Goal: Information Seeking & Learning: Learn about a topic

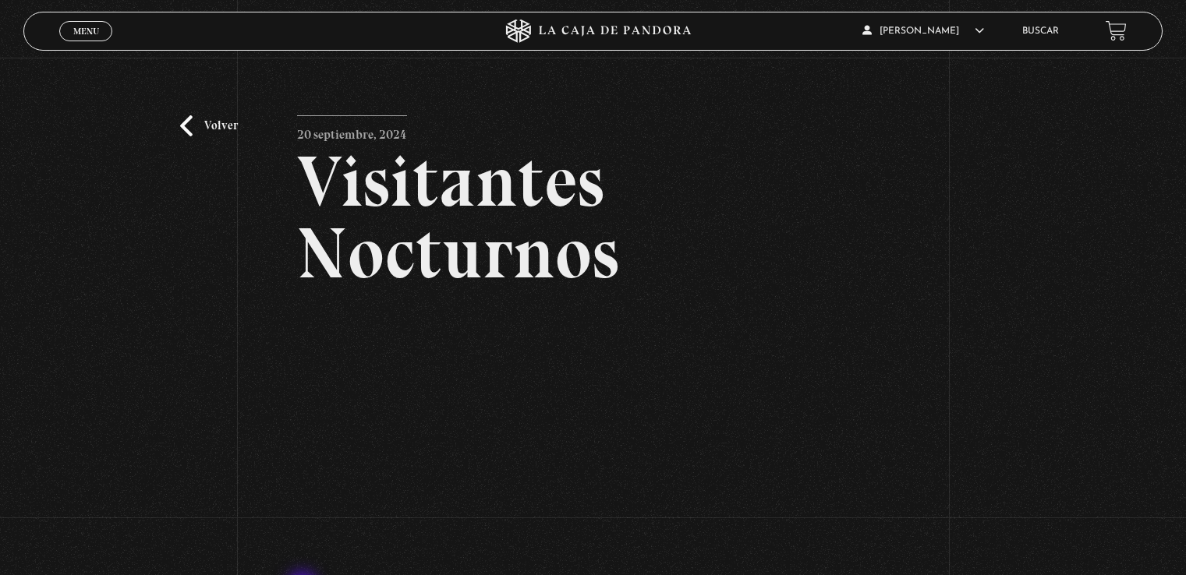
scroll to position [156, 0]
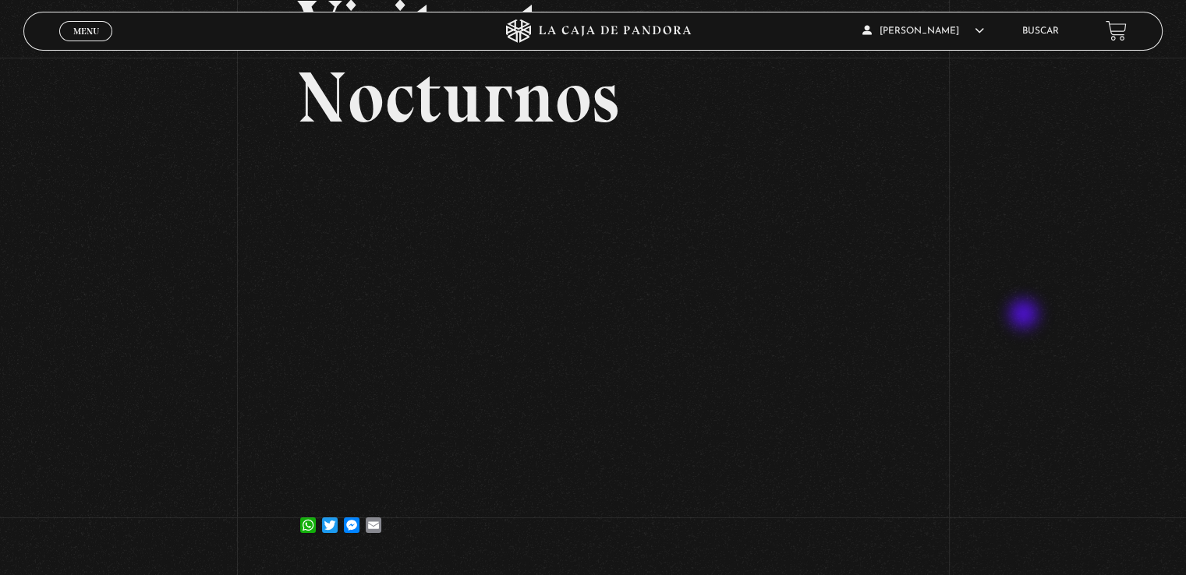
click at [1025, 316] on div "Volver 20 septiembre, 2024 Visitantes Nocturnos WhatsApp Twitter Messenger Email" at bounding box center [593, 232] width 1186 height 660
click at [55, 463] on div "Volver 20 septiembre, 2024 Visitantes Nocturnos WhatsApp Twitter Messenger Email" at bounding box center [593, 232] width 1186 height 660
click at [107, 339] on div "Volver 20 septiembre, 2024 Visitantes Nocturnos WhatsApp Twitter Messenger Email" at bounding box center [593, 232] width 1186 height 660
click at [80, 34] on span "Menu" at bounding box center [86, 31] width 26 height 9
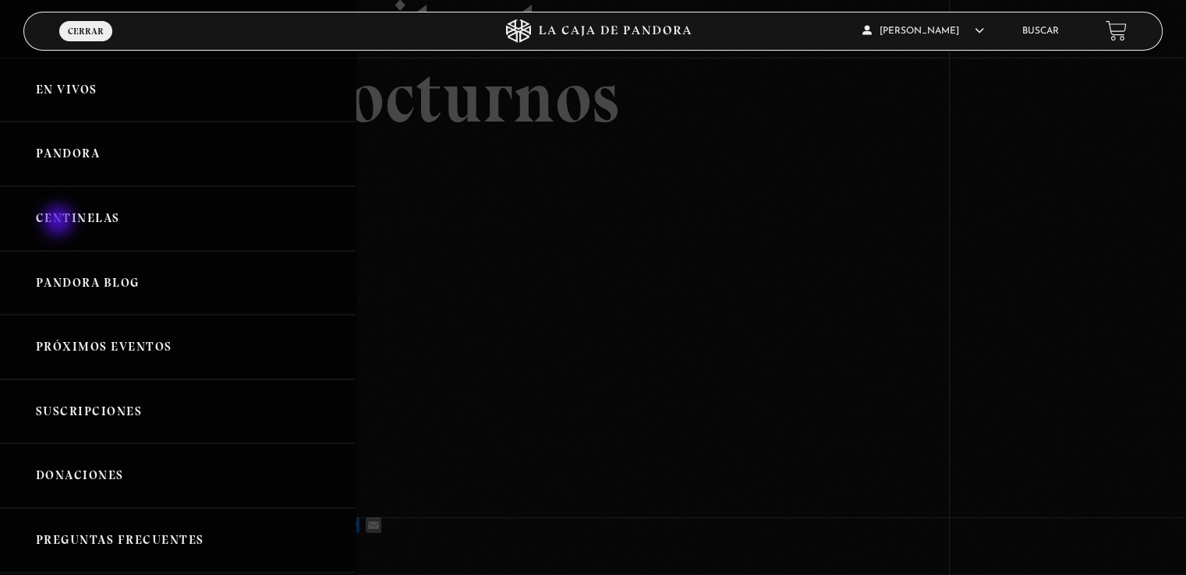
click at [60, 222] on link "Centinelas" at bounding box center [177, 218] width 355 height 65
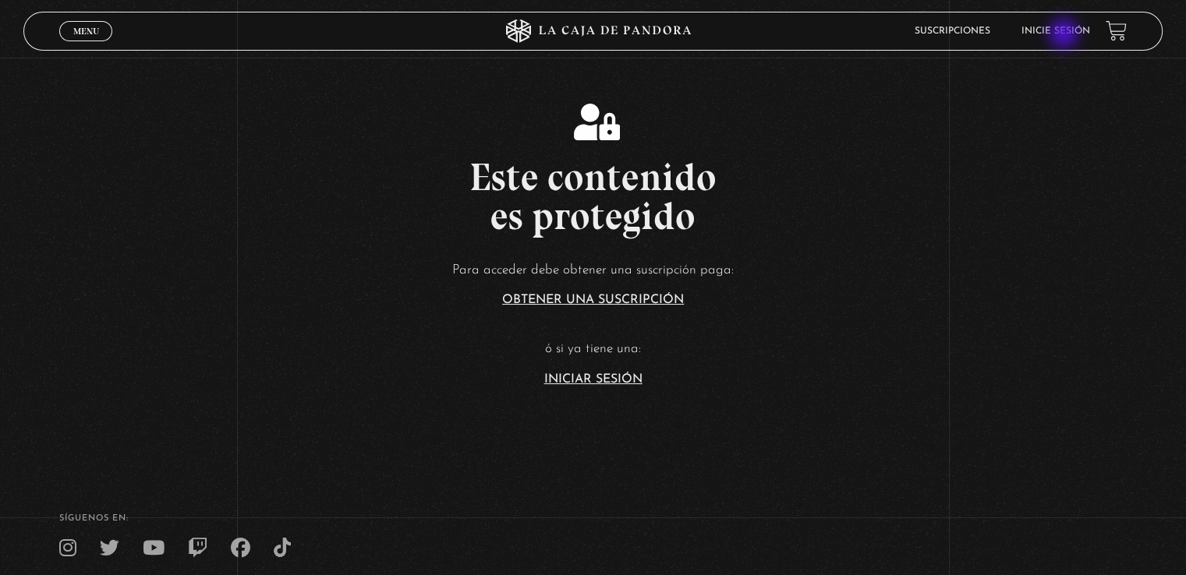
click at [1065, 35] on link "Inicie sesión" at bounding box center [1055, 31] width 69 height 9
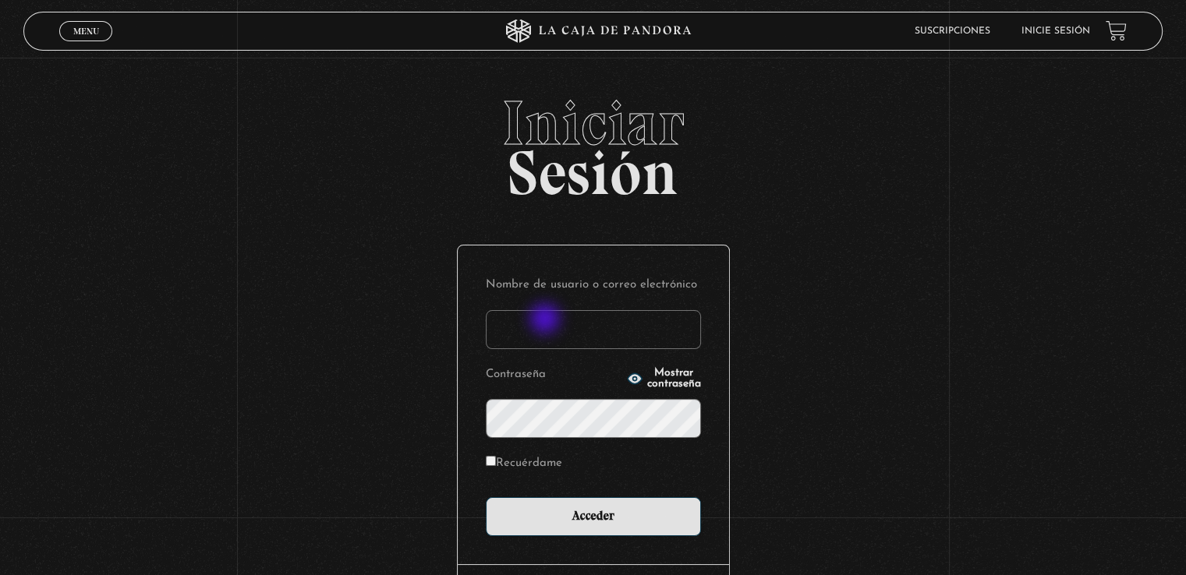
click at [540, 333] on input "Nombre de usuario o correo electrónico" at bounding box center [593, 329] width 215 height 39
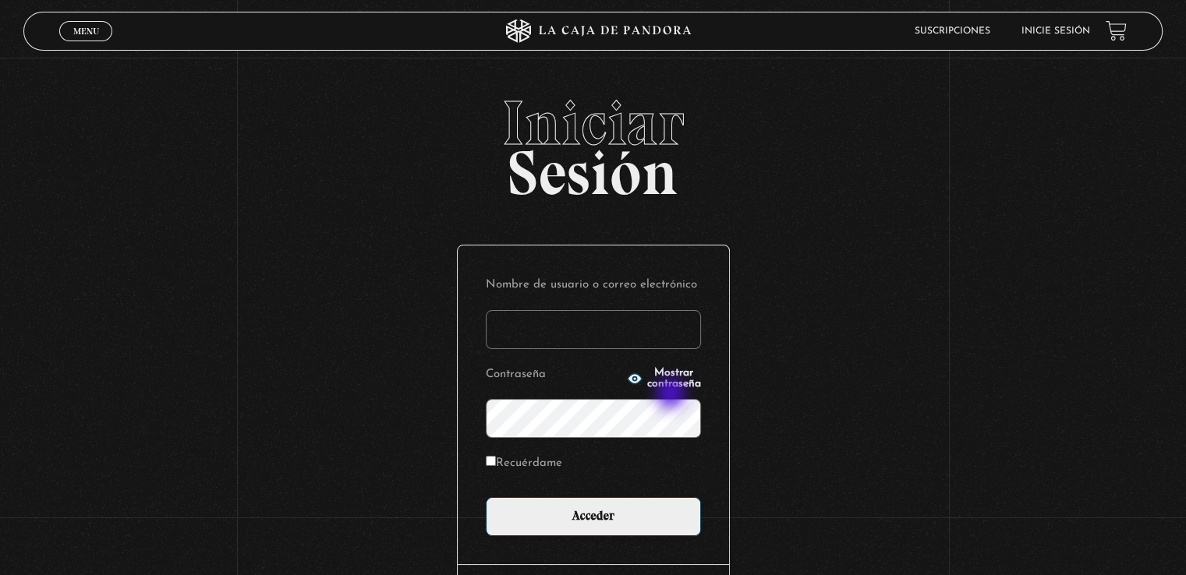
type input "[EMAIL_ADDRESS][DOMAIN_NAME]"
click at [486, 497] on input "Acceder" at bounding box center [593, 516] width 215 height 39
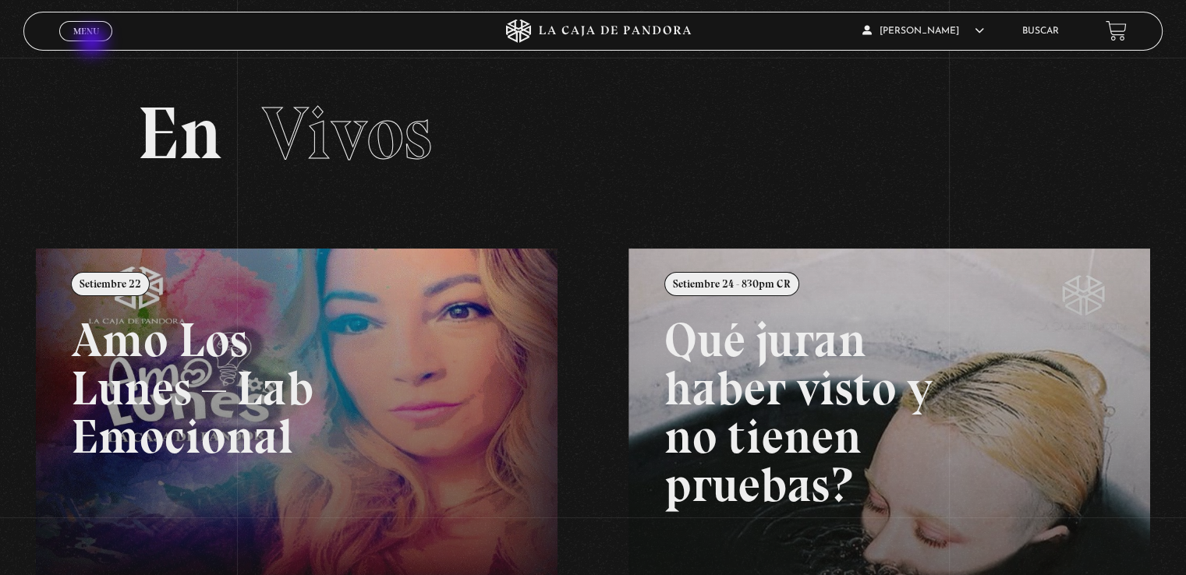
click at [95, 41] on div "Menu Cerrar" at bounding box center [236, 30] width 355 height 37
click at [90, 32] on span "Menu" at bounding box center [86, 31] width 26 height 9
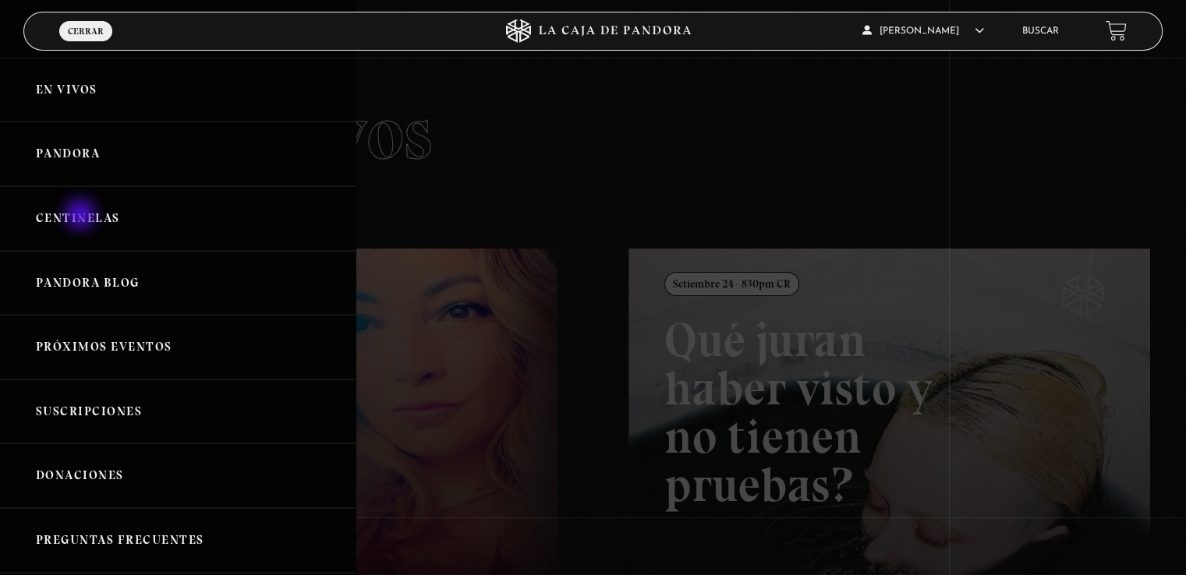
click at [83, 217] on link "Centinelas" at bounding box center [177, 218] width 355 height 65
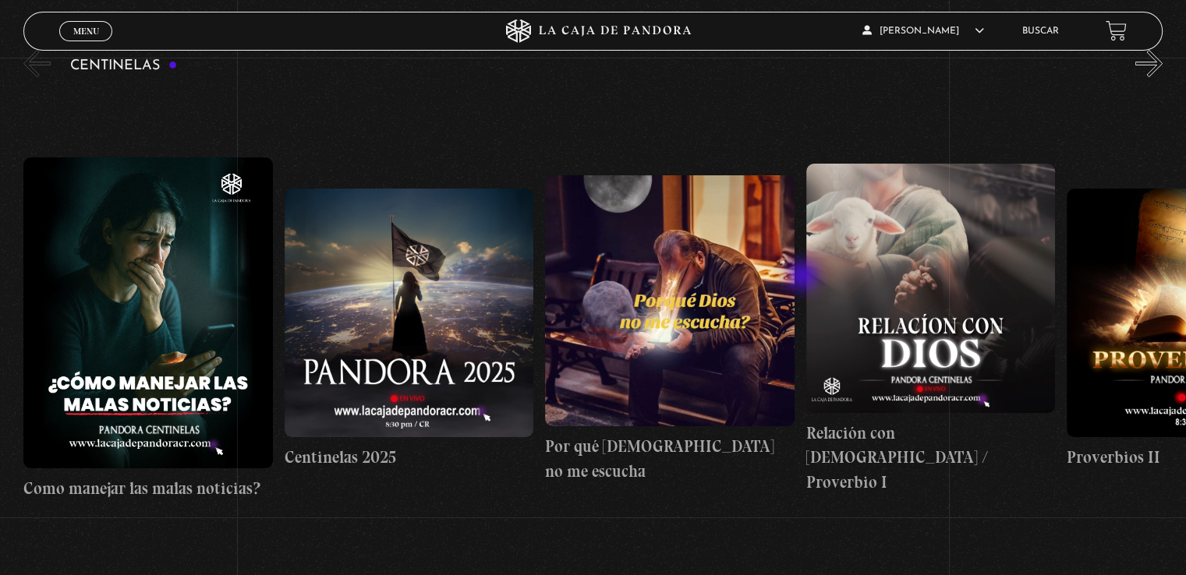
scroll to position [156, 0]
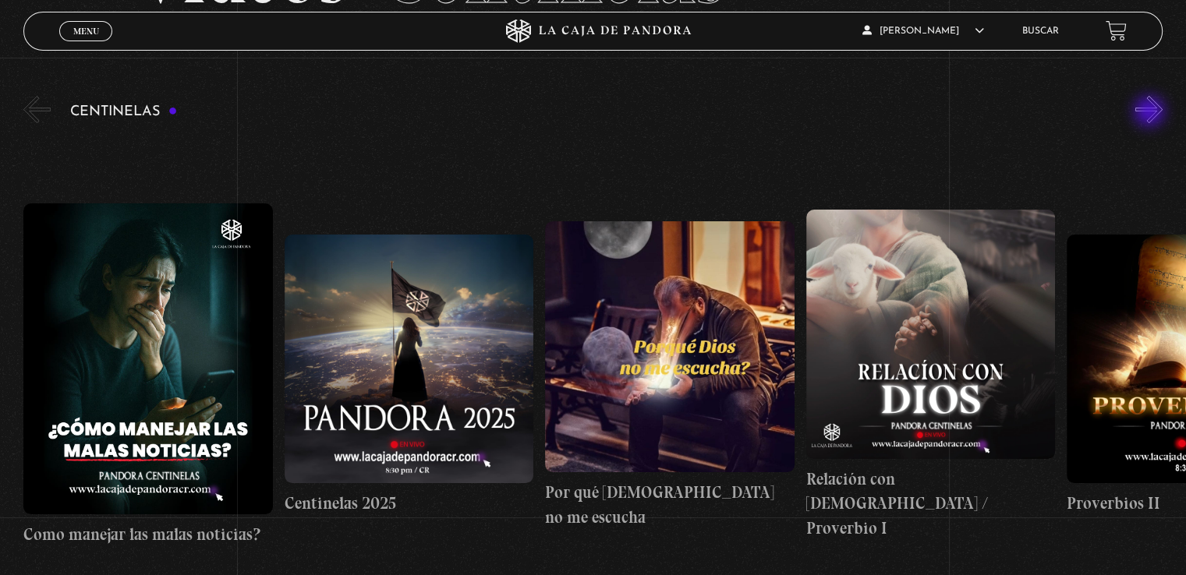
click at [1151, 113] on button "»" at bounding box center [1148, 109] width 27 height 27
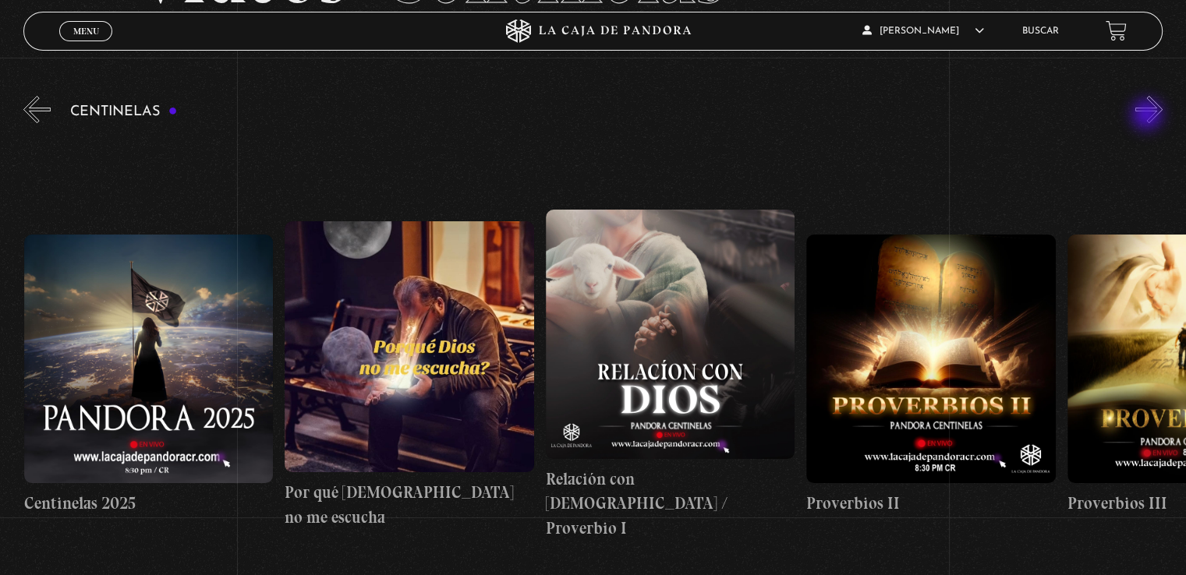
click at [1148, 116] on button "»" at bounding box center [1148, 109] width 27 height 27
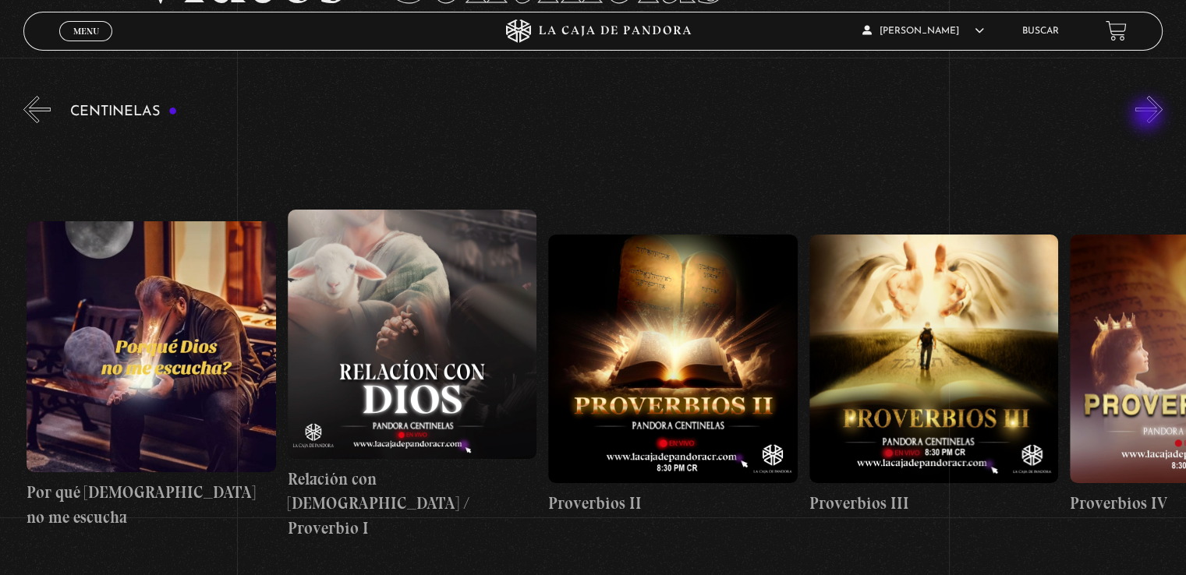
click at [1148, 116] on button "»" at bounding box center [1148, 109] width 27 height 27
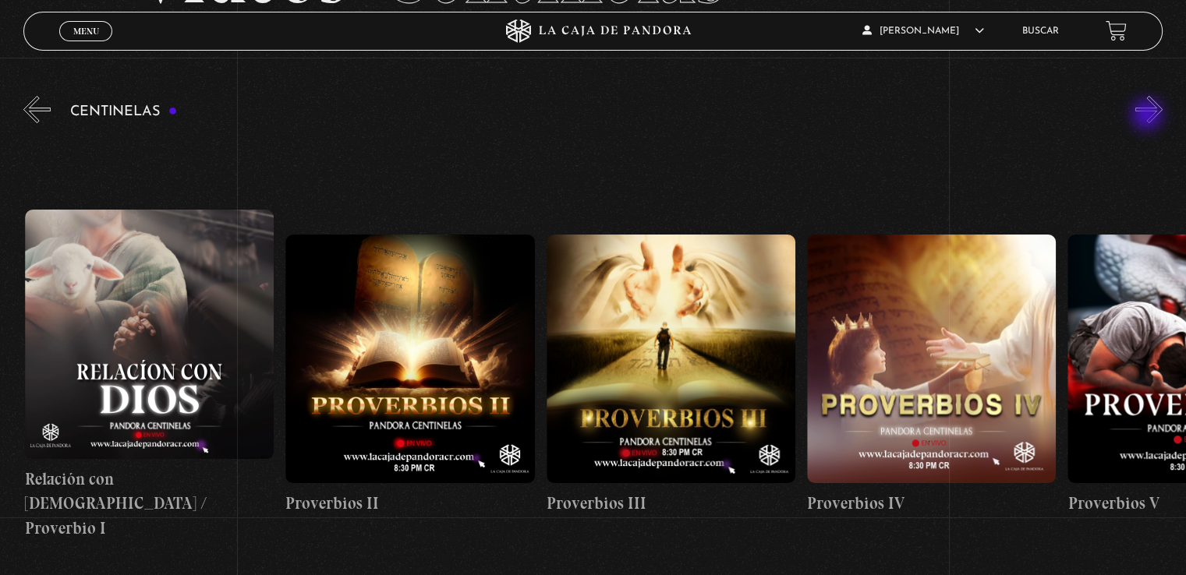
click at [1148, 116] on button "»" at bounding box center [1148, 109] width 27 height 27
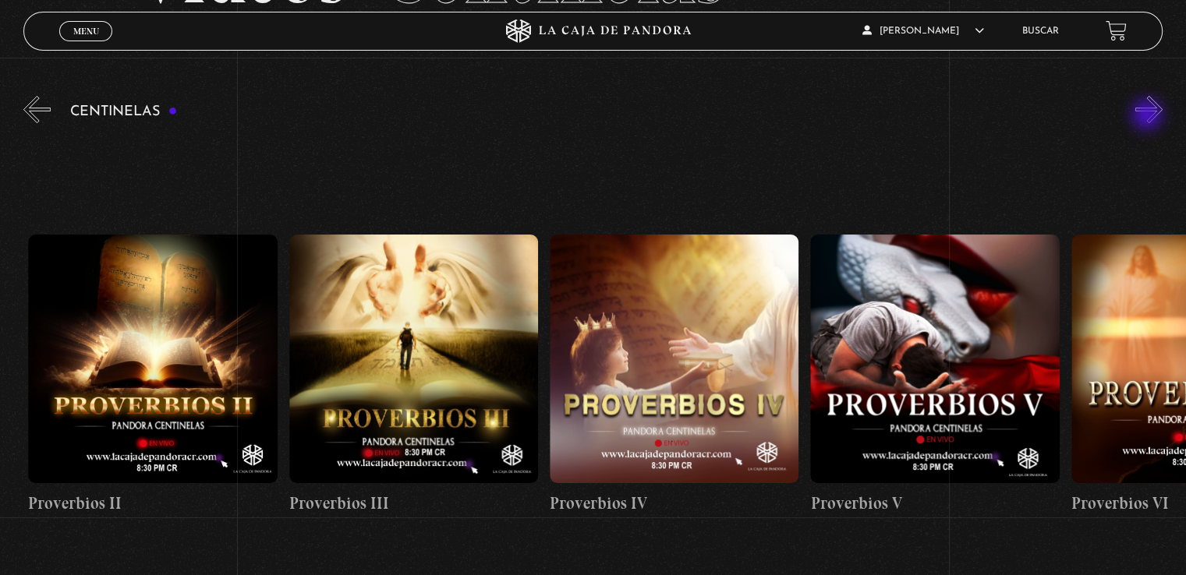
click at [1148, 116] on button "»" at bounding box center [1148, 109] width 27 height 27
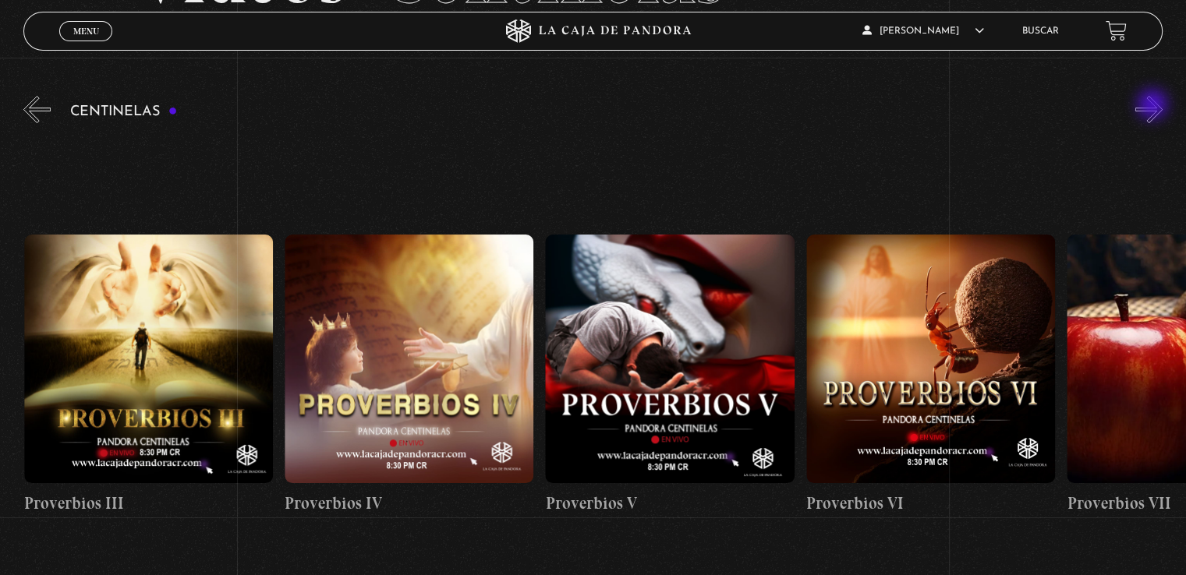
drag, startPoint x: 1148, startPoint y: 116, endPoint x: 1154, endPoint y: 106, distance: 11.5
click at [1154, 106] on button "»" at bounding box center [1148, 109] width 27 height 27
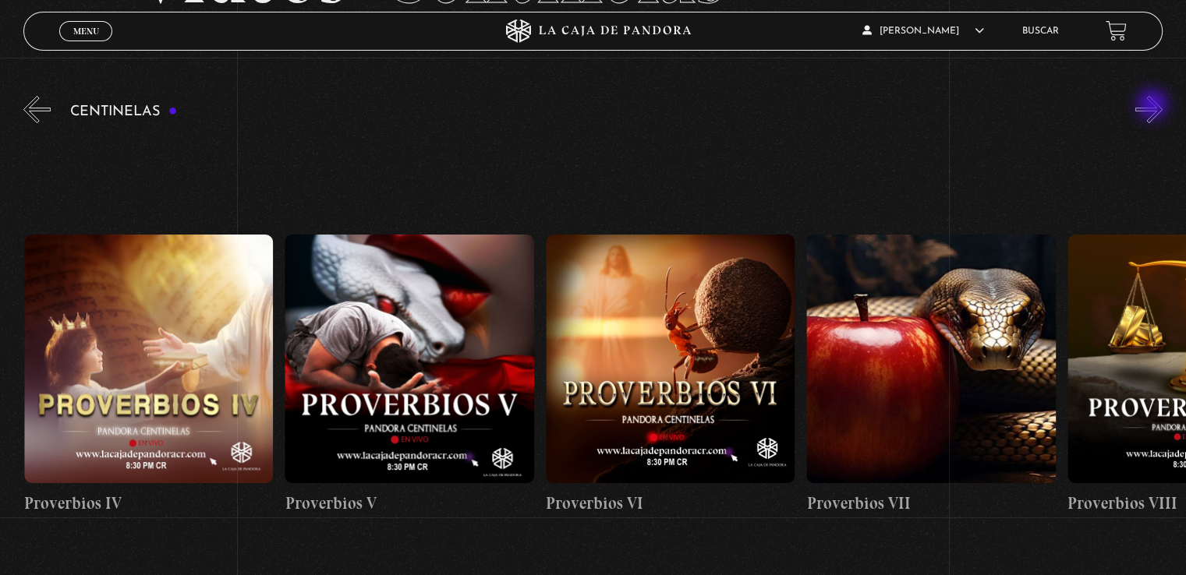
click at [1154, 106] on button "»" at bounding box center [1148, 109] width 27 height 27
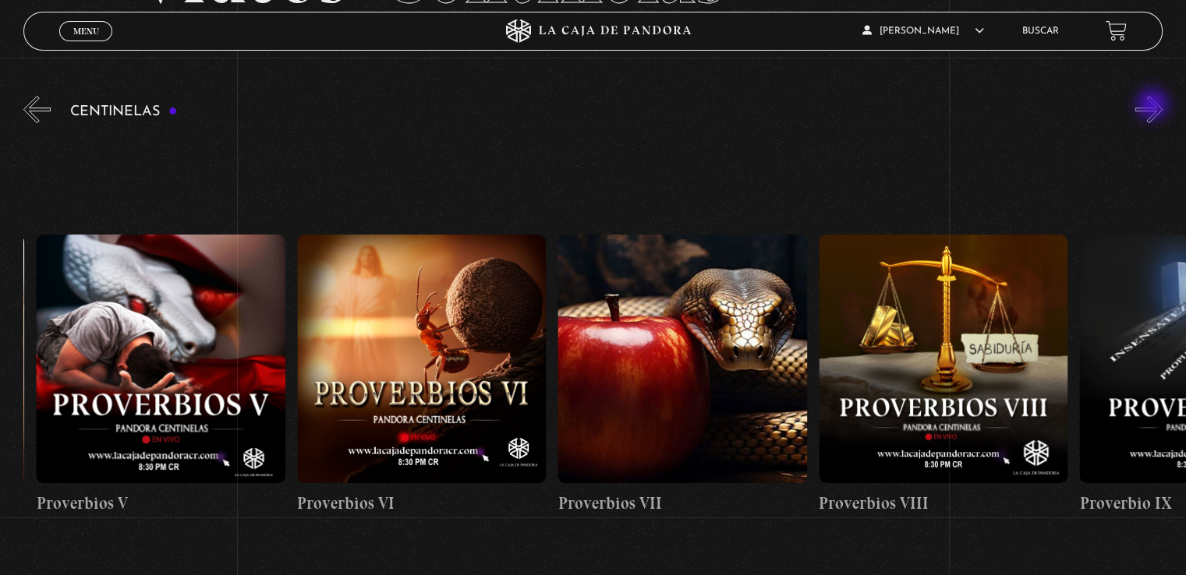
click at [1154, 106] on button "»" at bounding box center [1148, 109] width 27 height 27
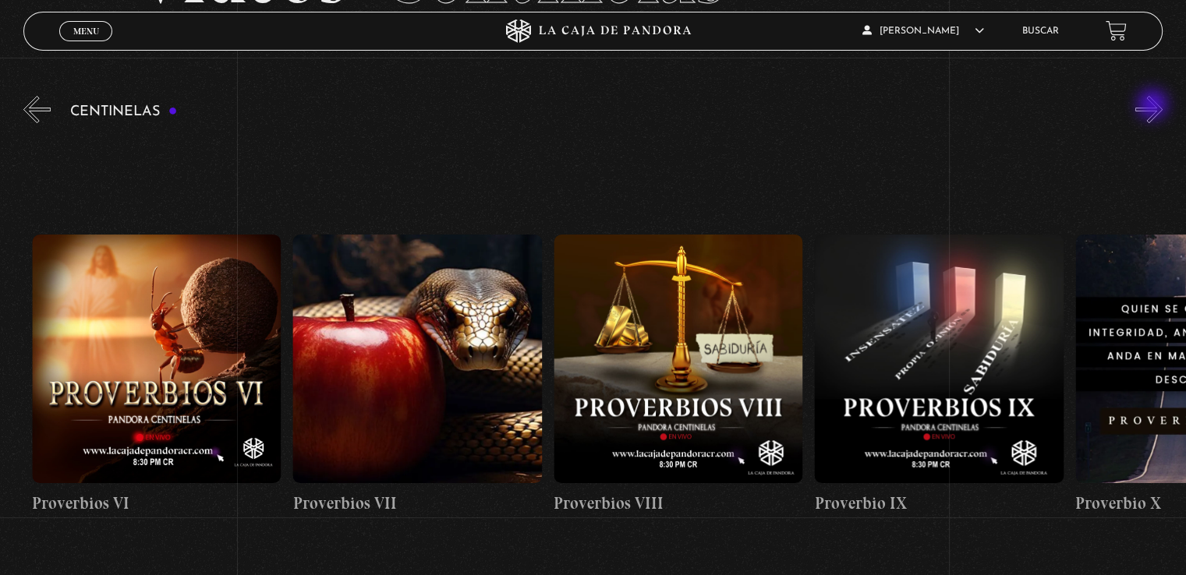
click at [1154, 106] on button "»" at bounding box center [1148, 109] width 27 height 27
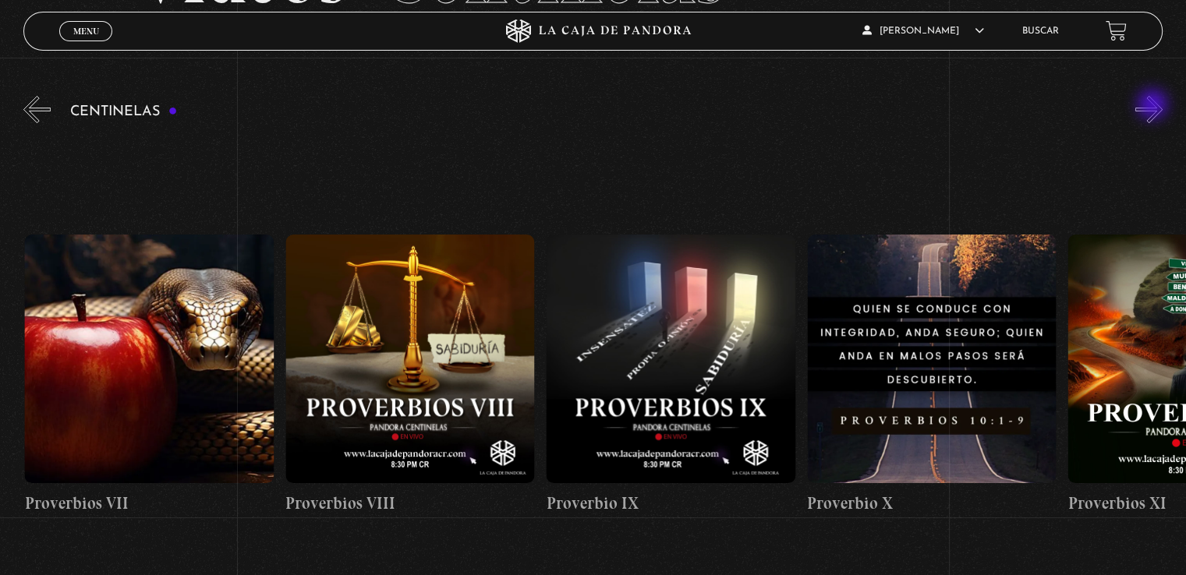
click at [1154, 106] on button "»" at bounding box center [1148, 109] width 27 height 27
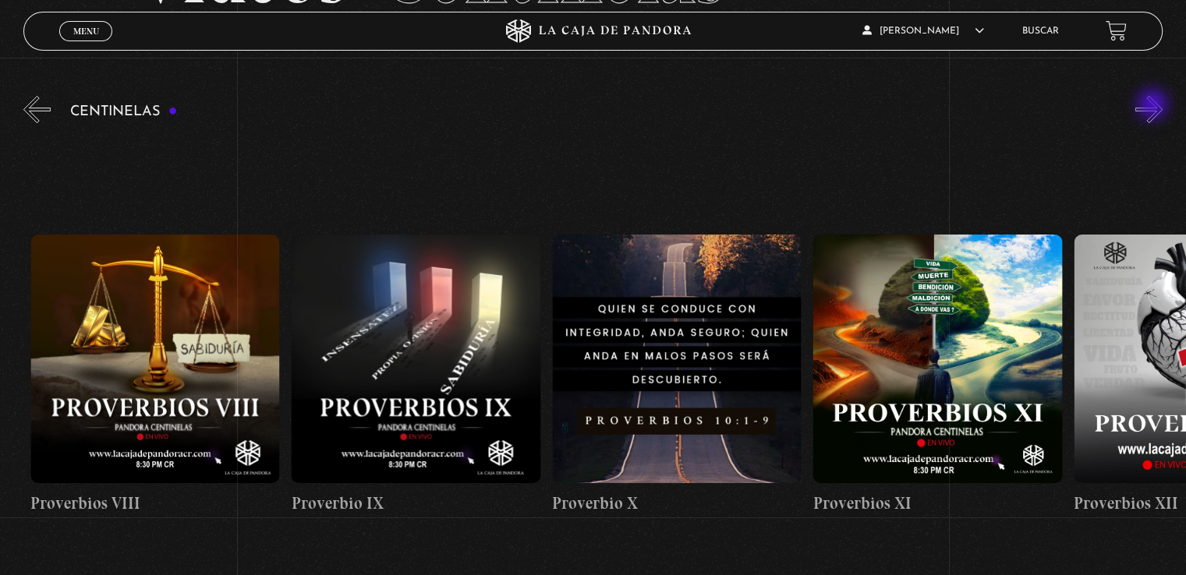
click at [1154, 106] on button "»" at bounding box center [1148, 109] width 27 height 27
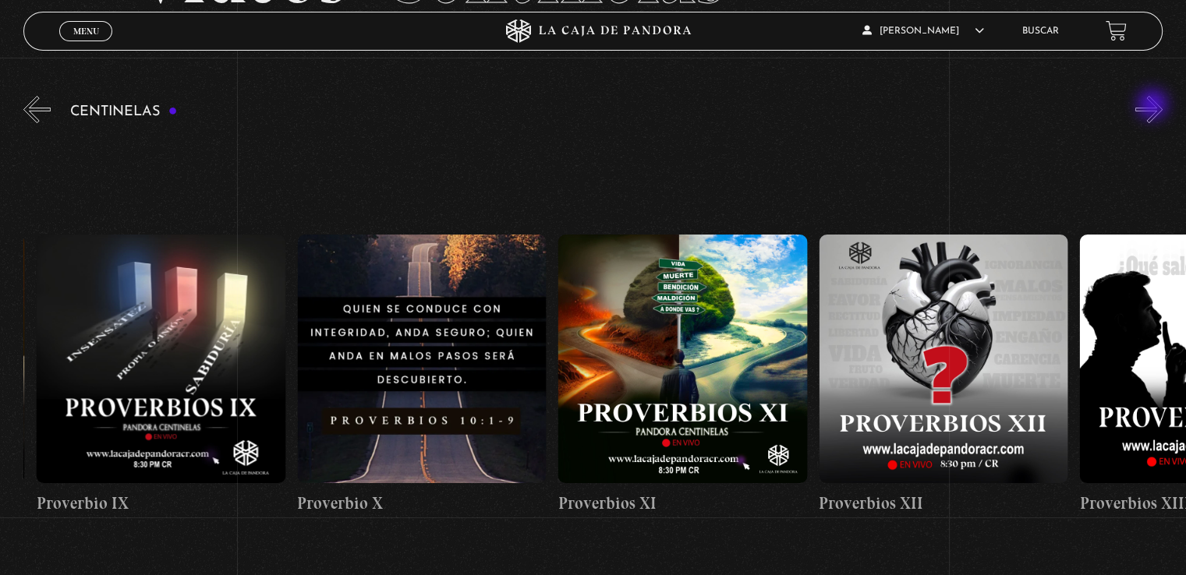
click at [1154, 106] on button "»" at bounding box center [1148, 109] width 27 height 27
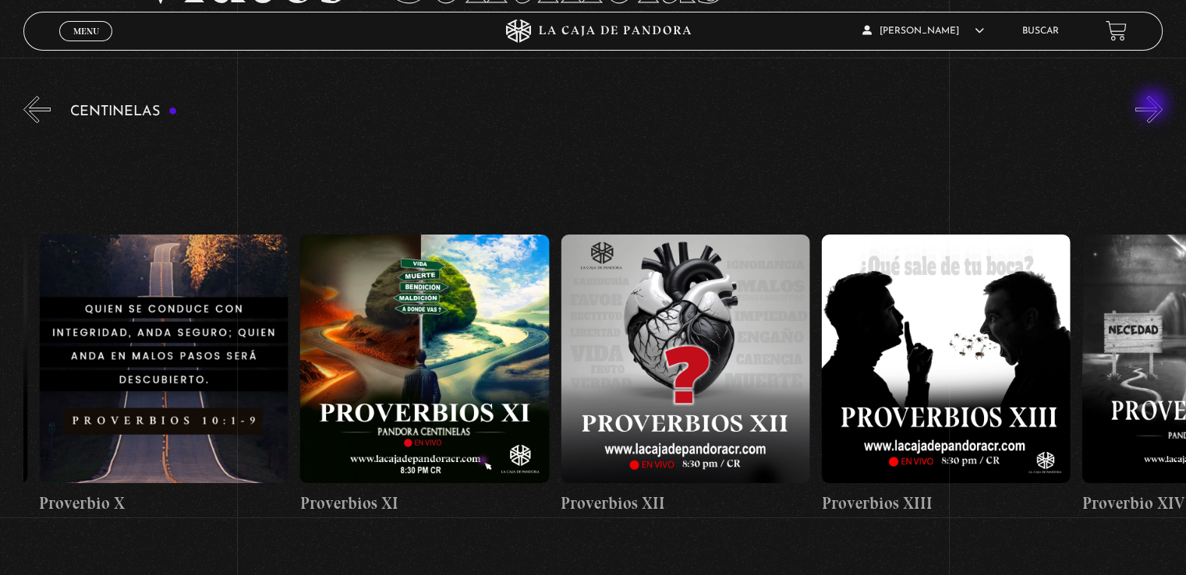
click at [1154, 106] on button "»" at bounding box center [1148, 109] width 27 height 27
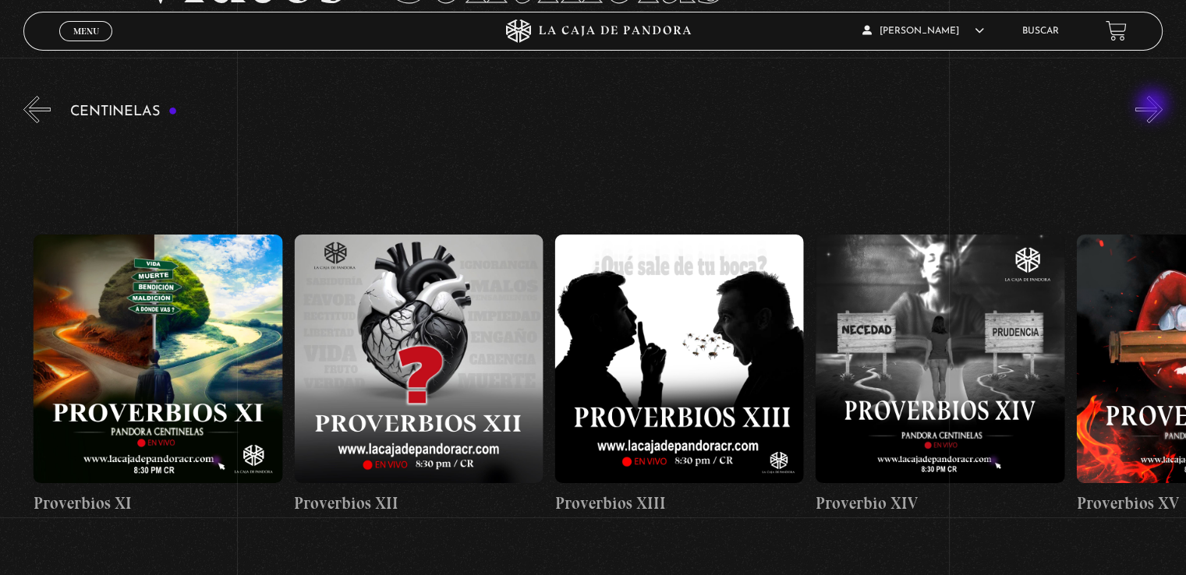
click at [1154, 106] on button "»" at bounding box center [1148, 109] width 27 height 27
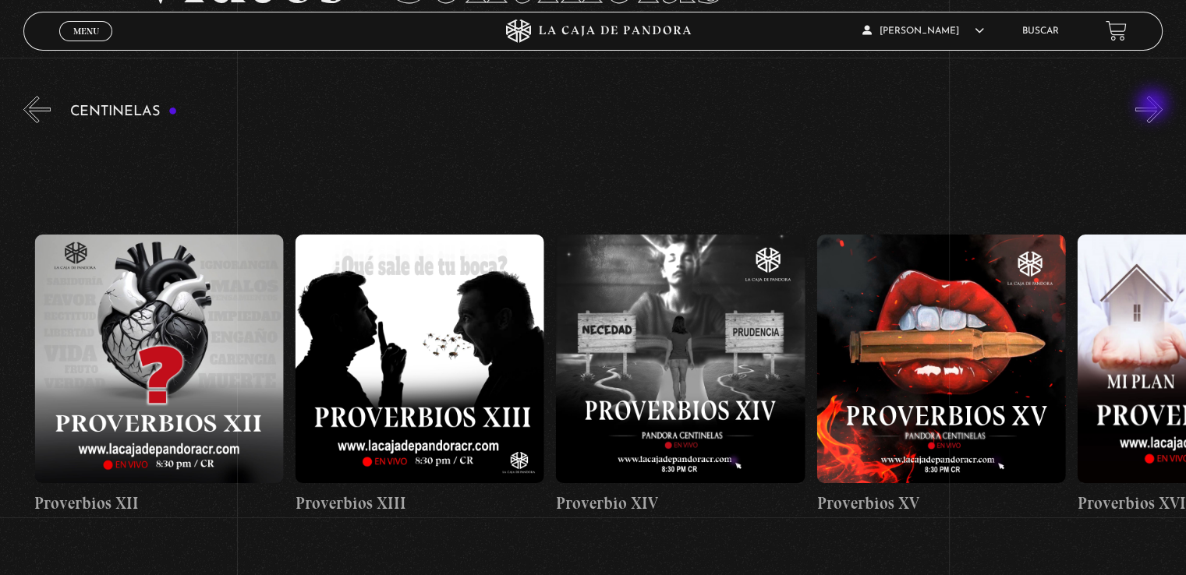
click at [1154, 106] on button "»" at bounding box center [1148, 109] width 27 height 27
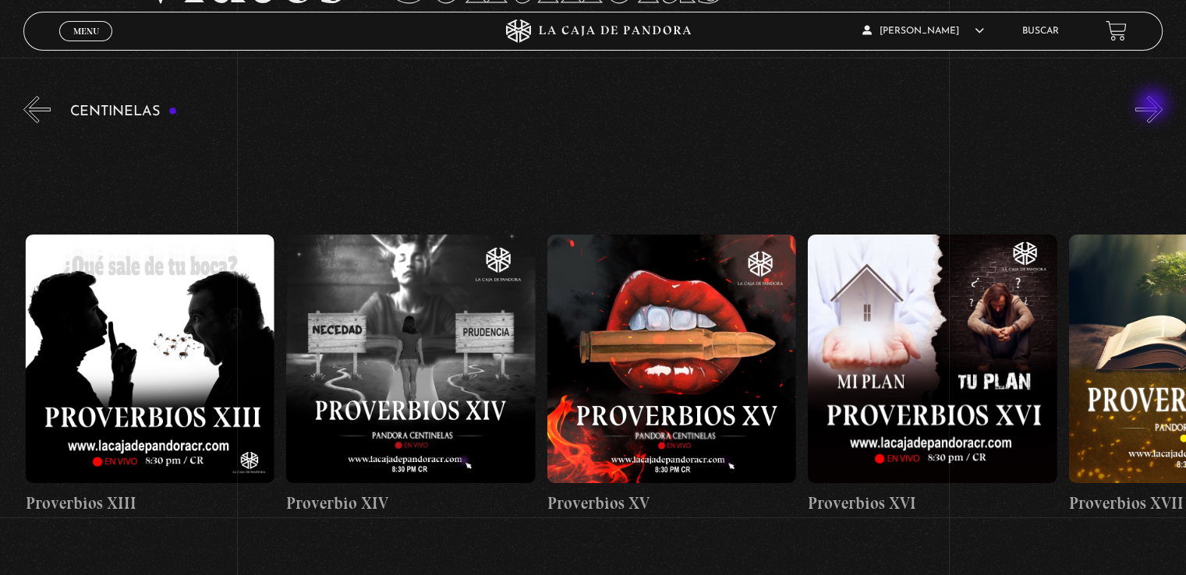
click at [1154, 106] on button "»" at bounding box center [1148, 109] width 27 height 27
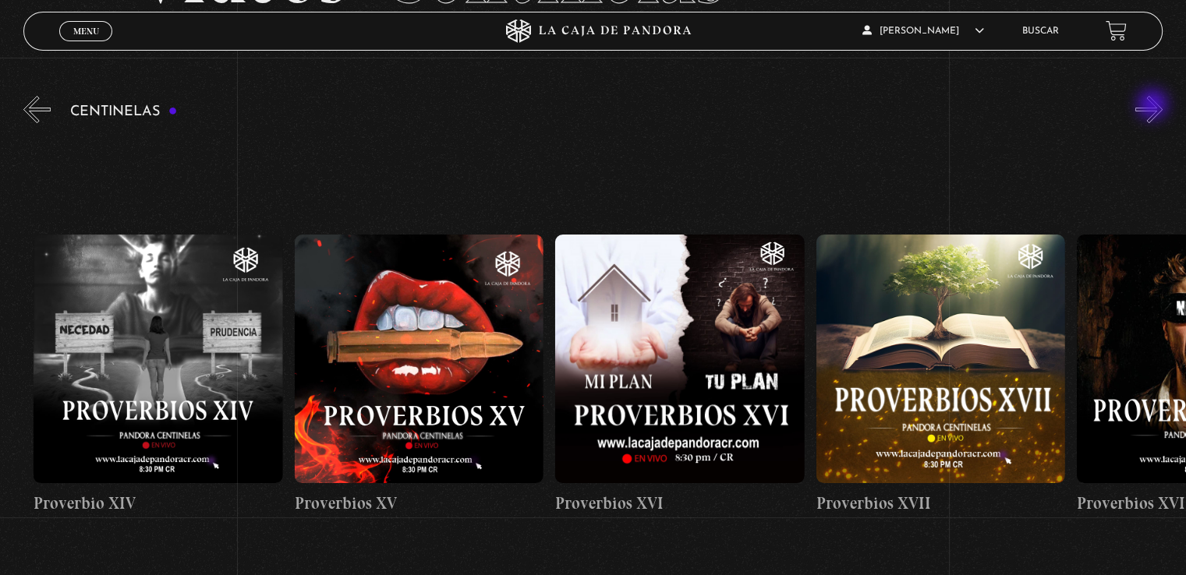
click at [1154, 106] on button "»" at bounding box center [1148, 109] width 27 height 27
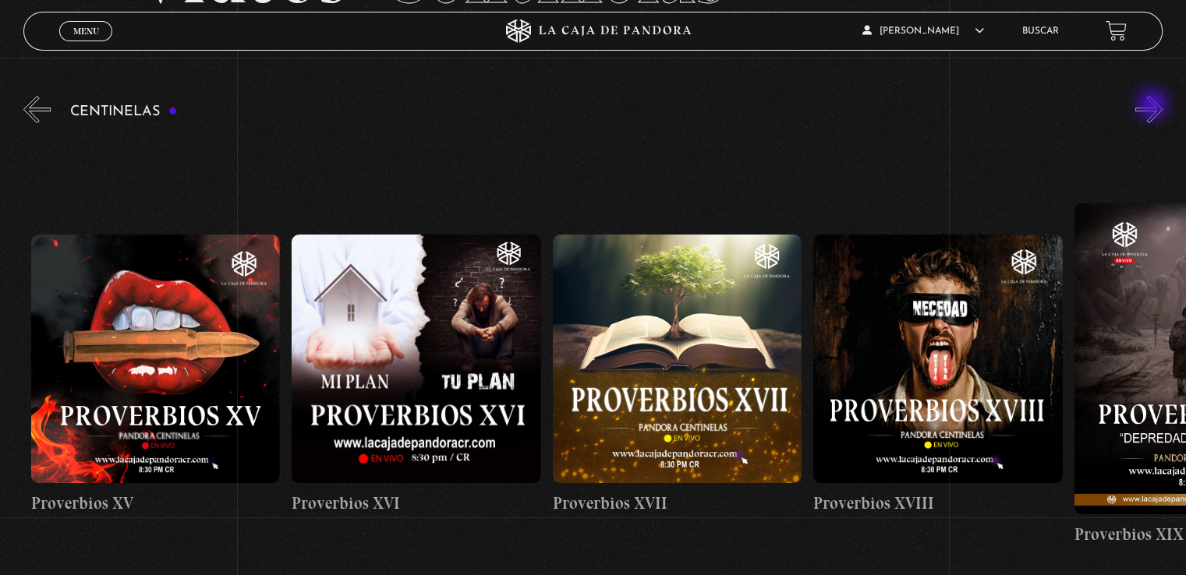
click at [1154, 106] on button "»" at bounding box center [1148, 109] width 27 height 27
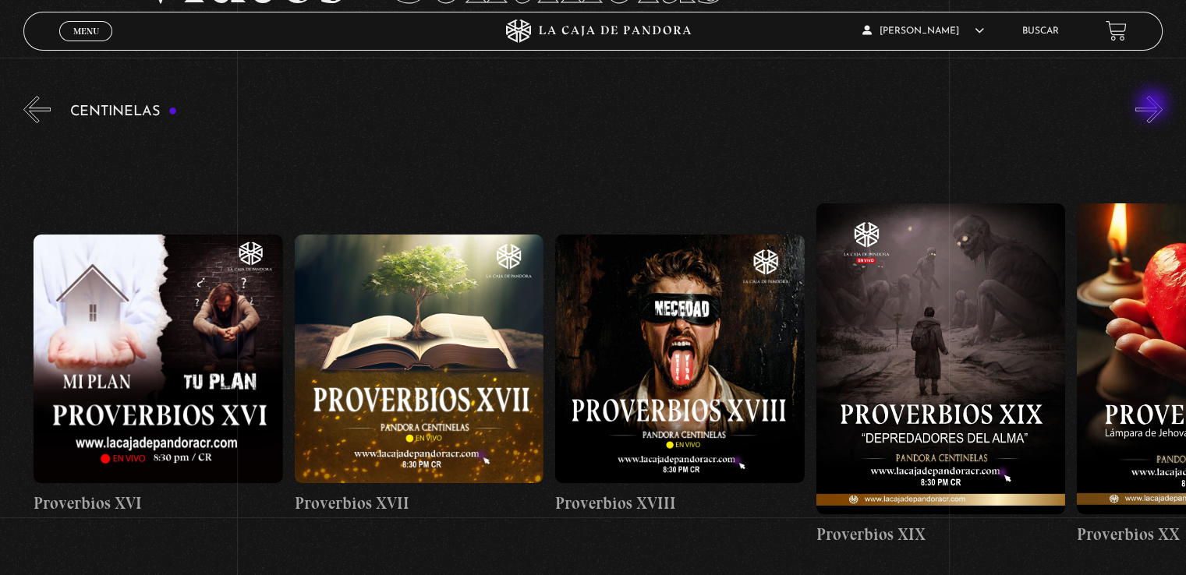
click at [1154, 106] on button "»" at bounding box center [1148, 109] width 27 height 27
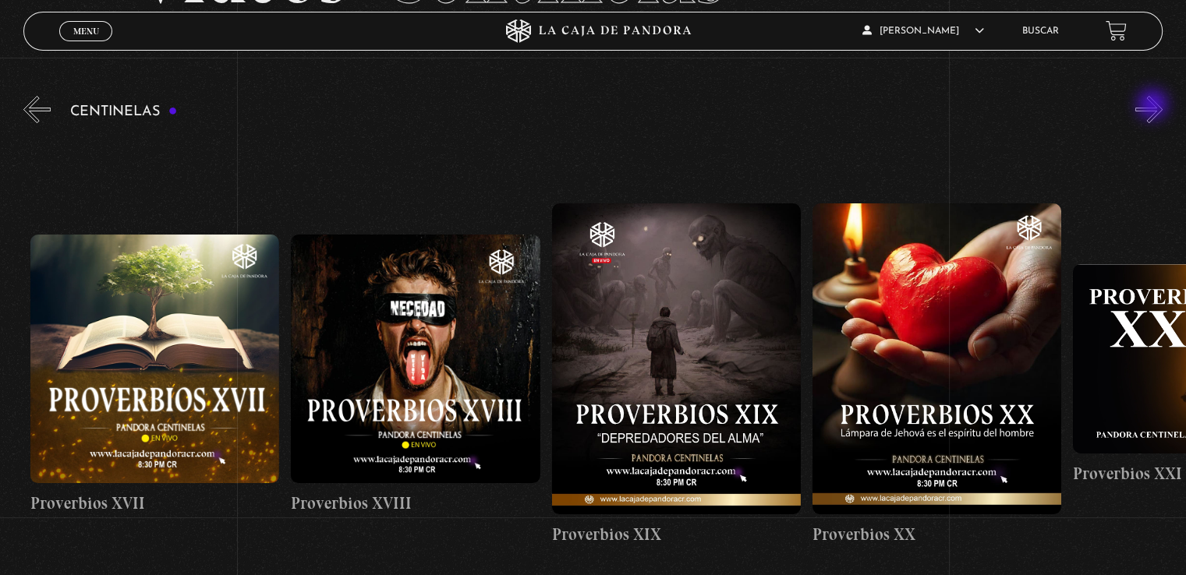
click at [1154, 106] on button "»" at bounding box center [1148, 109] width 27 height 27
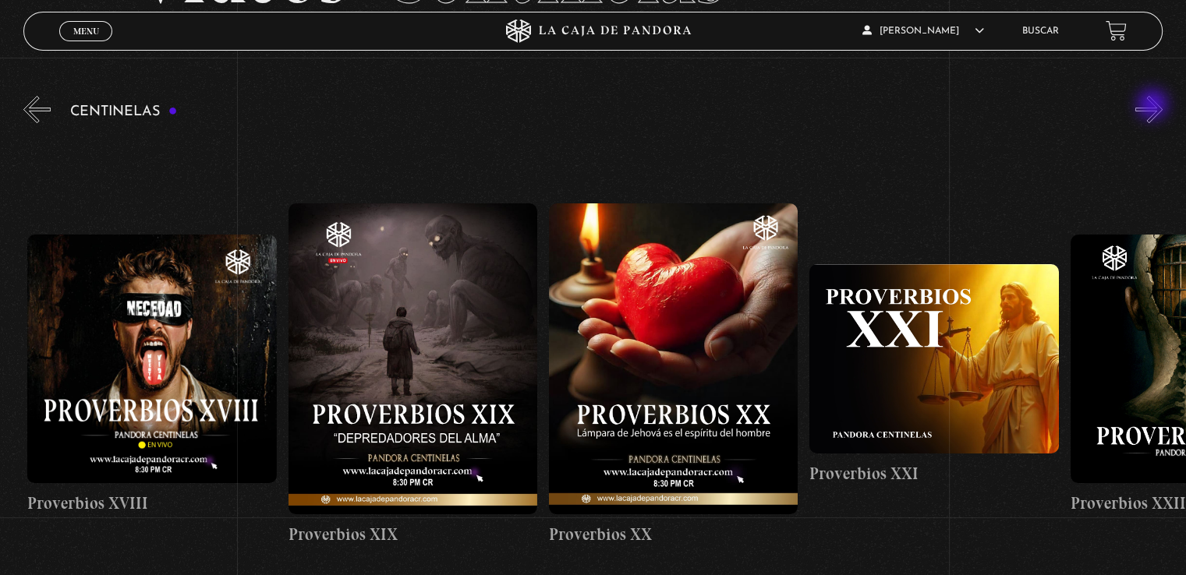
click at [1154, 106] on button "»" at bounding box center [1148, 109] width 27 height 27
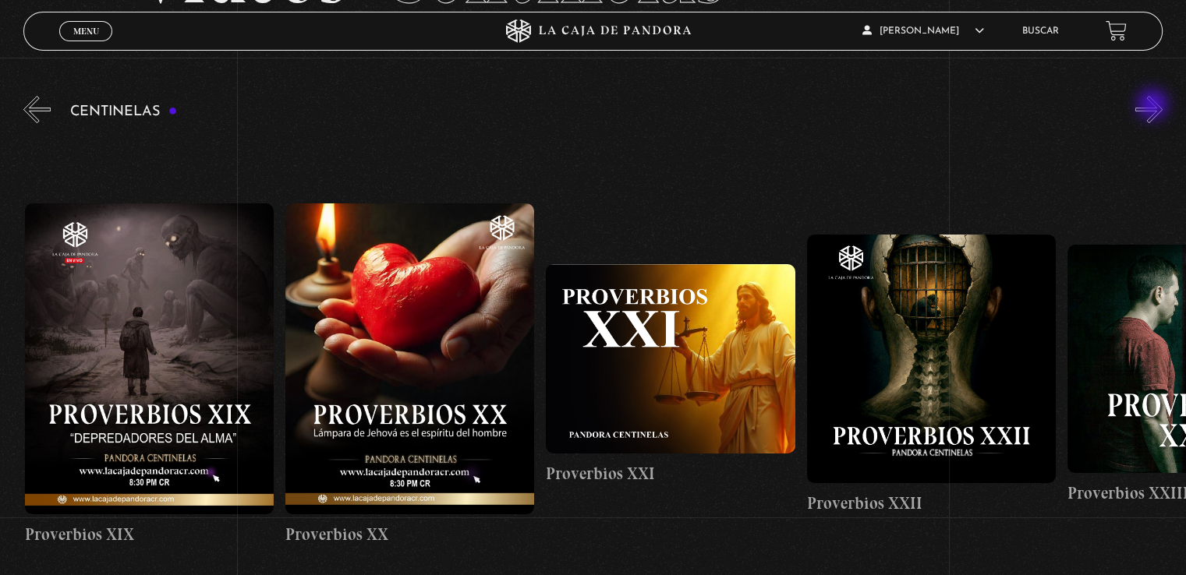
click at [1154, 106] on button "»" at bounding box center [1148, 109] width 27 height 27
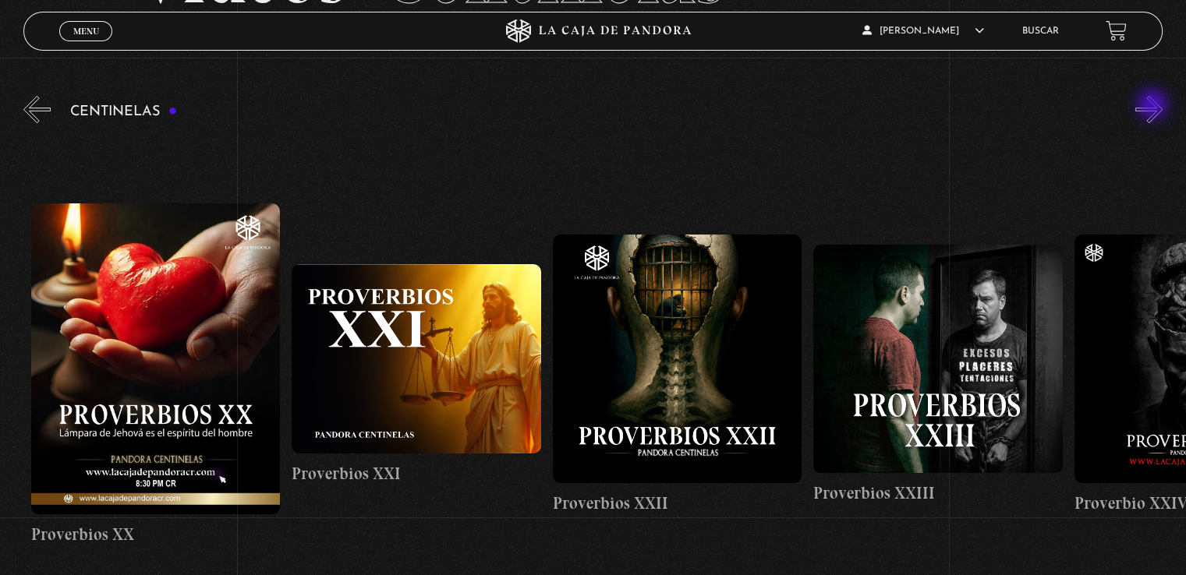
click at [1154, 106] on button "»" at bounding box center [1148, 109] width 27 height 27
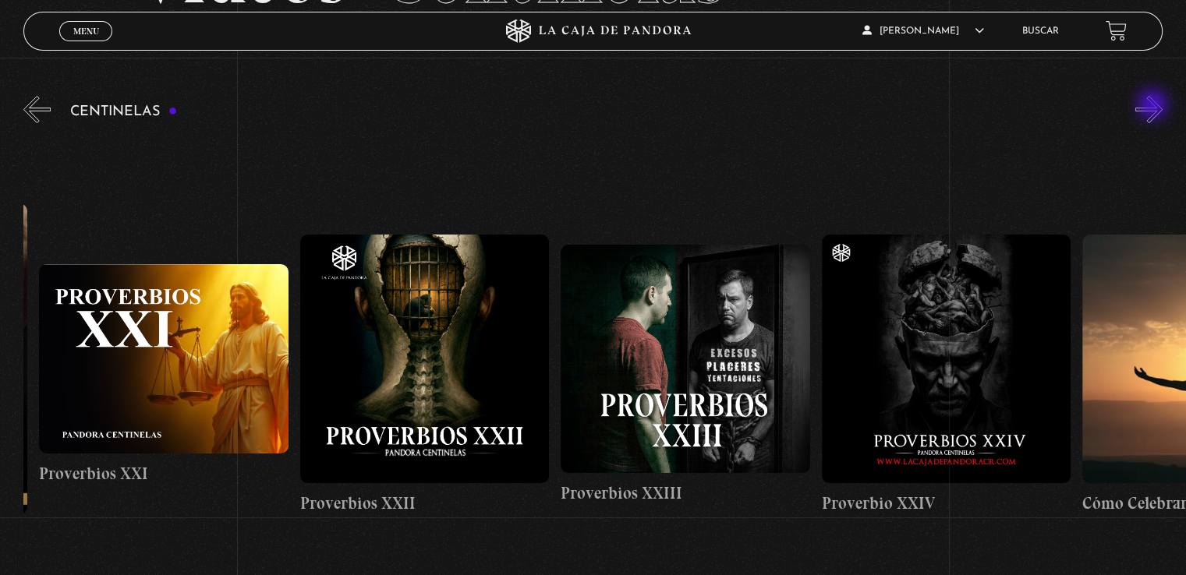
click at [1154, 106] on button "»" at bounding box center [1148, 109] width 27 height 27
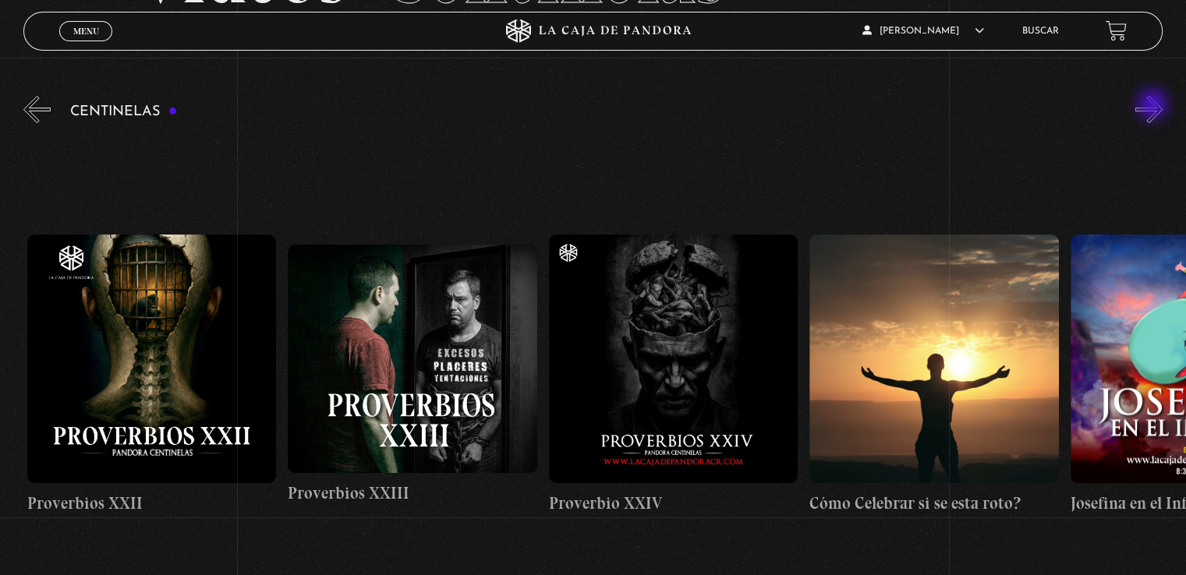
click at [1154, 106] on button "»" at bounding box center [1148, 109] width 27 height 27
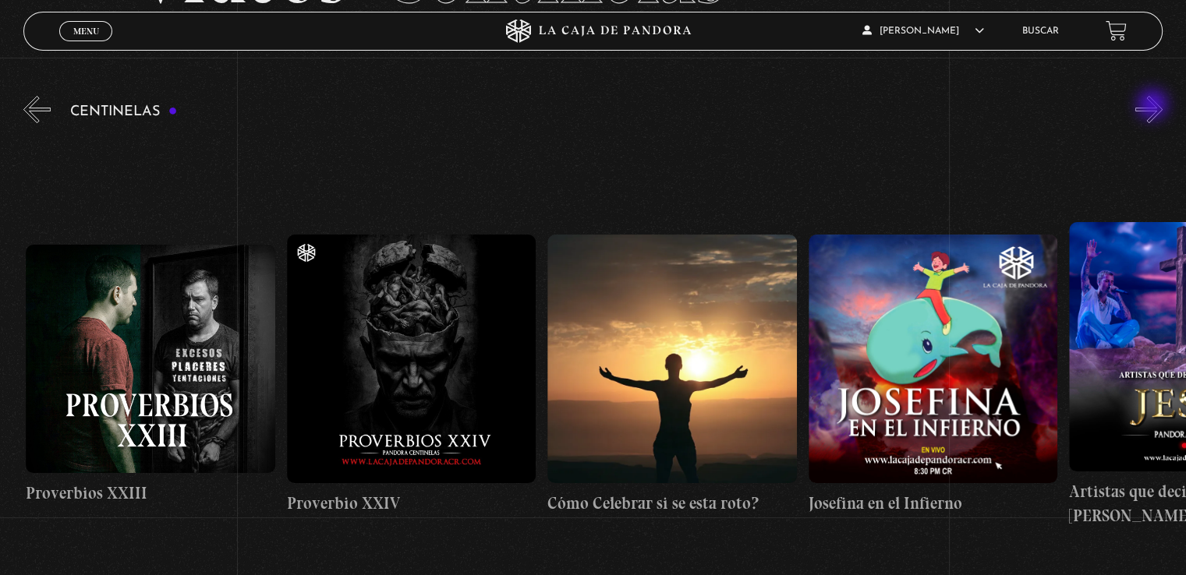
click at [1154, 106] on button "»" at bounding box center [1148, 109] width 27 height 27
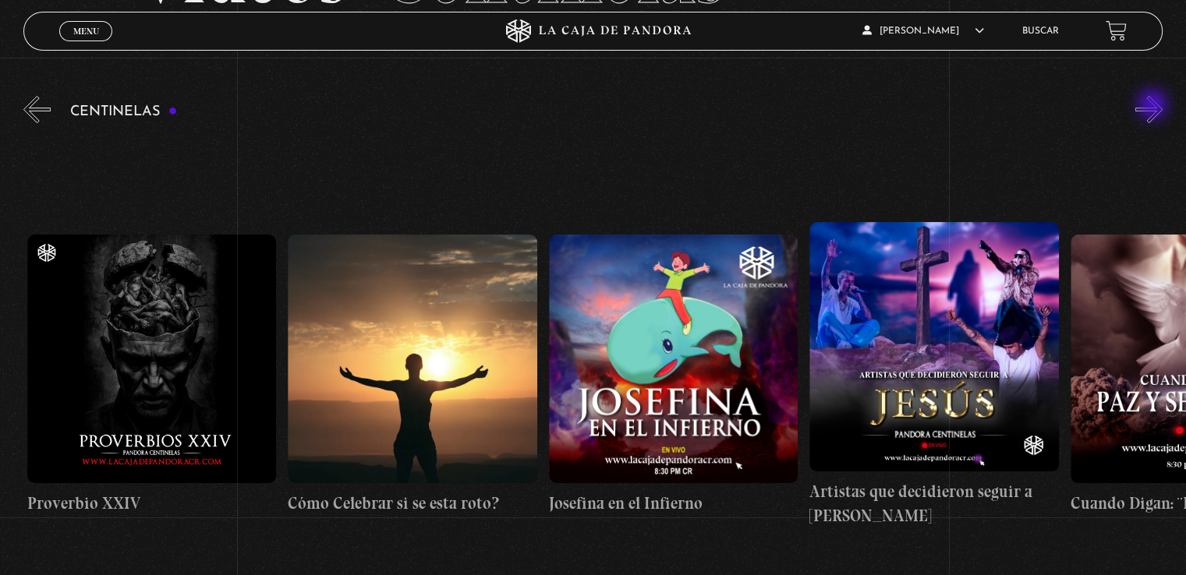
scroll to position [0, 6778]
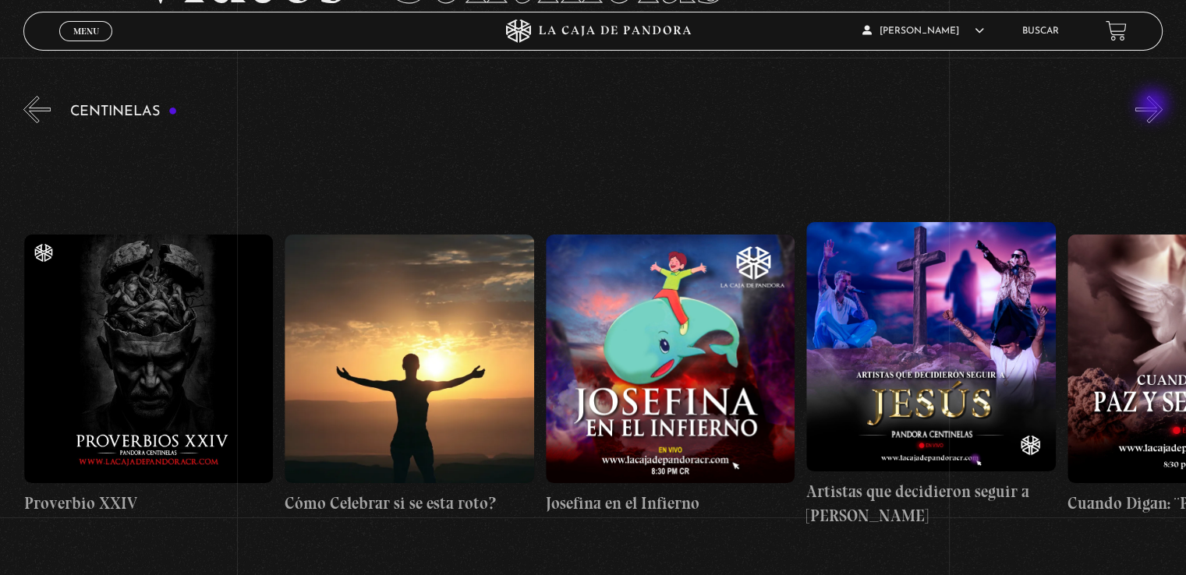
click at [1154, 106] on button "»" at bounding box center [1148, 109] width 27 height 27
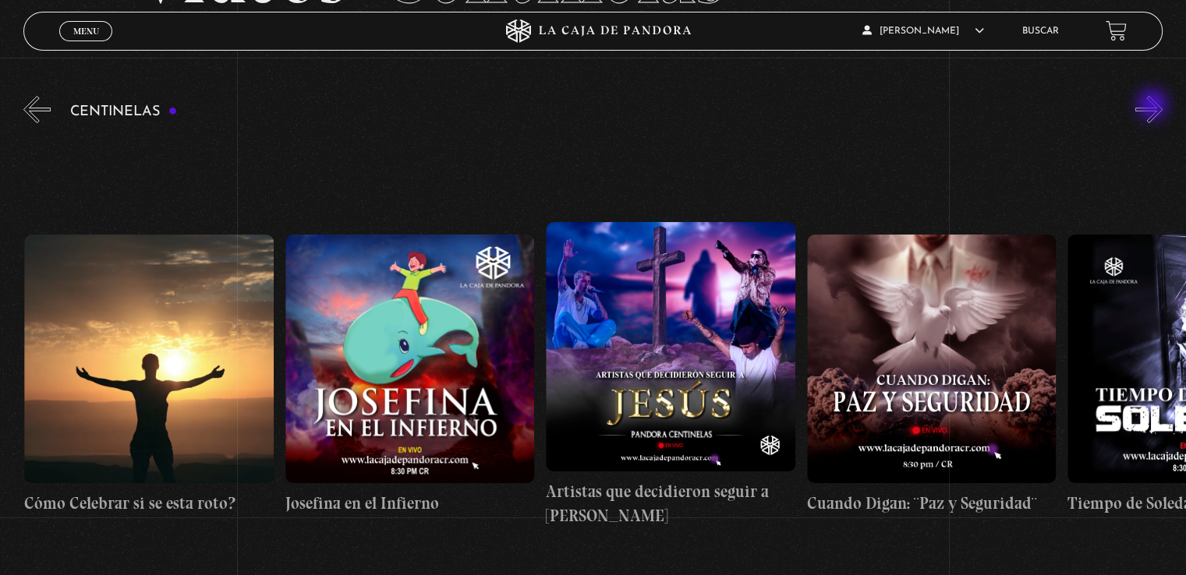
scroll to position [0, 7039]
click at [1158, 112] on button "»" at bounding box center [1148, 109] width 27 height 27
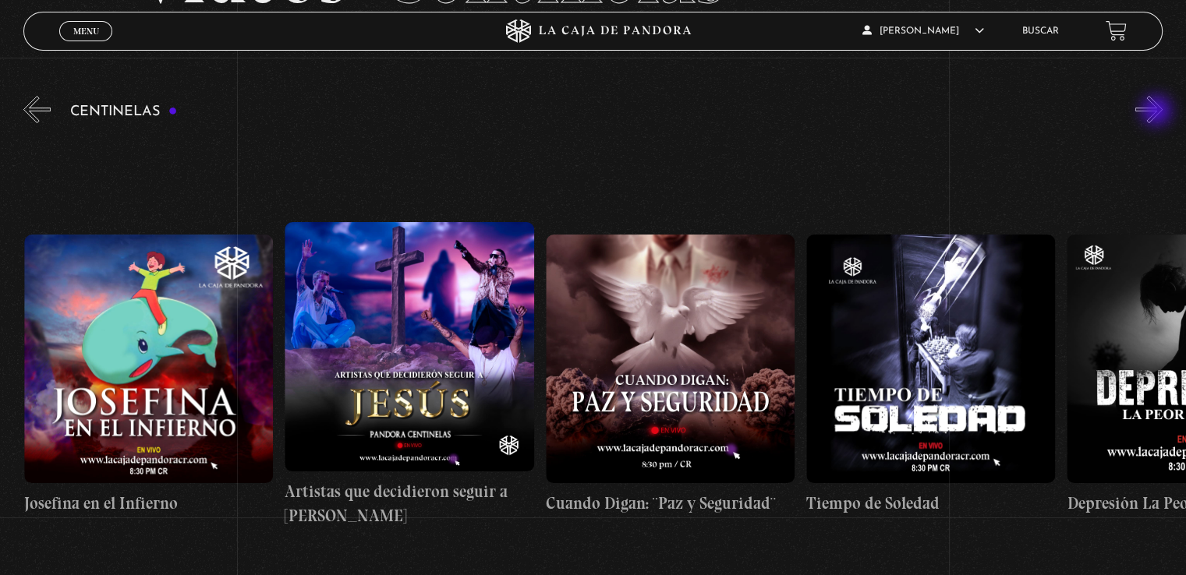
click at [1158, 112] on button "»" at bounding box center [1148, 109] width 27 height 27
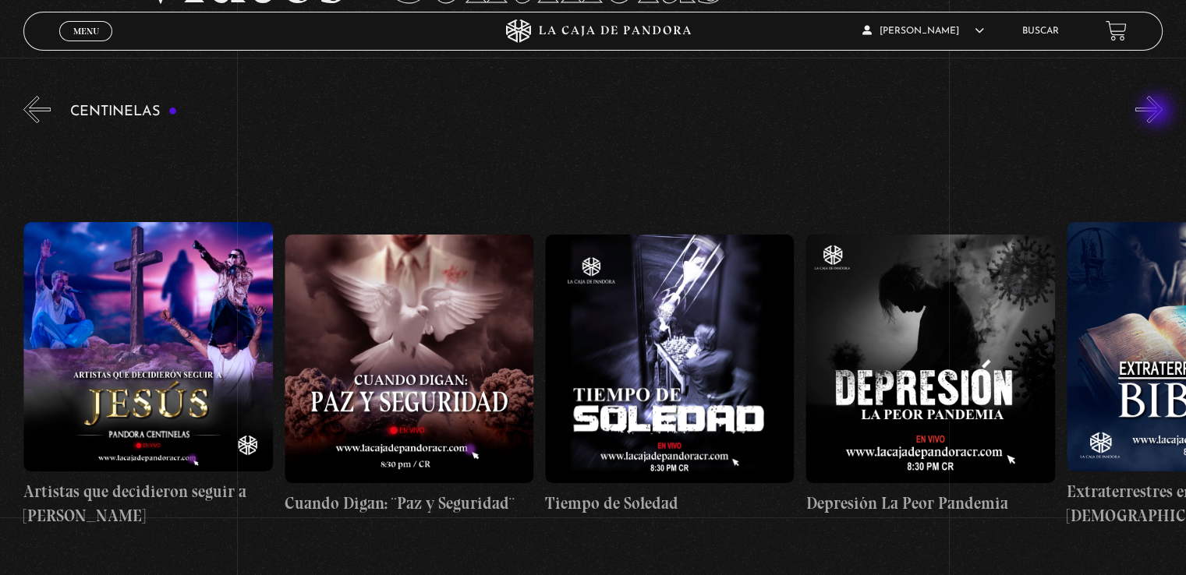
click at [1158, 112] on button "»" at bounding box center [1148, 109] width 27 height 27
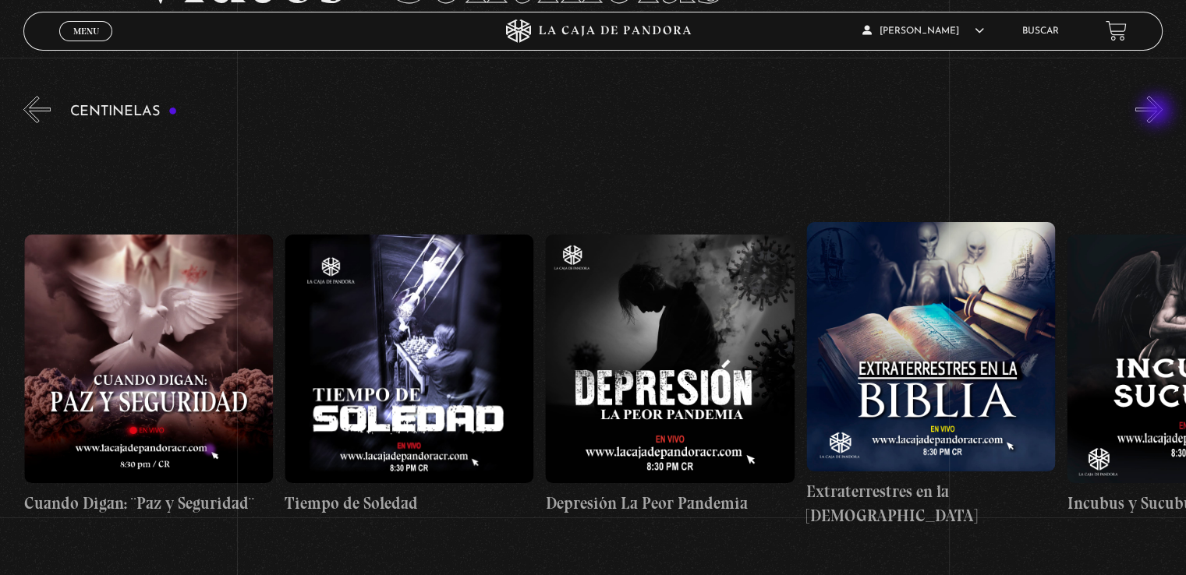
click at [1158, 112] on button "»" at bounding box center [1148, 109] width 27 height 27
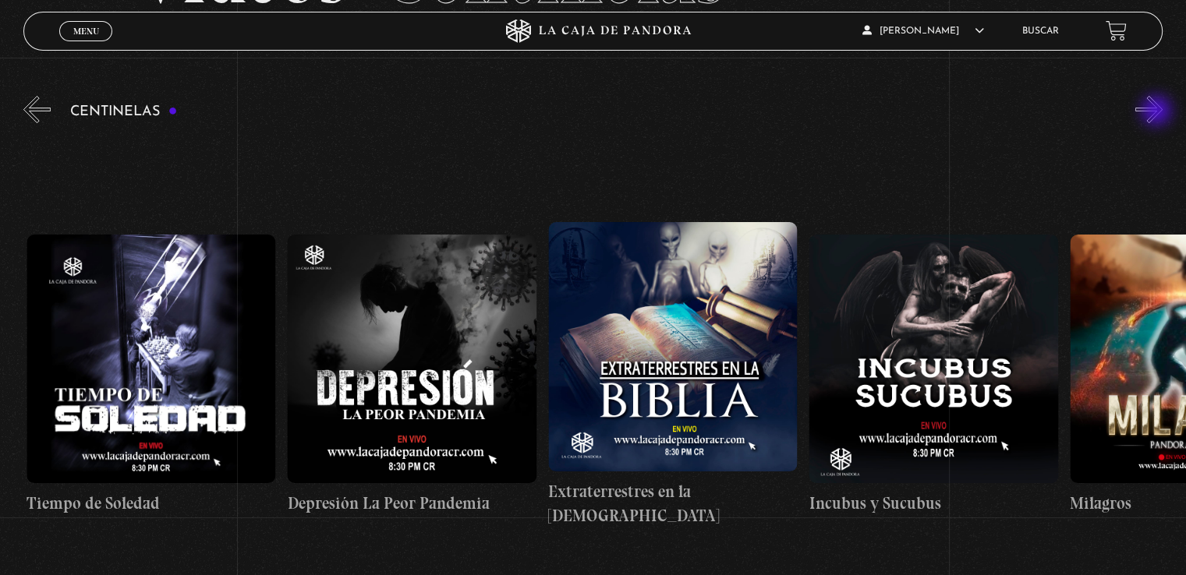
click at [1158, 112] on button "»" at bounding box center [1148, 109] width 27 height 27
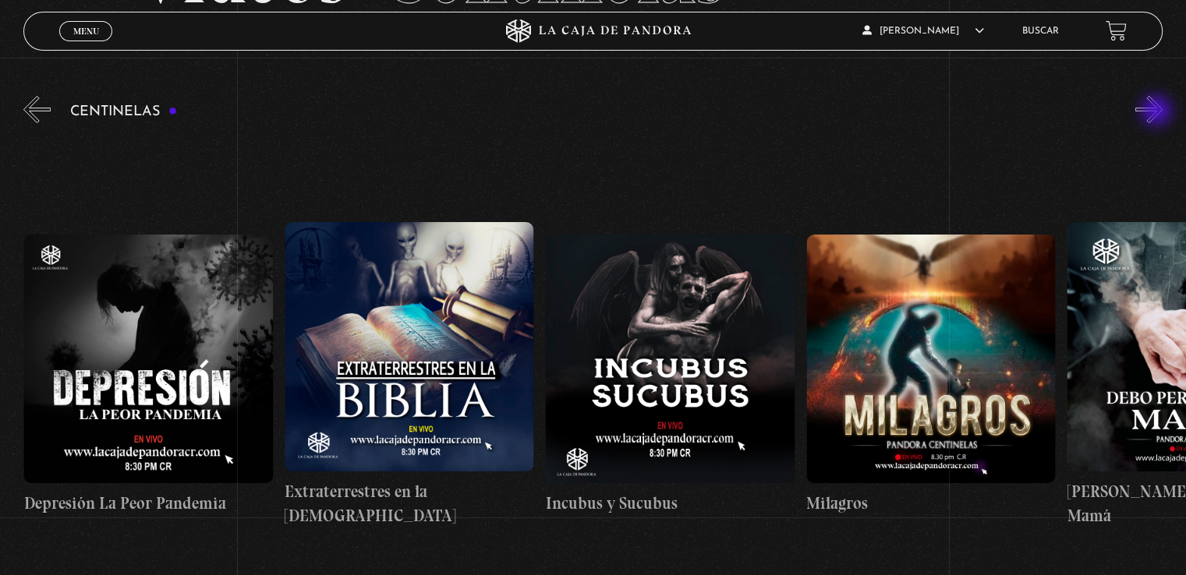
click at [1158, 112] on button "»" at bounding box center [1148, 109] width 27 height 27
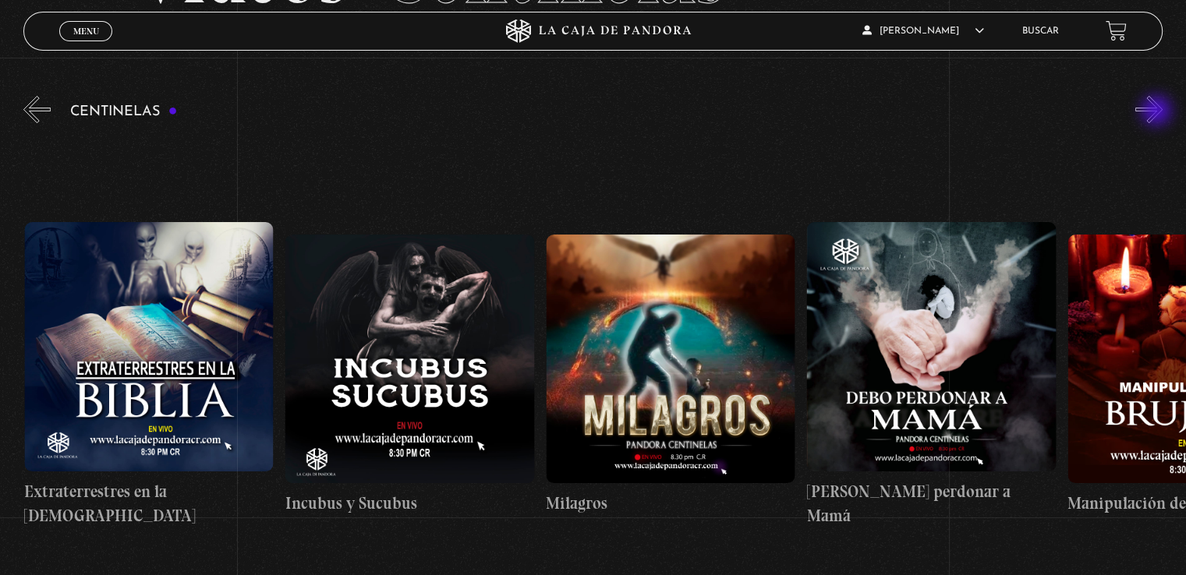
scroll to position [0, 8603]
click at [1158, 112] on button "»" at bounding box center [1148, 109] width 27 height 27
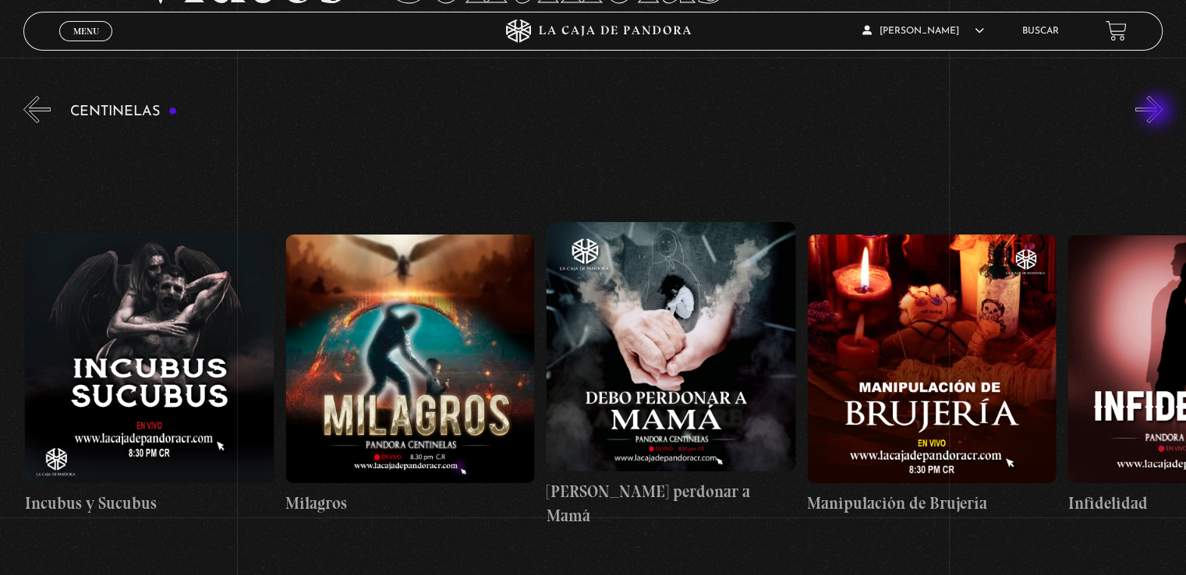
scroll to position [0, 8864]
click at [1158, 112] on button "»" at bounding box center [1148, 109] width 27 height 27
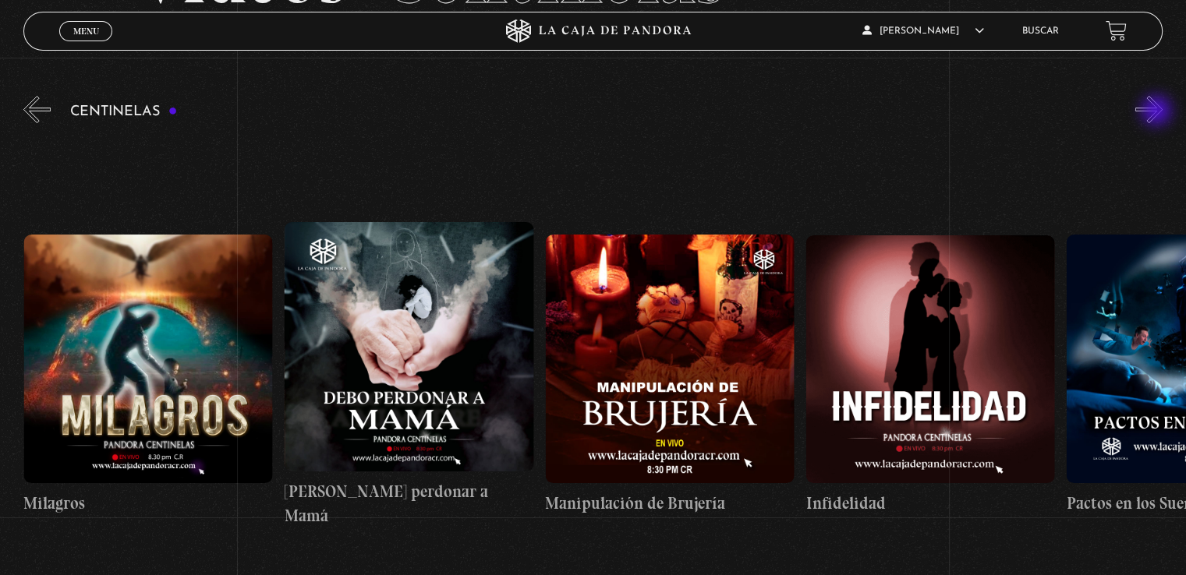
click at [1158, 112] on button "»" at bounding box center [1148, 109] width 27 height 27
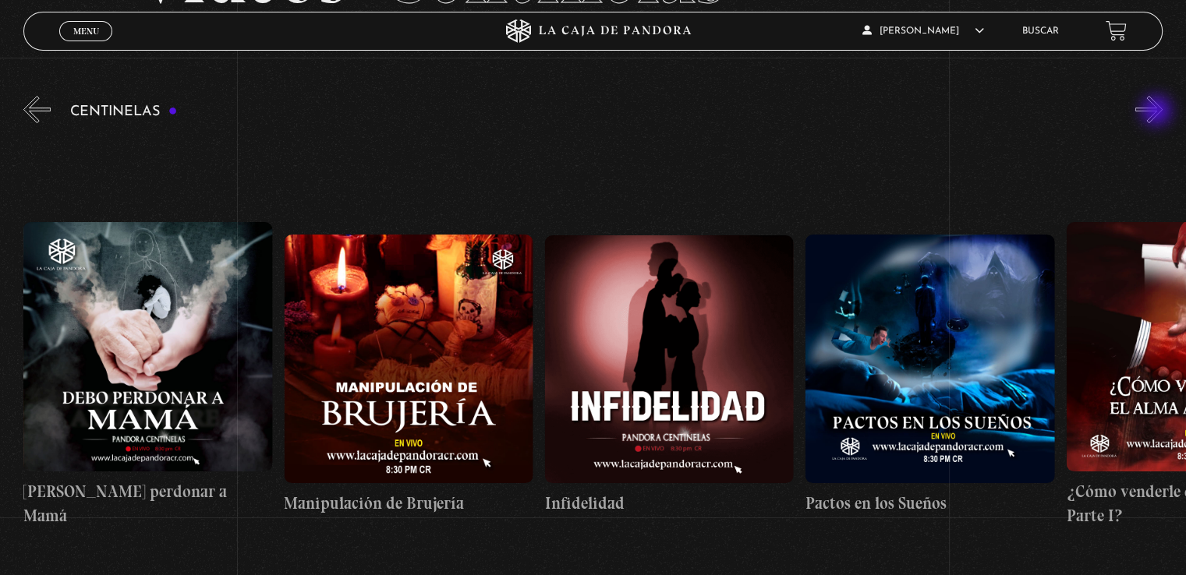
click at [1158, 112] on button "»" at bounding box center [1148, 109] width 27 height 27
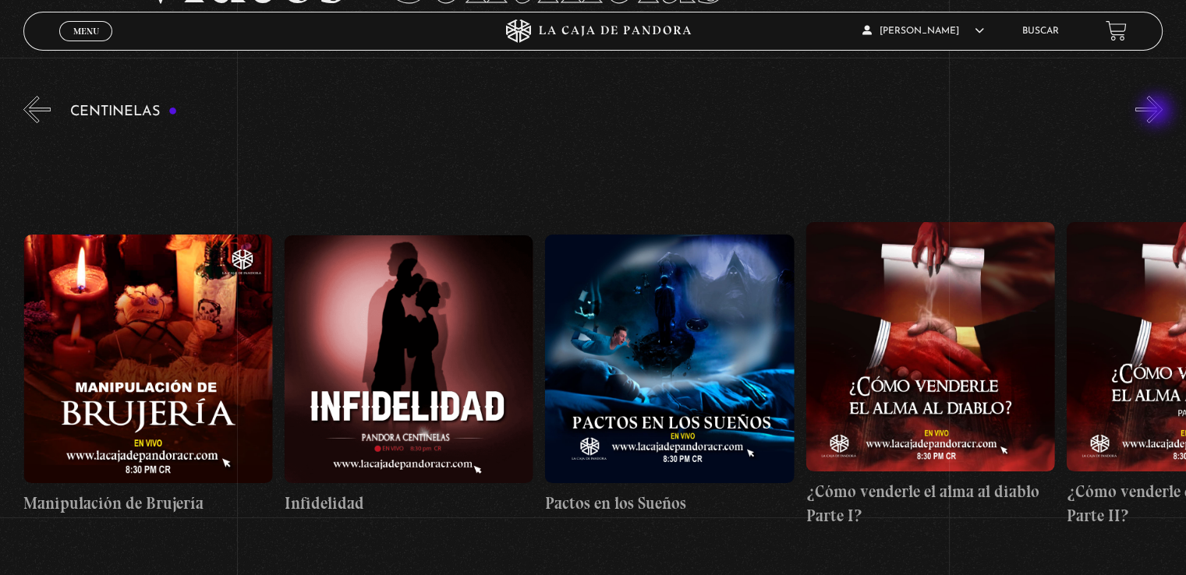
click at [1158, 112] on button "»" at bounding box center [1148, 109] width 27 height 27
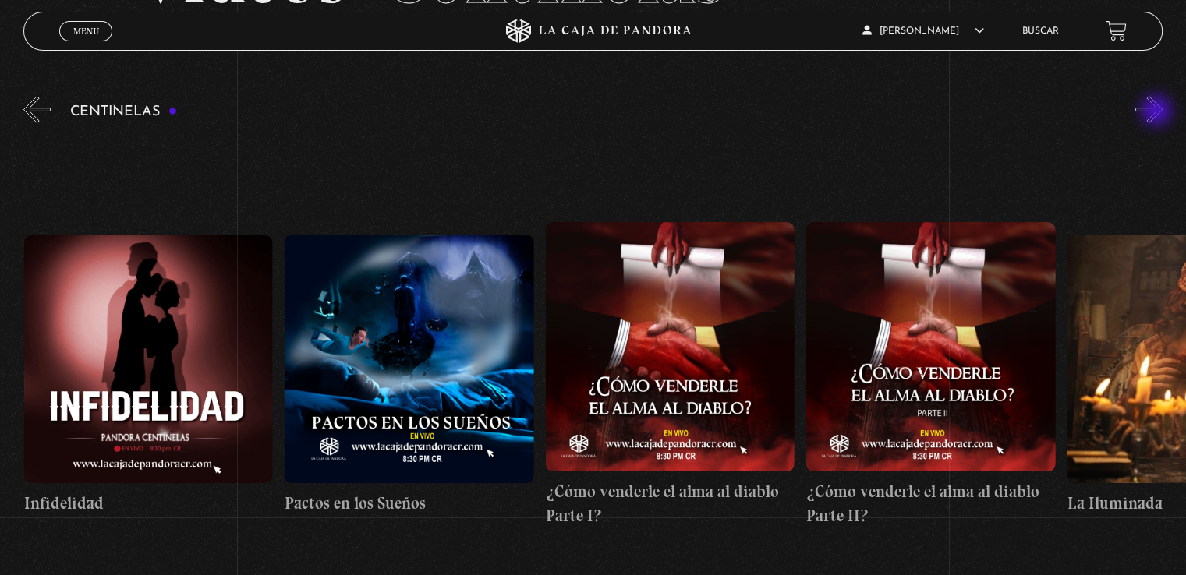
click at [1158, 112] on button "»" at bounding box center [1148, 109] width 27 height 27
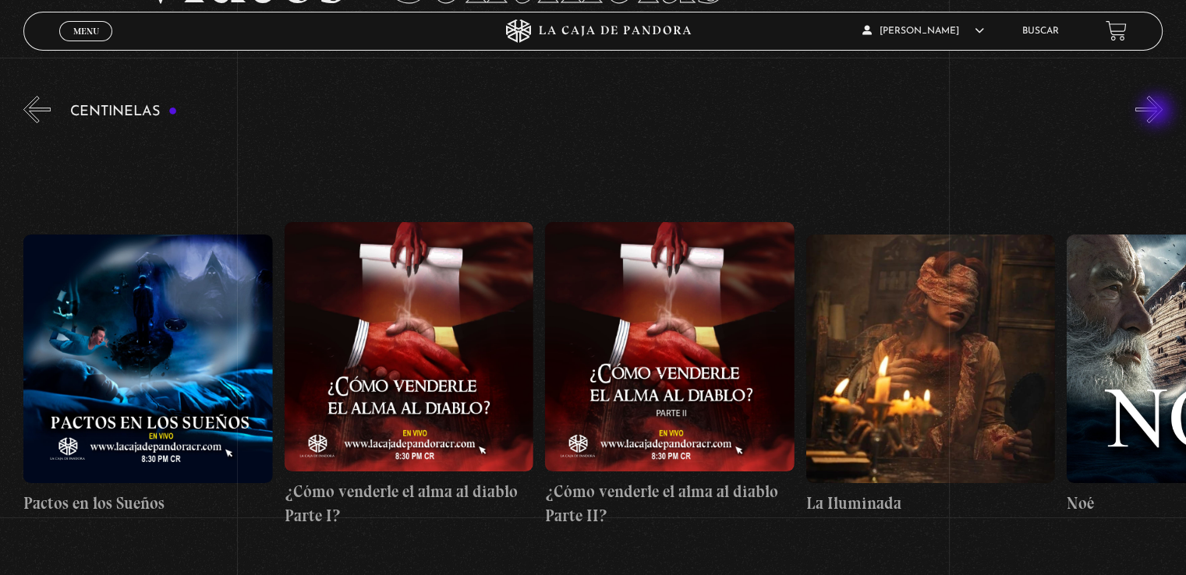
click at [1158, 112] on button "»" at bounding box center [1148, 109] width 27 height 27
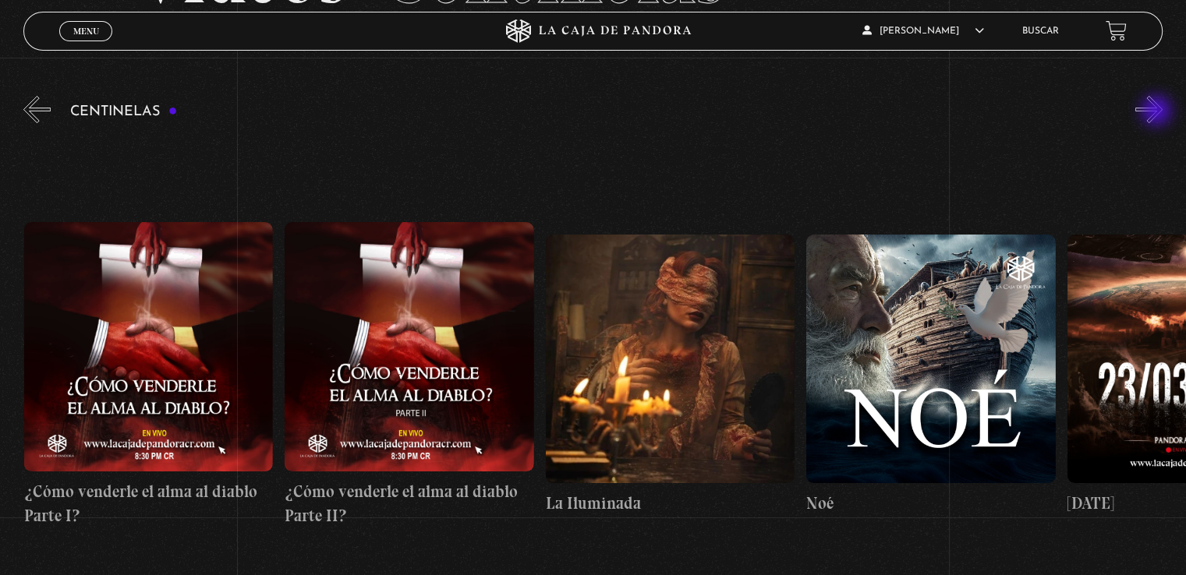
click at [1158, 112] on button "»" at bounding box center [1148, 109] width 27 height 27
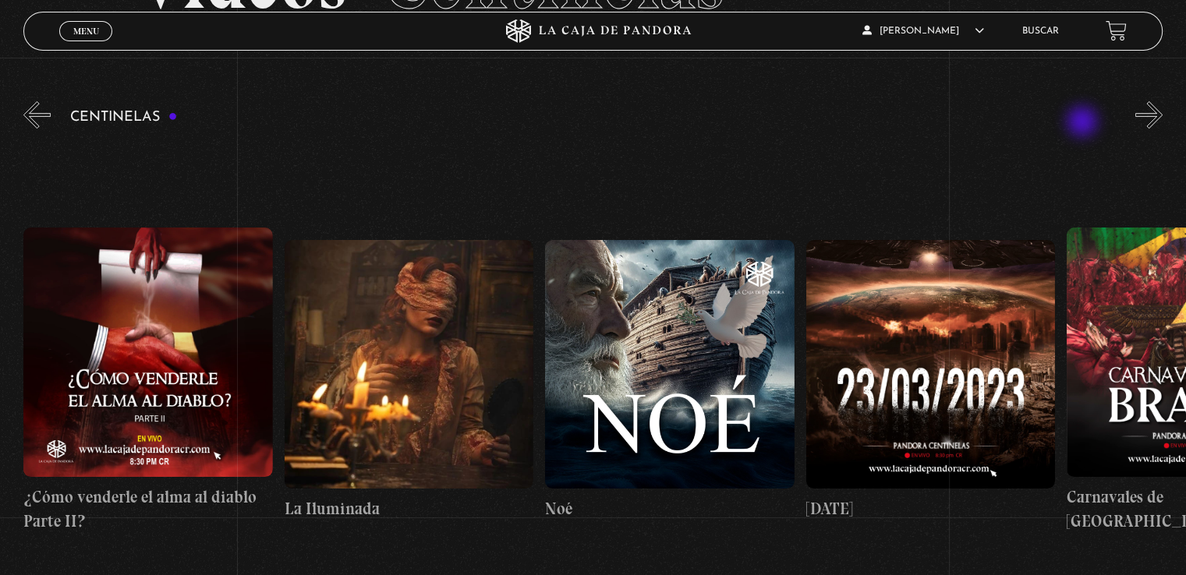
scroll to position [124, 0]
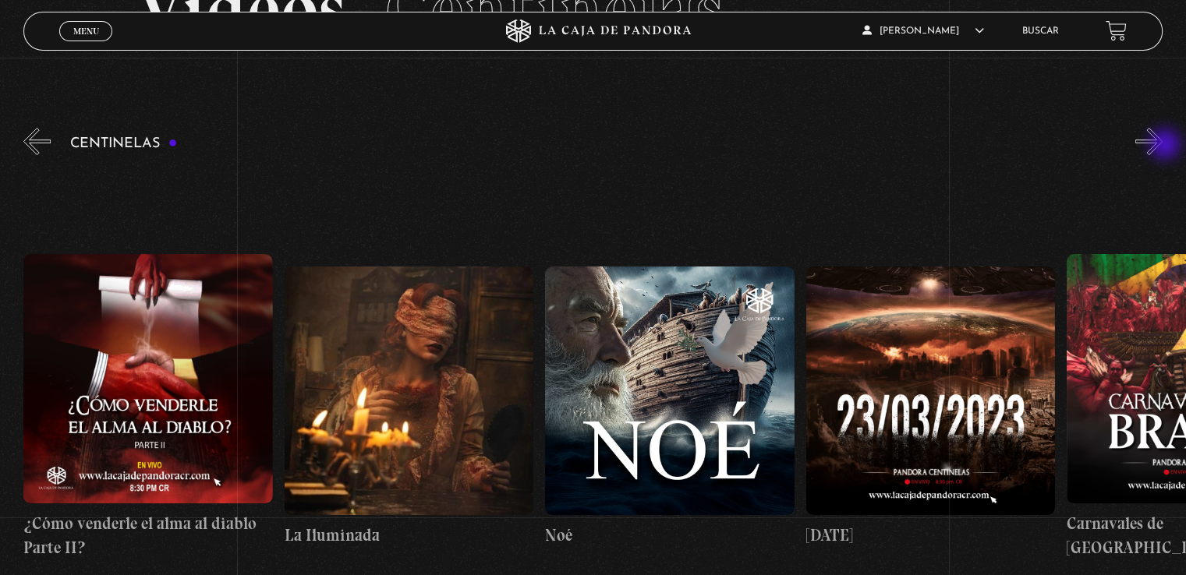
click at [1162, 146] on button "»" at bounding box center [1148, 141] width 27 height 27
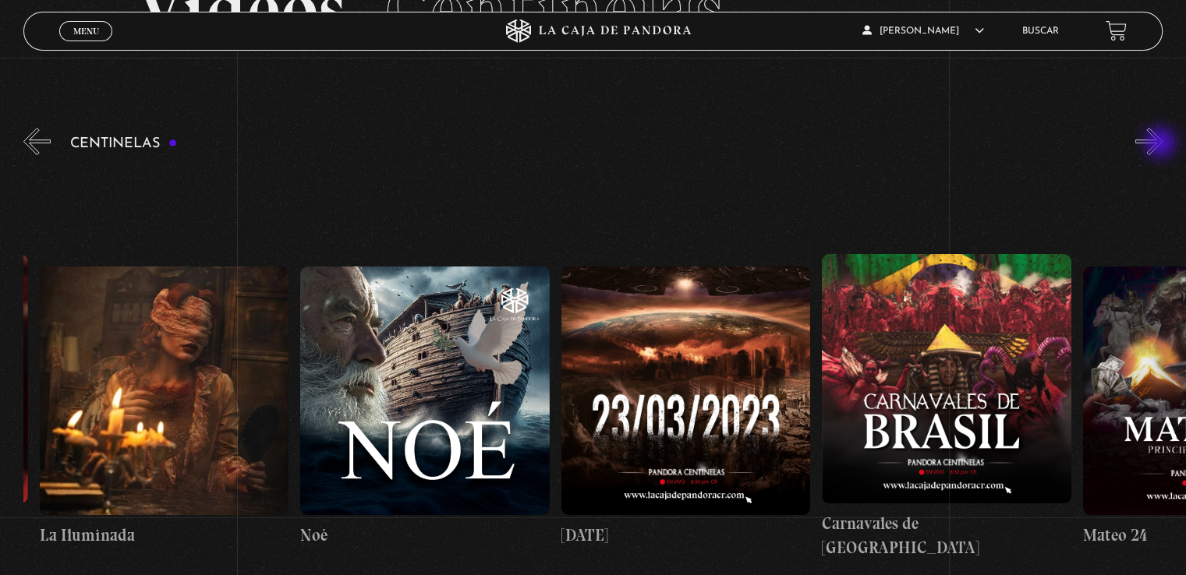
scroll to position [0, 10950]
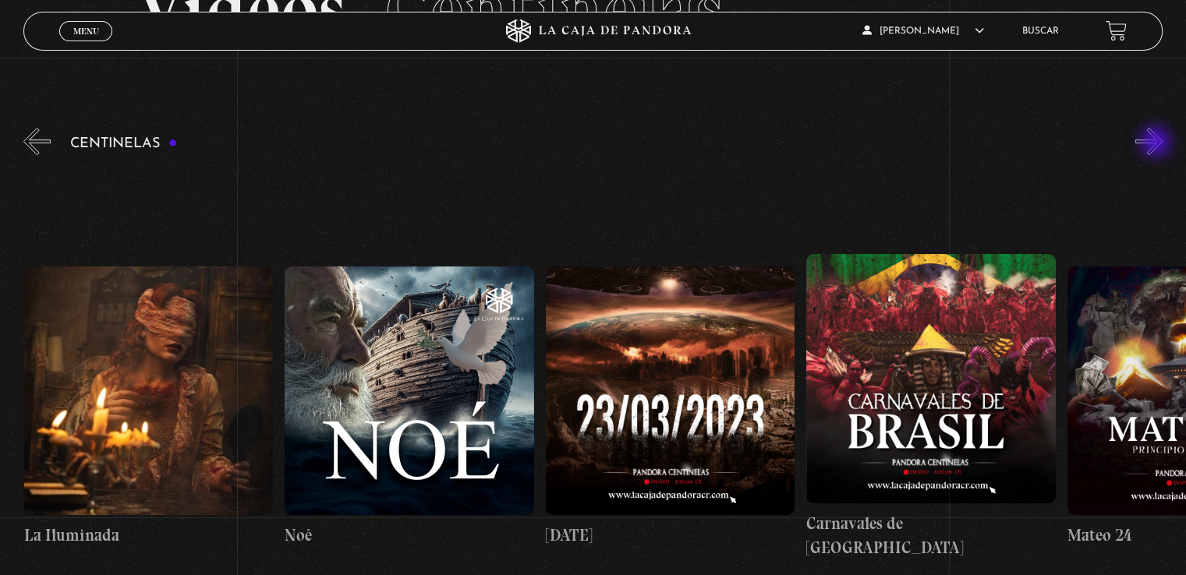
click at [1157, 143] on button "»" at bounding box center [1148, 141] width 27 height 27
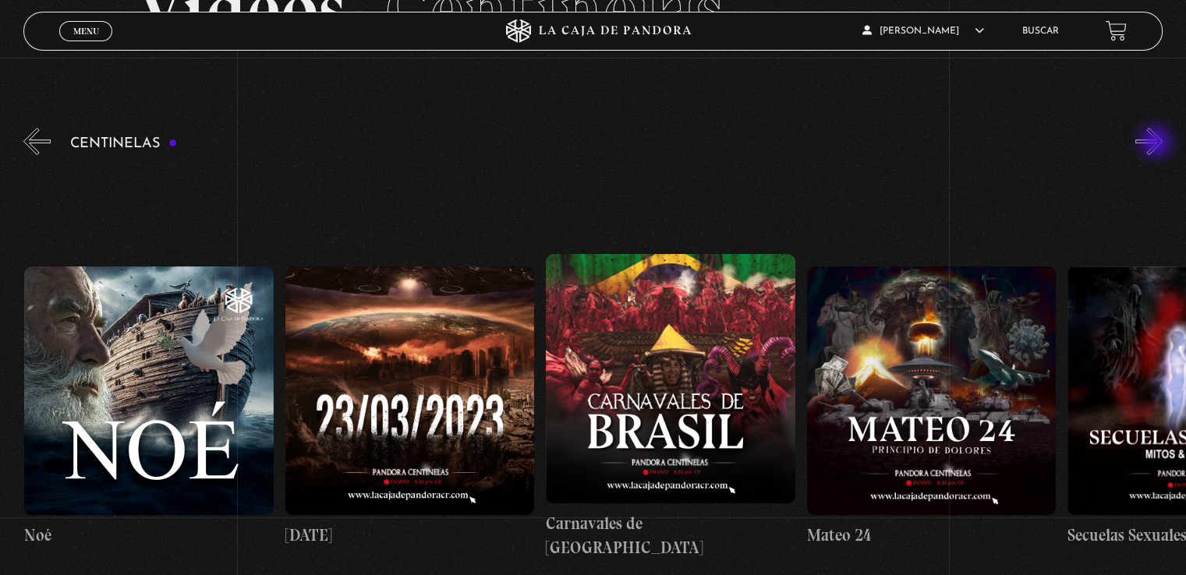
click at [1157, 143] on button "»" at bounding box center [1148, 141] width 27 height 27
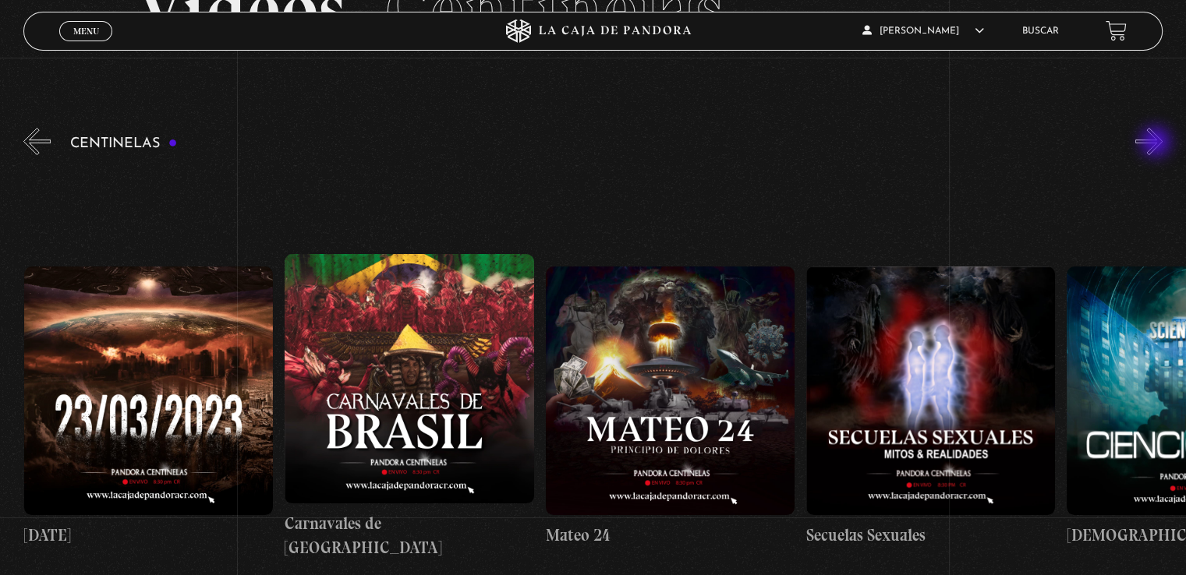
click at [1157, 143] on button "»" at bounding box center [1148, 141] width 27 height 27
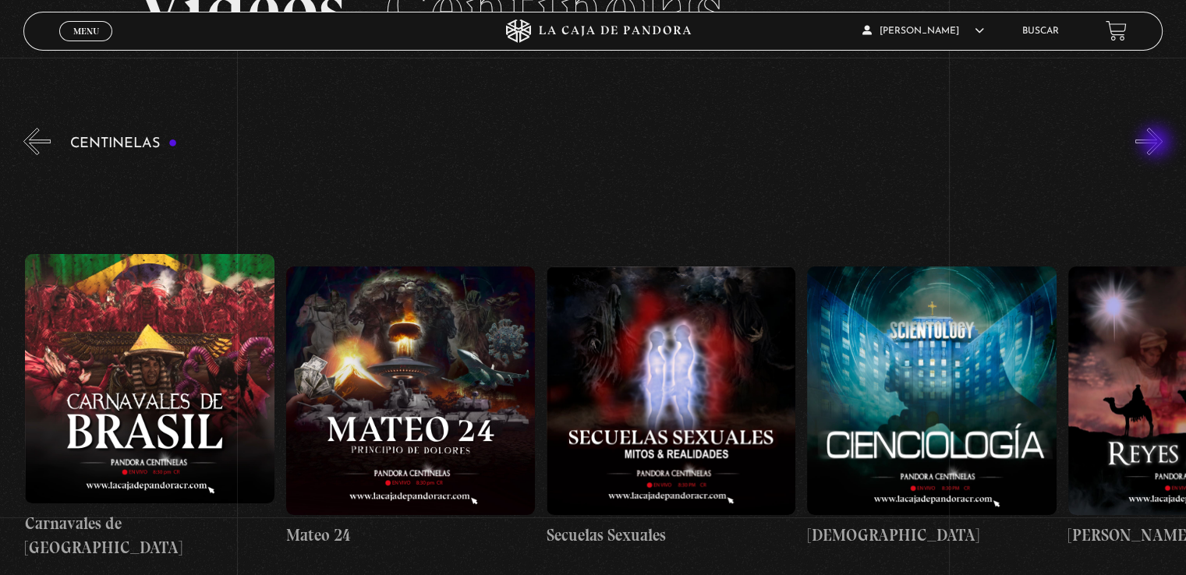
click at [1157, 143] on button "»" at bounding box center [1148, 141] width 27 height 27
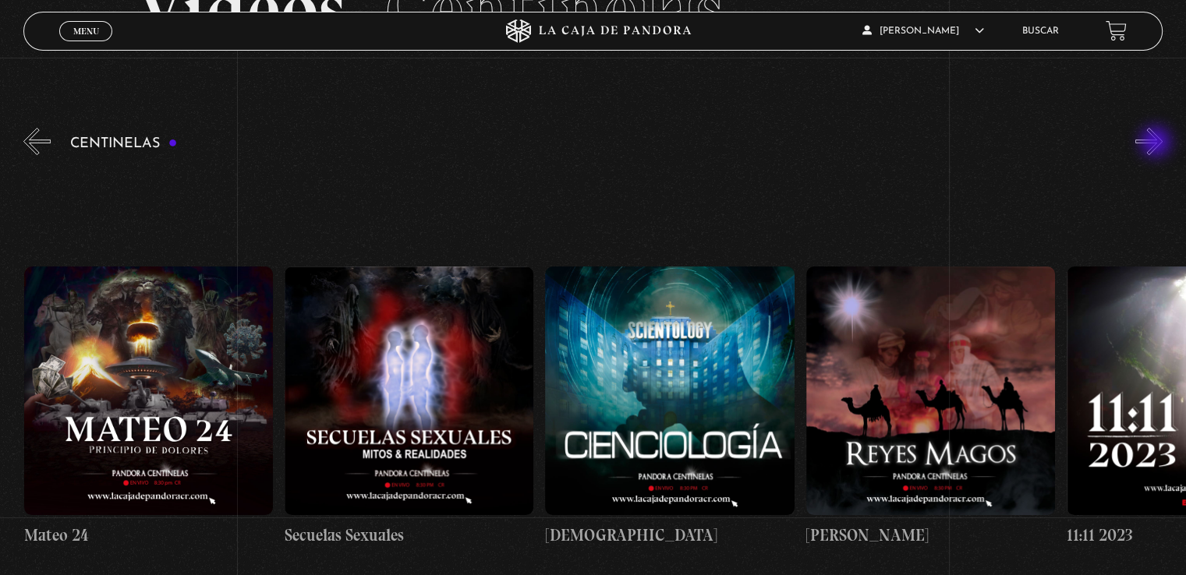
click at [1157, 143] on button "»" at bounding box center [1148, 141] width 27 height 27
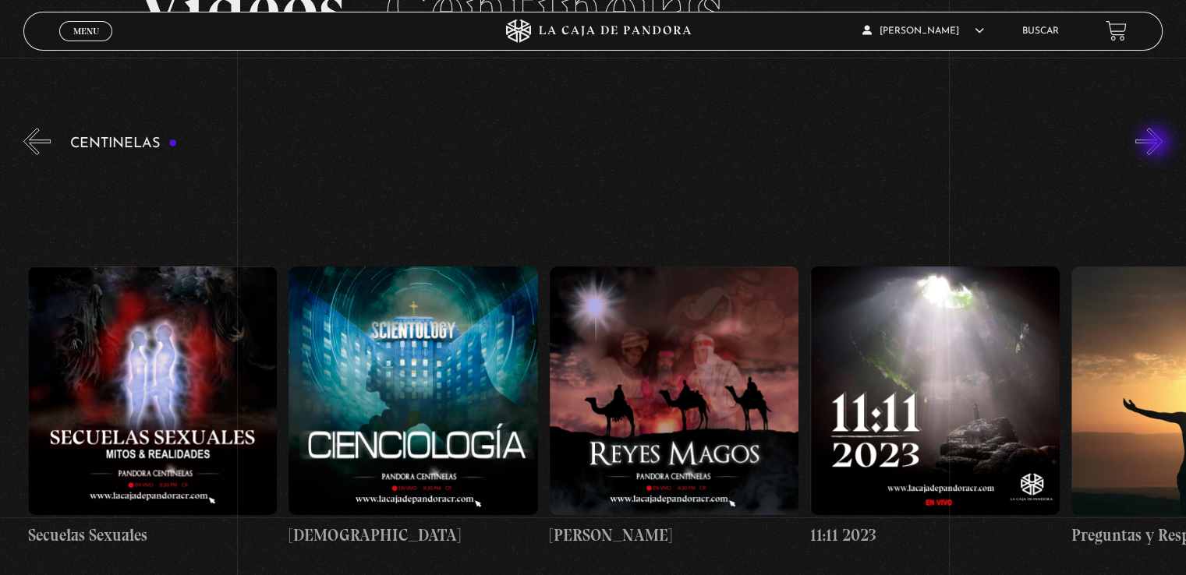
click at [1157, 143] on button "»" at bounding box center [1148, 141] width 27 height 27
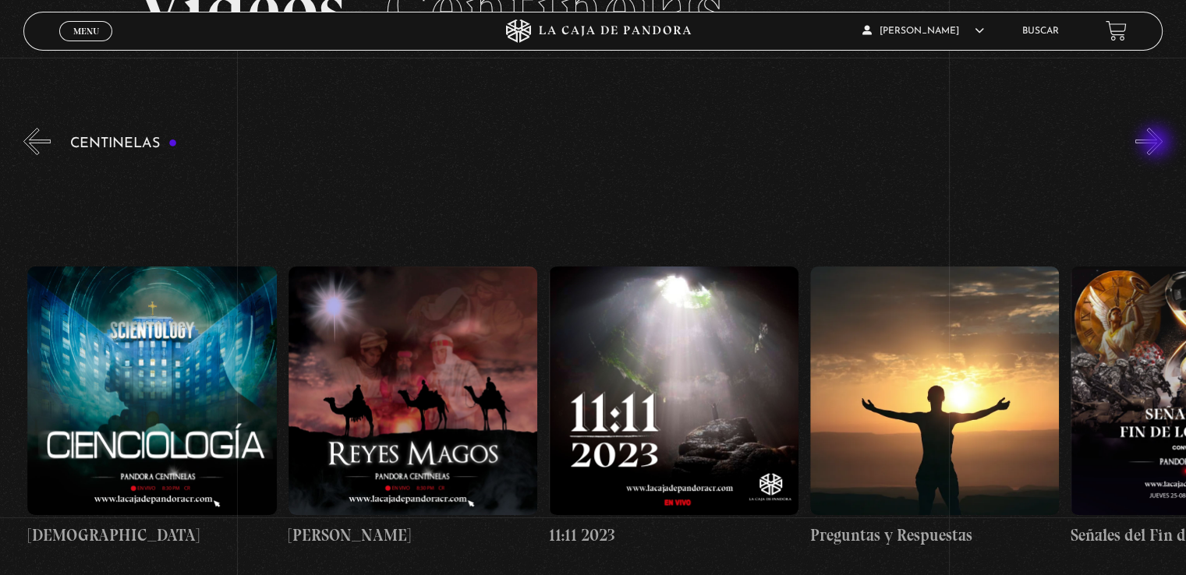
click at [1157, 143] on button "»" at bounding box center [1148, 141] width 27 height 27
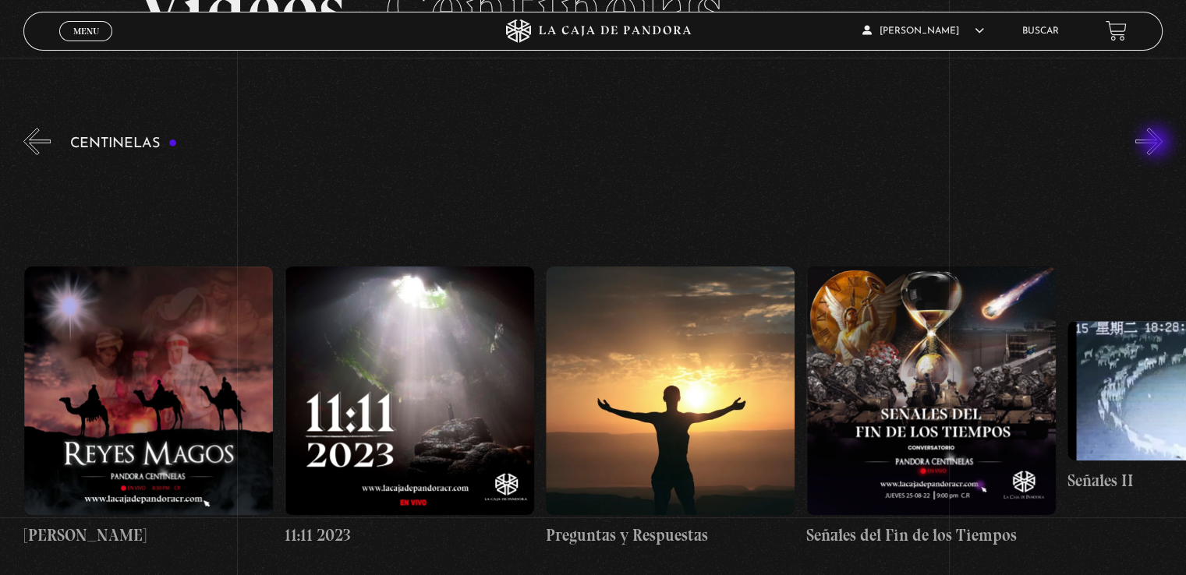
click at [1157, 143] on button "»" at bounding box center [1148, 141] width 27 height 27
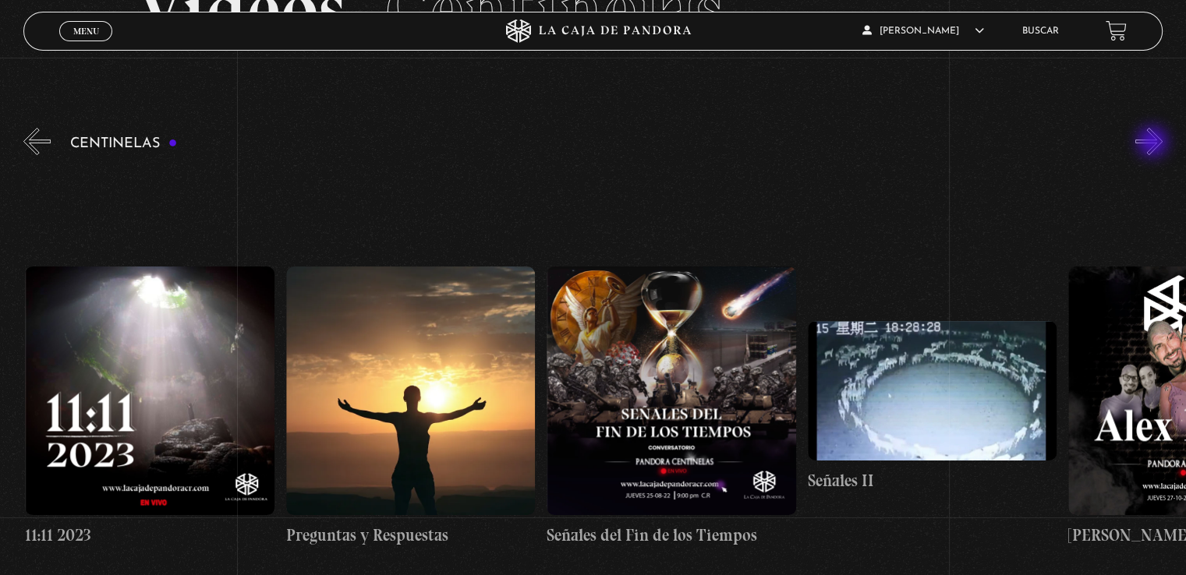
click at [1154, 143] on button "»" at bounding box center [1148, 141] width 27 height 27
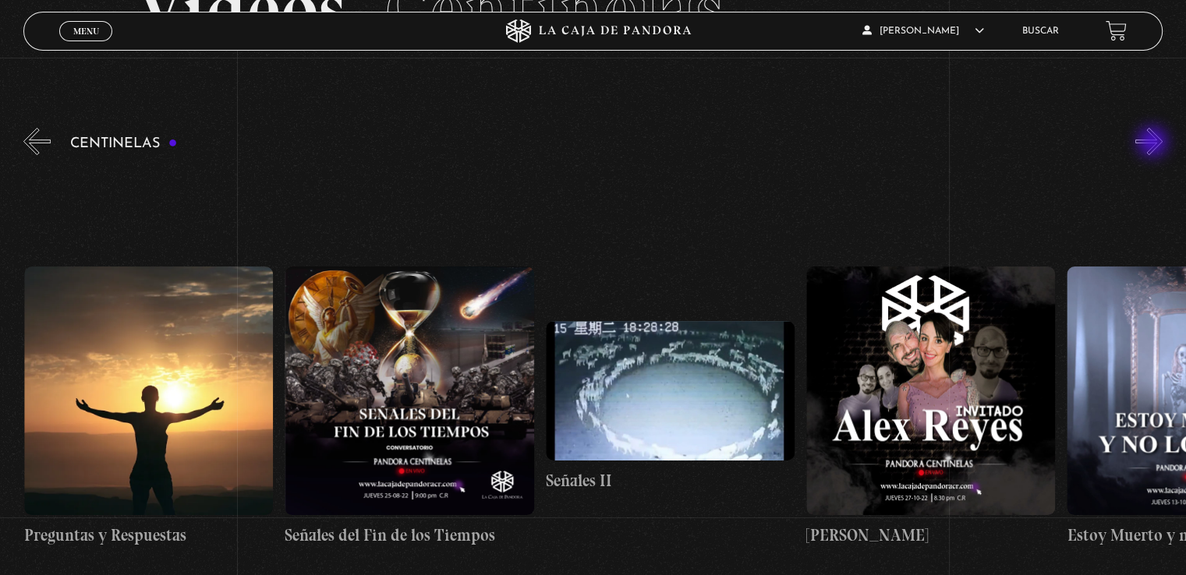
click at [1154, 143] on button "»" at bounding box center [1148, 141] width 27 height 27
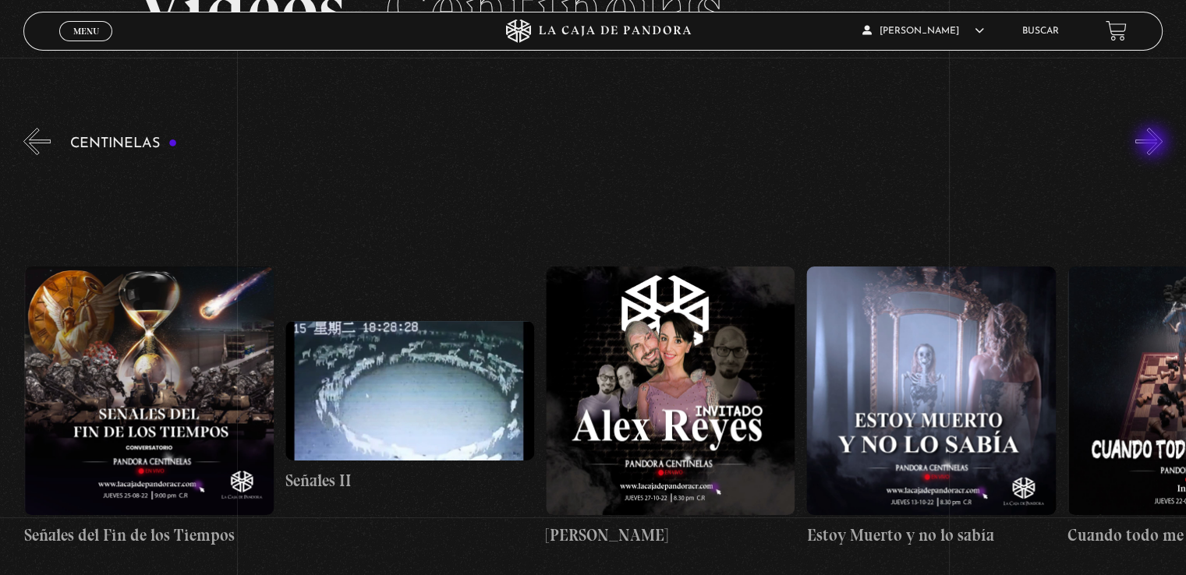
scroll to position [0, 13557]
click at [1154, 143] on button "»" at bounding box center [1148, 141] width 27 height 27
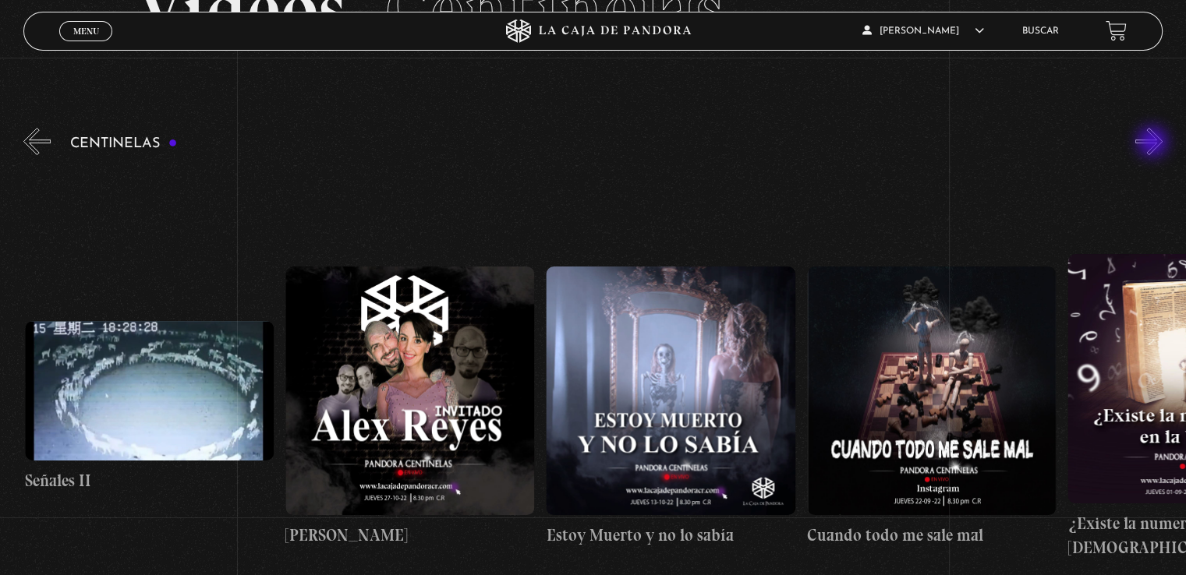
scroll to position [0, 13818]
click at [1154, 143] on button "»" at bounding box center [1148, 141] width 27 height 27
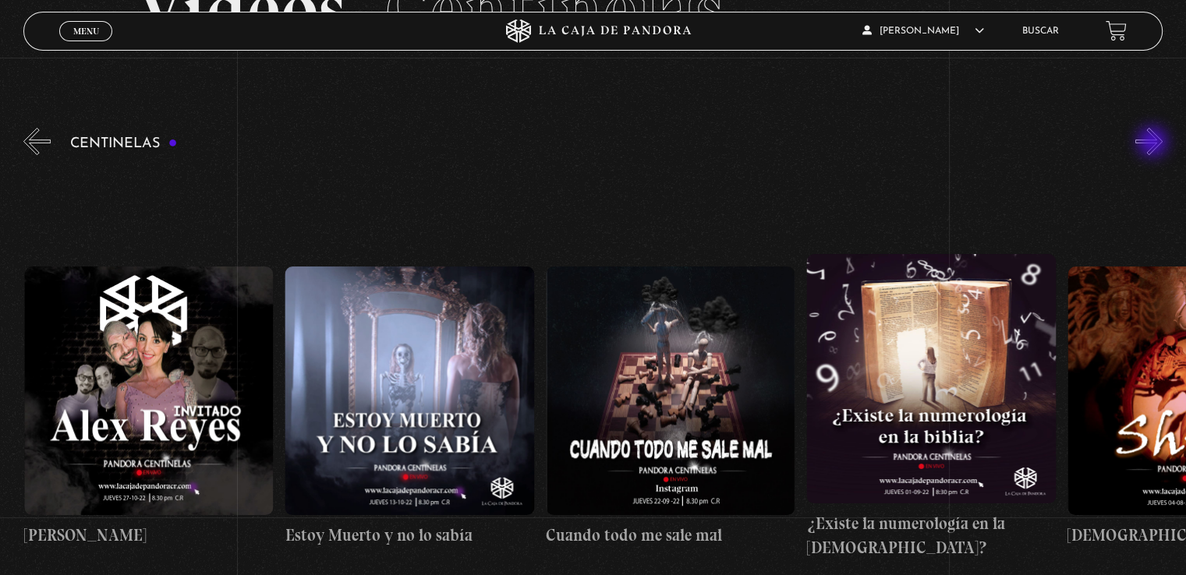
scroll to position [0, 14079]
click at [1154, 143] on button "»" at bounding box center [1148, 141] width 27 height 27
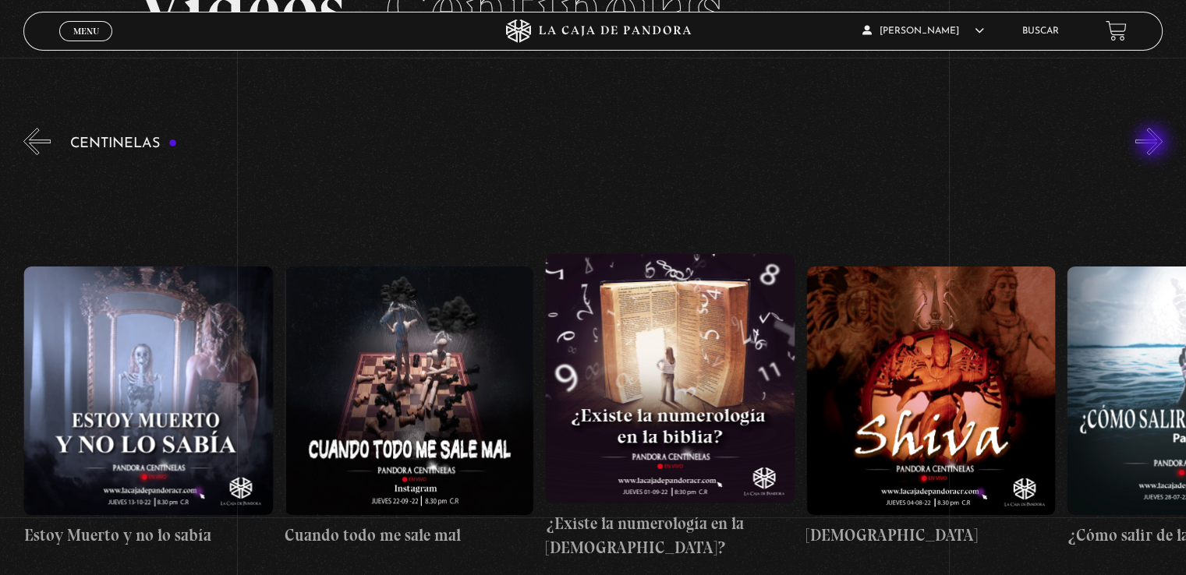
click at [1154, 143] on button "»" at bounding box center [1148, 141] width 27 height 27
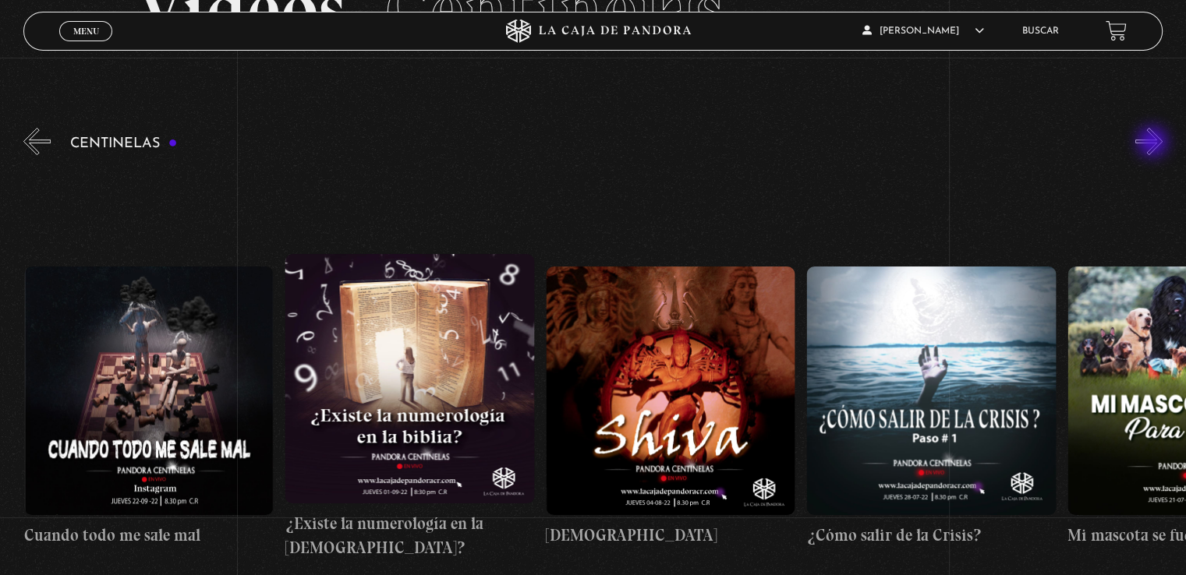
scroll to position [0, 14599]
click at [1154, 143] on button "»" at bounding box center [1148, 141] width 27 height 27
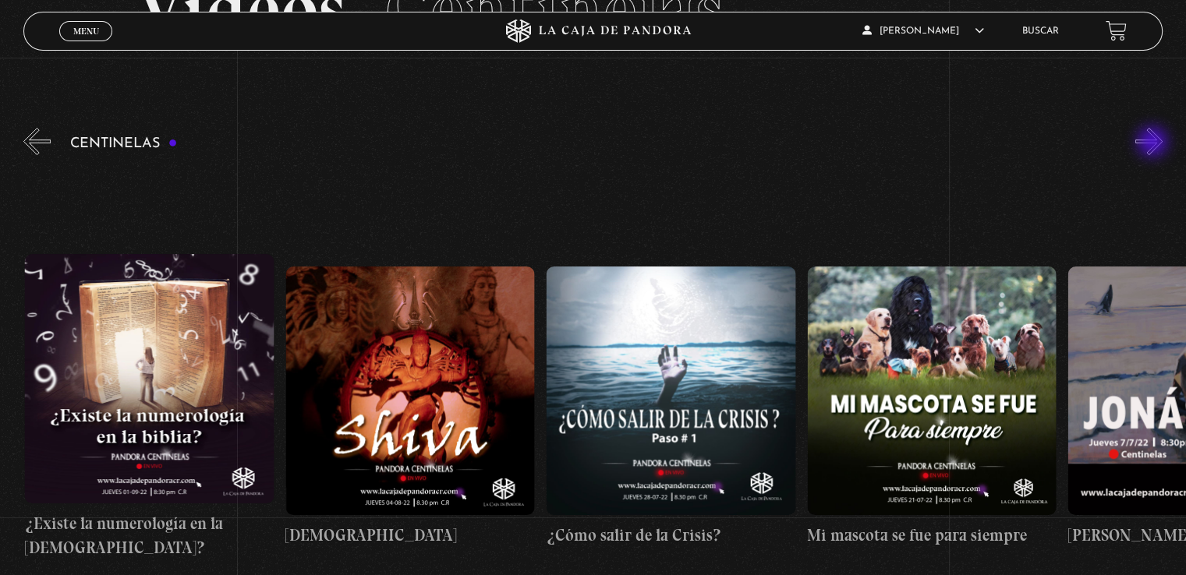
scroll to position [0, 14861]
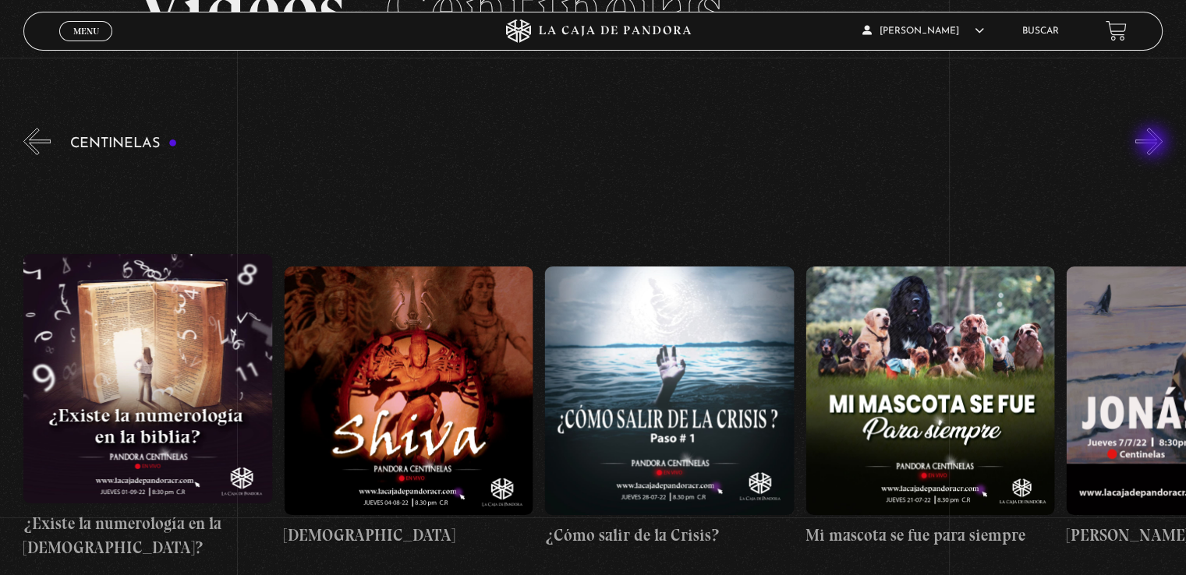
click at [1154, 143] on button "»" at bounding box center [1148, 141] width 27 height 27
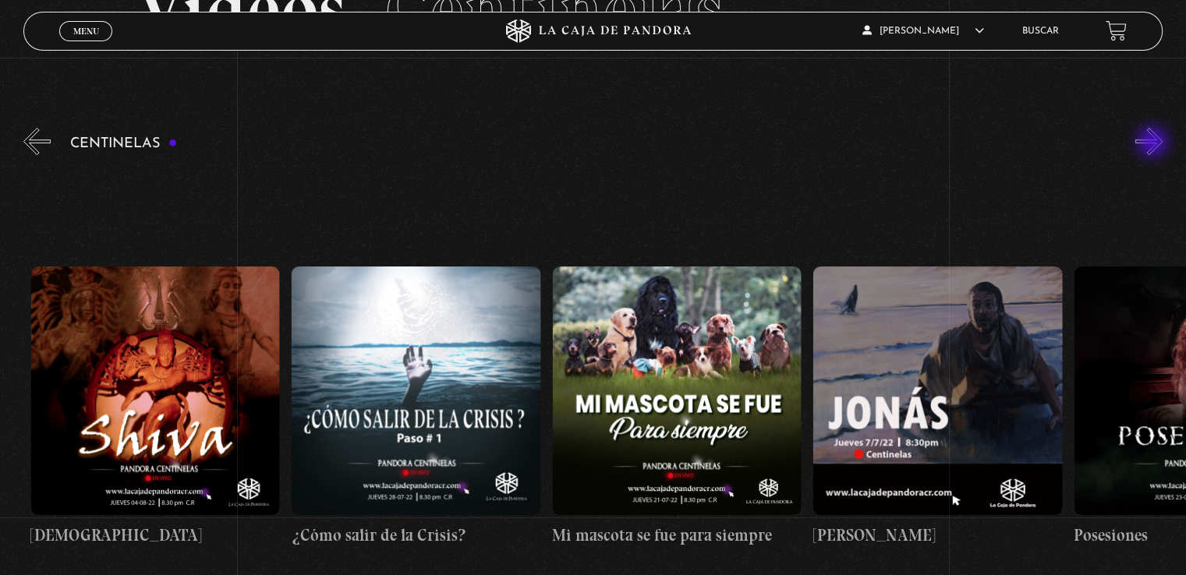
click at [1154, 143] on button "»" at bounding box center [1148, 141] width 27 height 27
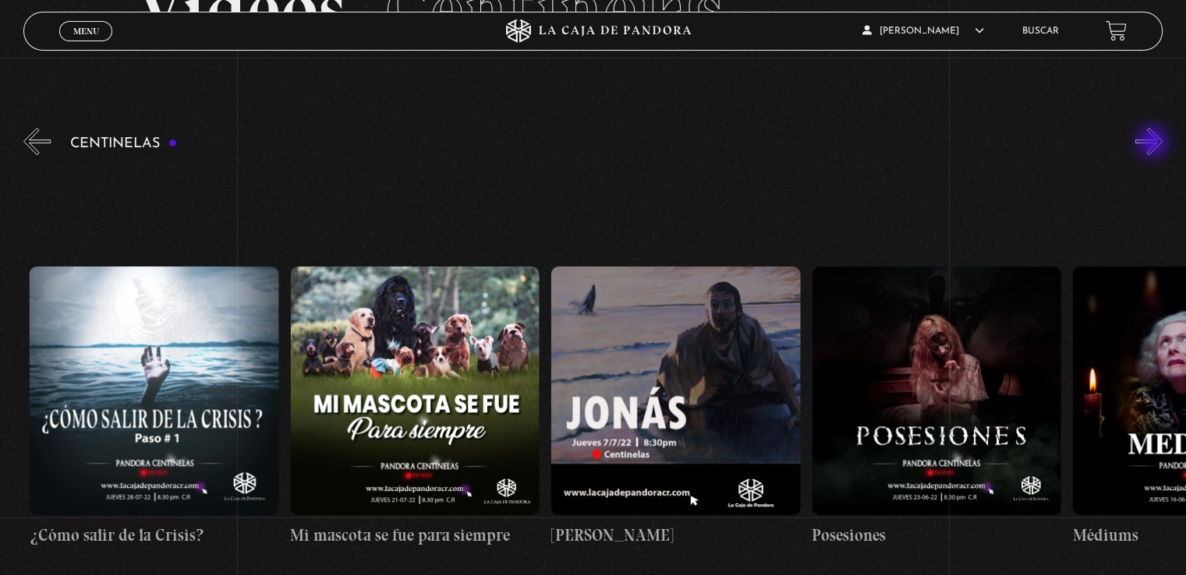
click at [1154, 143] on button "»" at bounding box center [1148, 141] width 27 height 27
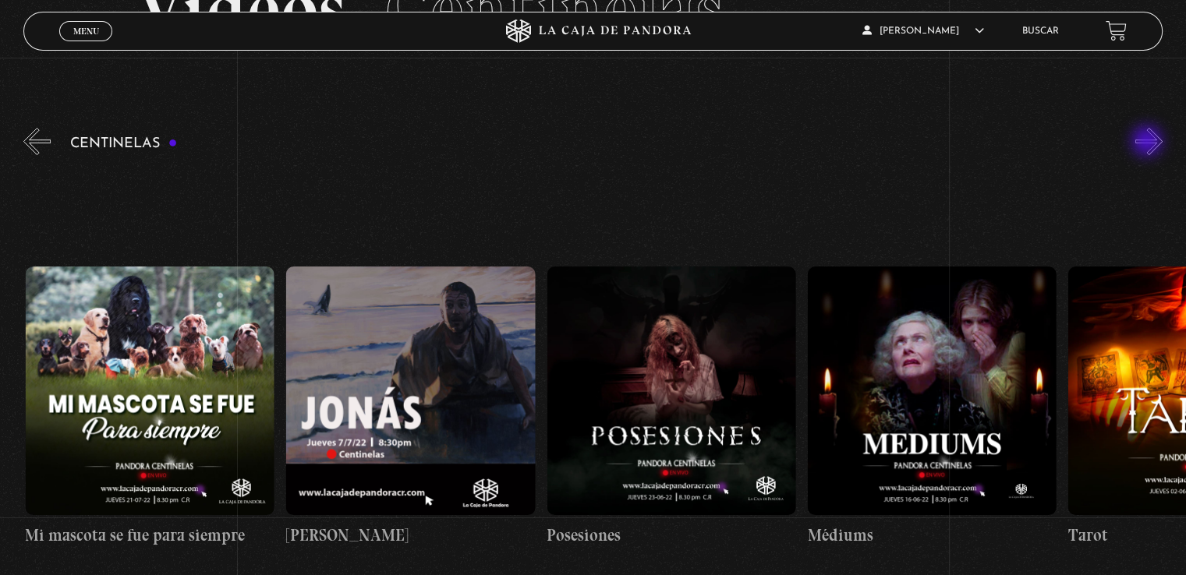
click at [1148, 143] on button "»" at bounding box center [1148, 141] width 27 height 27
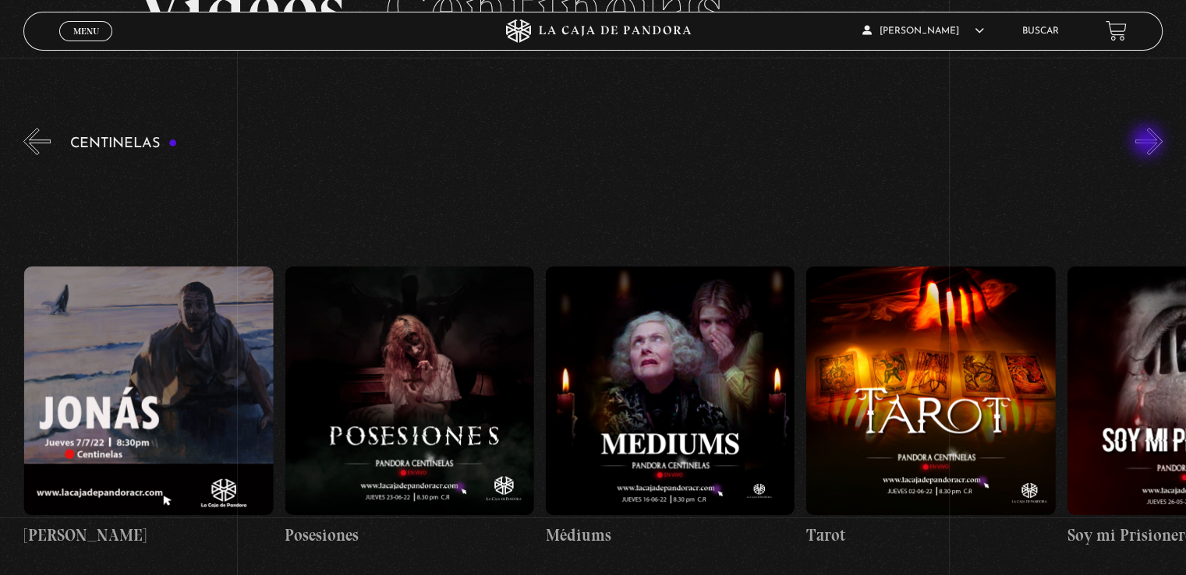
click at [1148, 143] on button "»" at bounding box center [1148, 141] width 27 height 27
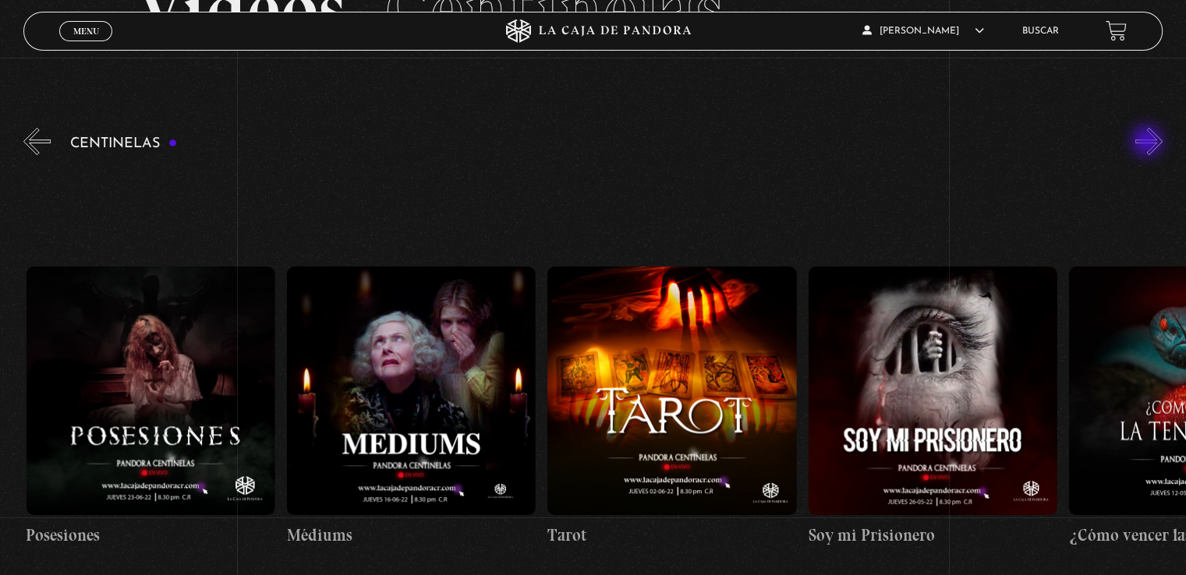
click at [1148, 143] on button "»" at bounding box center [1148, 141] width 27 height 27
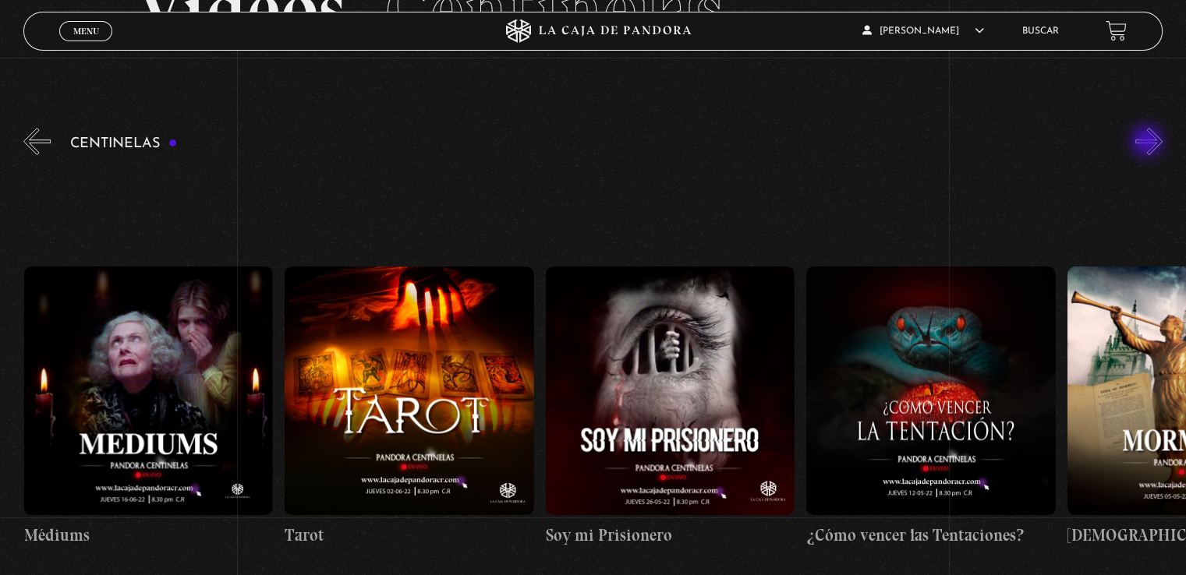
click at [1148, 143] on button "»" at bounding box center [1148, 141] width 27 height 27
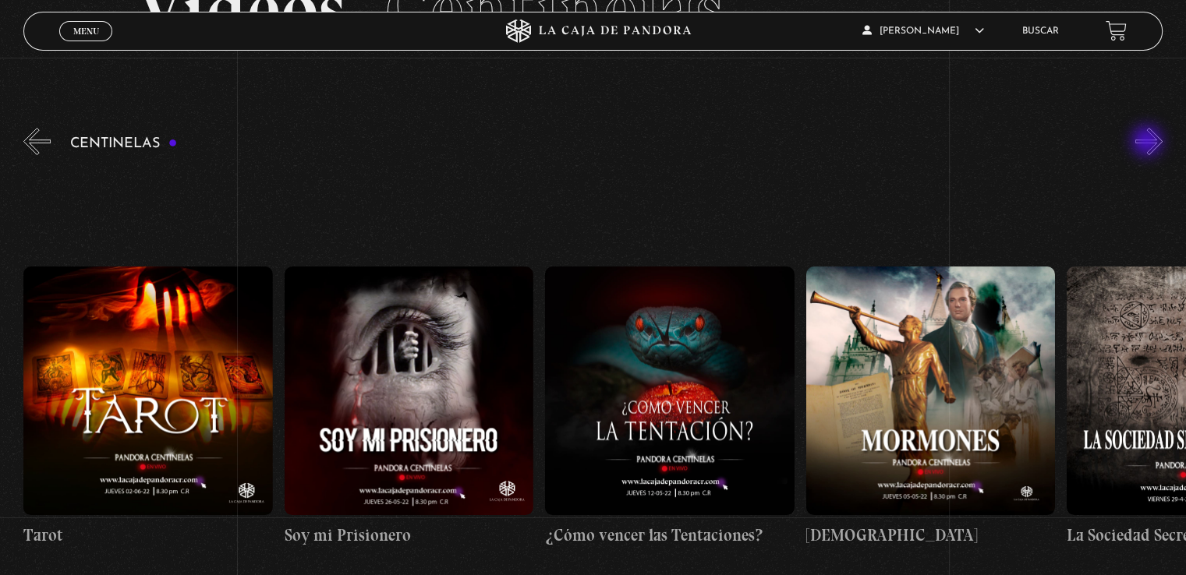
click at [1148, 143] on button "»" at bounding box center [1148, 141] width 27 height 27
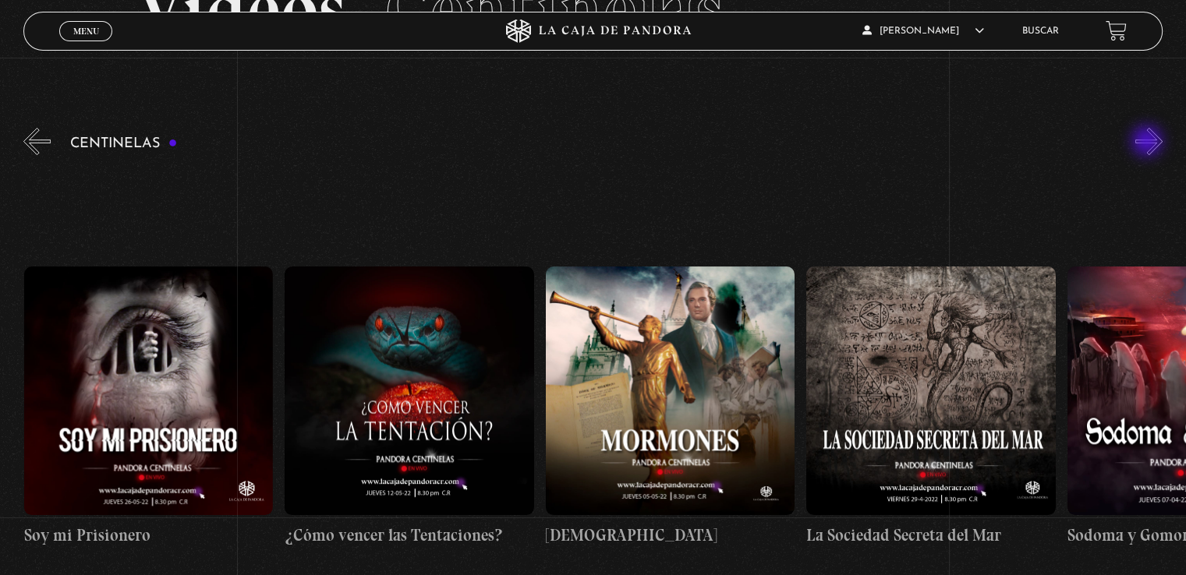
click at [1148, 143] on button "»" at bounding box center [1148, 141] width 27 height 27
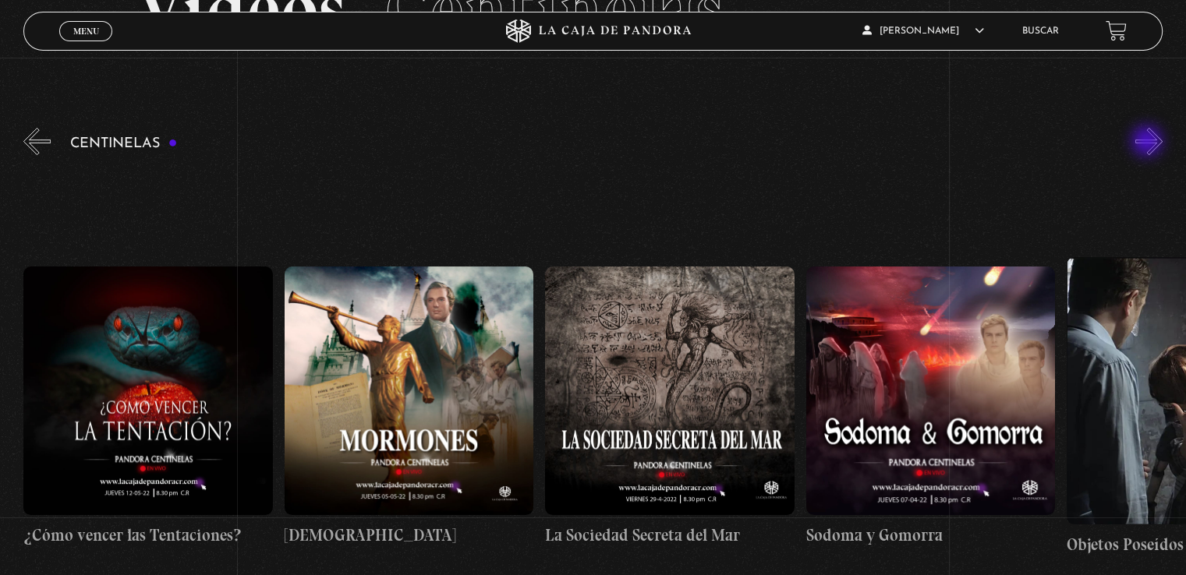
click at [1148, 143] on button "»" at bounding box center [1148, 141] width 27 height 27
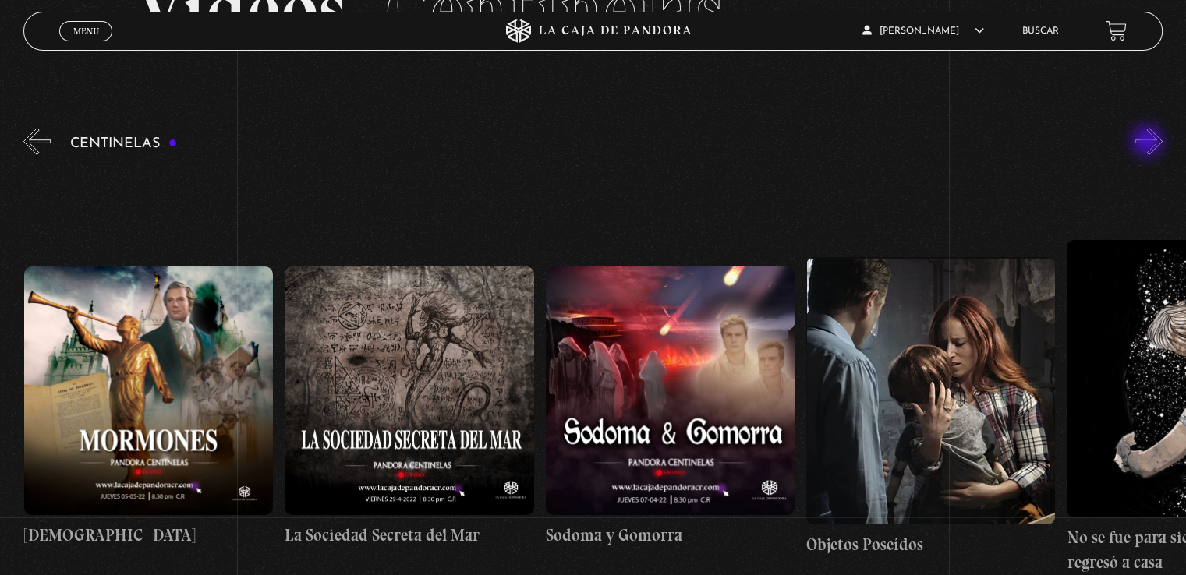
click at [1148, 143] on button "»" at bounding box center [1148, 141] width 27 height 27
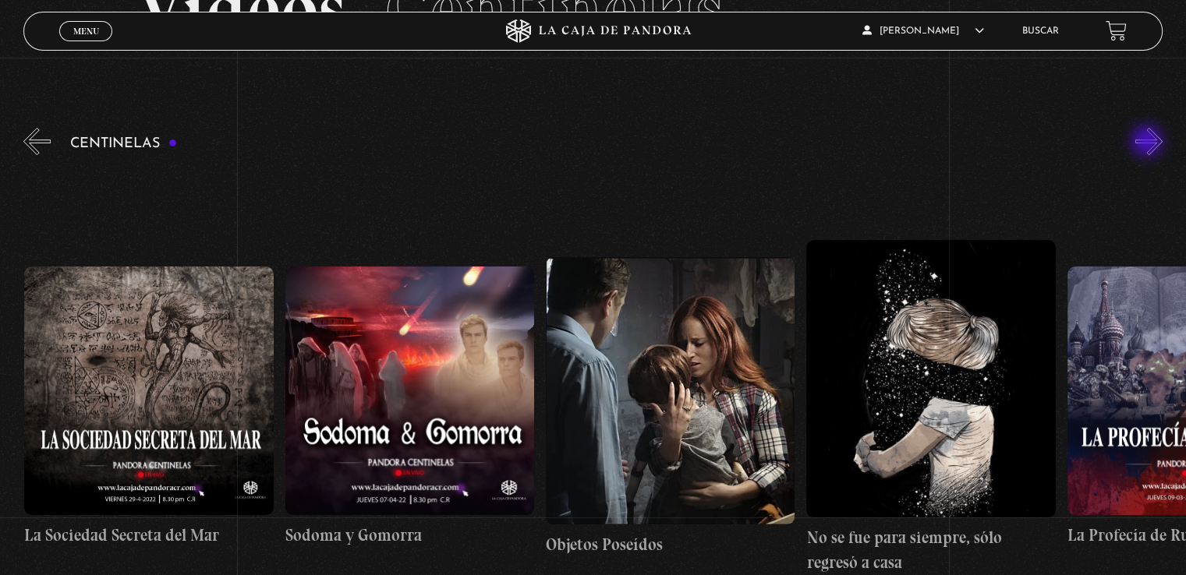
scroll to position [0, 17729]
click at [1148, 143] on button "»" at bounding box center [1148, 141] width 27 height 27
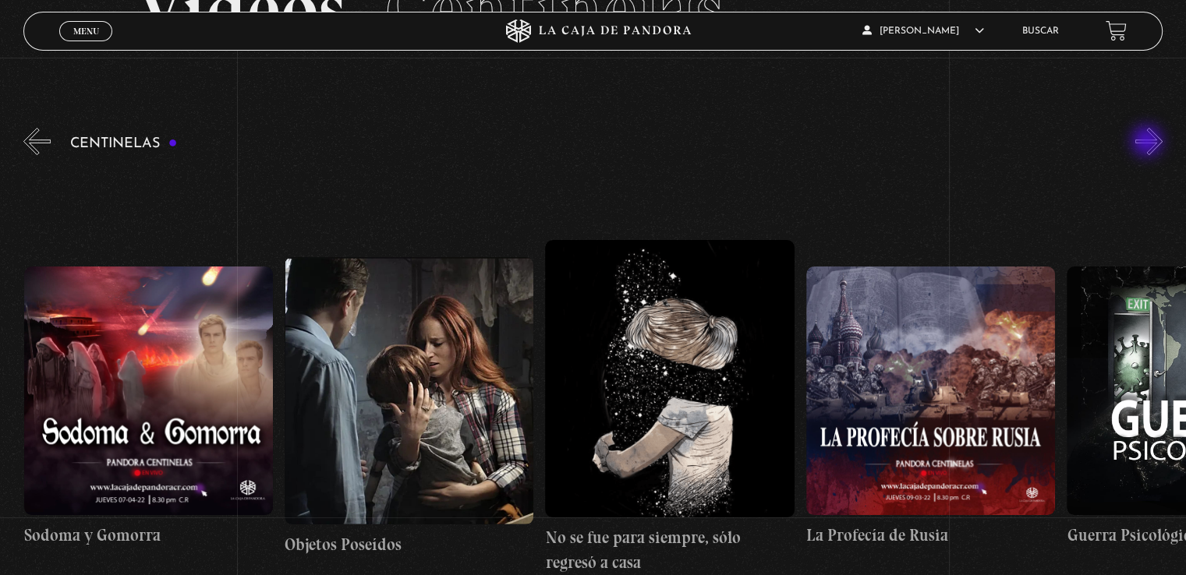
click at [1148, 143] on button "»" at bounding box center [1148, 141] width 27 height 27
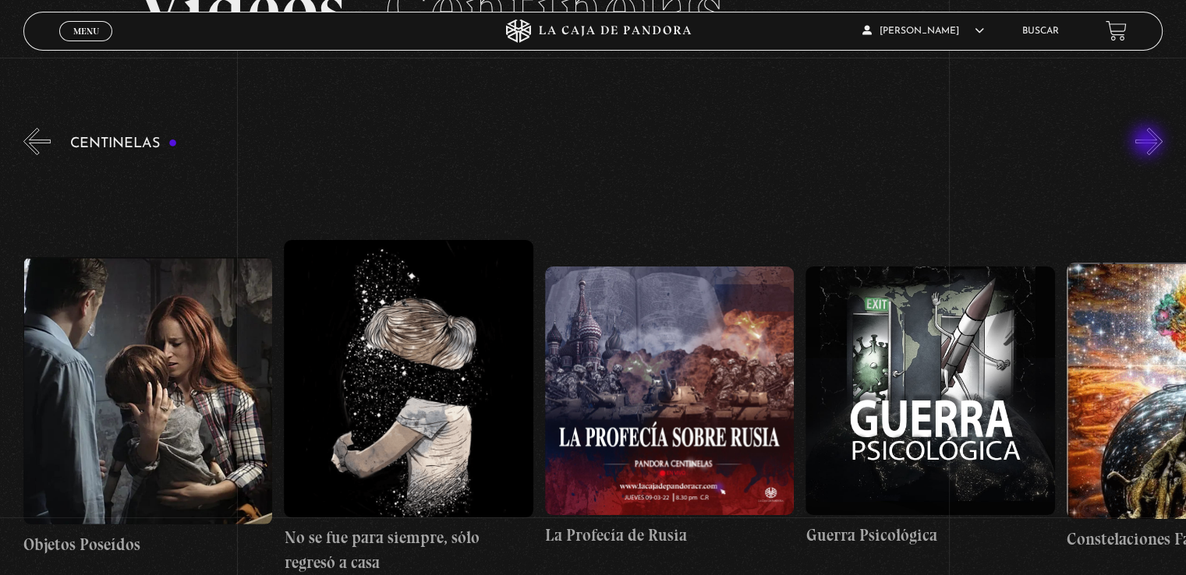
click at [1148, 143] on button "»" at bounding box center [1148, 141] width 27 height 27
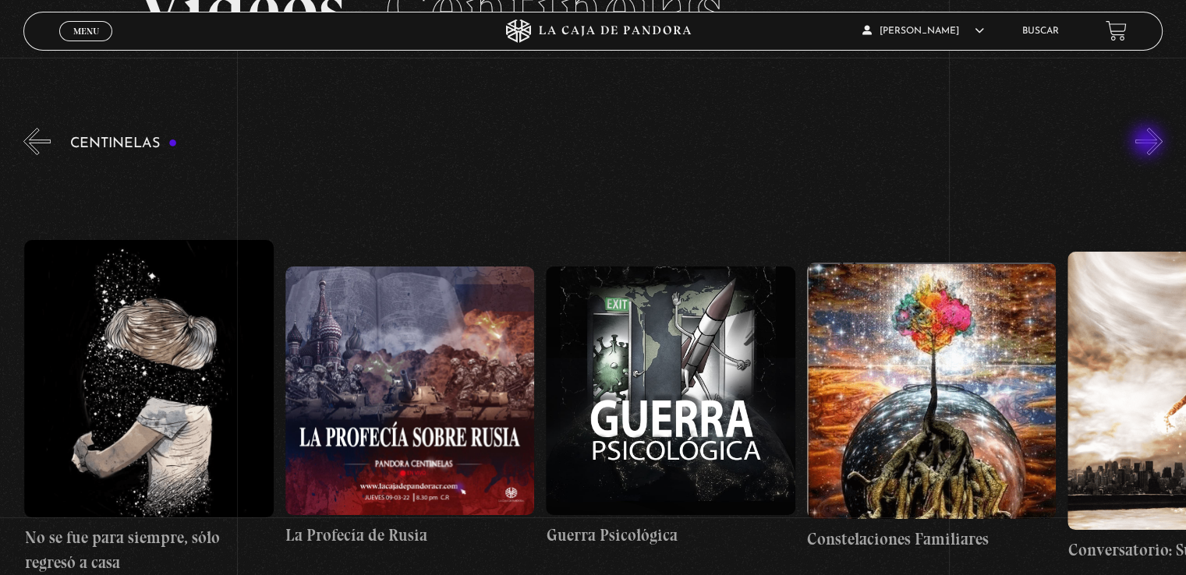
click at [1148, 143] on button "»" at bounding box center [1148, 141] width 27 height 27
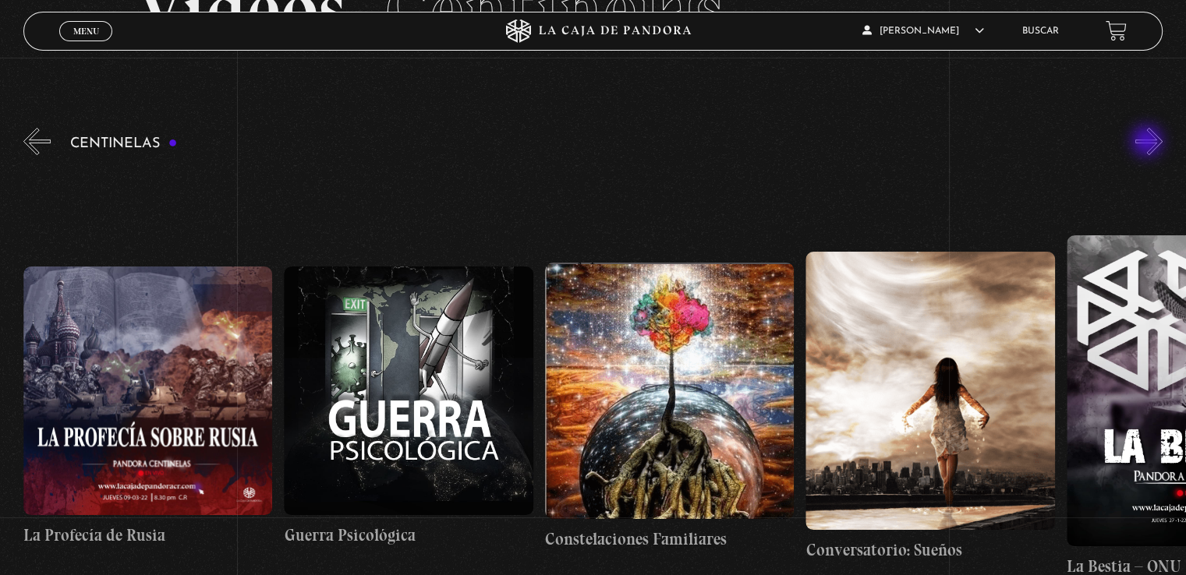
click at [1148, 143] on button "»" at bounding box center [1148, 141] width 27 height 27
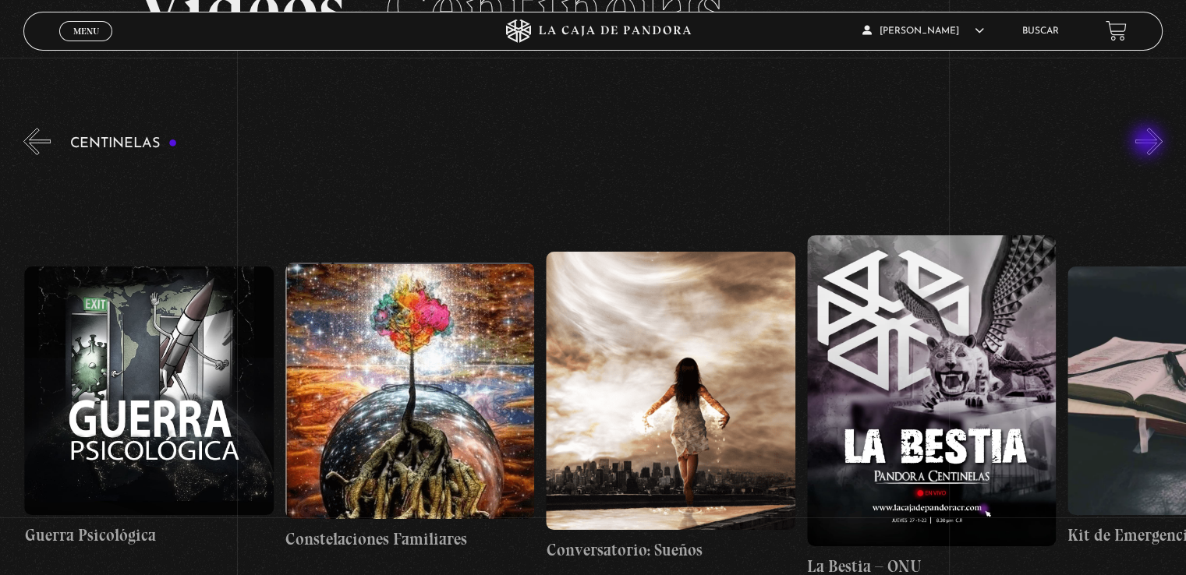
click at [1148, 143] on button "»" at bounding box center [1148, 141] width 27 height 27
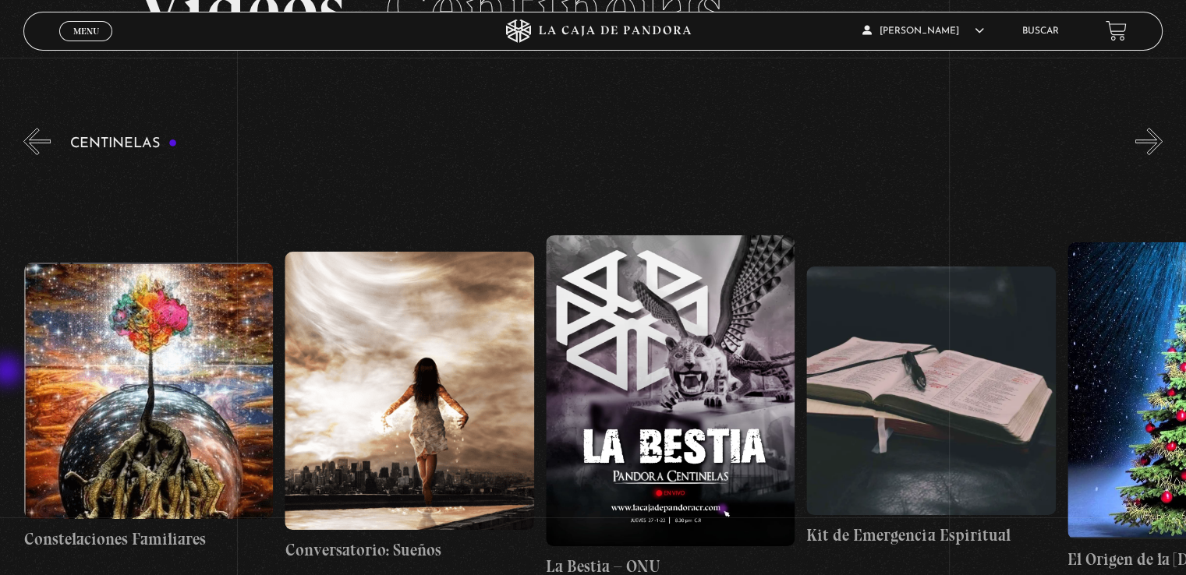
scroll to position [0, 19292]
click at [1162, 147] on button "»" at bounding box center [1148, 141] width 27 height 27
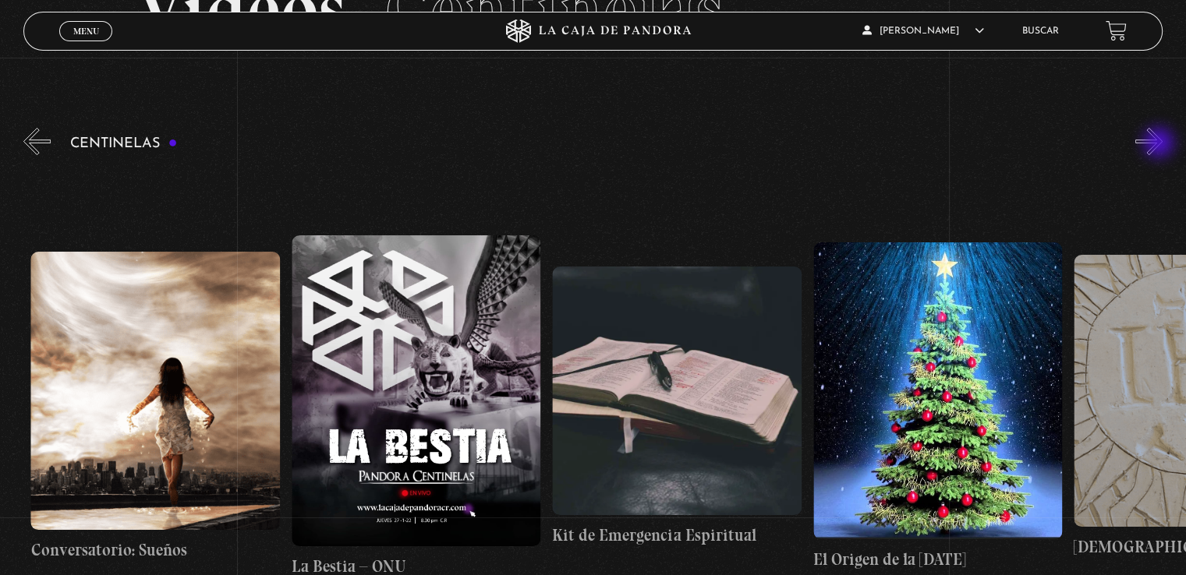
click at [1160, 144] on button "»" at bounding box center [1148, 141] width 27 height 27
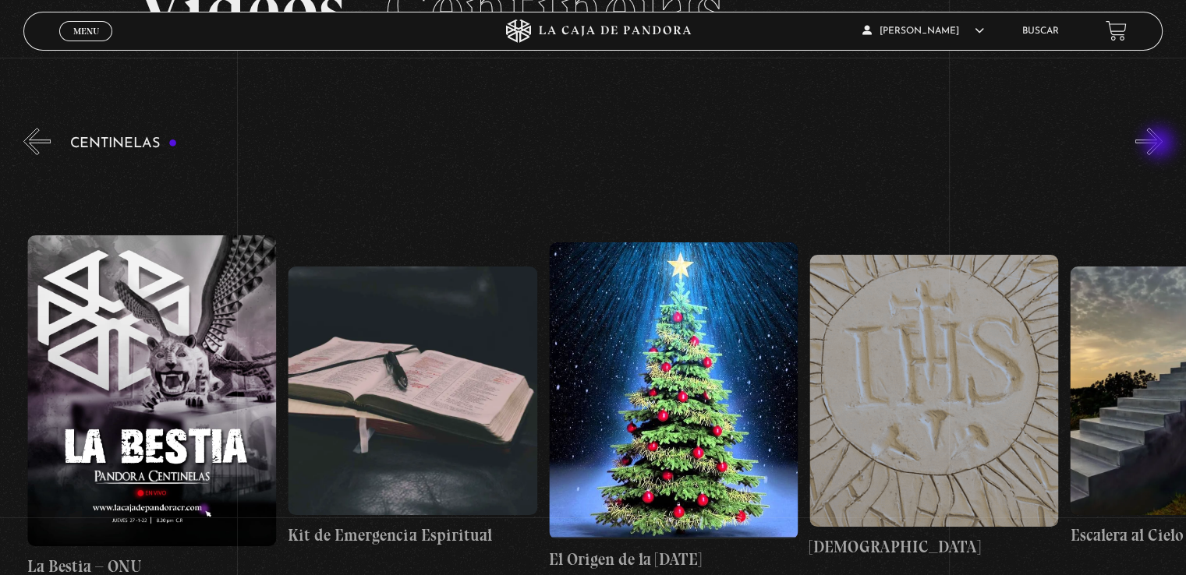
click at [1160, 144] on button "»" at bounding box center [1148, 141] width 27 height 27
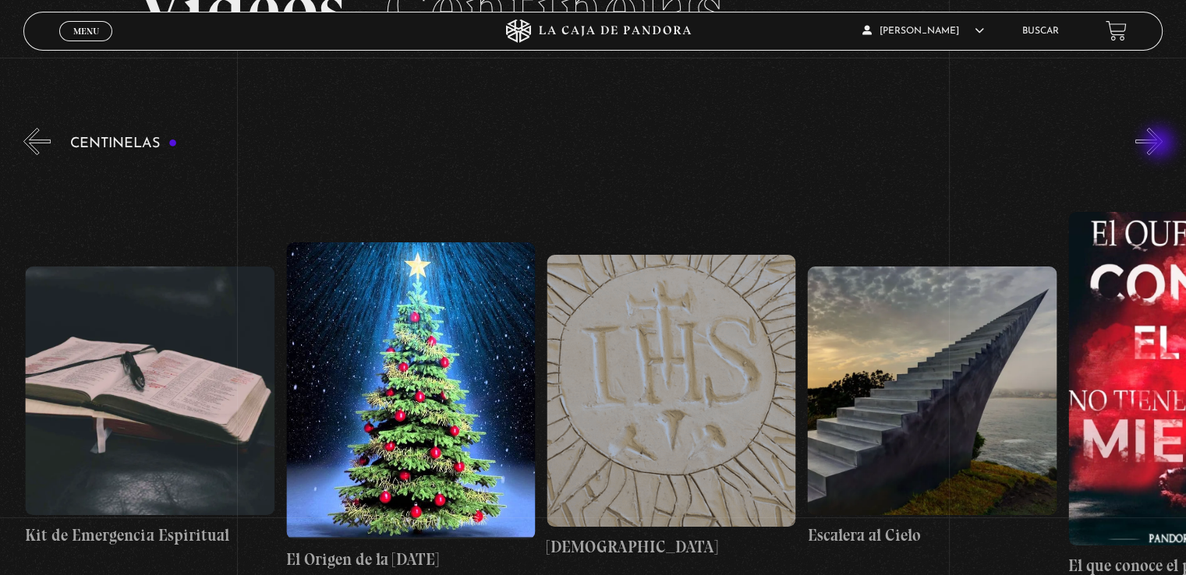
click at [1160, 144] on button "»" at bounding box center [1148, 141] width 27 height 27
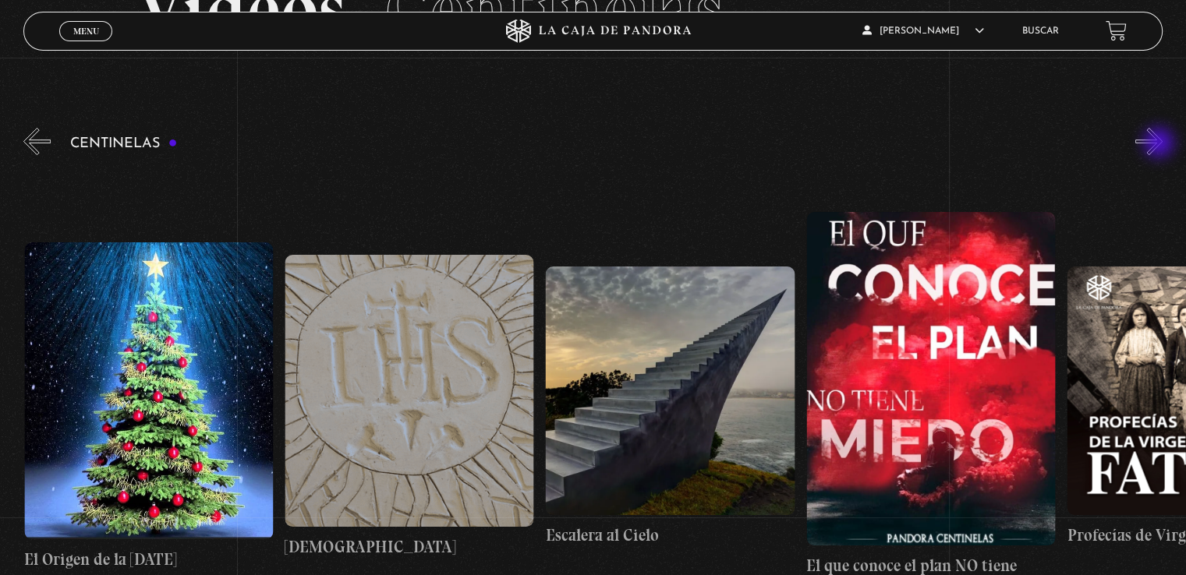
click at [1160, 144] on button "»" at bounding box center [1148, 141] width 27 height 27
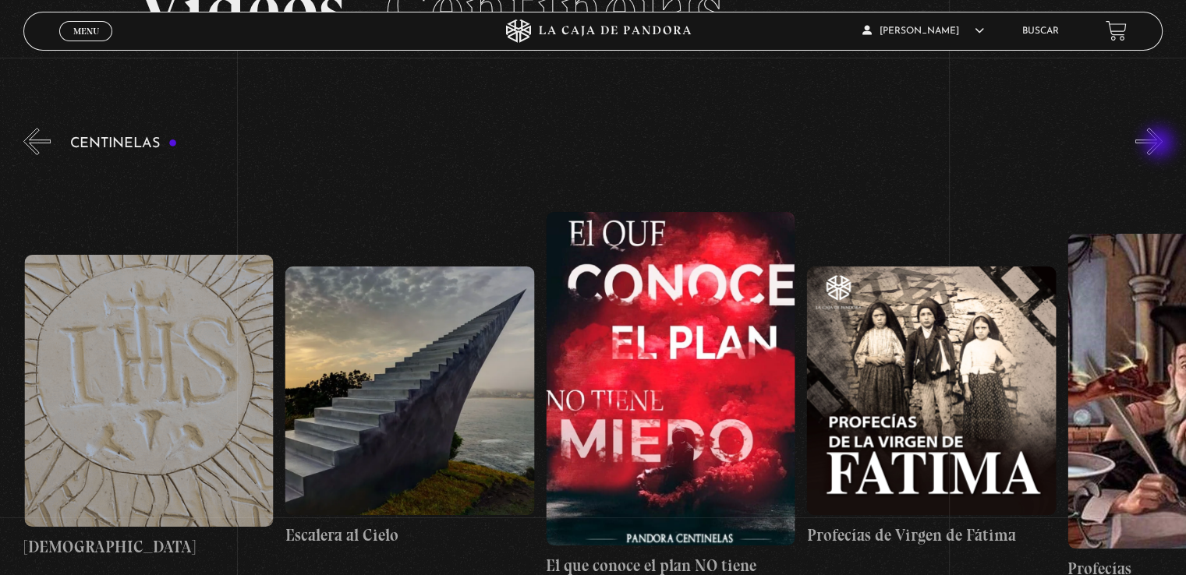
click at [1160, 144] on button "»" at bounding box center [1148, 141] width 27 height 27
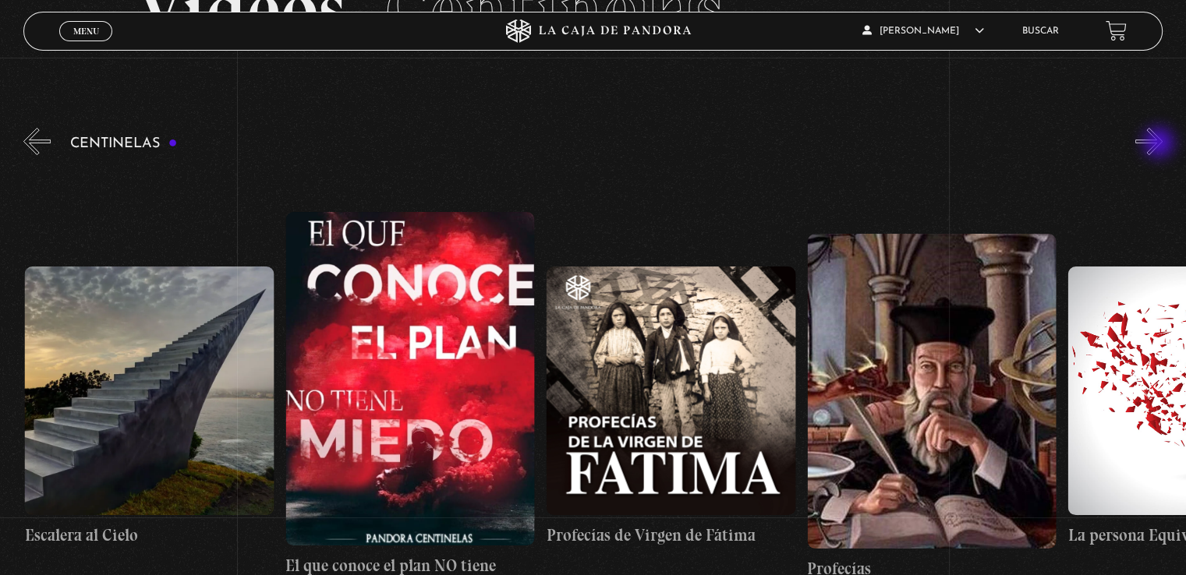
click at [1160, 144] on button "»" at bounding box center [1148, 141] width 27 height 27
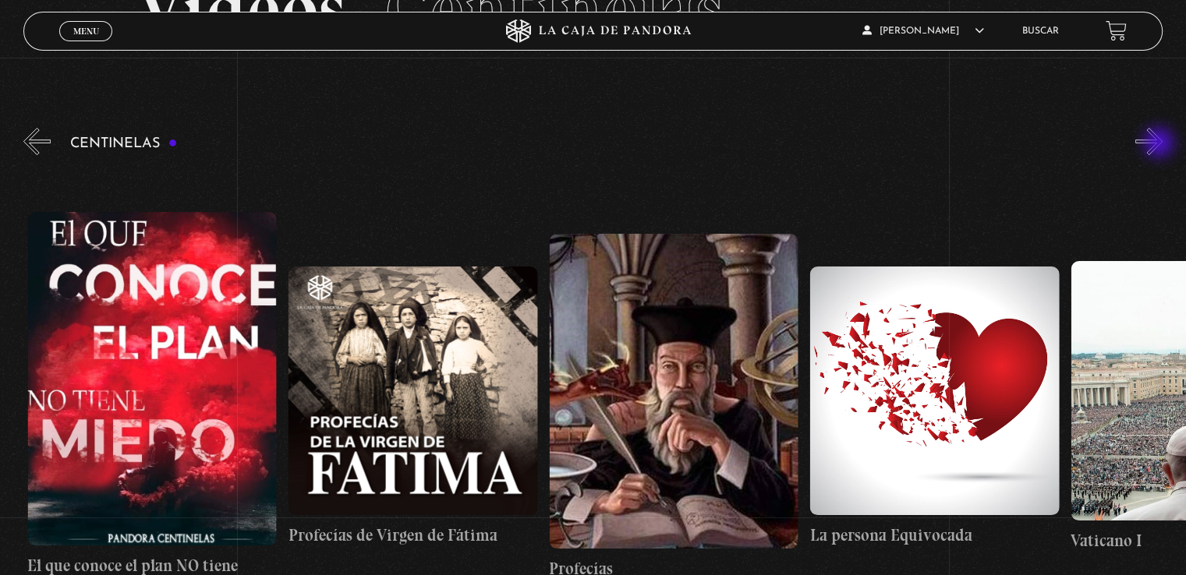
click at [1160, 144] on button "»" at bounding box center [1148, 141] width 27 height 27
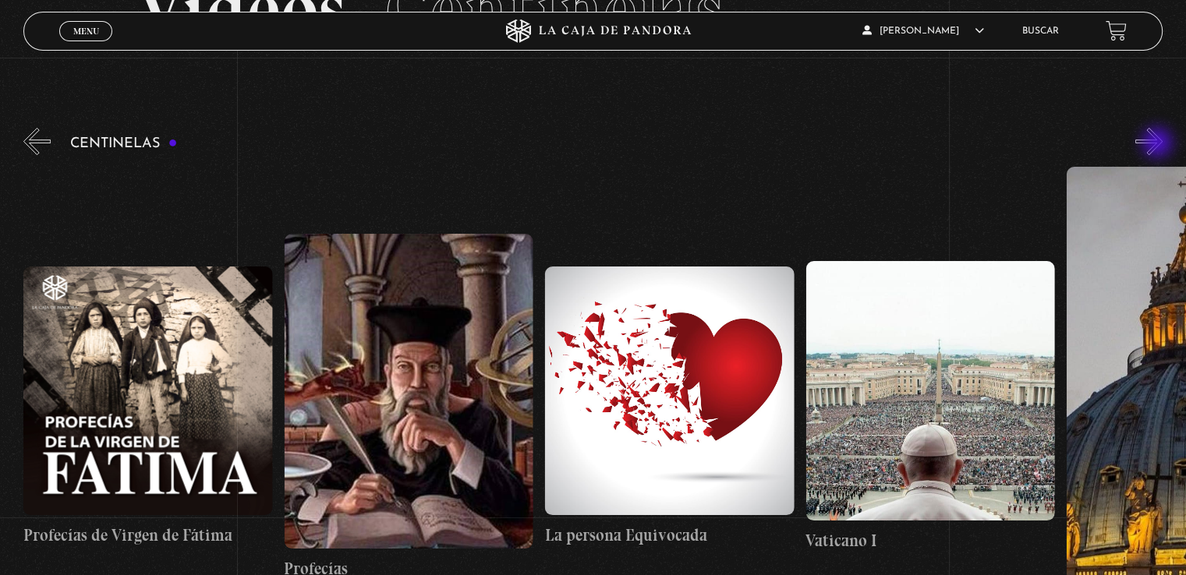
click at [1158, 144] on button "»" at bounding box center [1148, 141] width 27 height 27
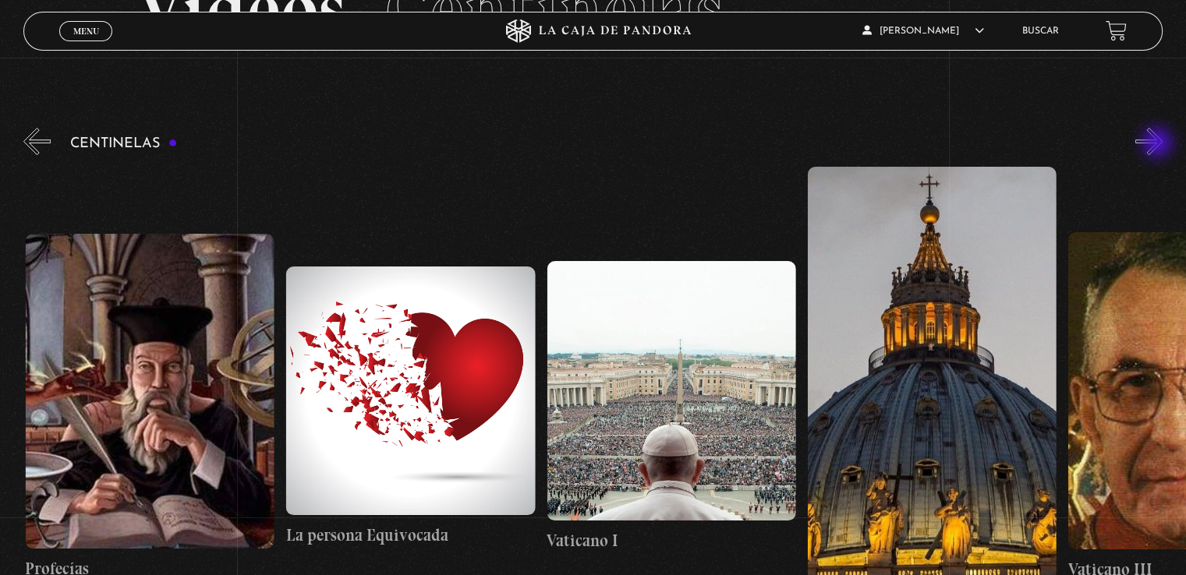
click at [1158, 144] on button "»" at bounding box center [1148, 141] width 27 height 27
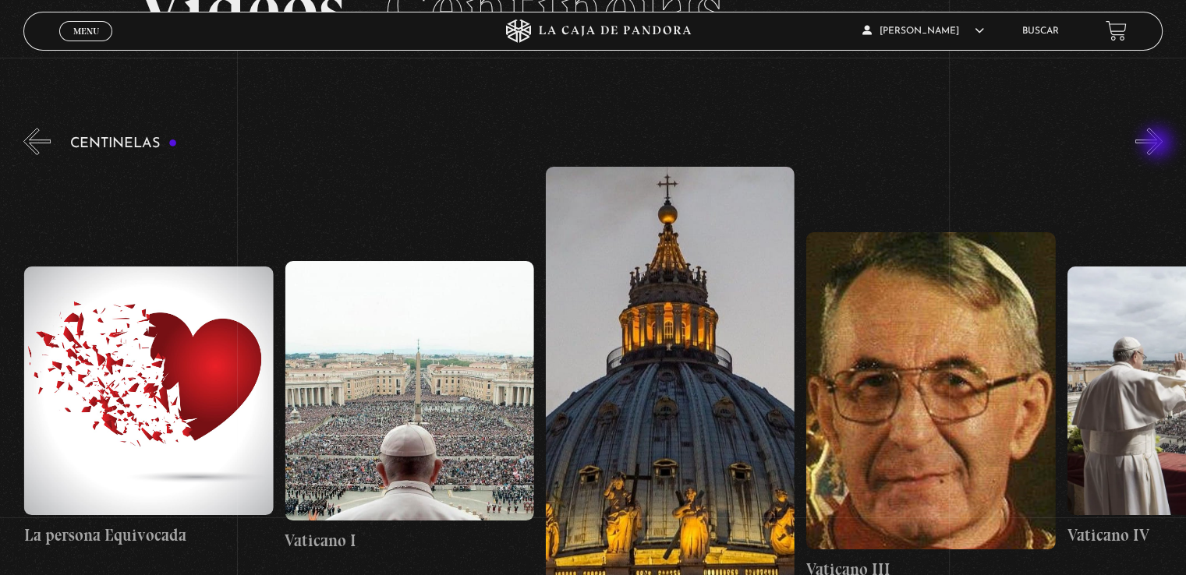
click at [1158, 144] on button "»" at bounding box center [1148, 141] width 27 height 27
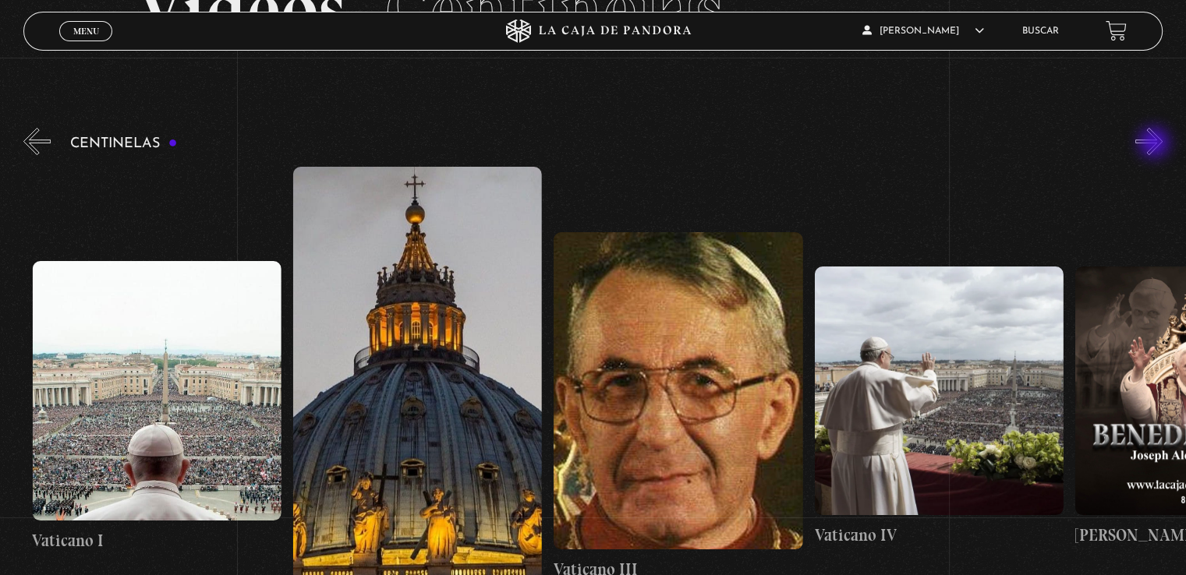
click at [1155, 144] on button "»" at bounding box center [1148, 141] width 27 height 27
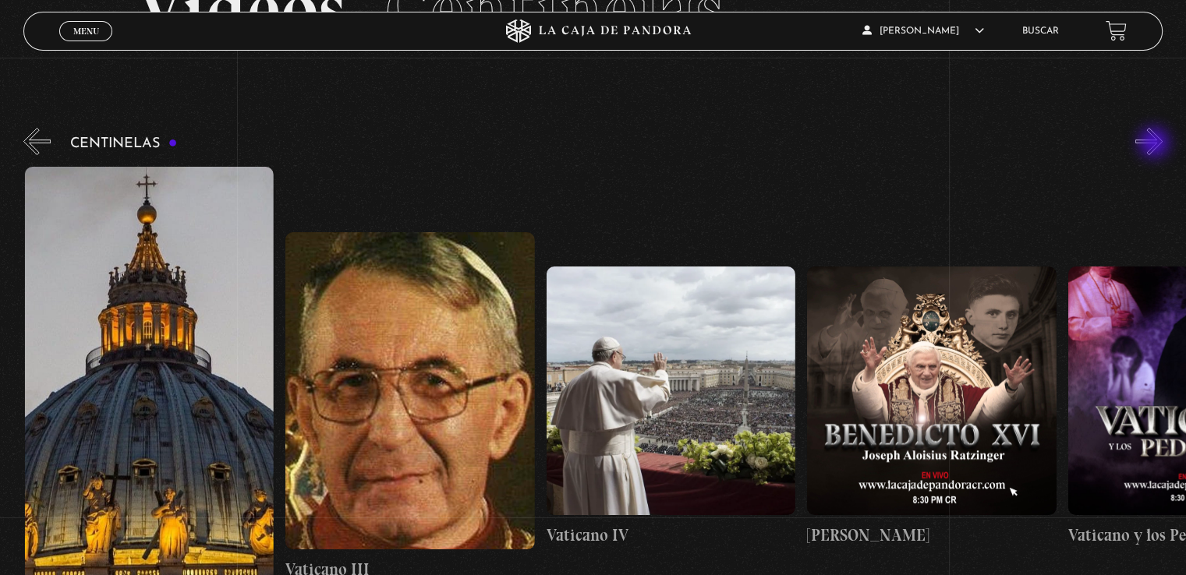
click at [1155, 144] on button "»" at bounding box center [1148, 141] width 27 height 27
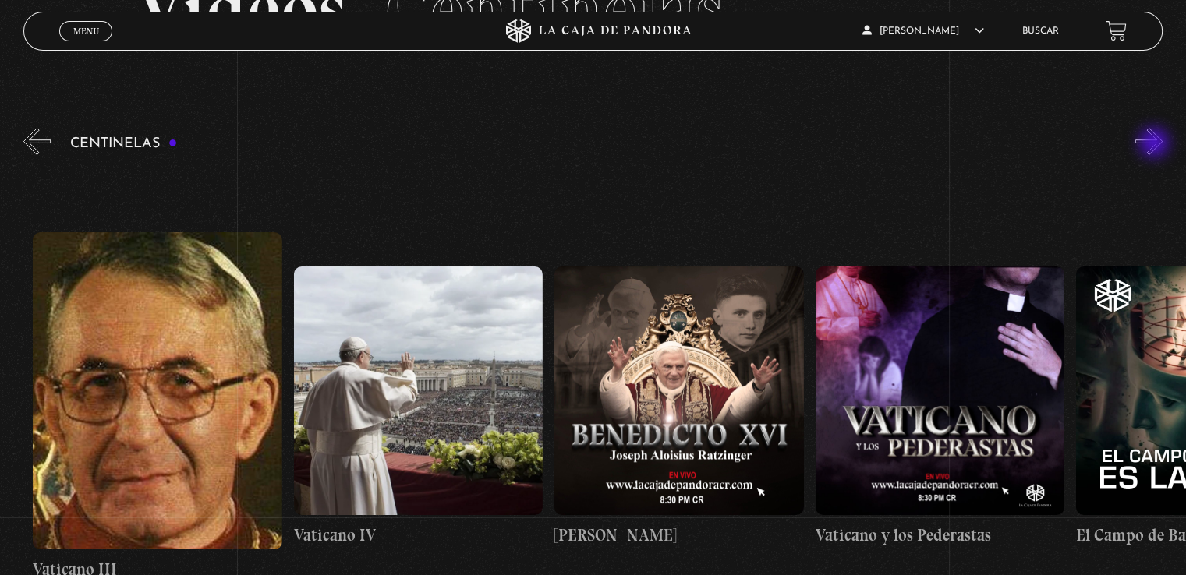
click at [1155, 144] on button "»" at bounding box center [1148, 141] width 27 height 27
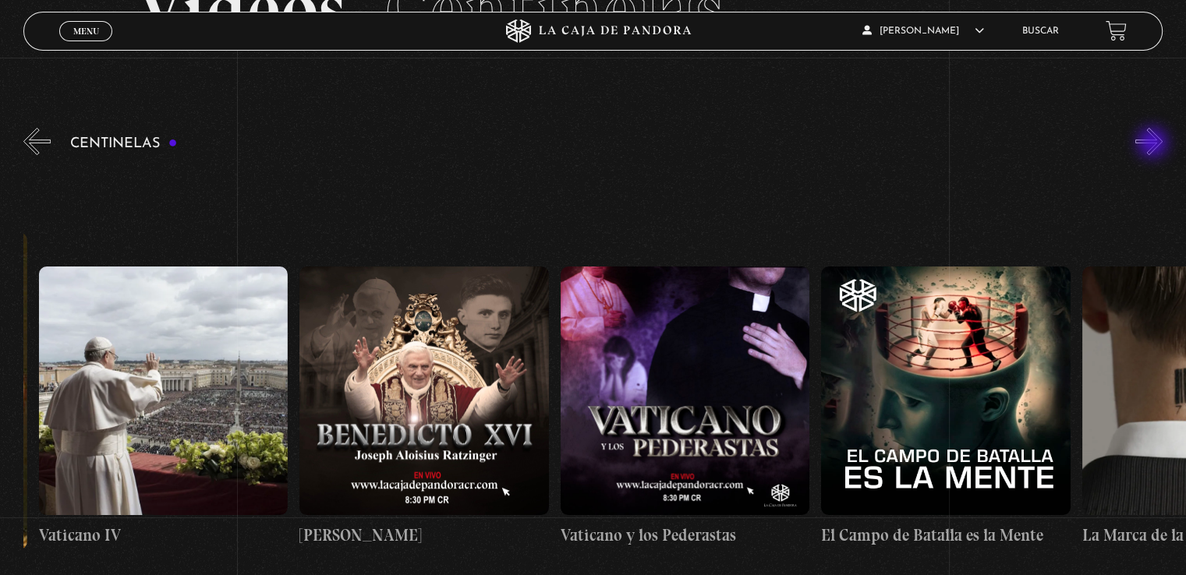
click at [1154, 144] on button "»" at bounding box center [1148, 141] width 27 height 27
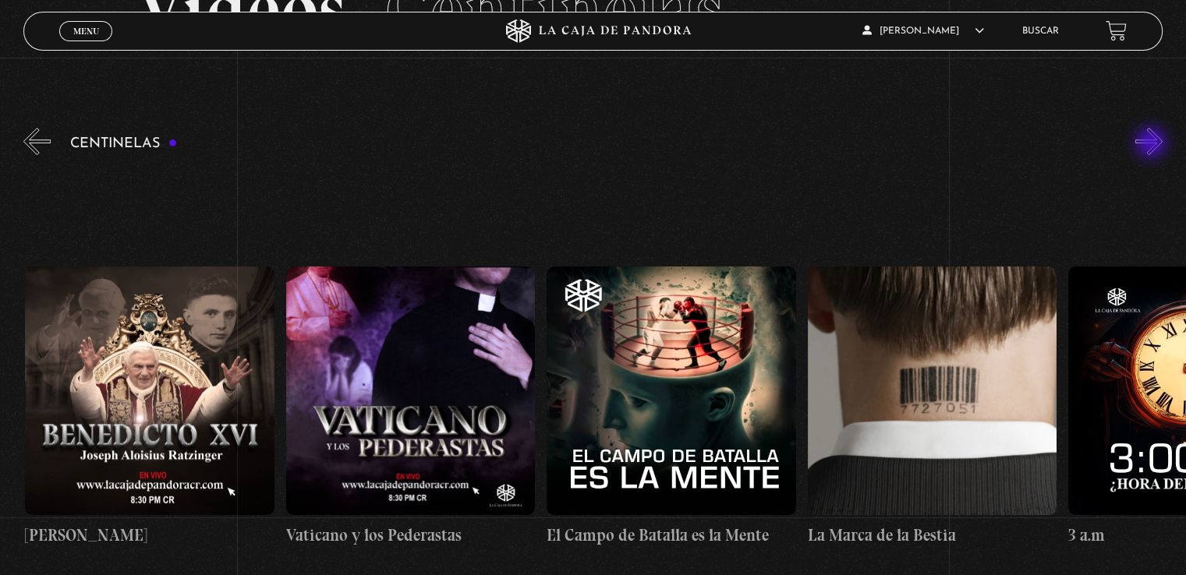
click at [1152, 144] on button "»" at bounding box center [1148, 141] width 27 height 27
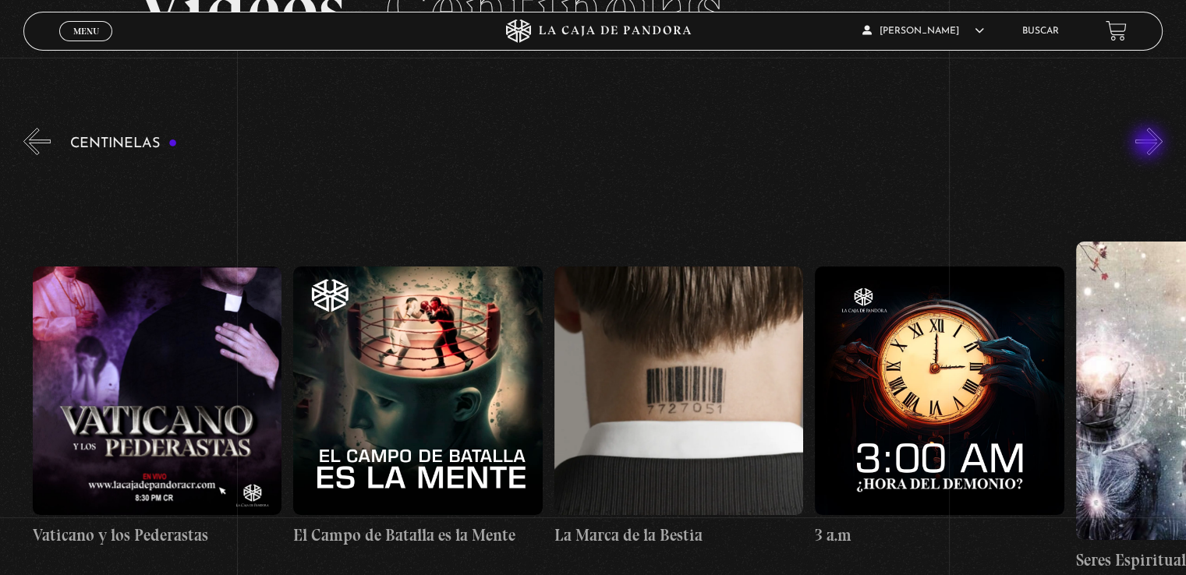
click at [1149, 144] on button "»" at bounding box center [1148, 141] width 27 height 27
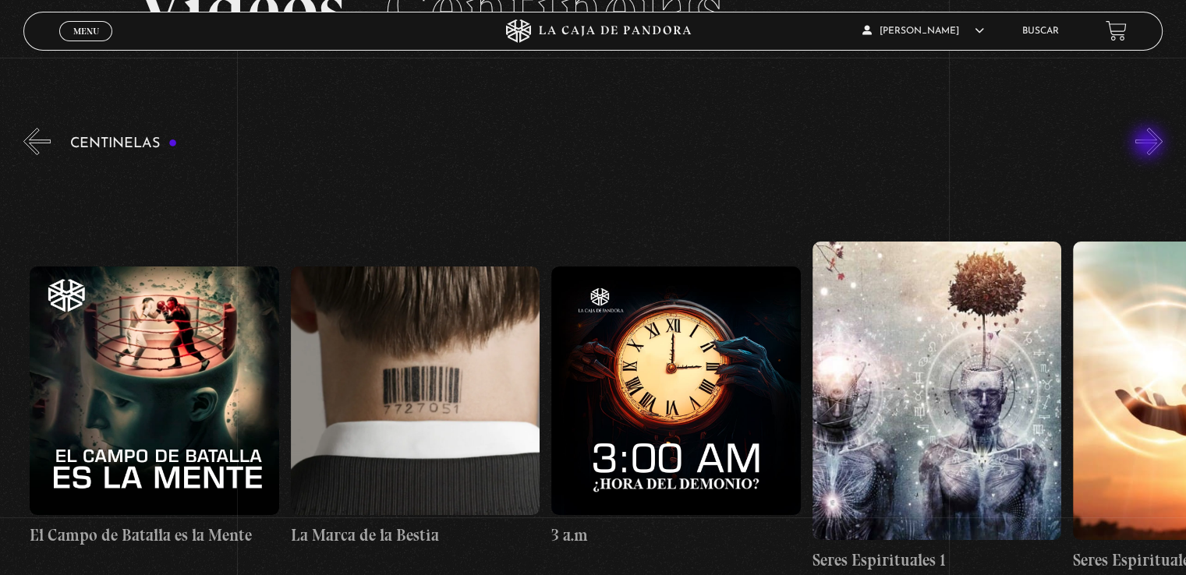
click at [1149, 144] on button "»" at bounding box center [1148, 141] width 27 height 27
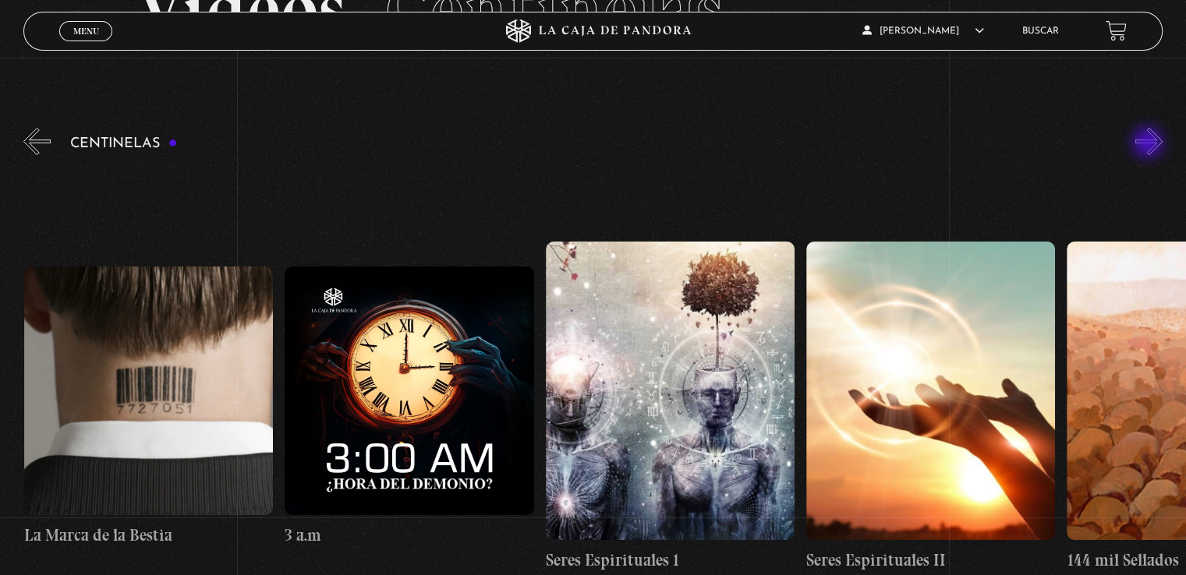
click at [1149, 144] on button "»" at bounding box center [1148, 141] width 27 height 27
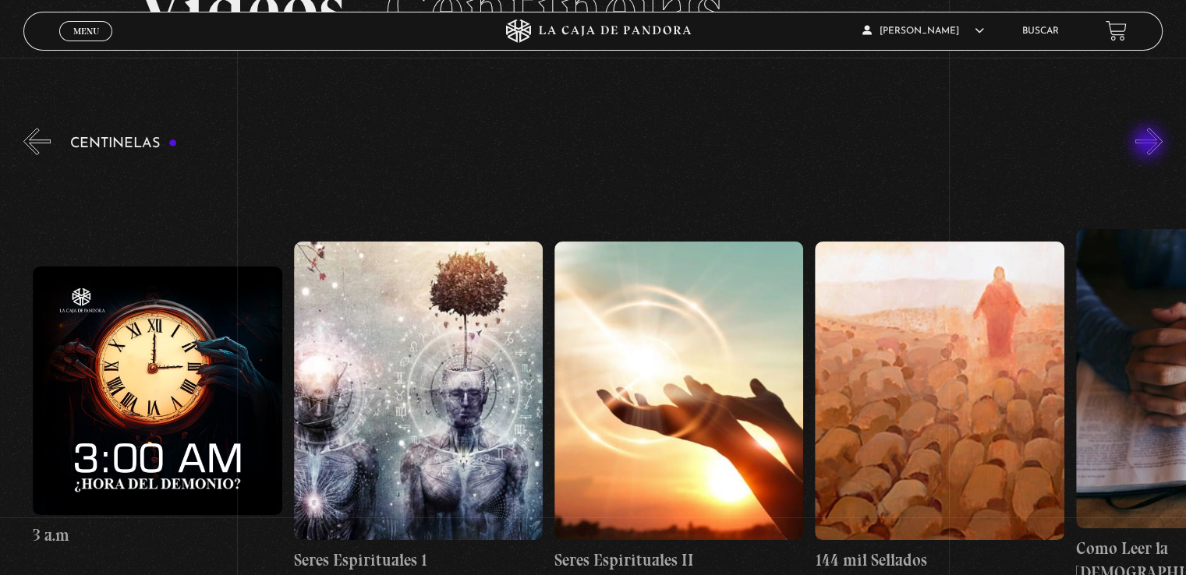
click at [1149, 144] on button "»" at bounding box center [1148, 141] width 27 height 27
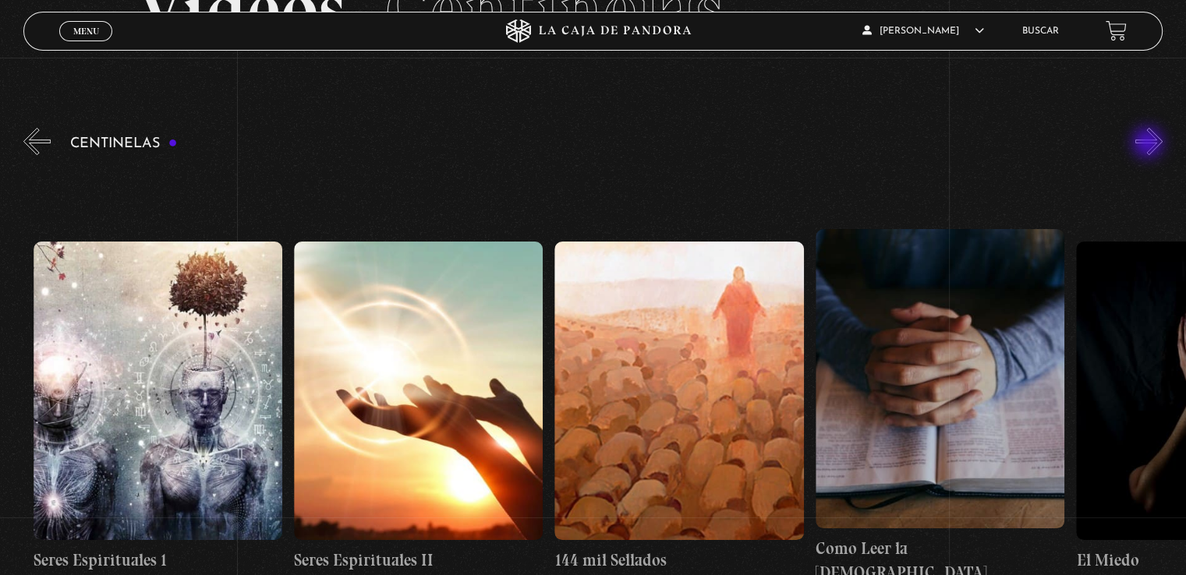
click at [1149, 144] on button "»" at bounding box center [1148, 141] width 27 height 27
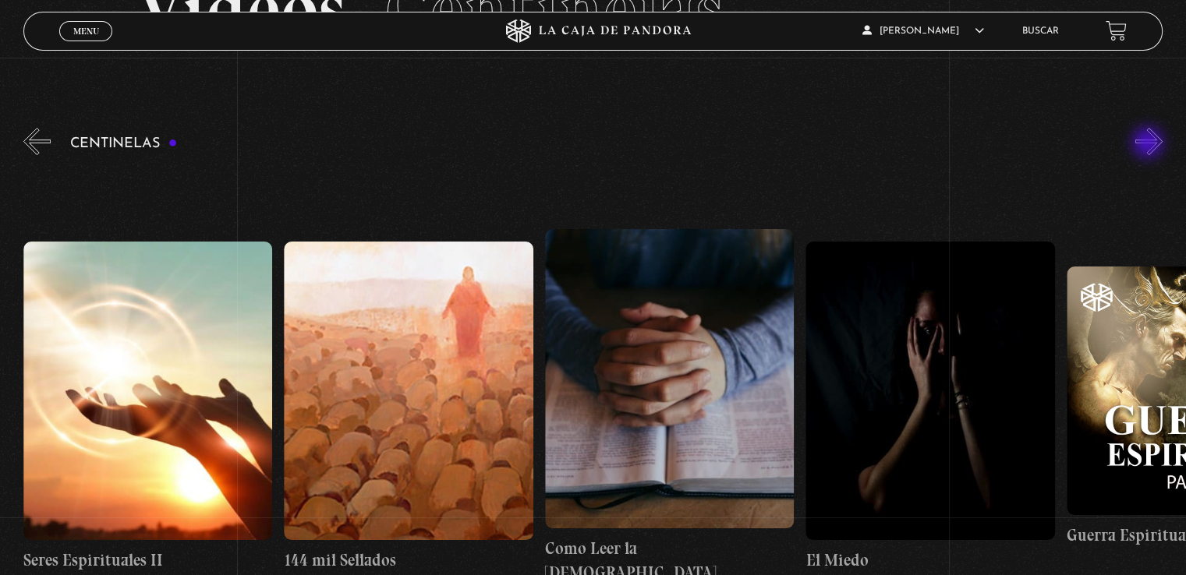
click at [1149, 144] on button "»" at bounding box center [1148, 141] width 27 height 27
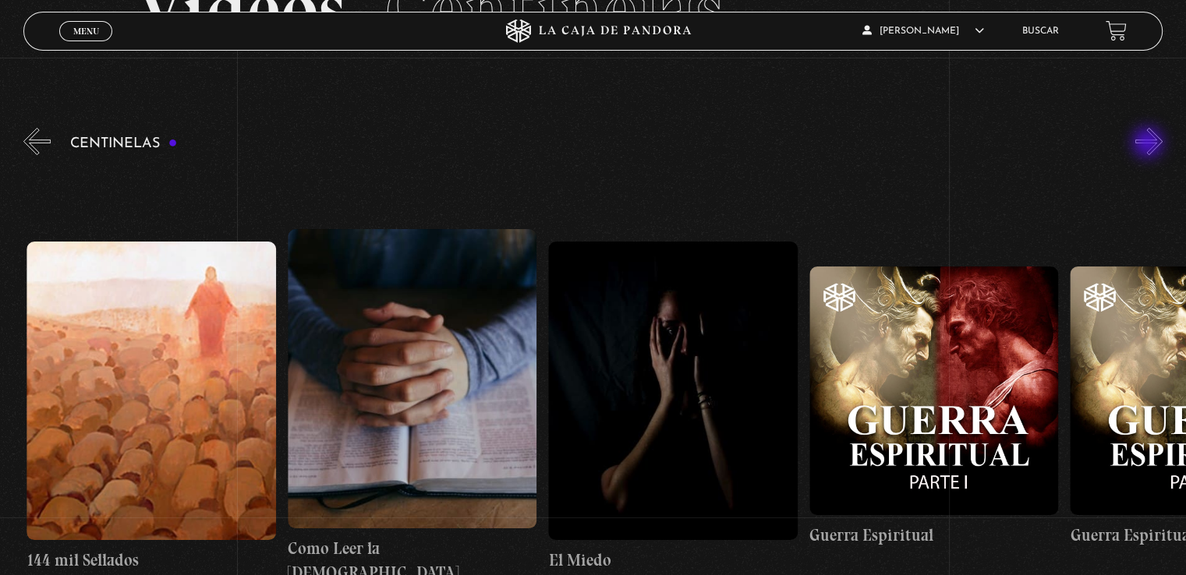
click at [1149, 144] on button "»" at bounding box center [1148, 141] width 27 height 27
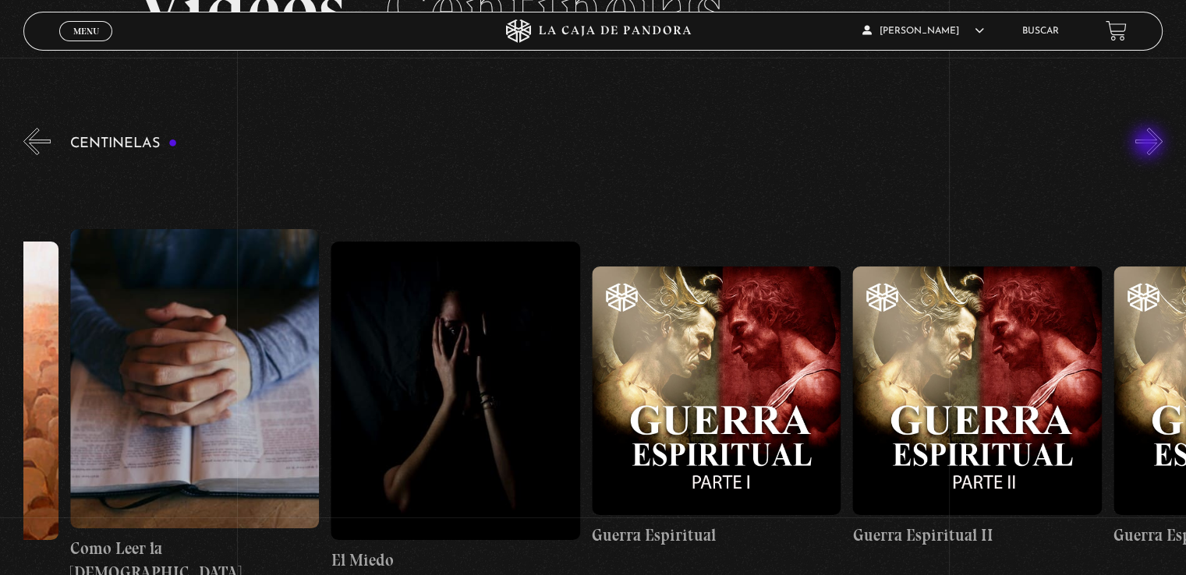
click at [1149, 144] on button "»" at bounding box center [1148, 141] width 27 height 27
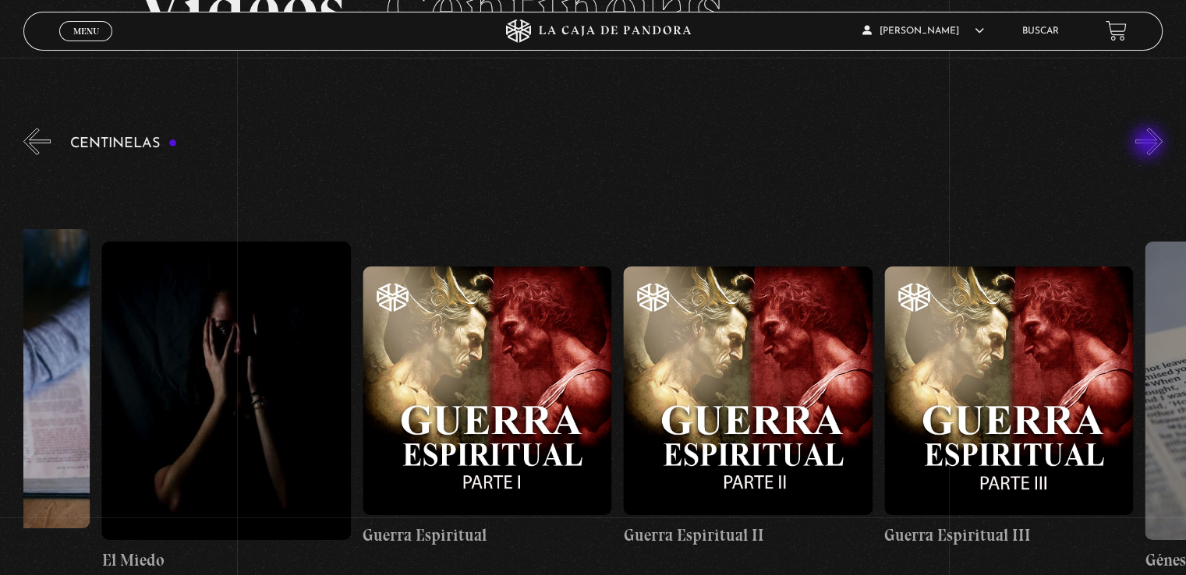
click at [1149, 144] on button "»" at bounding box center [1148, 141] width 27 height 27
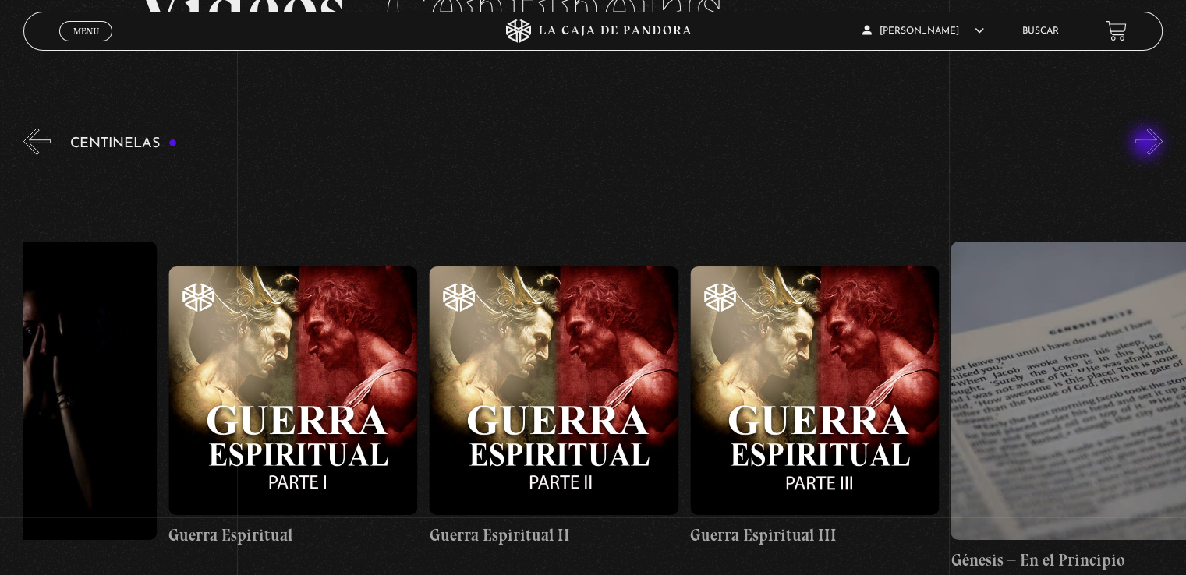
click at [1147, 144] on button "»" at bounding box center [1148, 141] width 27 height 27
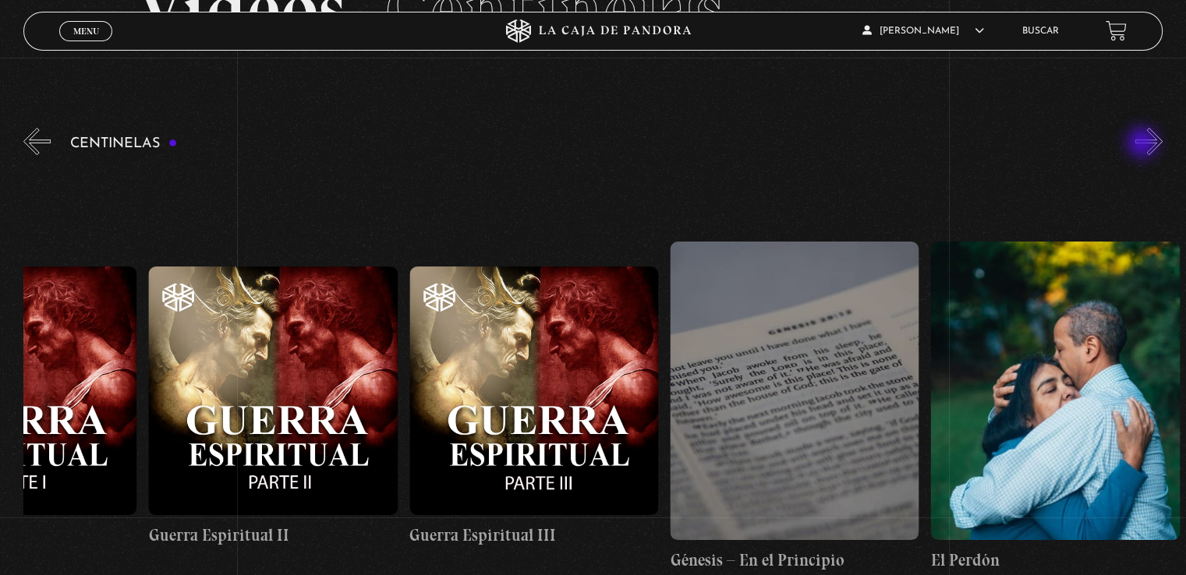
click at [1144, 144] on div "Centinelas" at bounding box center [604, 386] width 1162 height 523
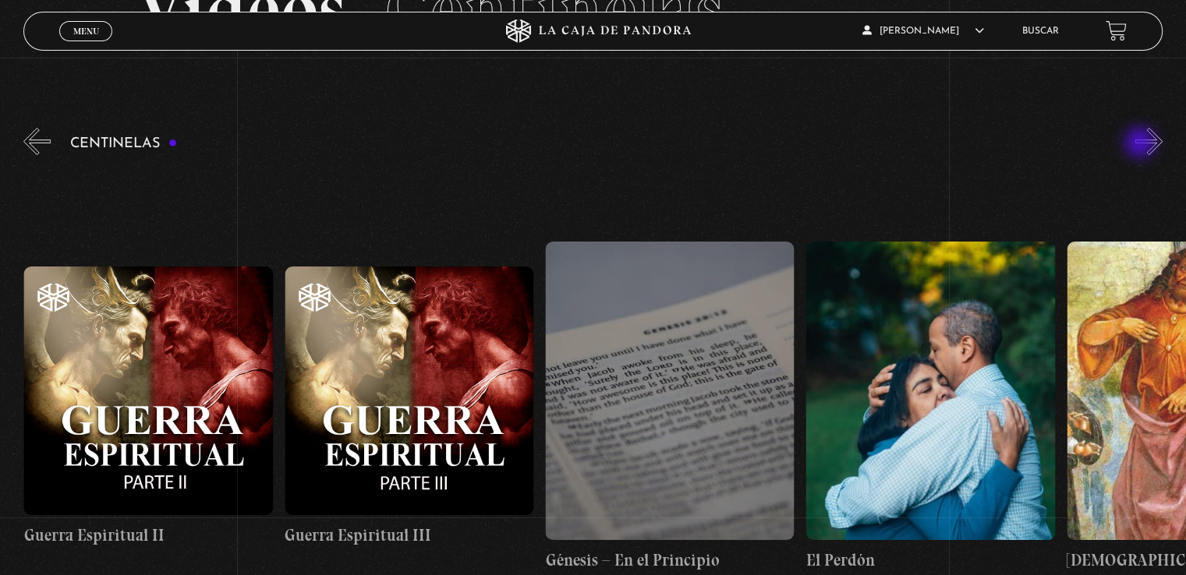
click at [1141, 144] on div "Centinelas" at bounding box center [604, 386] width 1162 height 523
click at [1152, 143] on button "»" at bounding box center [1148, 141] width 27 height 27
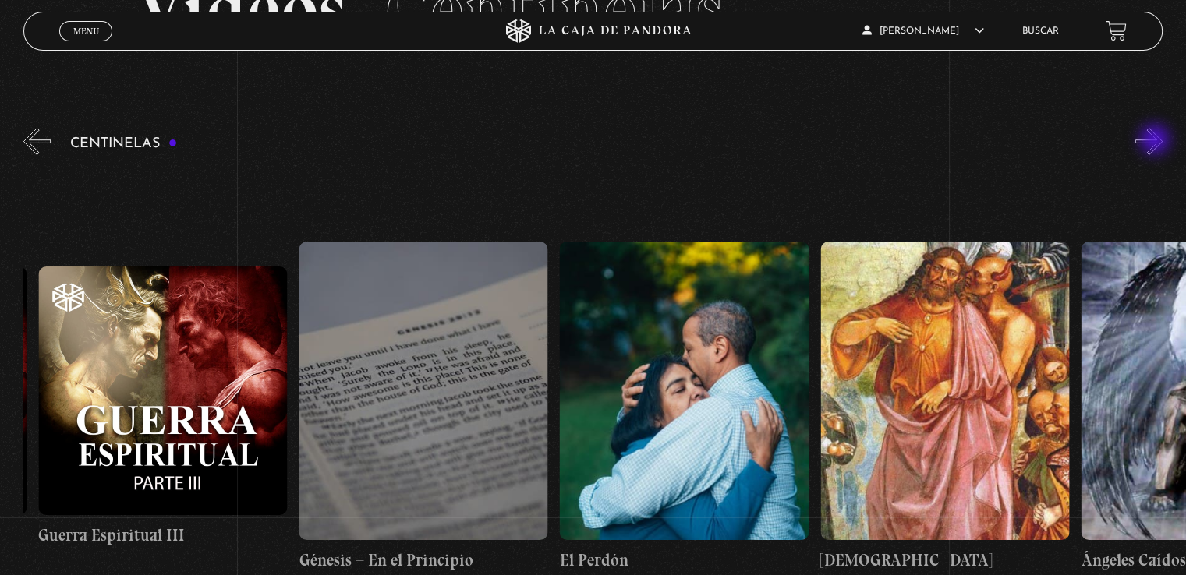
click at [1156, 141] on button "»" at bounding box center [1148, 141] width 27 height 27
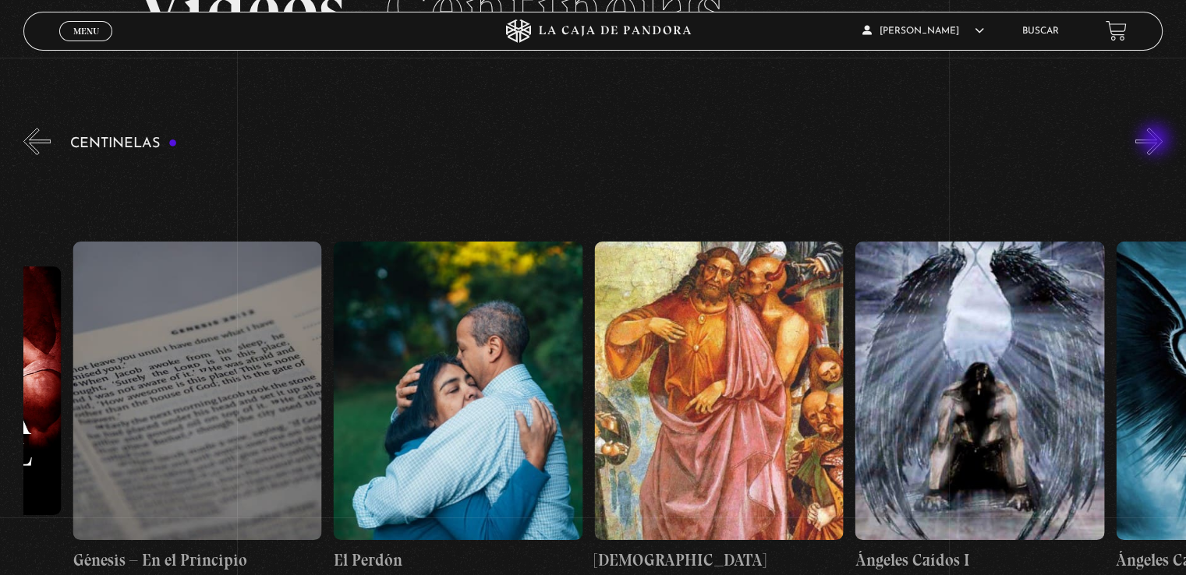
click at [1156, 141] on button "»" at bounding box center [1148, 141] width 27 height 27
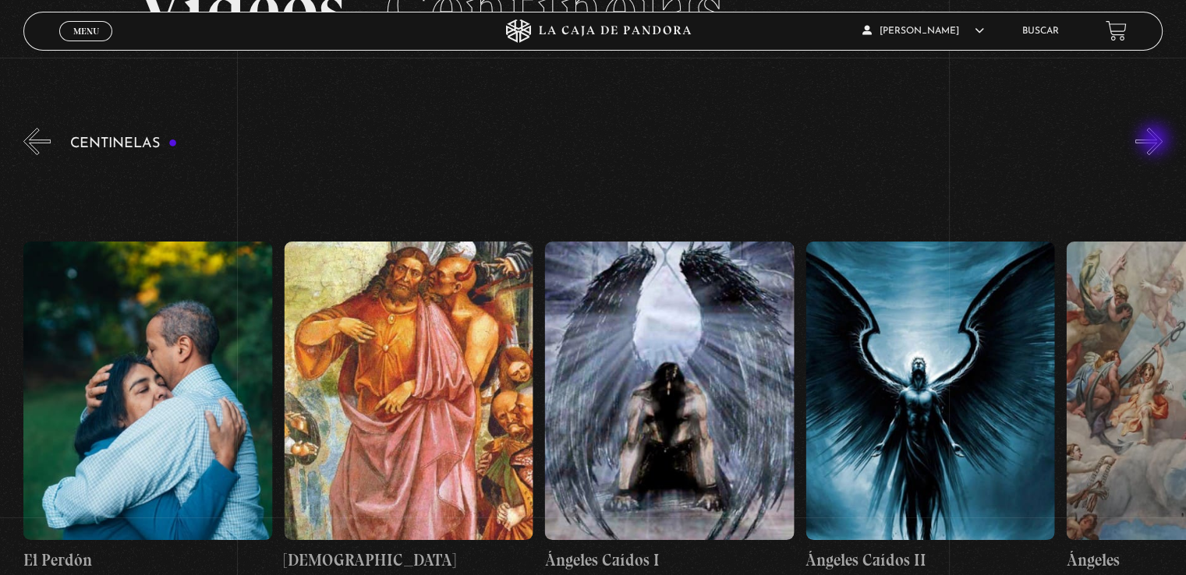
click at [1155, 141] on button "»" at bounding box center [1148, 141] width 27 height 27
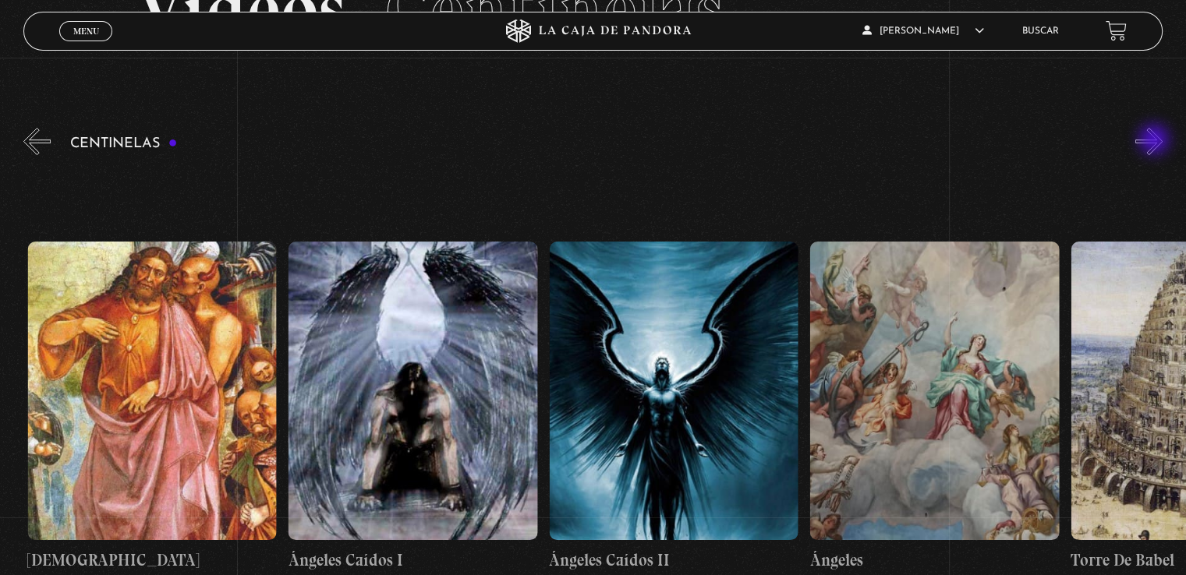
click at [1155, 141] on button "»" at bounding box center [1148, 141] width 27 height 27
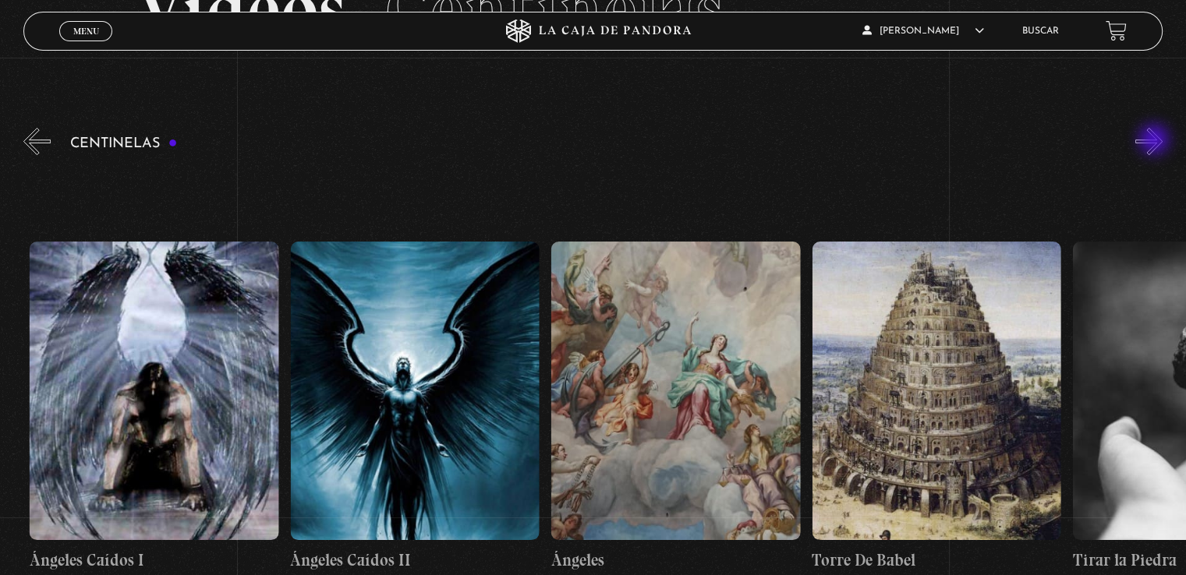
click at [1155, 141] on button "»" at bounding box center [1148, 141] width 27 height 27
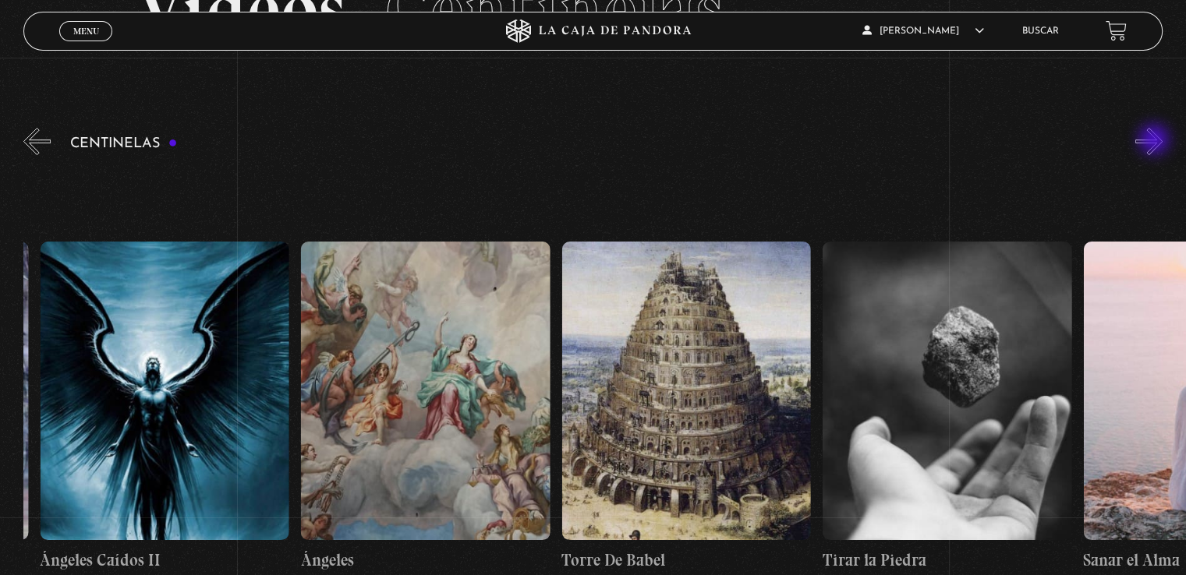
click at [1155, 141] on button "»" at bounding box center [1148, 141] width 27 height 27
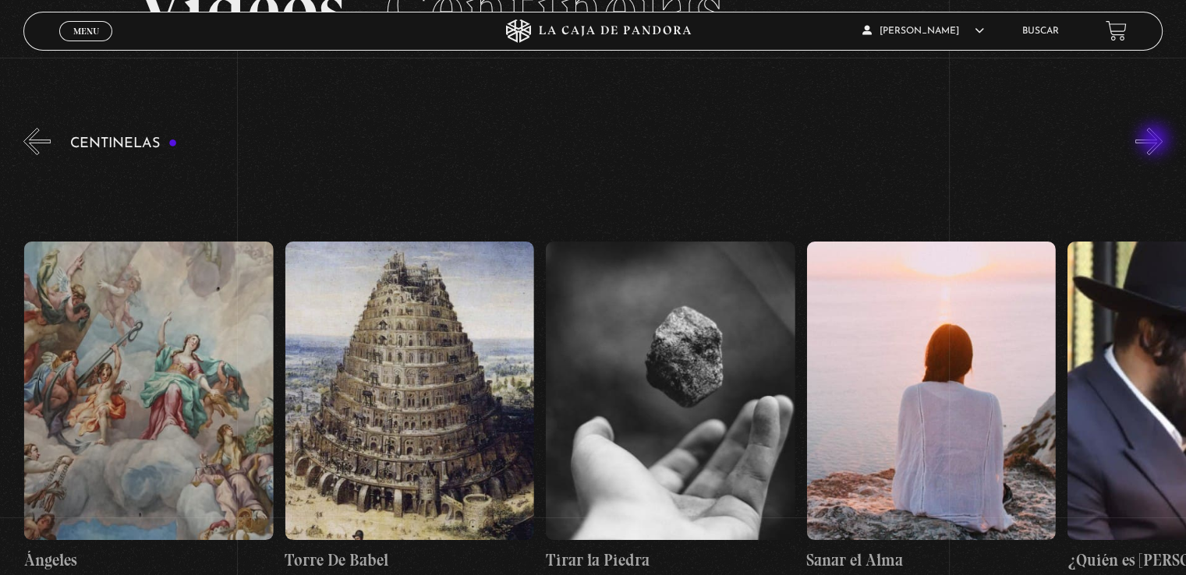
click at [1155, 141] on button "»" at bounding box center [1148, 141] width 27 height 27
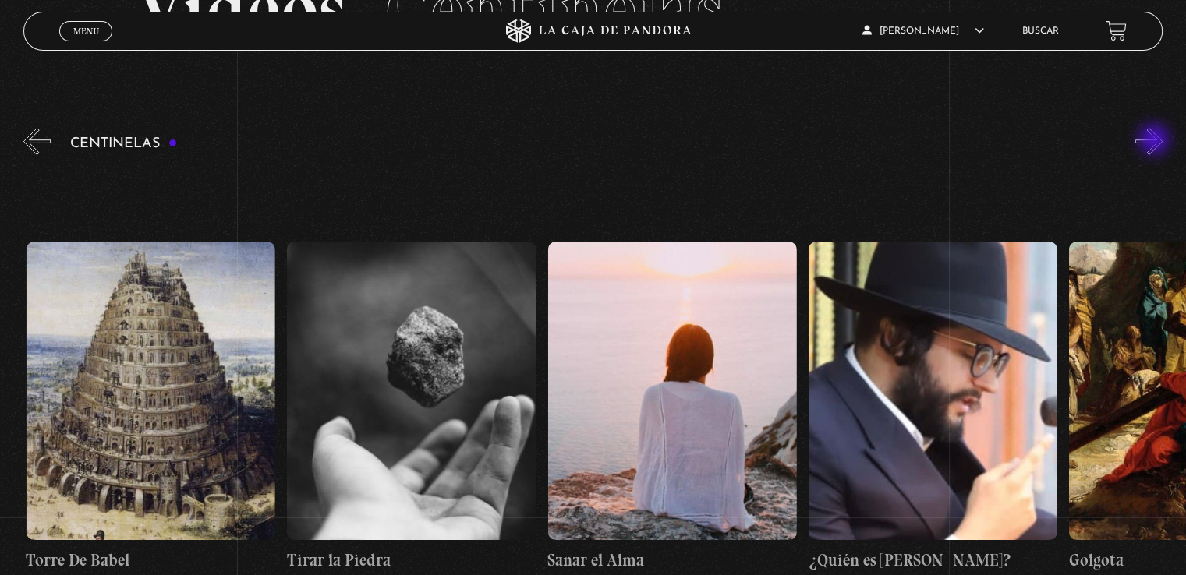
click at [1155, 141] on button "»" at bounding box center [1148, 141] width 27 height 27
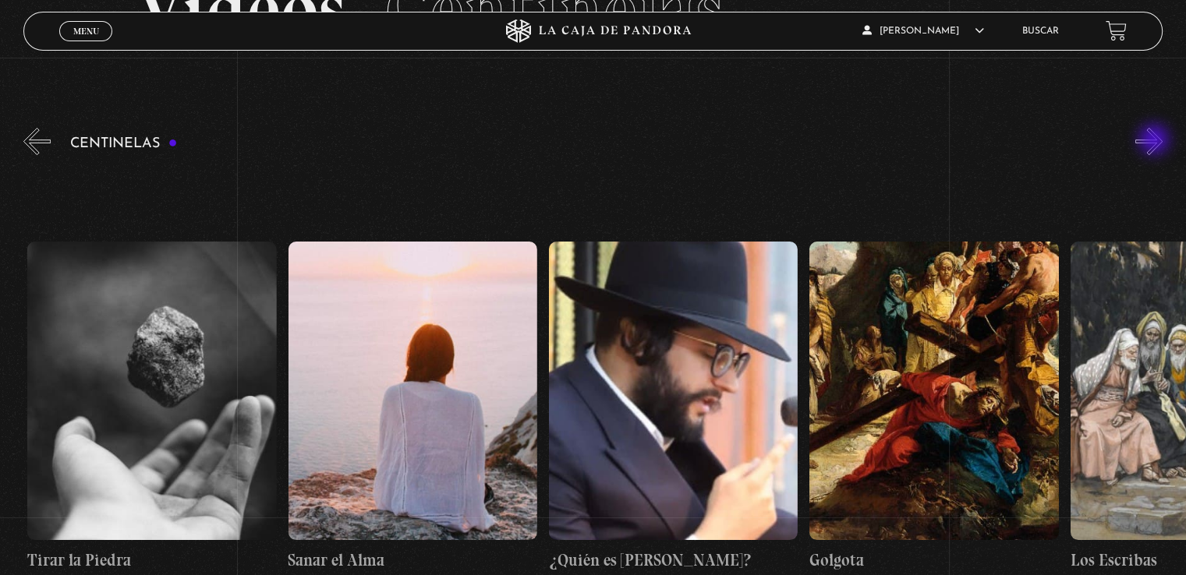
click at [1155, 141] on button "»" at bounding box center [1148, 141] width 27 height 27
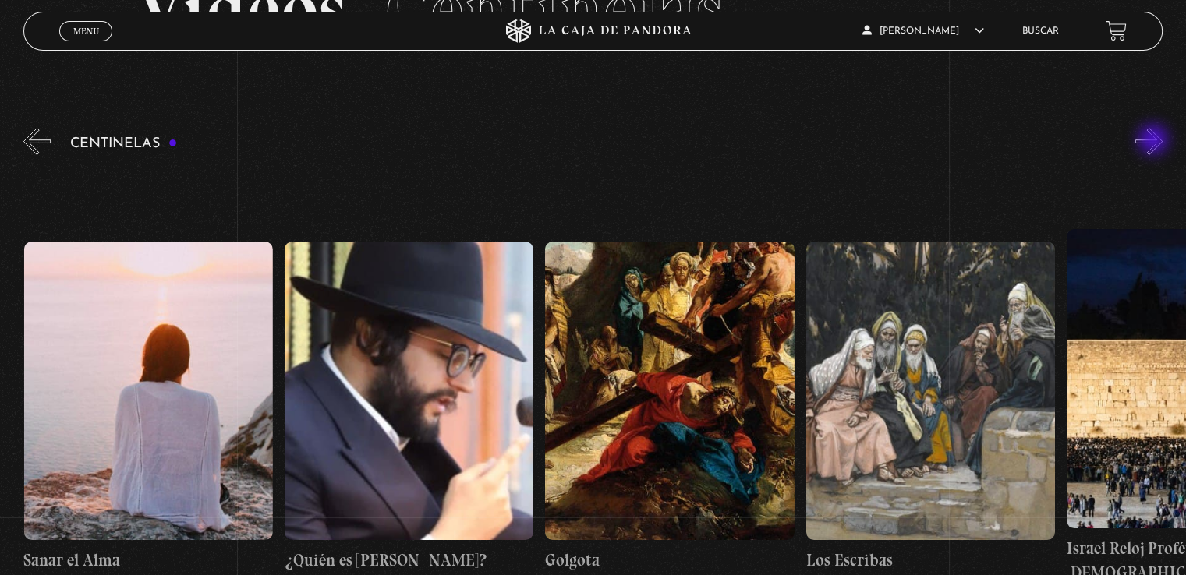
click at [1155, 141] on button "»" at bounding box center [1148, 141] width 27 height 27
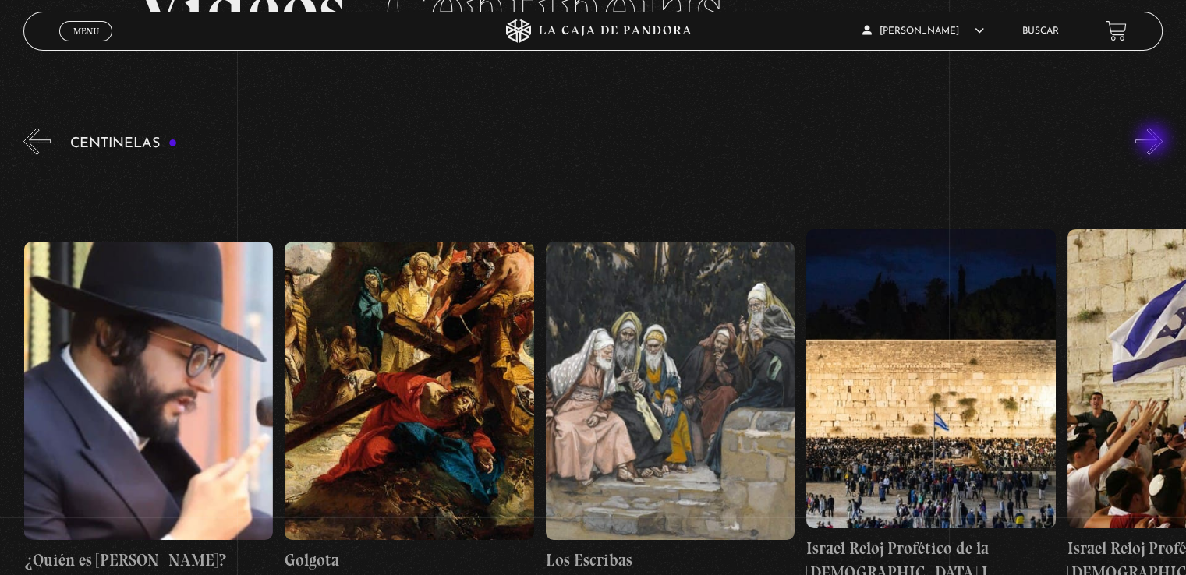
scroll to position [0, 28939]
click at [1155, 141] on button "»" at bounding box center [1148, 141] width 27 height 27
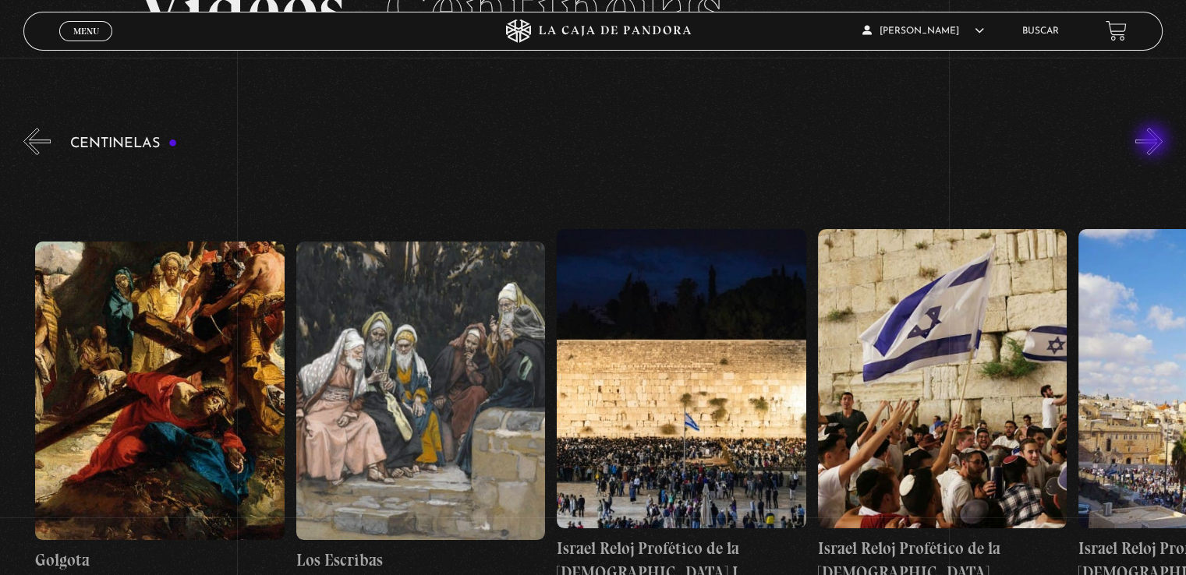
click at [1154, 142] on button "»" at bounding box center [1148, 141] width 27 height 27
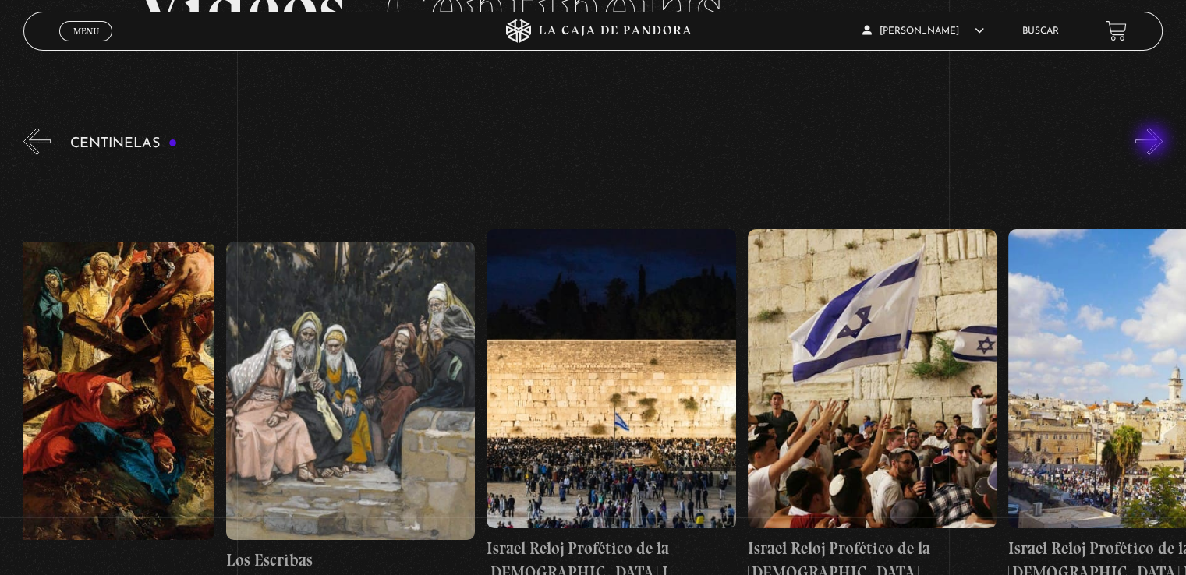
scroll to position [0, 29330]
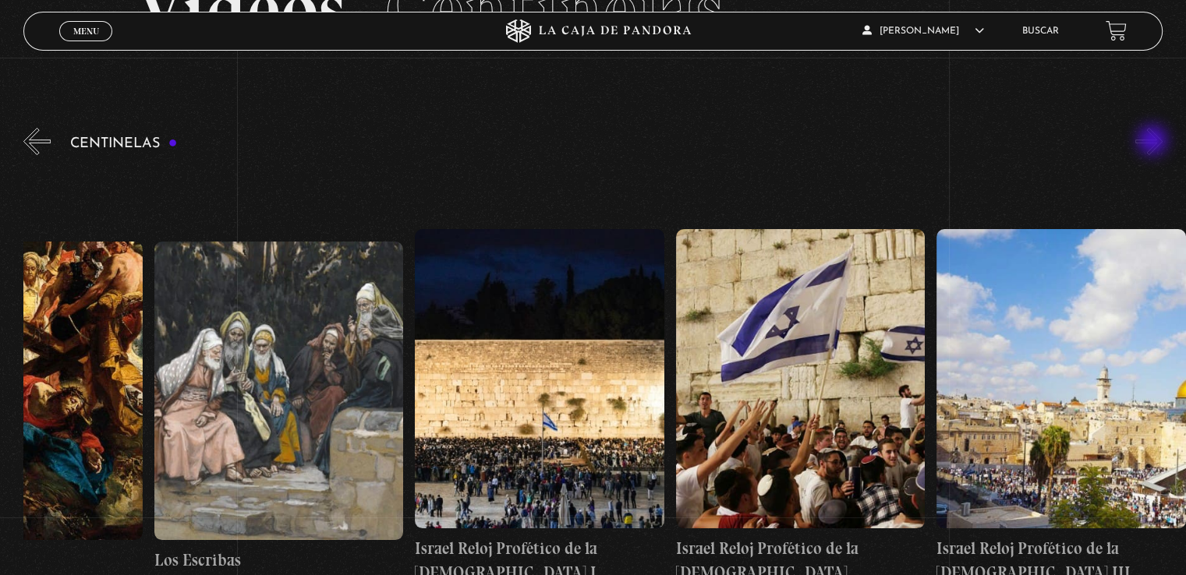
click at [1154, 142] on button "»" at bounding box center [1148, 141] width 27 height 27
click at [31, 145] on button "«" at bounding box center [36, 141] width 27 height 27
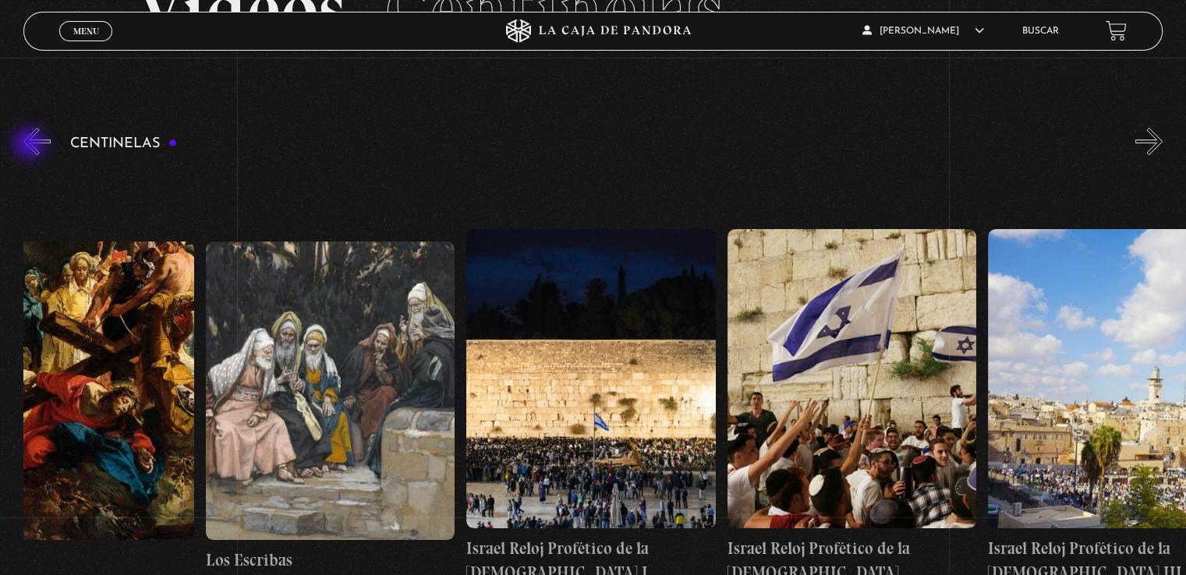
click at [31, 145] on button "«" at bounding box center [36, 141] width 27 height 27
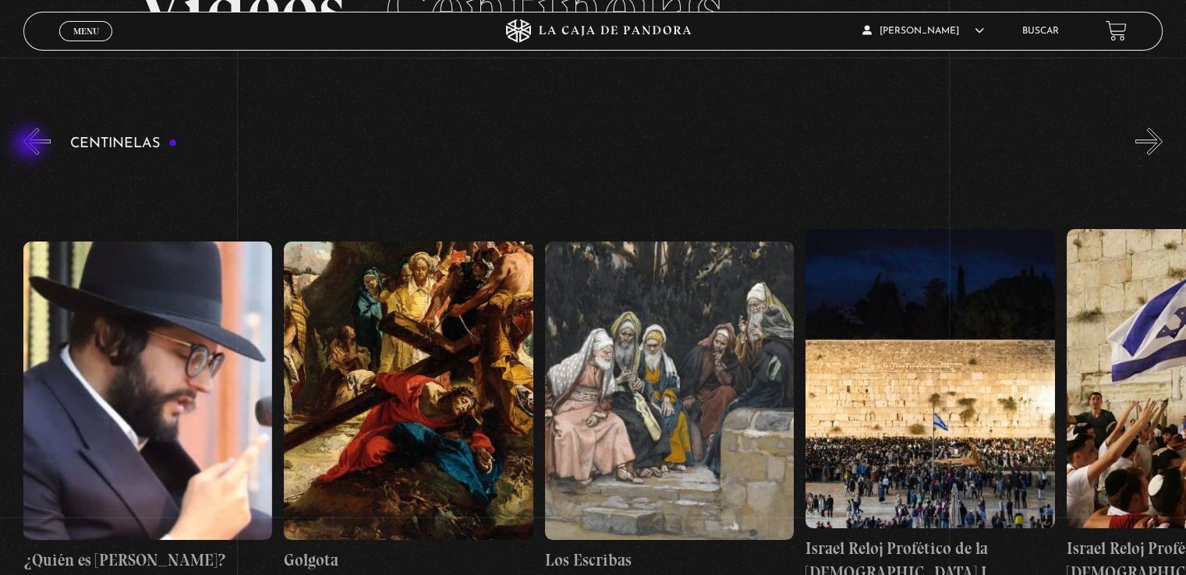
click at [31, 145] on button "«" at bounding box center [36, 141] width 27 height 27
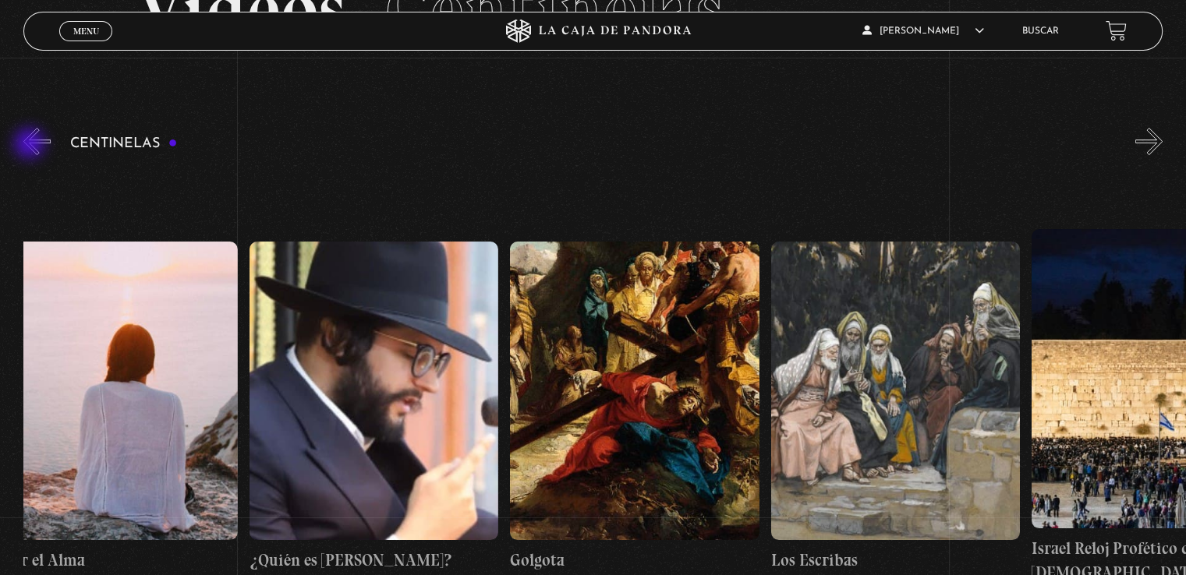
click at [31, 145] on button "«" at bounding box center [36, 141] width 27 height 27
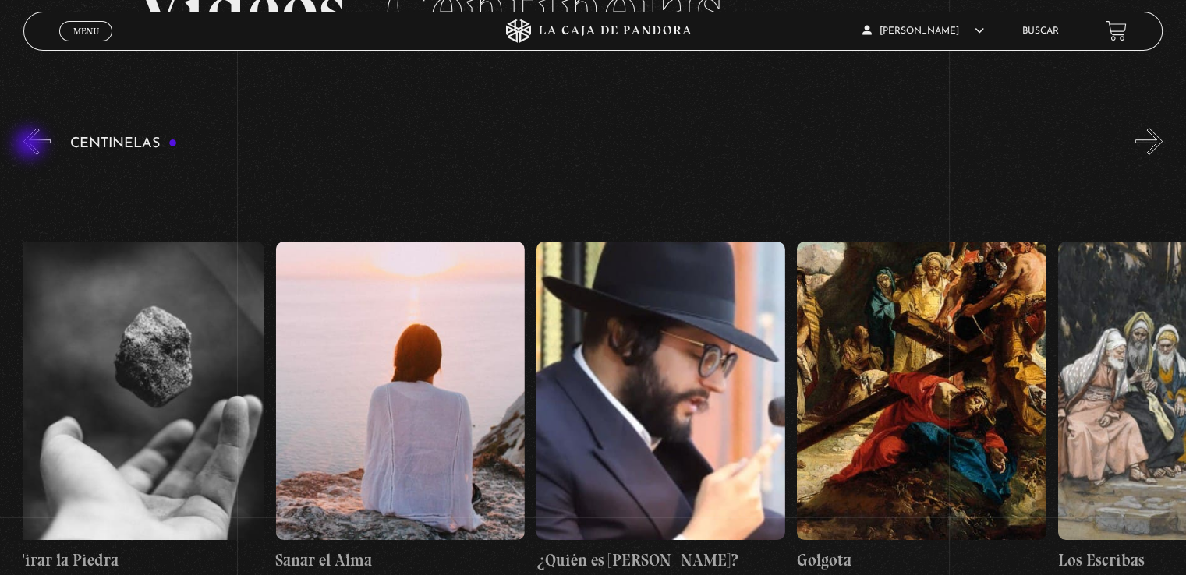
click at [31, 145] on button "«" at bounding box center [36, 141] width 27 height 27
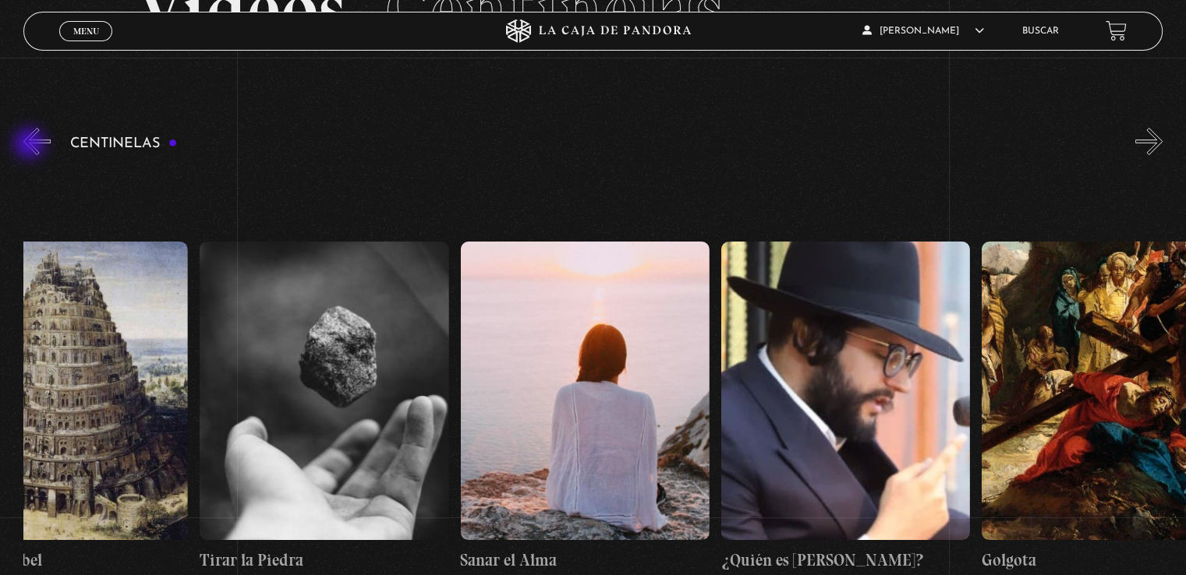
click at [31, 145] on button "«" at bounding box center [36, 141] width 27 height 27
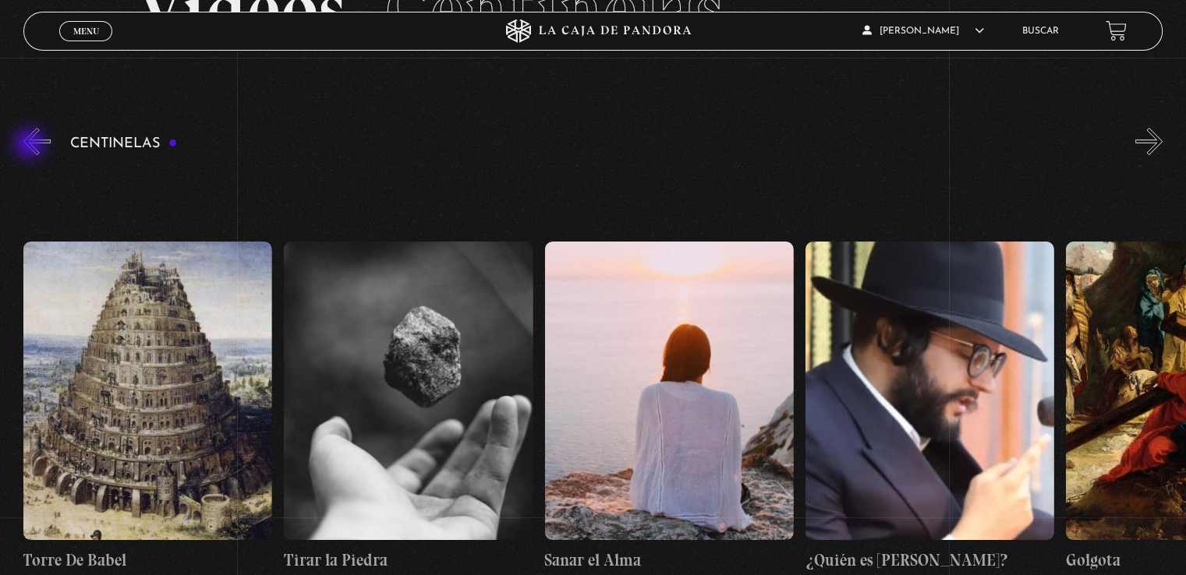
click at [31, 145] on button "«" at bounding box center [36, 141] width 27 height 27
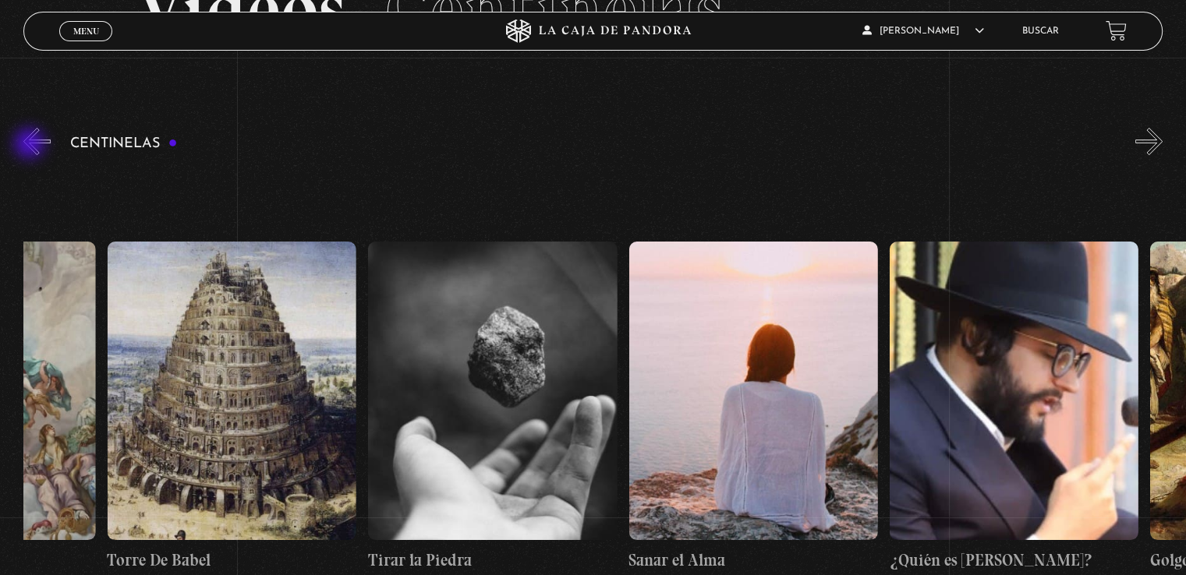
click at [31, 145] on button "«" at bounding box center [36, 141] width 27 height 27
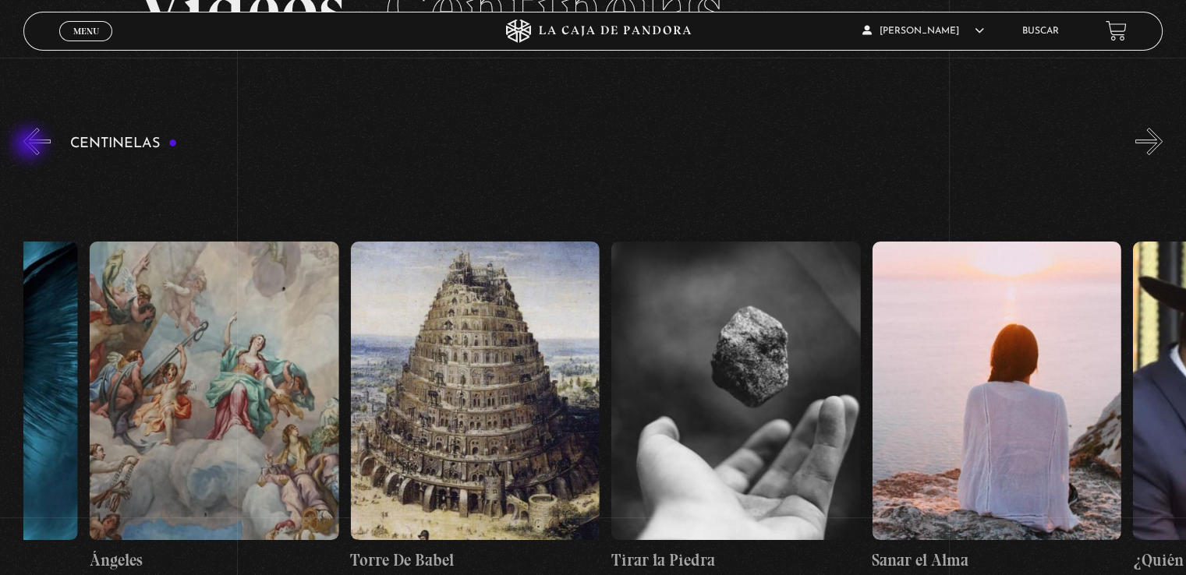
click at [31, 145] on button "«" at bounding box center [36, 141] width 27 height 27
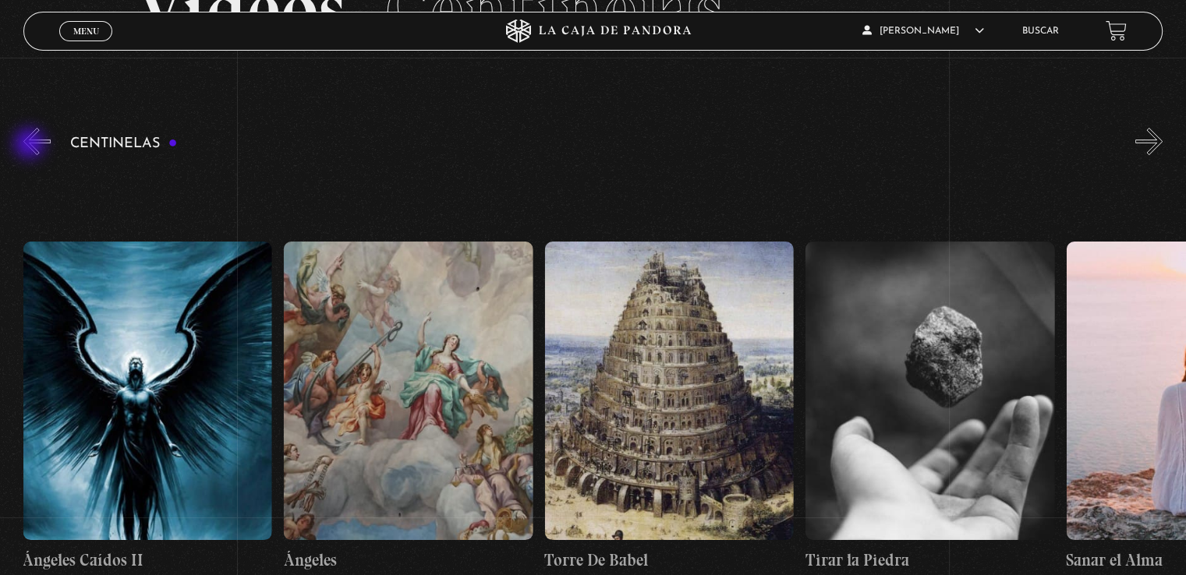
click at [31, 145] on button "«" at bounding box center [36, 141] width 27 height 27
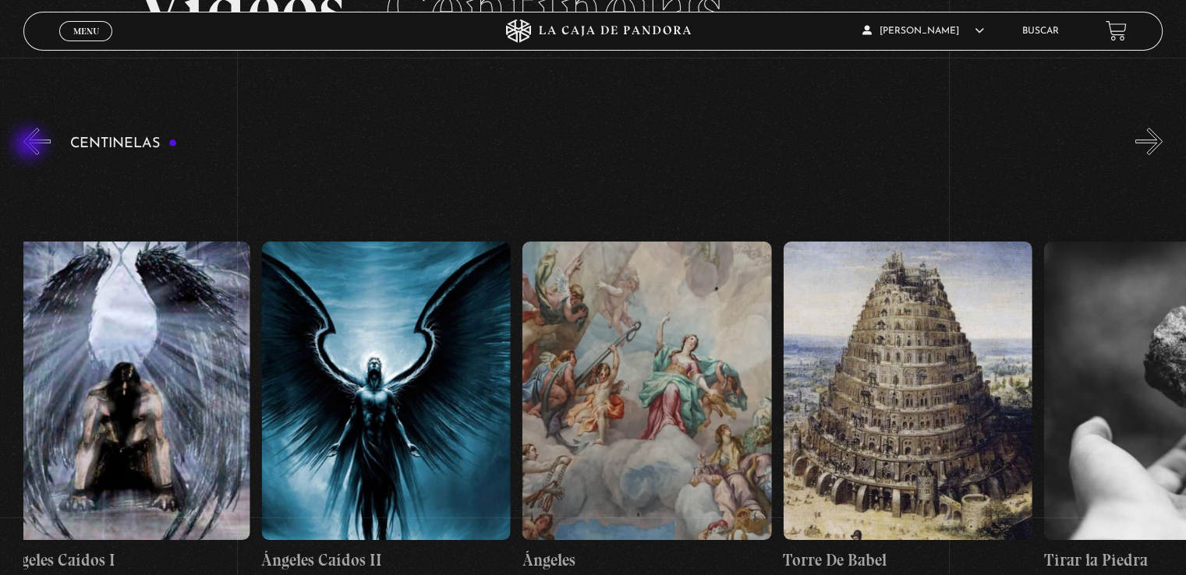
click at [31, 145] on button "«" at bounding box center [36, 141] width 27 height 27
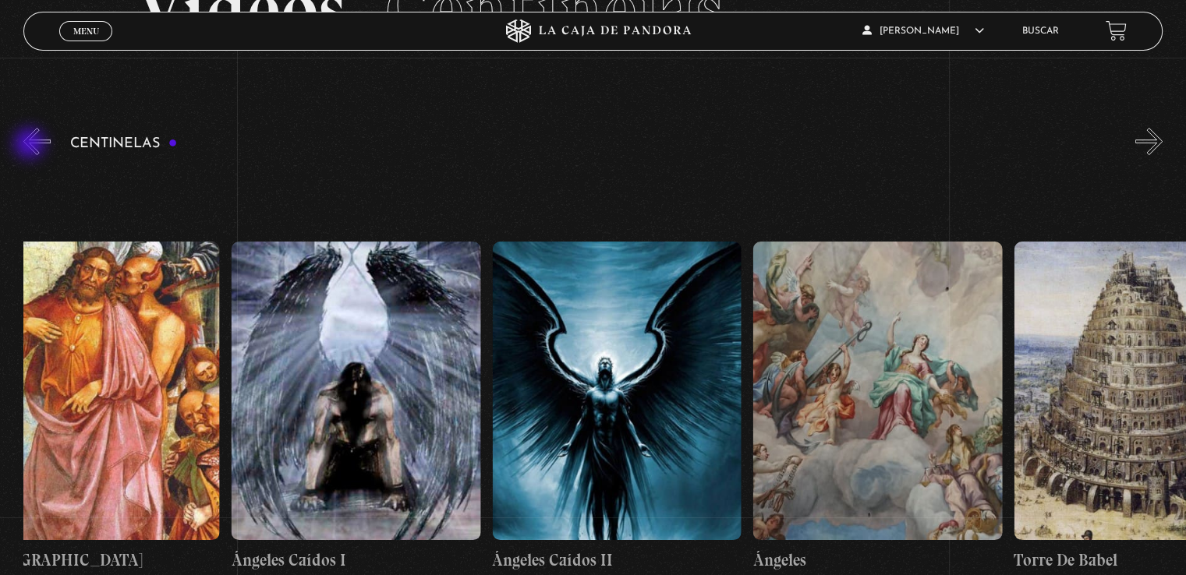
click at [31, 145] on button "«" at bounding box center [36, 141] width 27 height 27
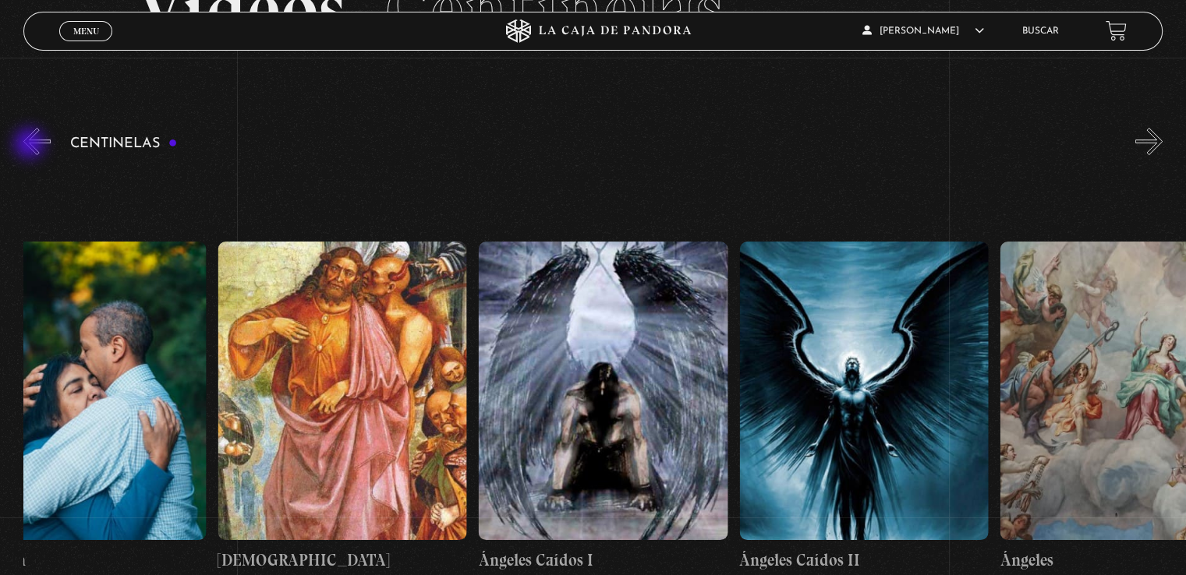
click at [31, 145] on button "«" at bounding box center [36, 141] width 27 height 27
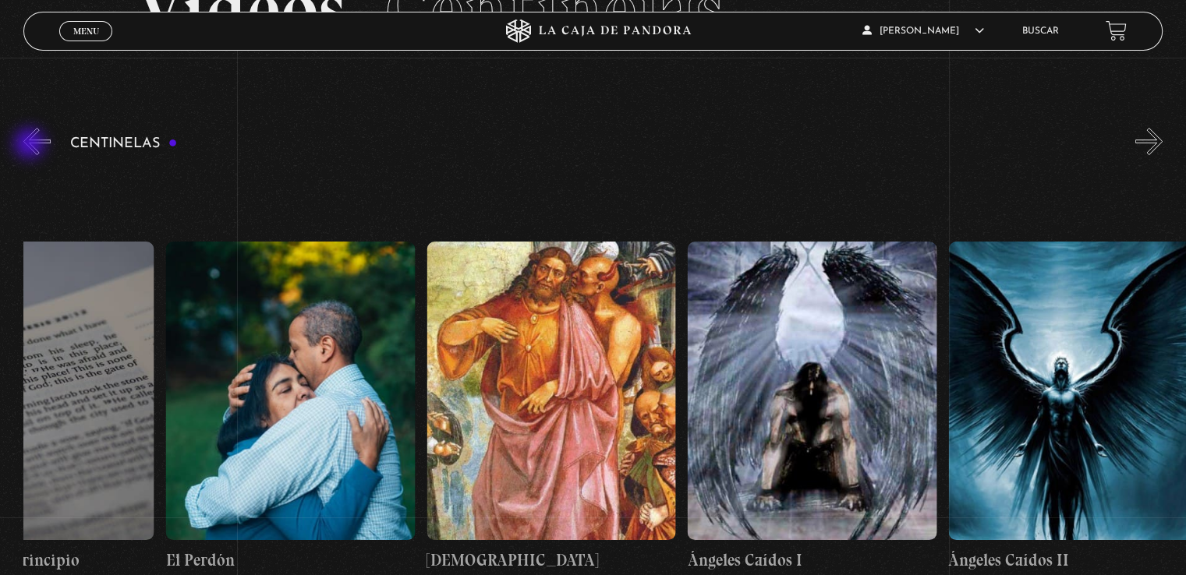
click at [31, 145] on button "«" at bounding box center [36, 141] width 27 height 27
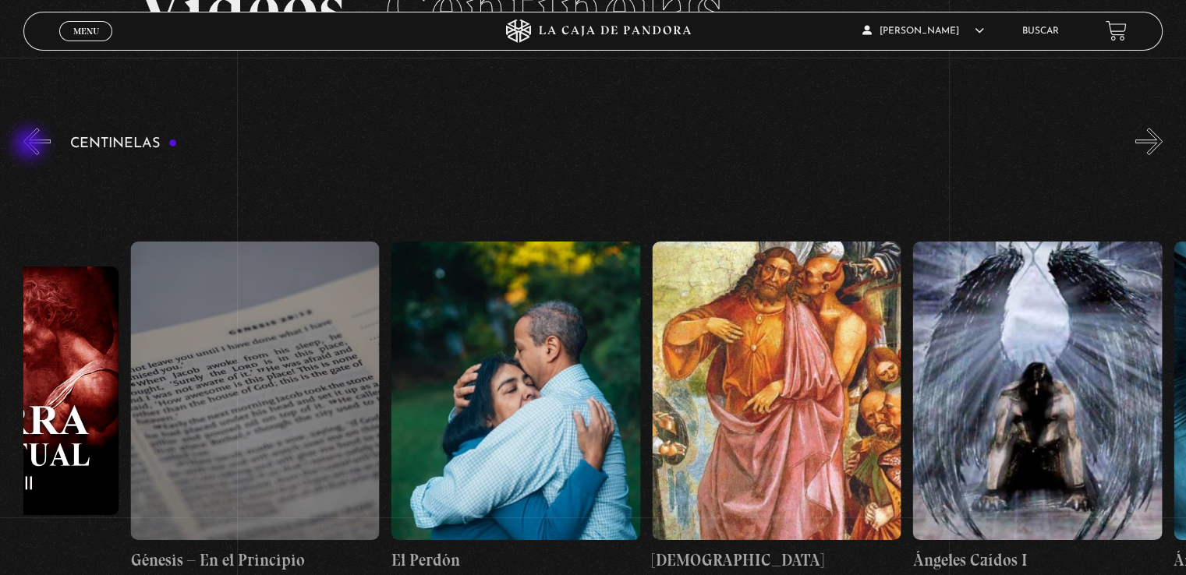
click at [31, 145] on button "«" at bounding box center [36, 141] width 27 height 27
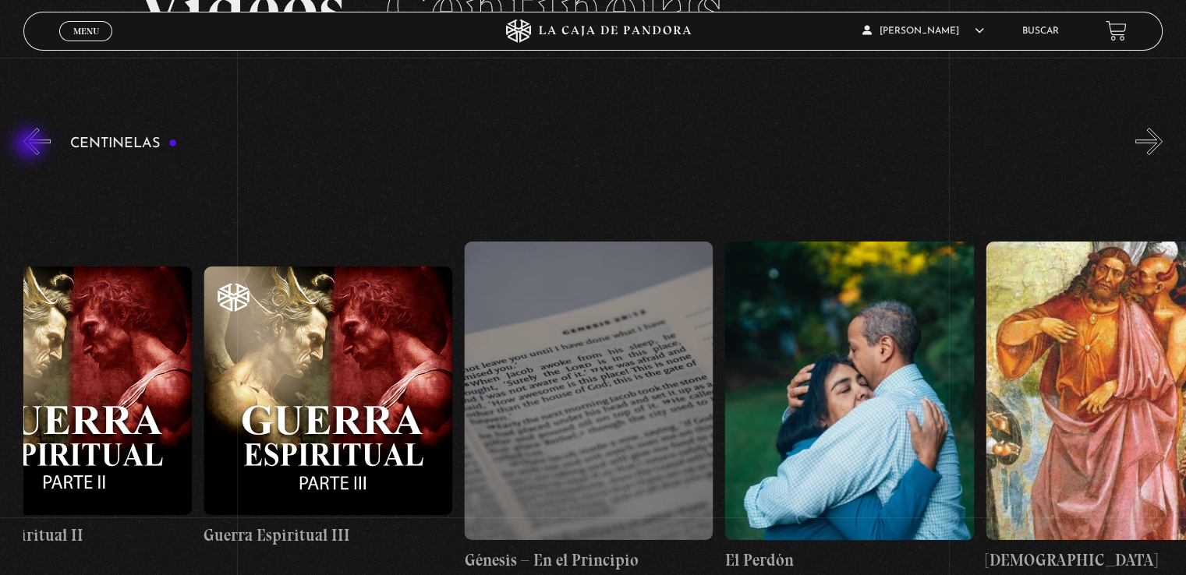
click at [31, 145] on button "«" at bounding box center [36, 141] width 27 height 27
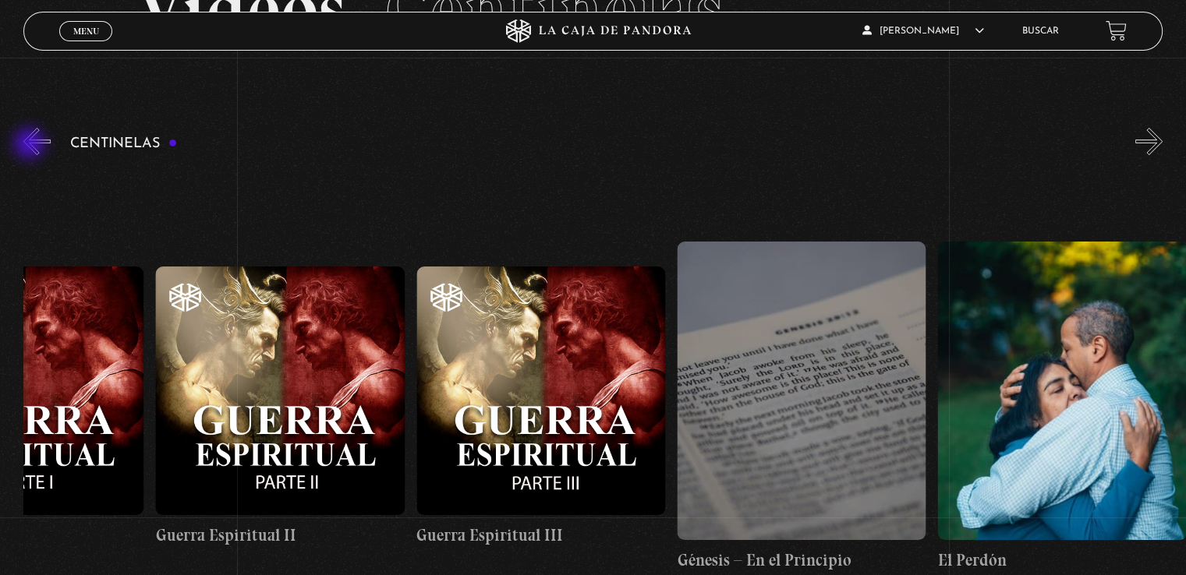
click at [31, 145] on button "«" at bounding box center [36, 141] width 27 height 27
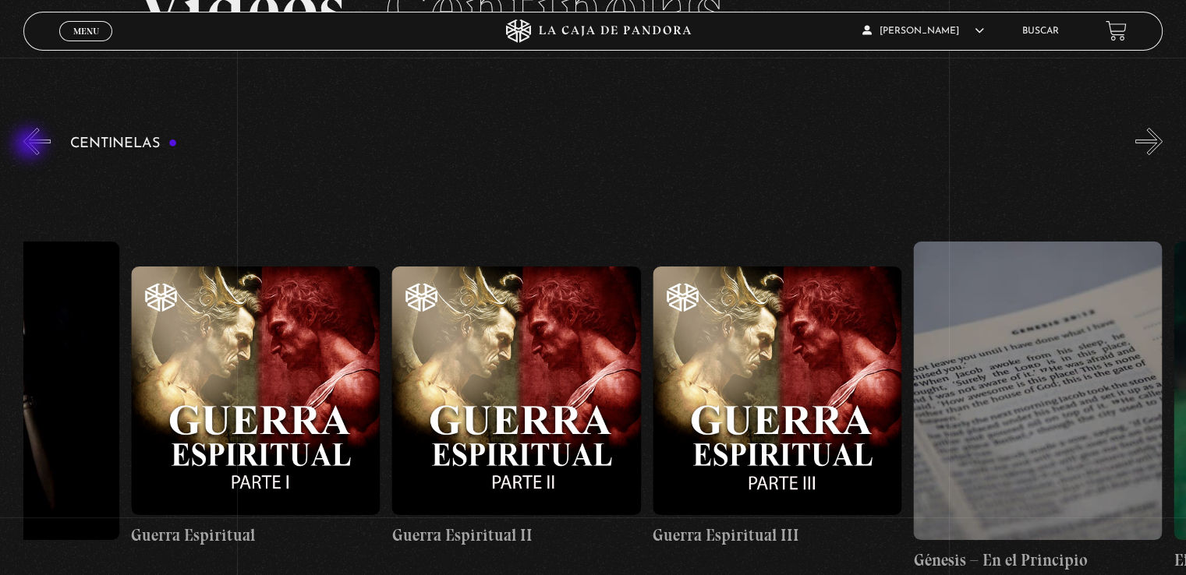
click at [31, 145] on button "«" at bounding box center [36, 141] width 27 height 27
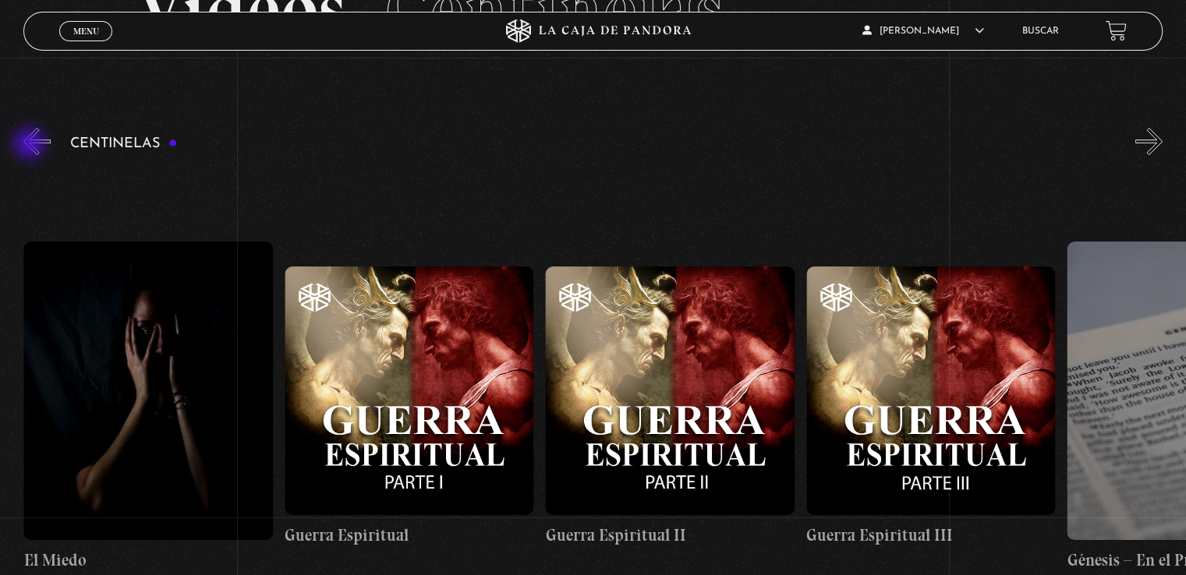
click at [31, 145] on button "«" at bounding box center [36, 141] width 27 height 27
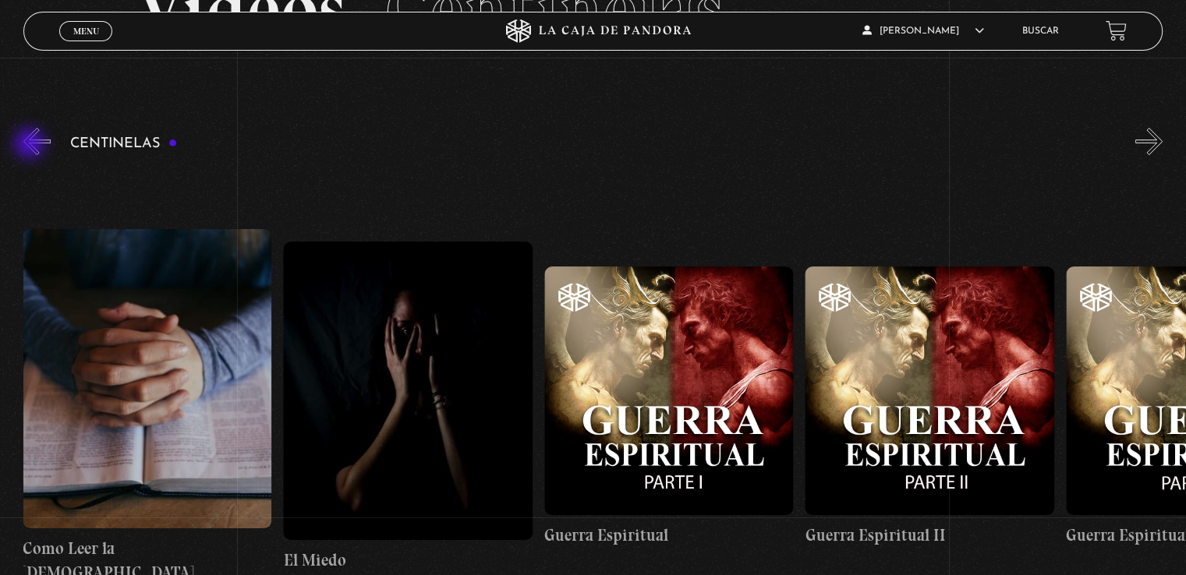
click at [31, 145] on button "«" at bounding box center [36, 141] width 27 height 27
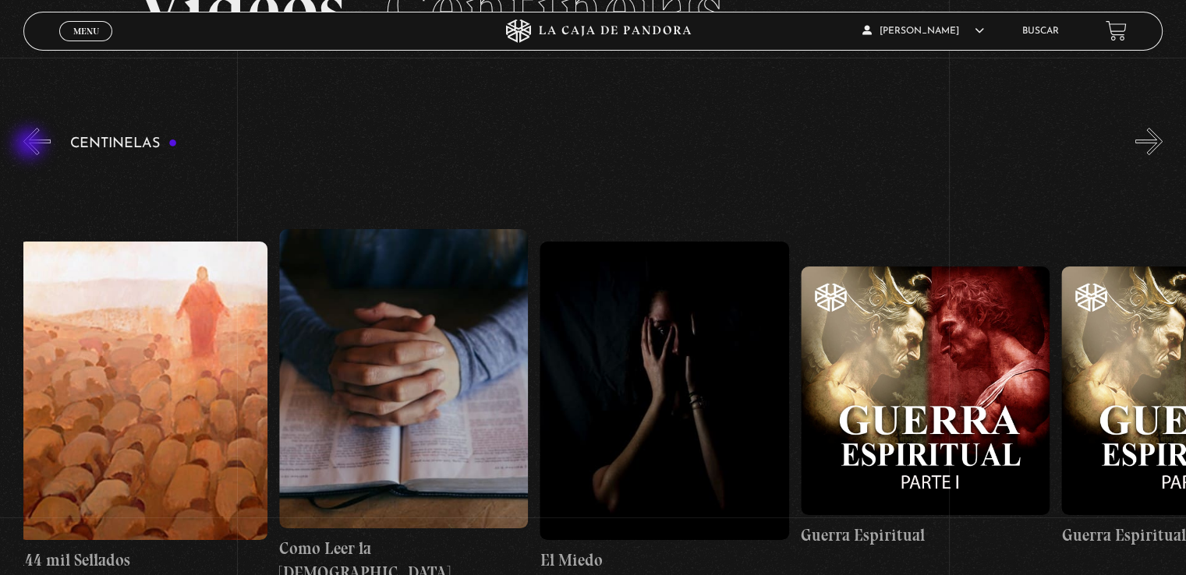
click at [31, 145] on button "«" at bounding box center [36, 141] width 27 height 27
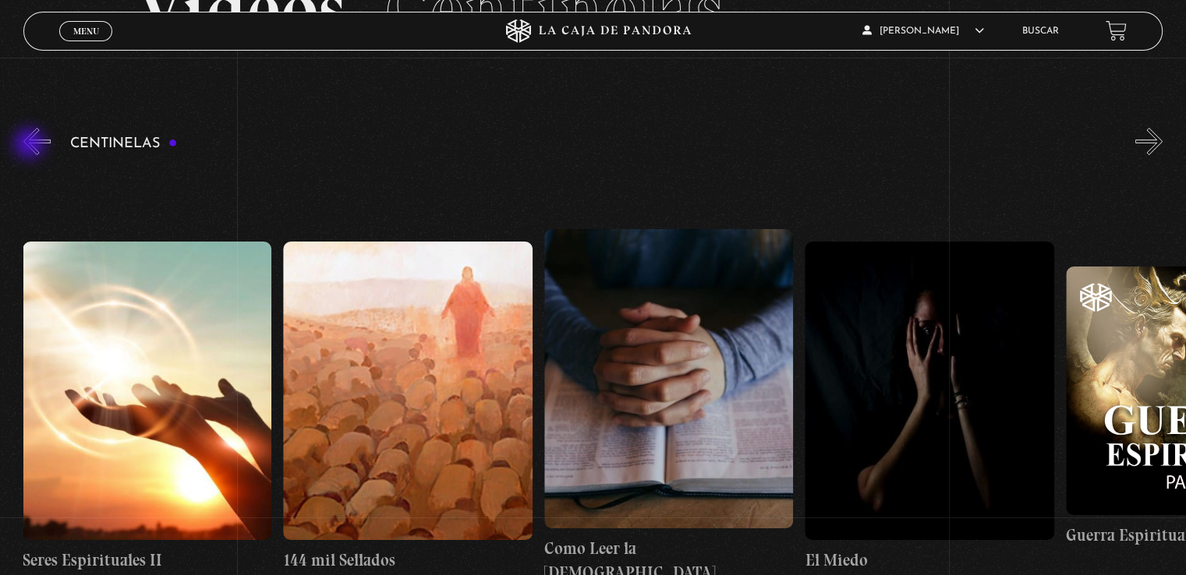
click at [31, 145] on button "«" at bounding box center [36, 141] width 27 height 27
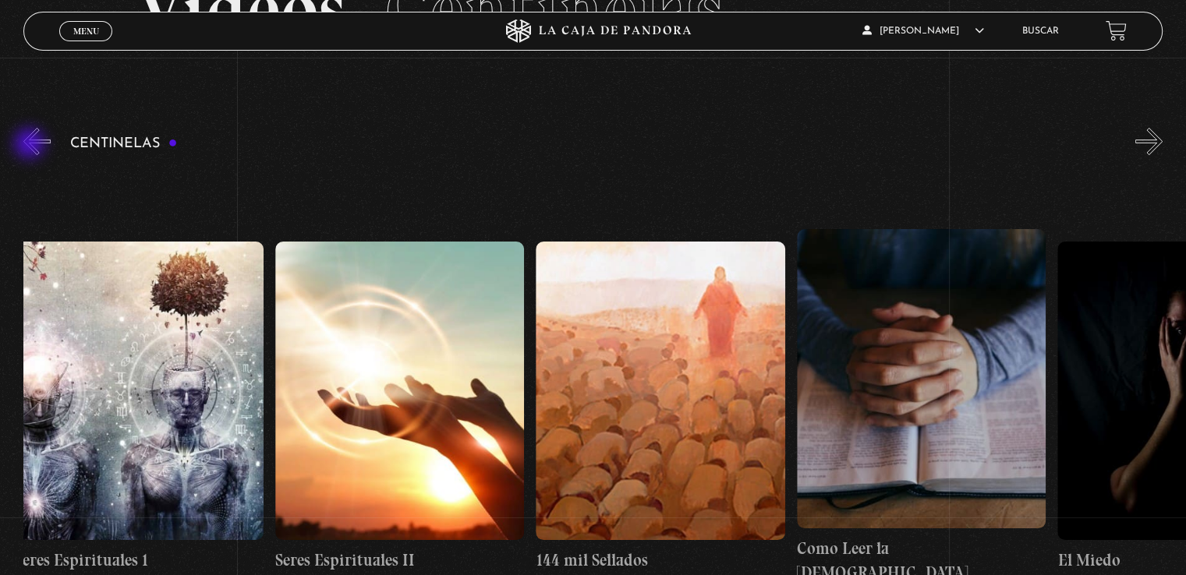
click at [31, 145] on button "«" at bounding box center [36, 141] width 27 height 27
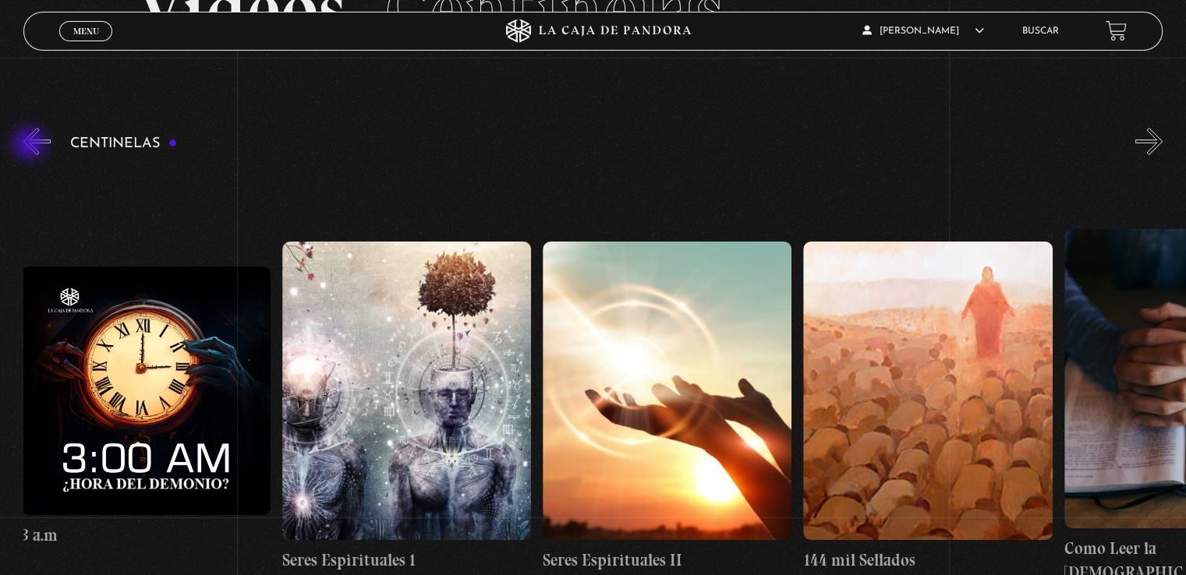
click at [31, 145] on button "«" at bounding box center [36, 141] width 27 height 27
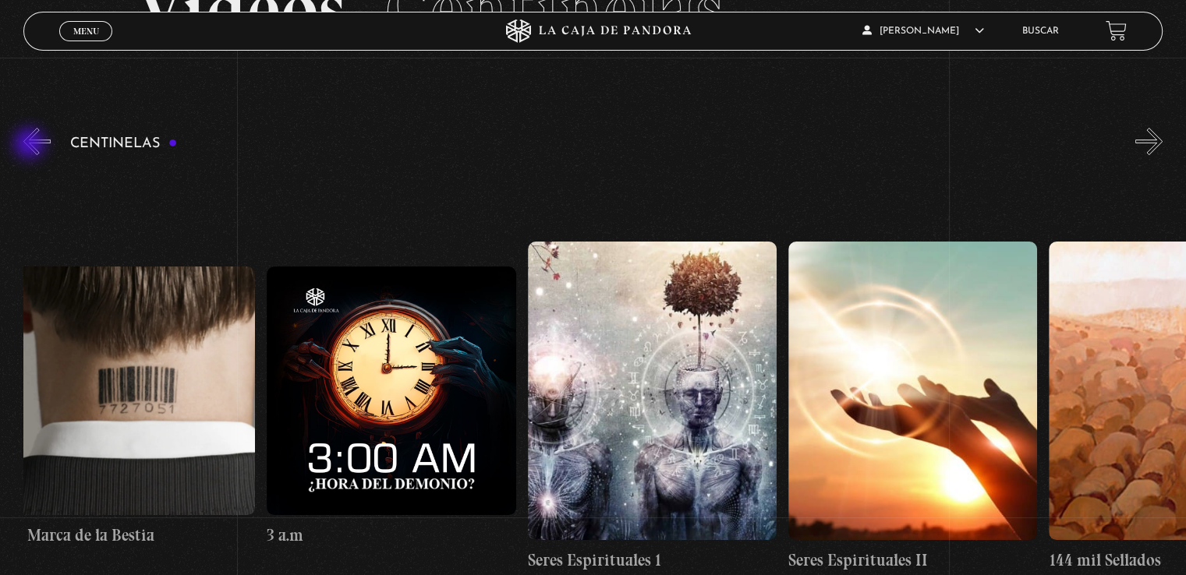
click at [31, 145] on button "«" at bounding box center [36, 141] width 27 height 27
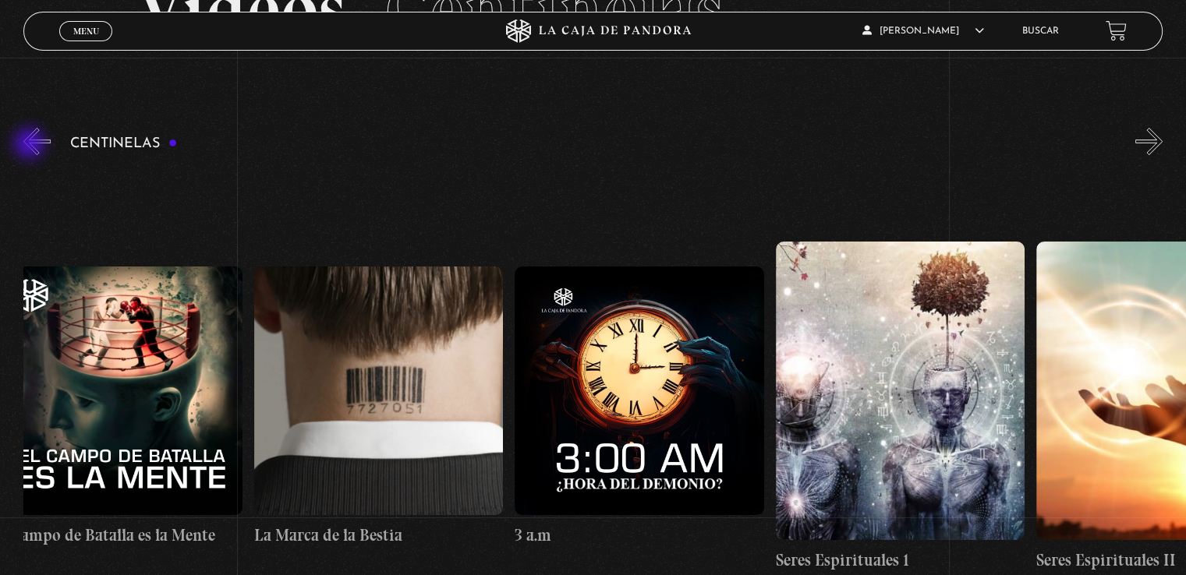
click at [31, 145] on button "«" at bounding box center [36, 141] width 27 height 27
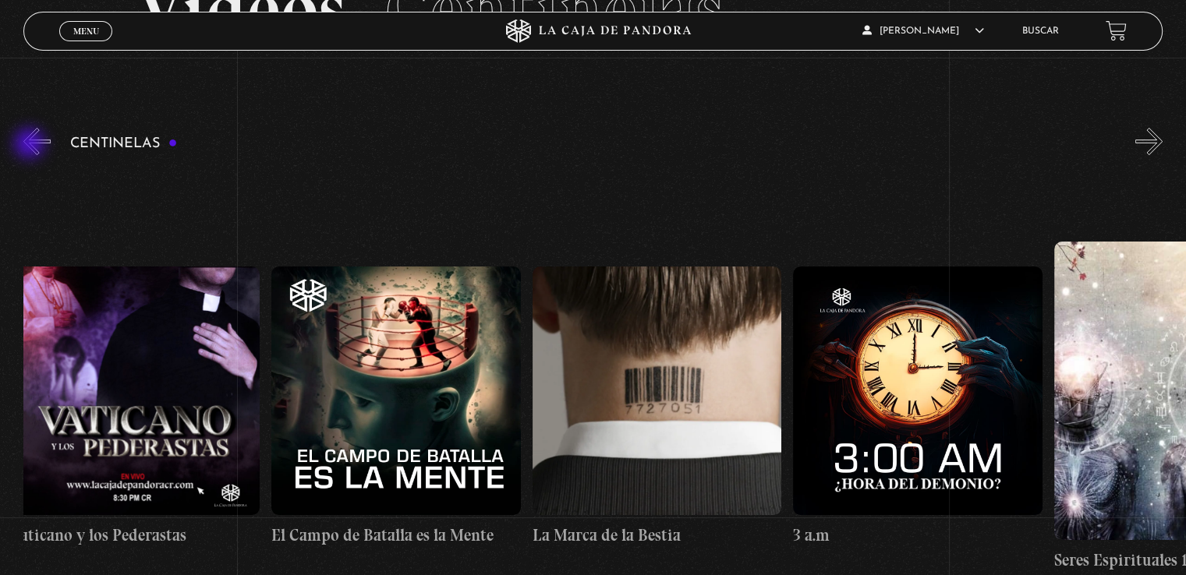
click at [31, 145] on button "«" at bounding box center [36, 141] width 27 height 27
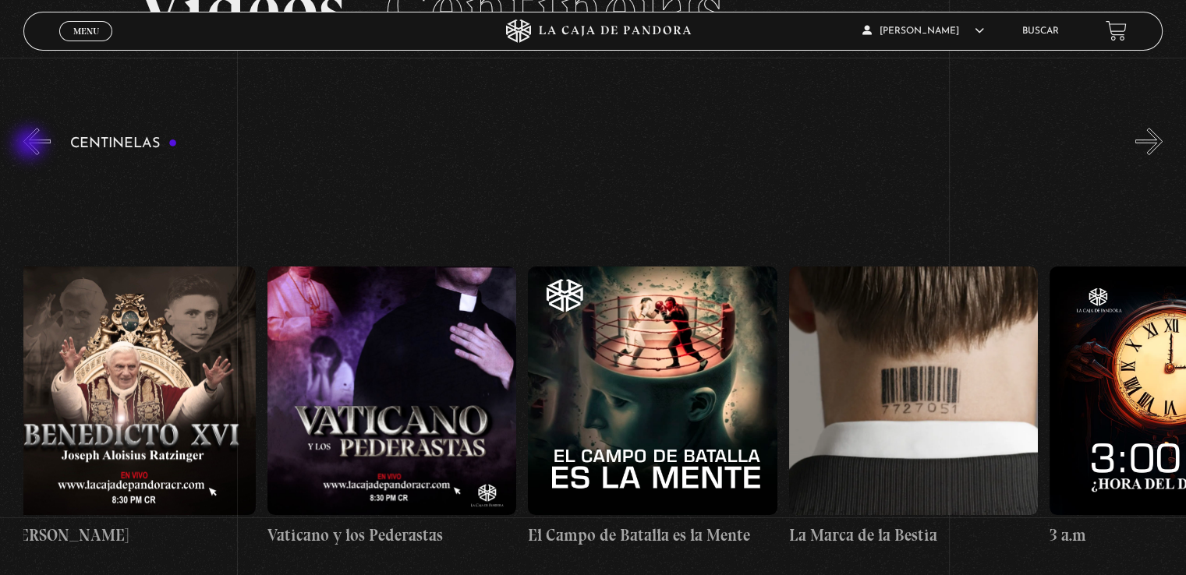
click at [31, 145] on button "«" at bounding box center [36, 141] width 27 height 27
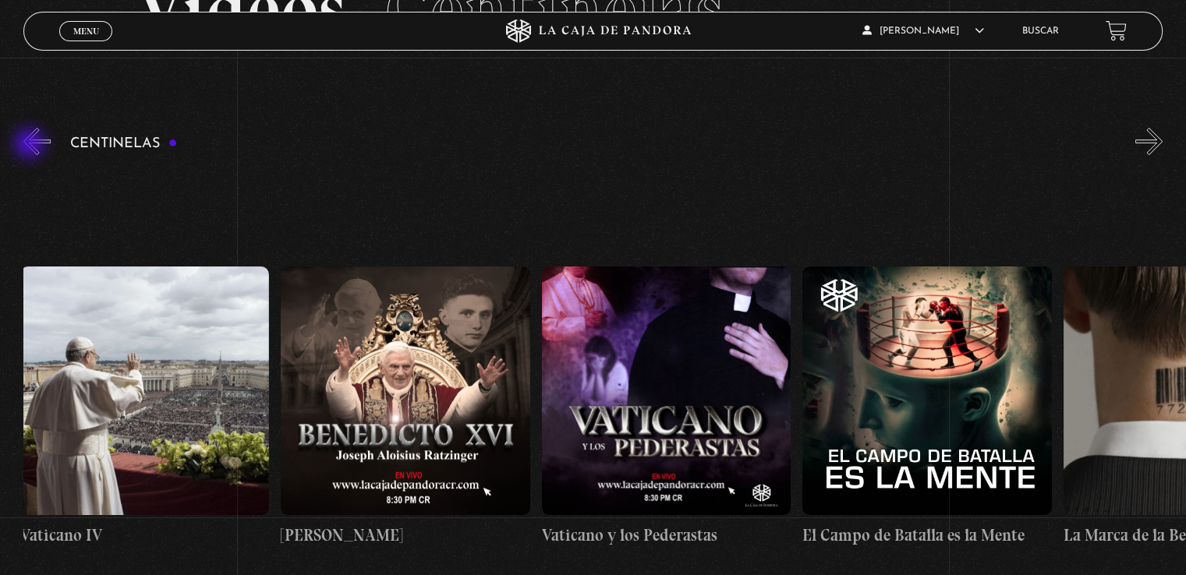
click at [31, 145] on button "«" at bounding box center [36, 141] width 27 height 27
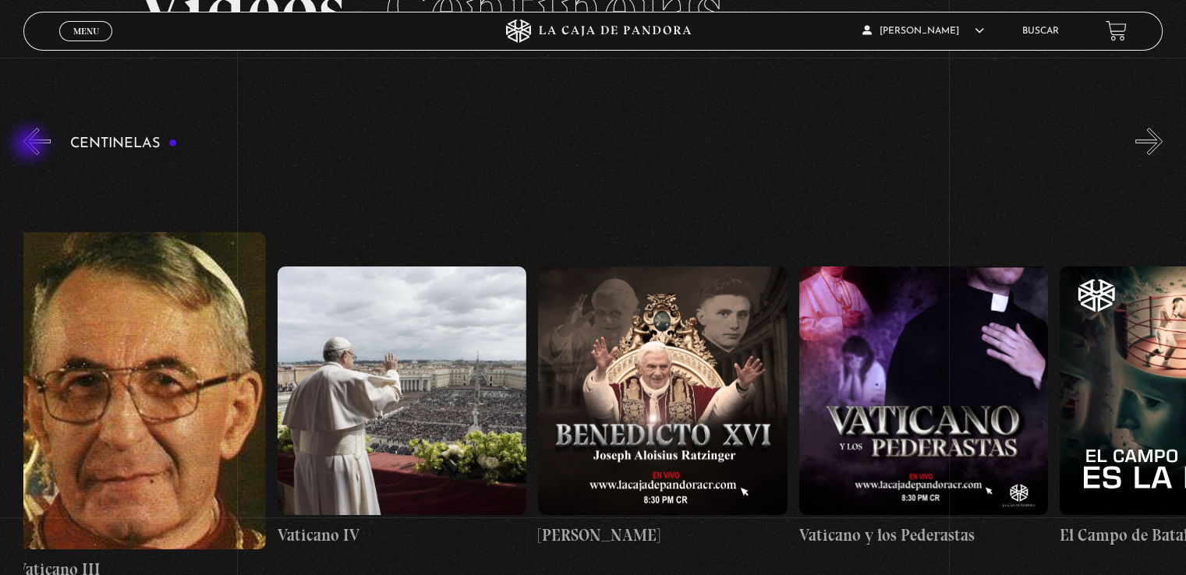
click at [31, 145] on button "«" at bounding box center [36, 141] width 27 height 27
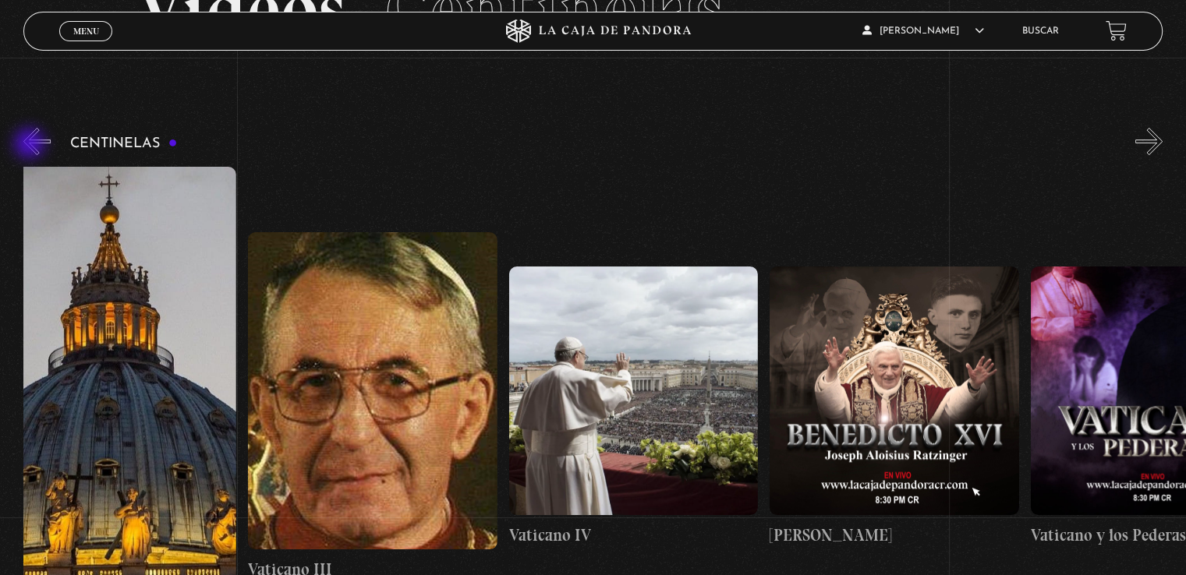
click at [31, 145] on button "«" at bounding box center [36, 141] width 27 height 27
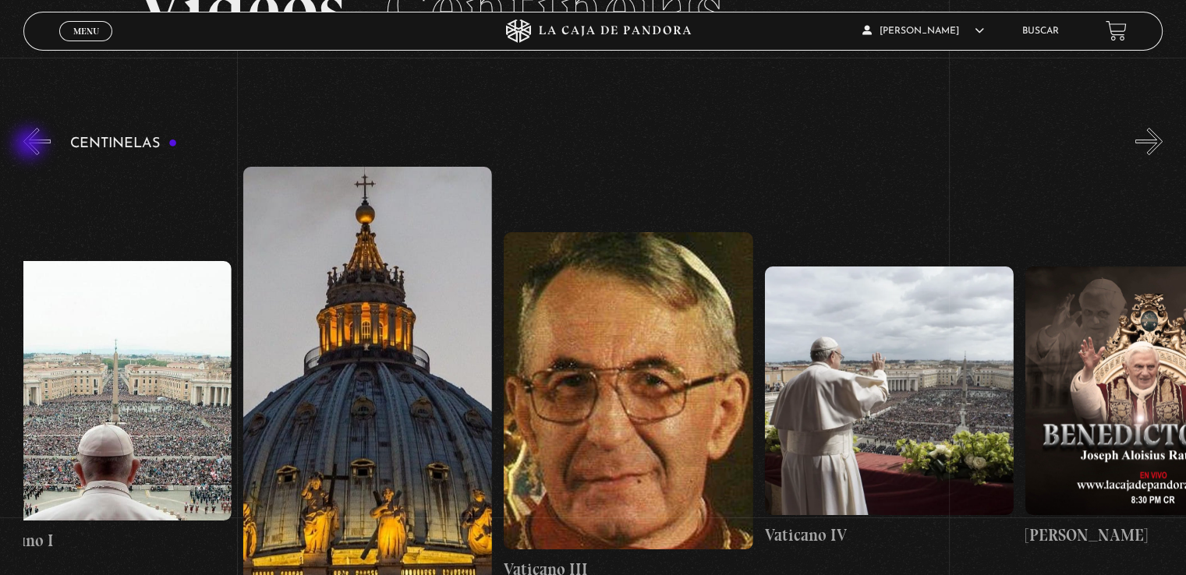
click at [31, 145] on button "«" at bounding box center [36, 141] width 27 height 27
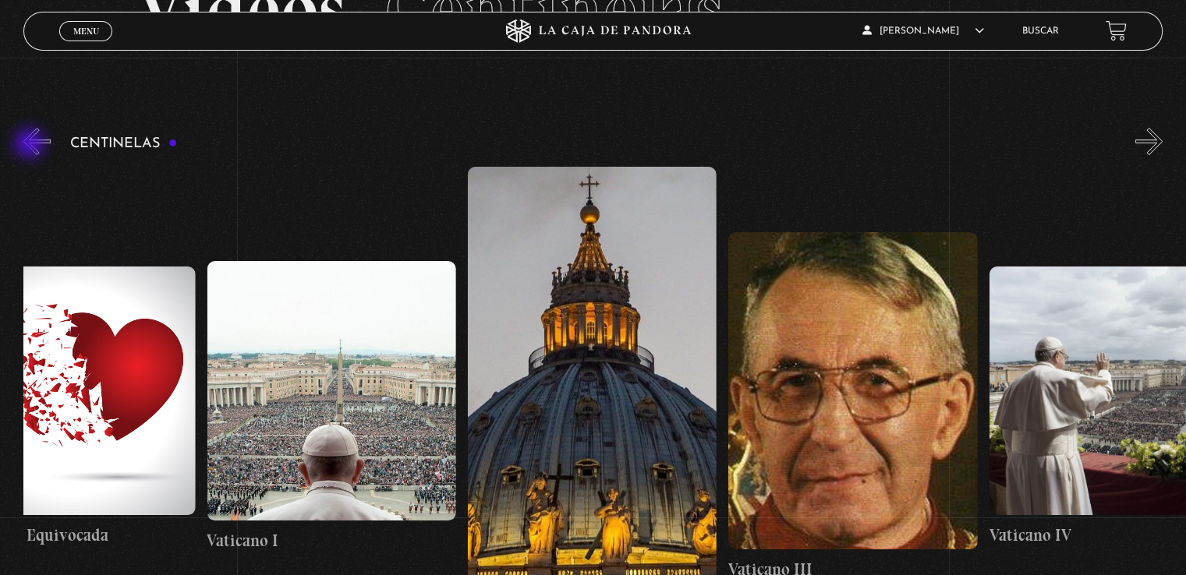
click at [31, 145] on button "«" at bounding box center [36, 141] width 27 height 27
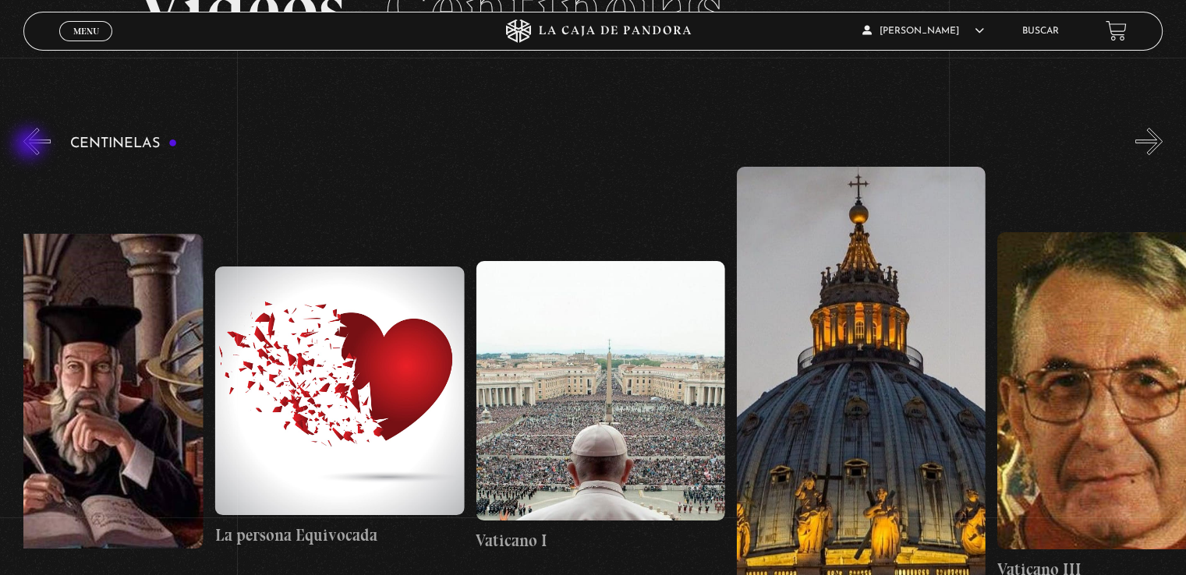
click at [31, 145] on button "«" at bounding box center [36, 141] width 27 height 27
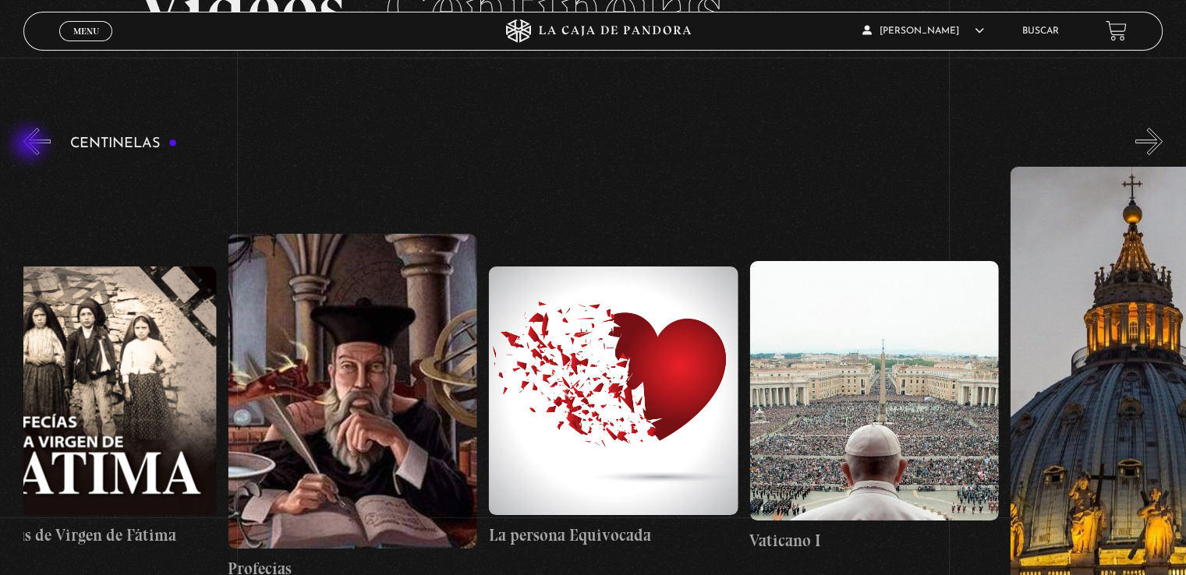
click at [31, 145] on button "«" at bounding box center [36, 141] width 27 height 27
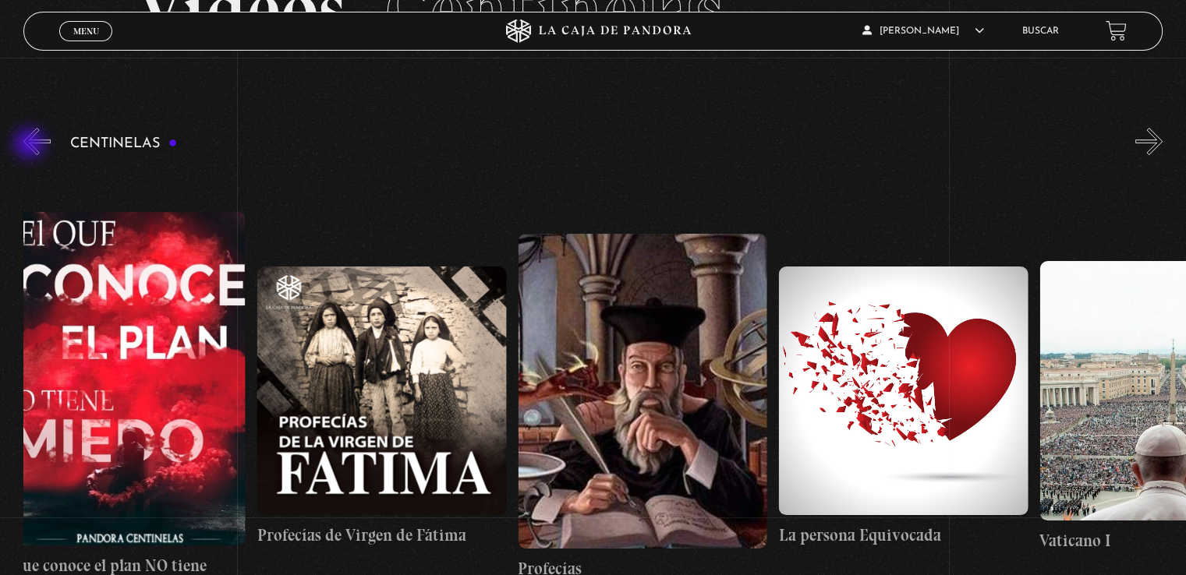
click at [31, 145] on button "«" at bounding box center [36, 141] width 27 height 27
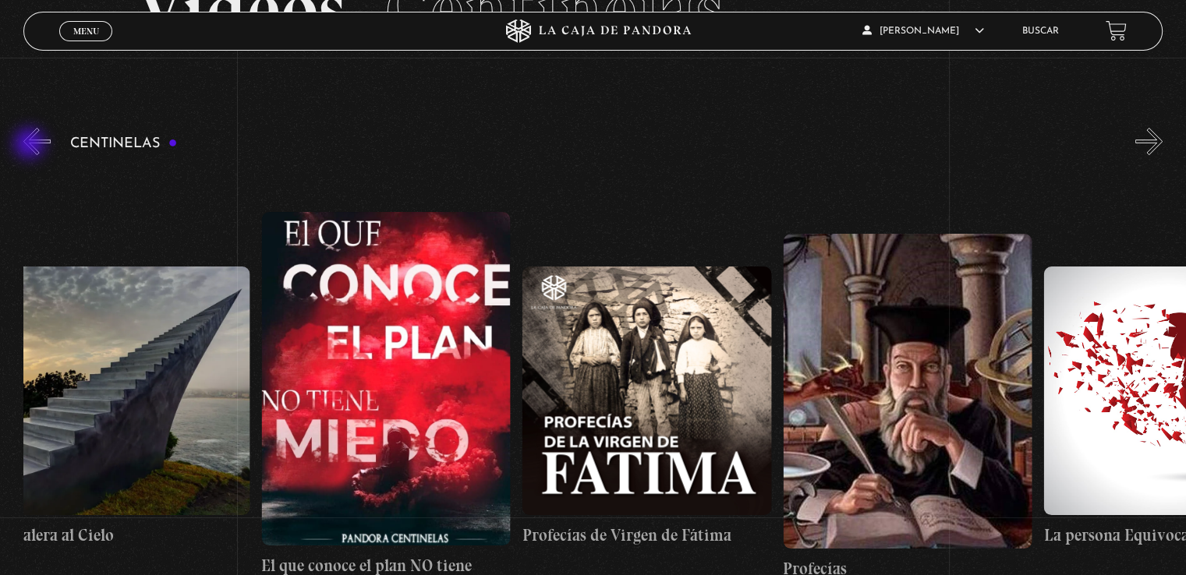
click at [31, 145] on button "«" at bounding box center [36, 141] width 27 height 27
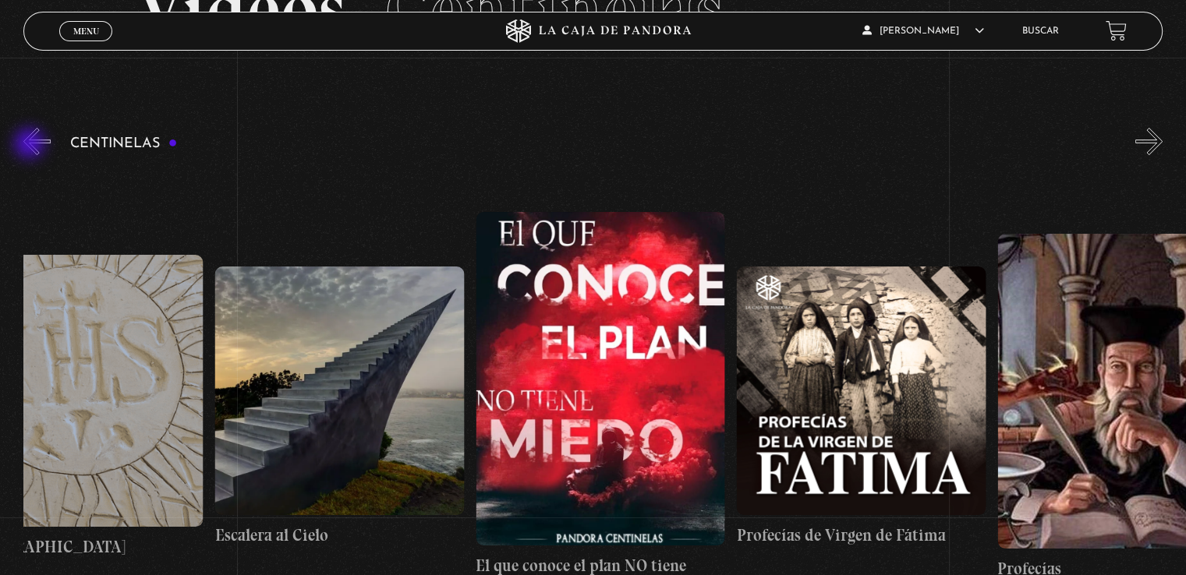
click at [31, 145] on button "«" at bounding box center [36, 141] width 27 height 27
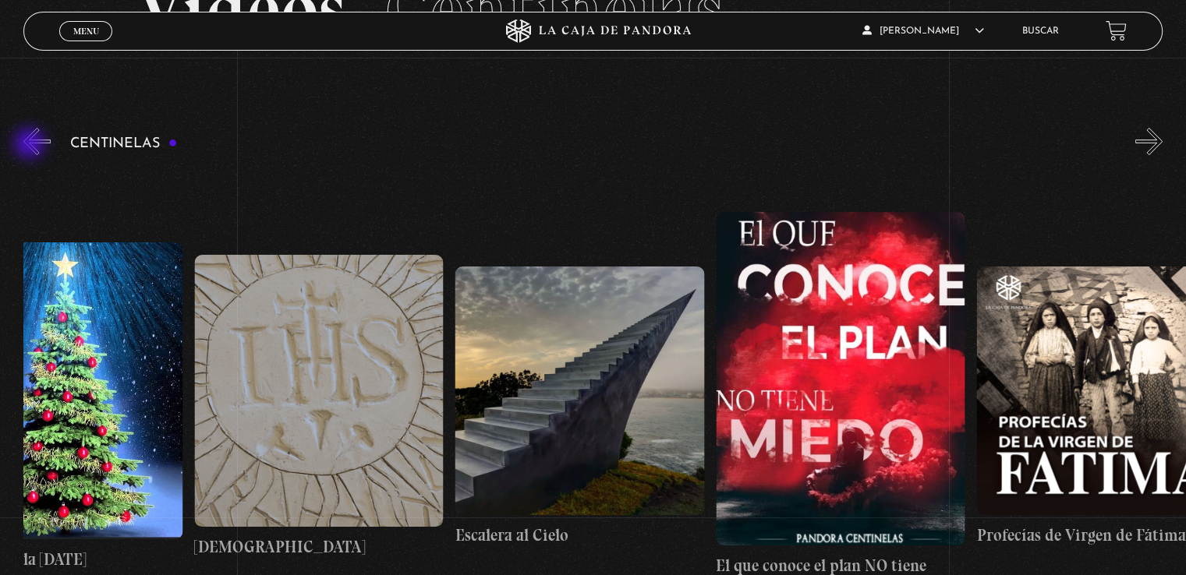
click at [31, 145] on button "«" at bounding box center [36, 141] width 27 height 27
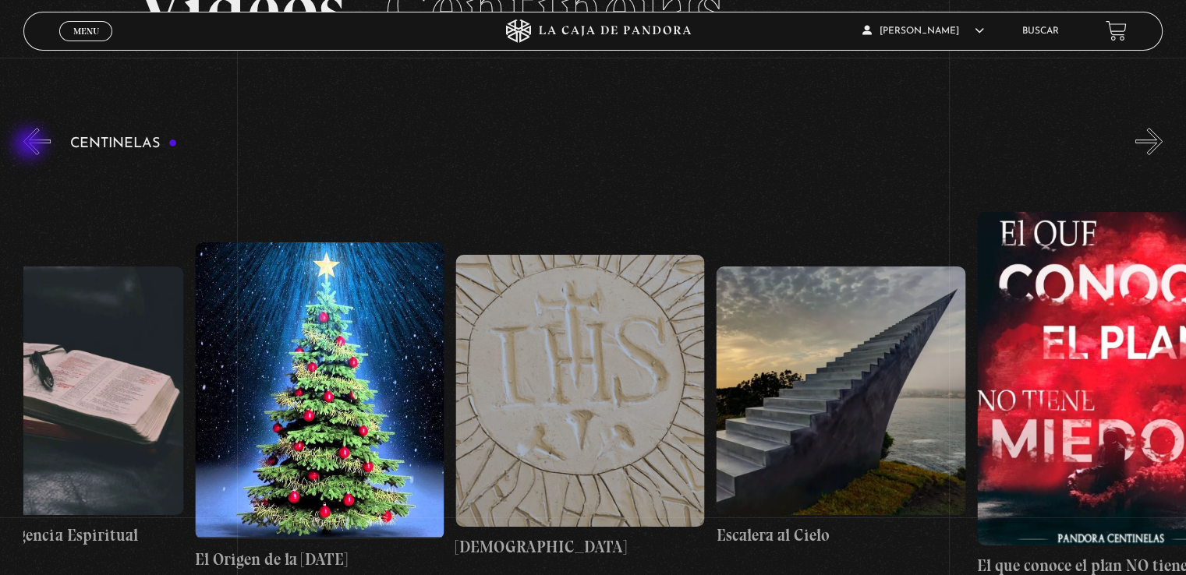
click at [31, 145] on button "«" at bounding box center [36, 141] width 27 height 27
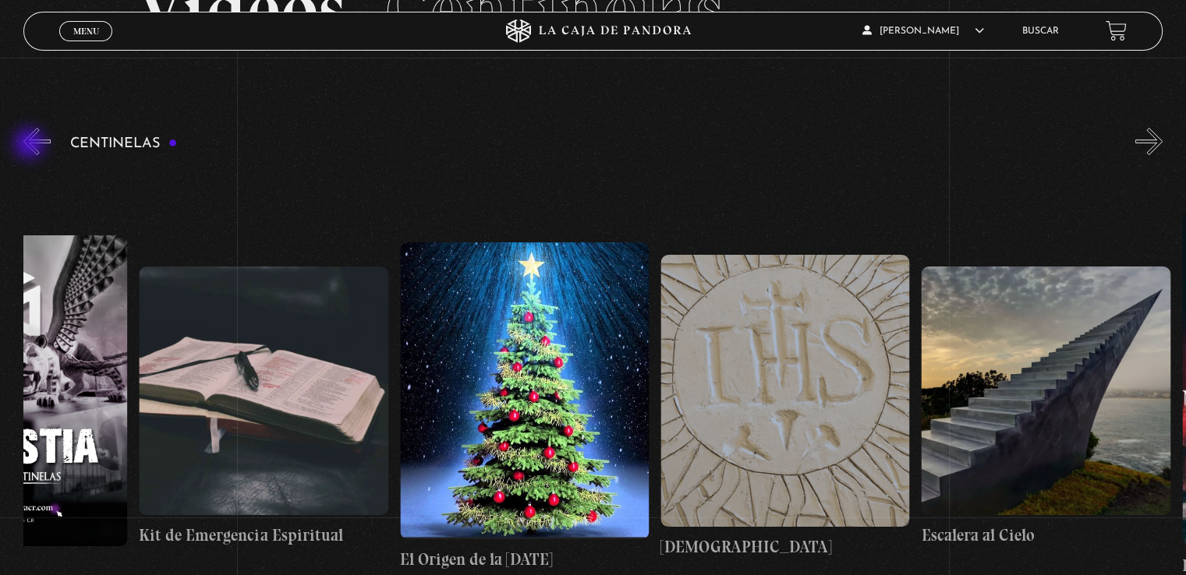
click at [31, 145] on button "«" at bounding box center [36, 141] width 27 height 27
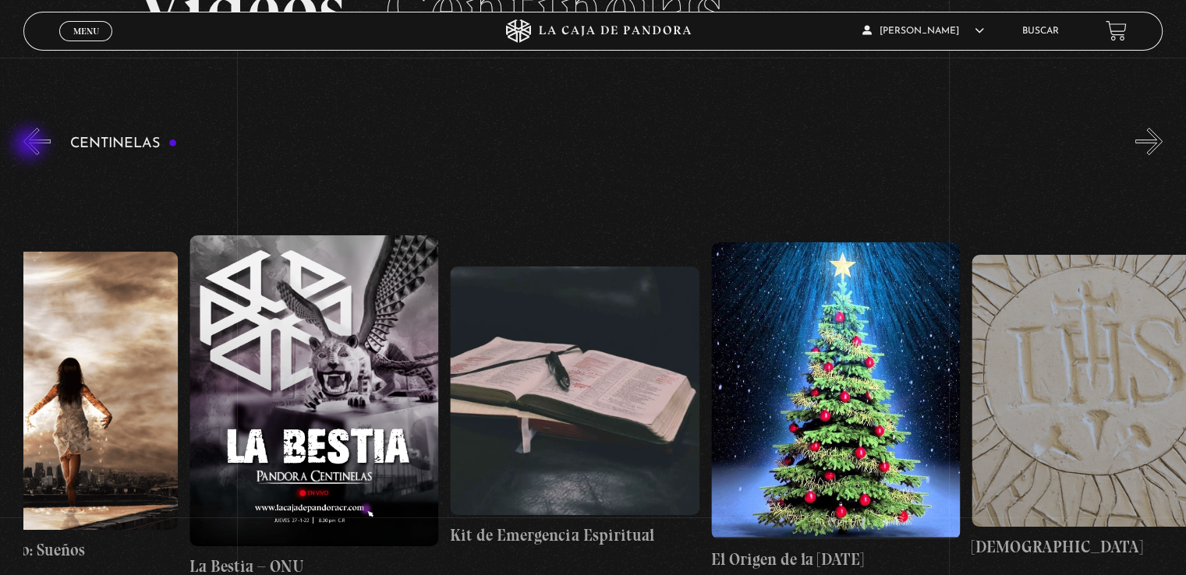
click at [31, 145] on button "«" at bounding box center [36, 141] width 27 height 27
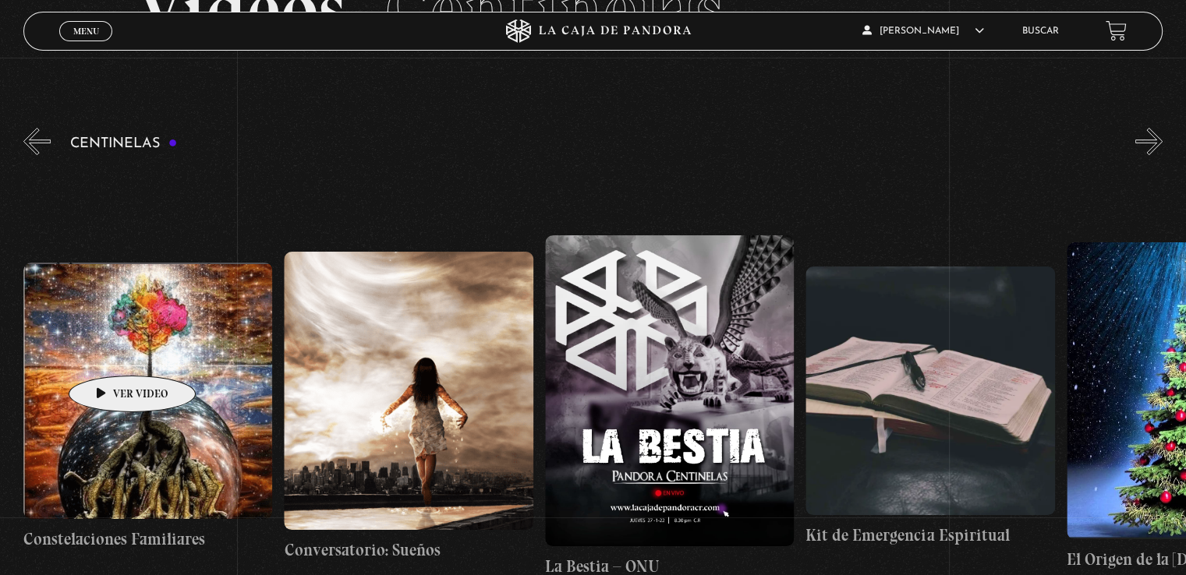
scroll to position [0, 19292]
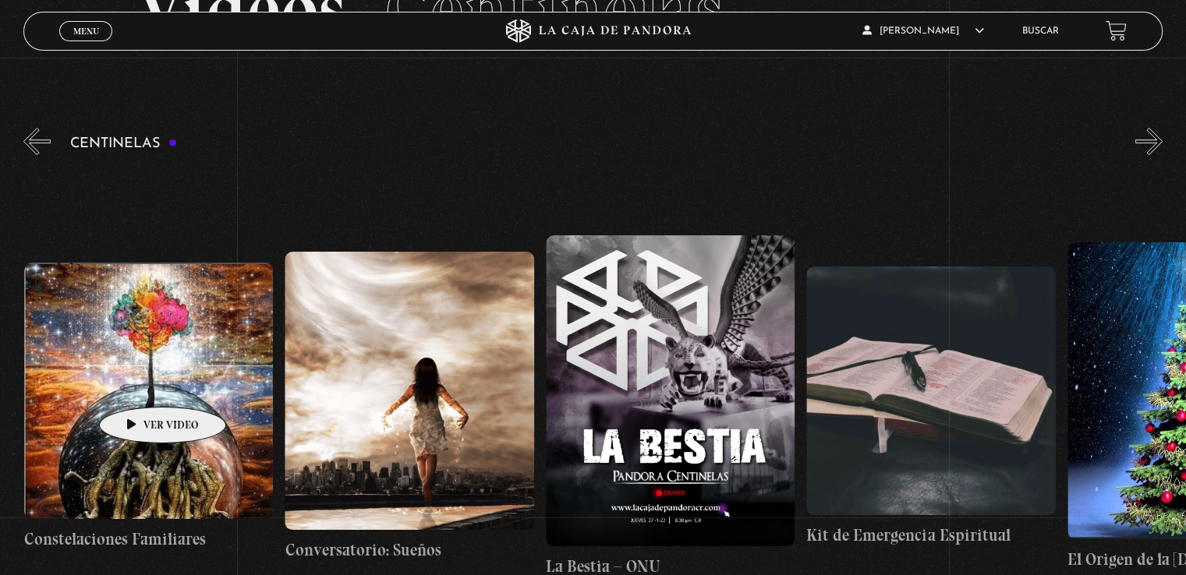
click at [138, 384] on figure at bounding box center [148, 391] width 249 height 256
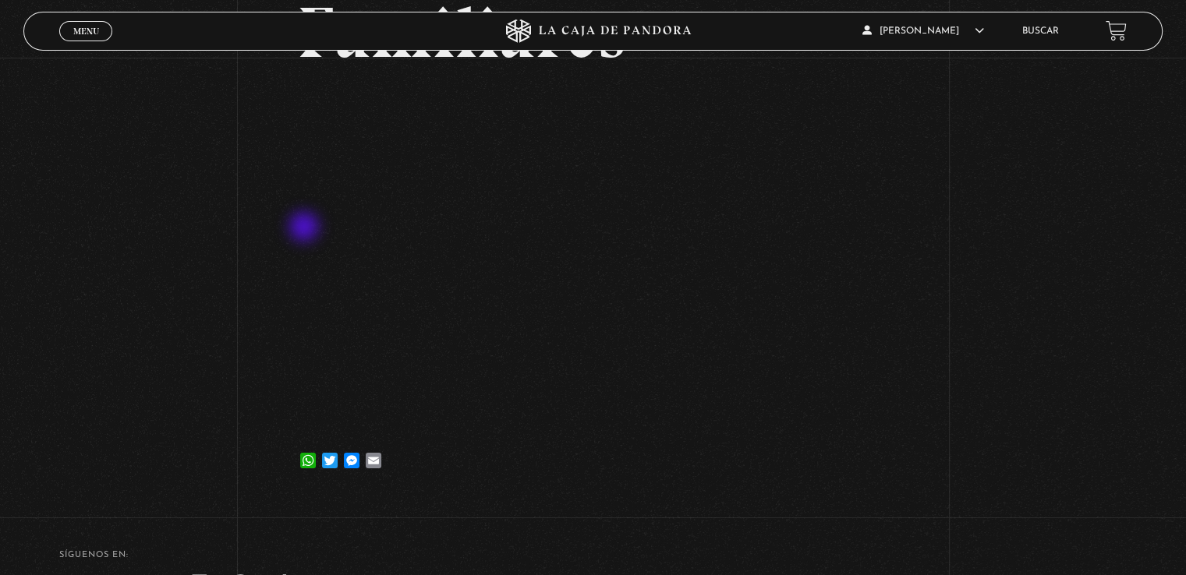
scroll to position [234, 0]
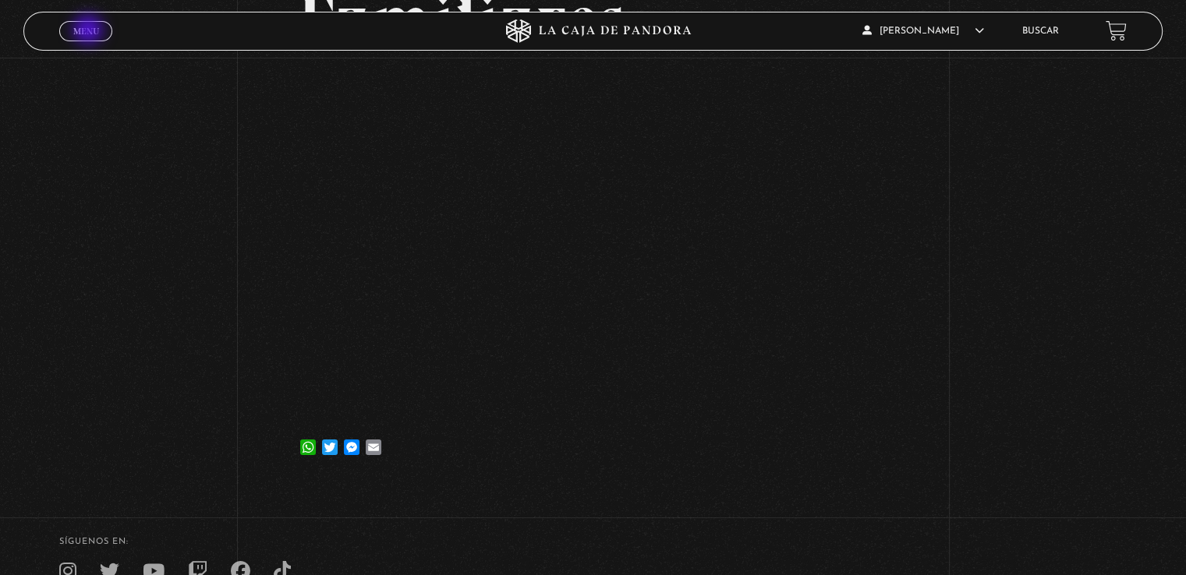
click at [90, 31] on span "Menu" at bounding box center [86, 31] width 26 height 9
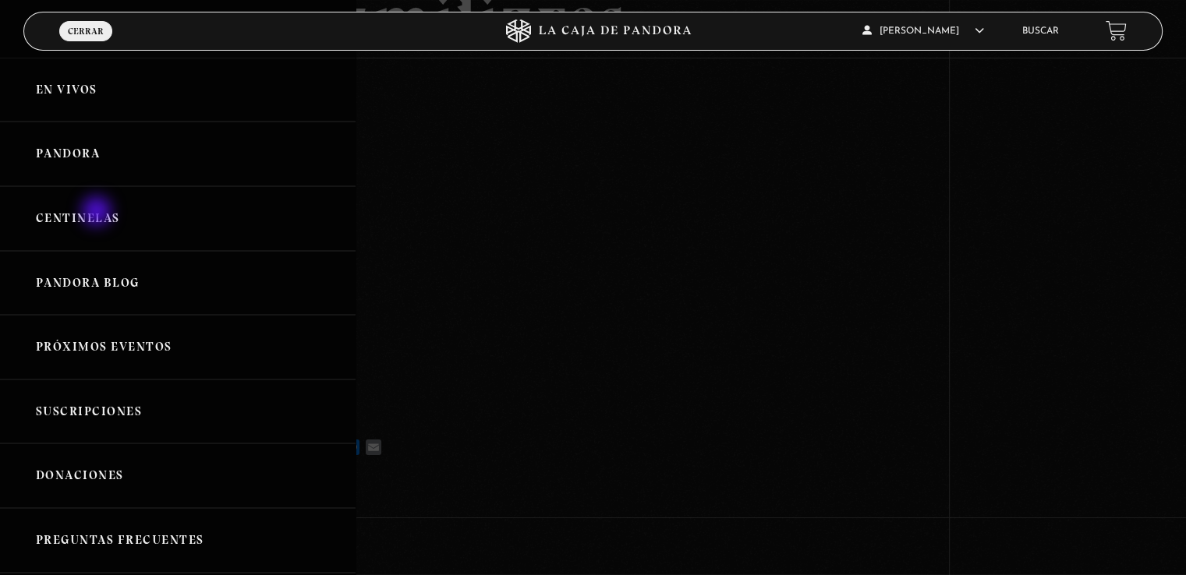
click at [97, 213] on link "Centinelas" at bounding box center [177, 218] width 355 height 65
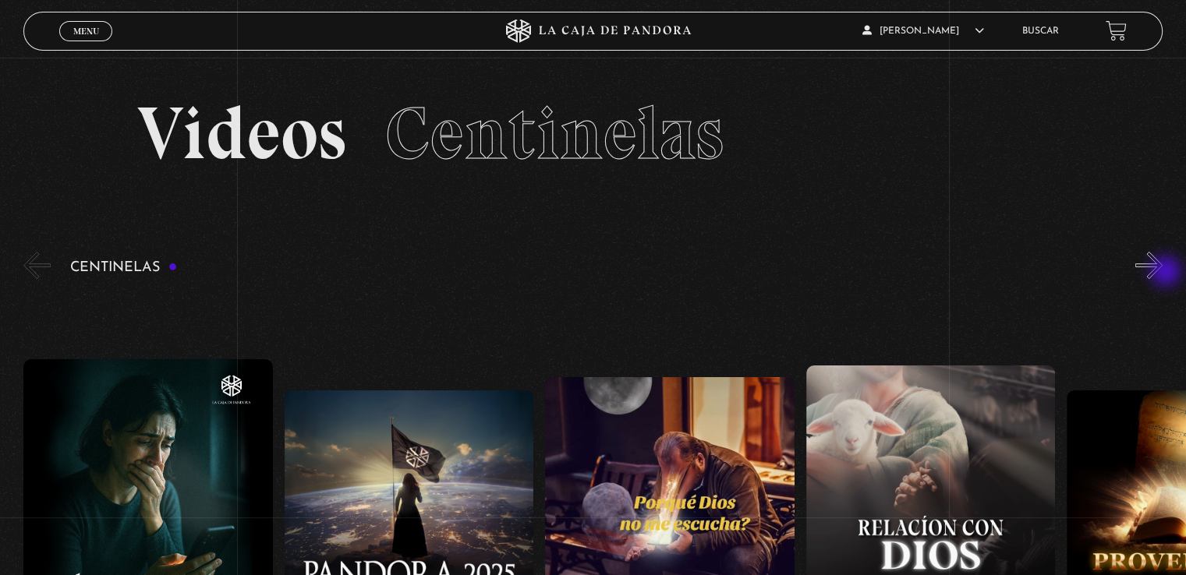
click at [1162, 273] on button "»" at bounding box center [1148, 265] width 27 height 27
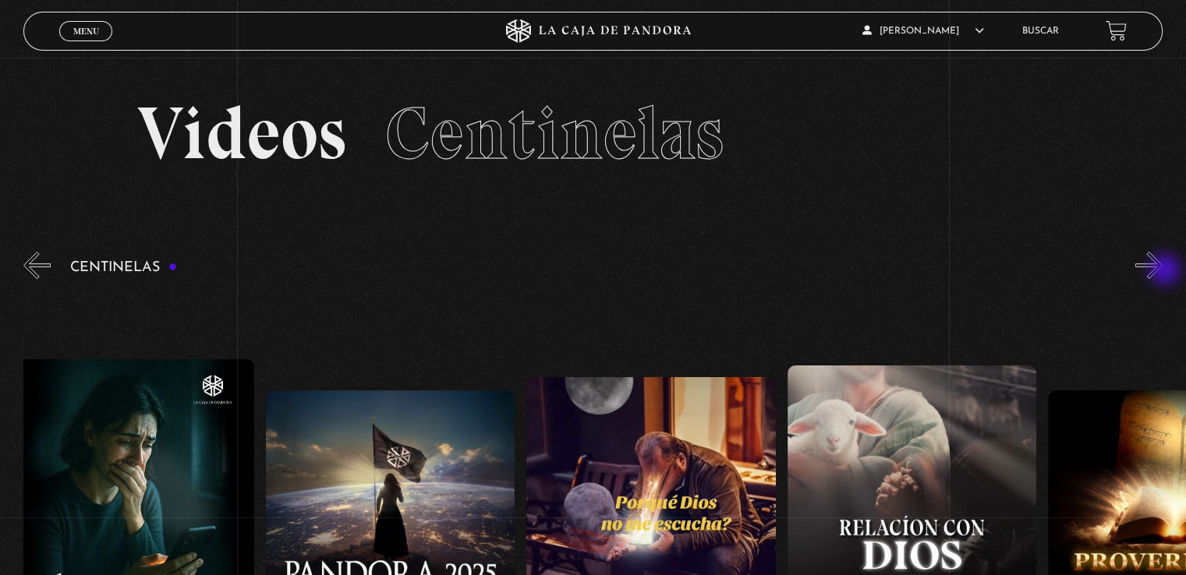
click at [1162, 271] on button "»" at bounding box center [1148, 265] width 27 height 27
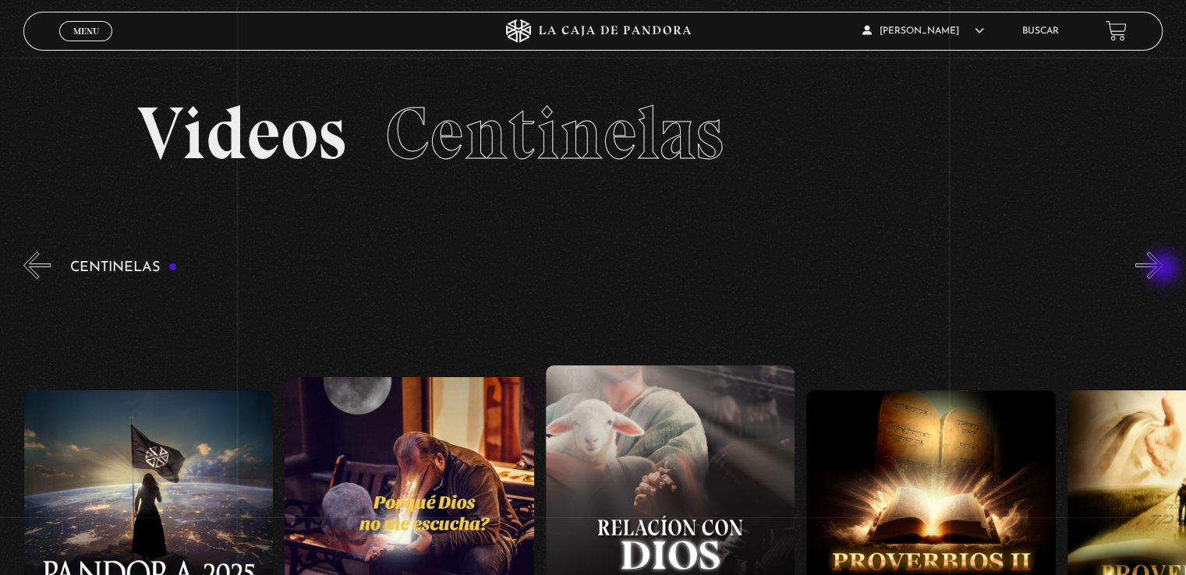
click at [1162, 270] on button "»" at bounding box center [1148, 265] width 27 height 27
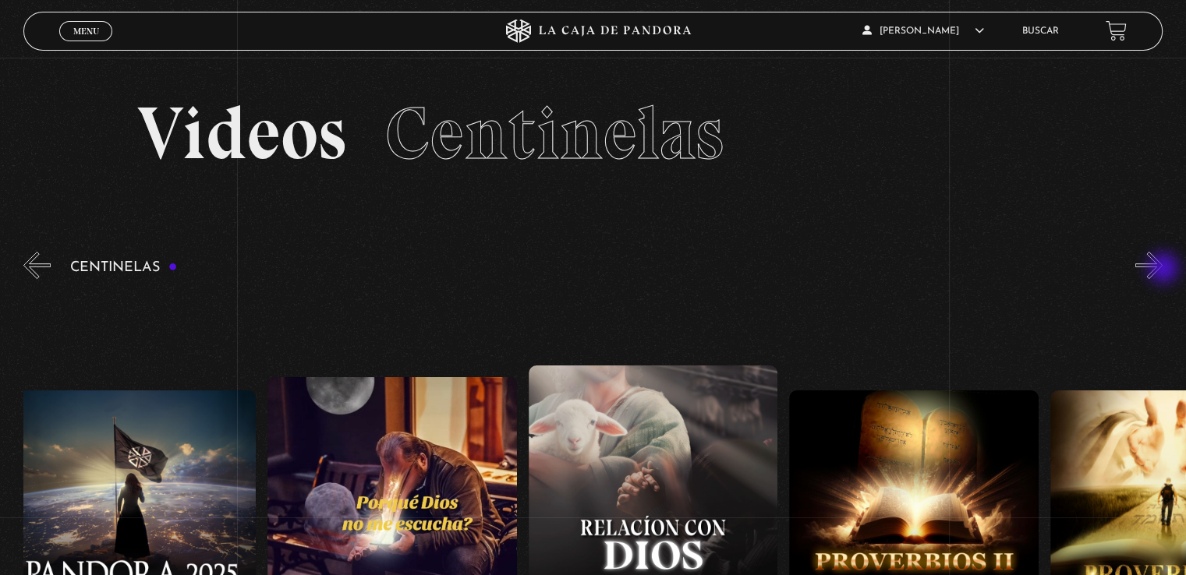
click at [1162, 270] on button "»" at bounding box center [1148, 265] width 27 height 27
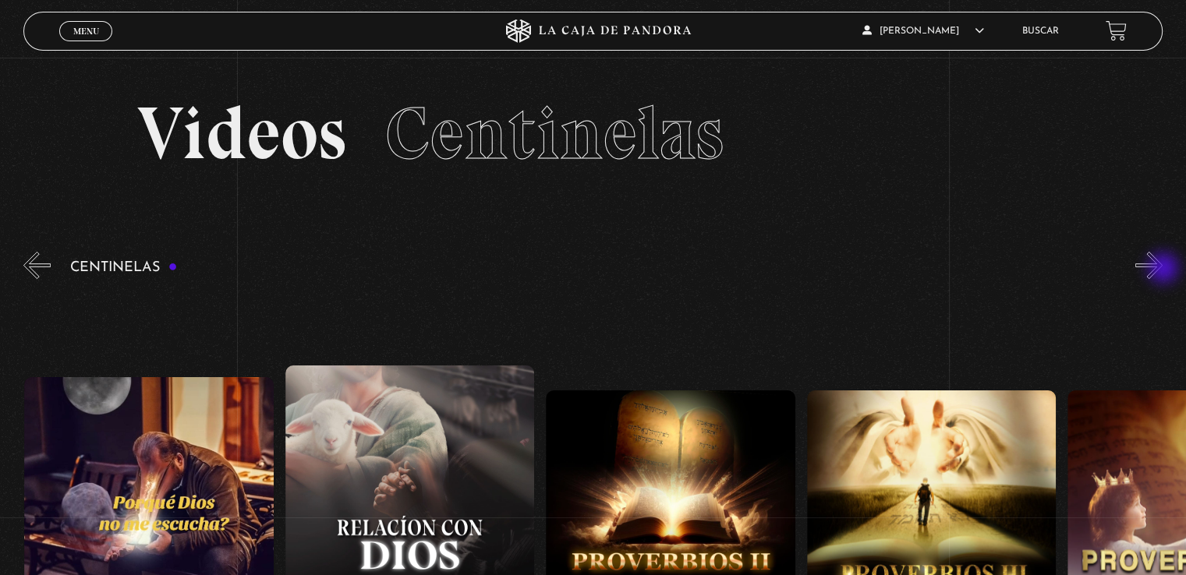
drag, startPoint x: 1163, startPoint y: 269, endPoint x: 1138, endPoint y: 273, distance: 25.2
click at [1162, 269] on button "»" at bounding box center [1148, 265] width 27 height 27
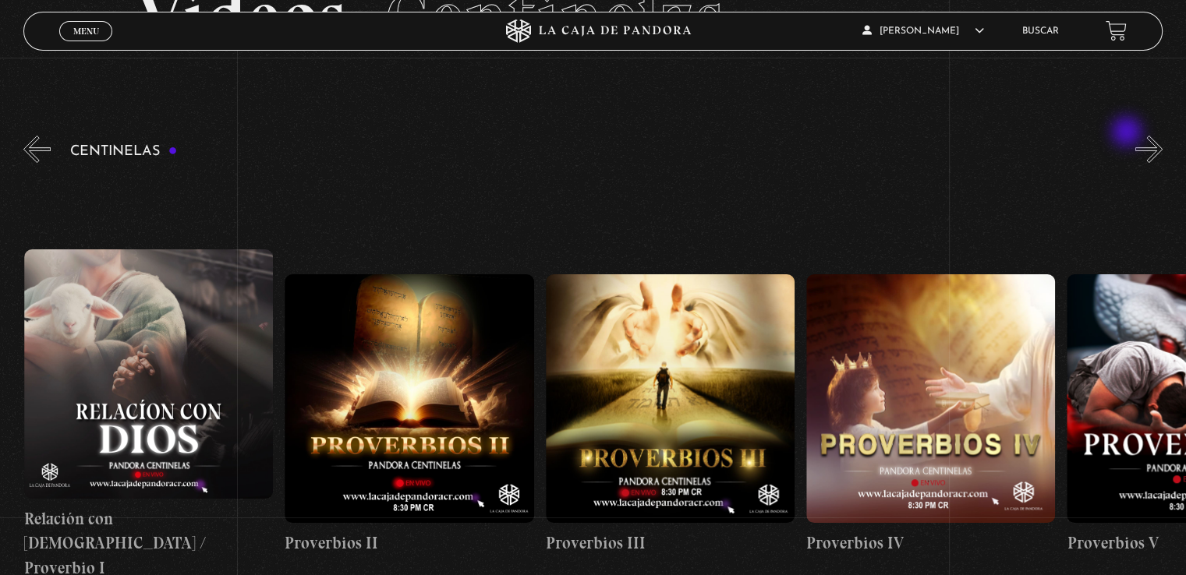
scroll to position [78, 0]
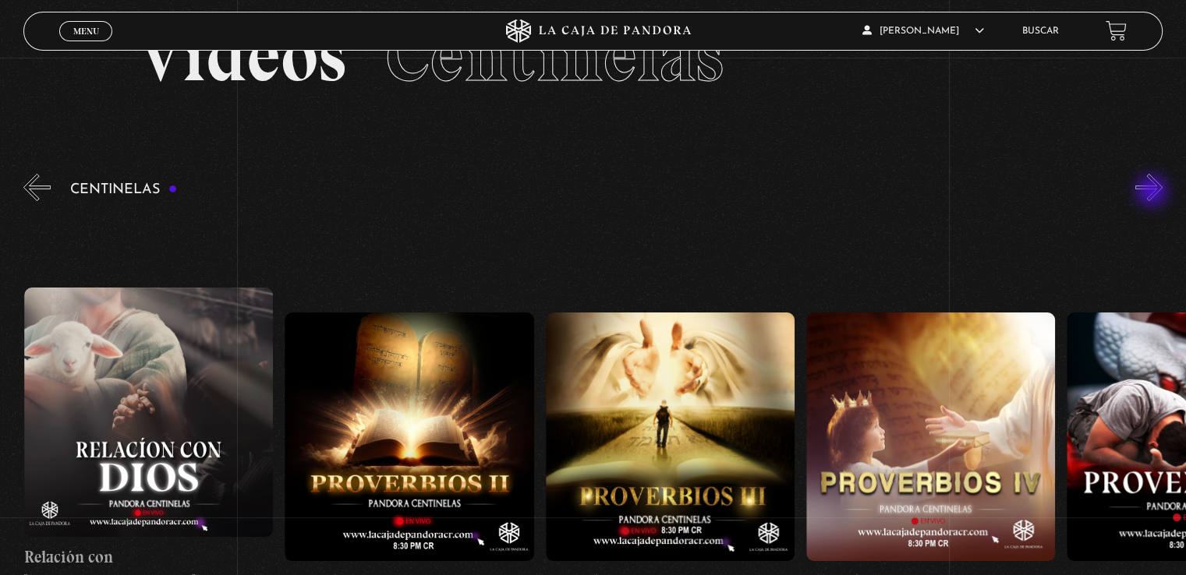
click at [1154, 192] on button "»" at bounding box center [1148, 187] width 27 height 27
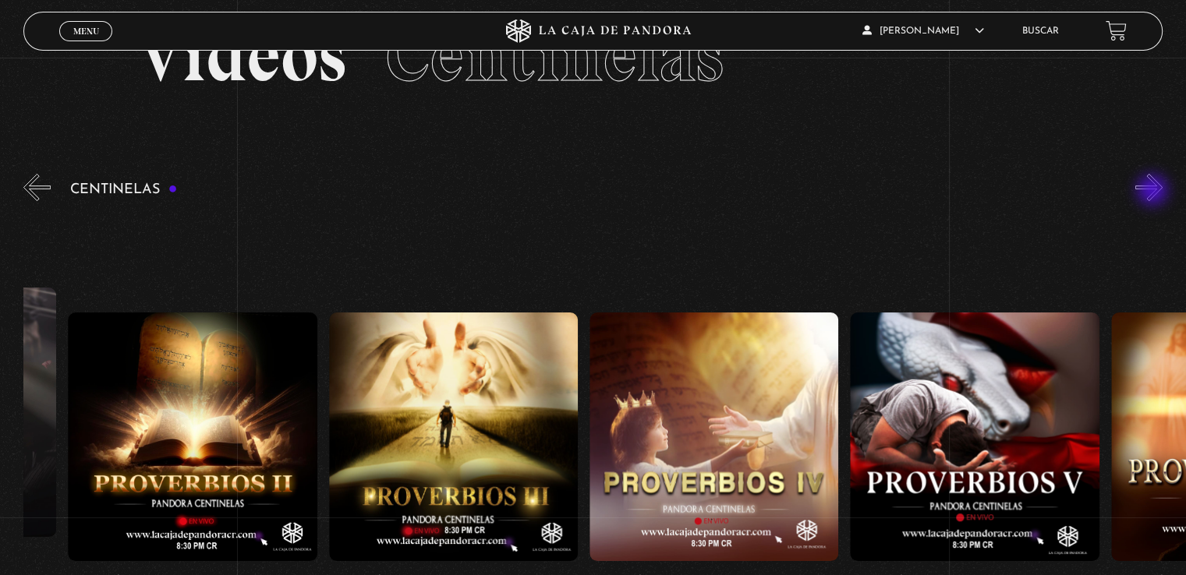
click at [1154, 192] on button "»" at bounding box center [1148, 187] width 27 height 27
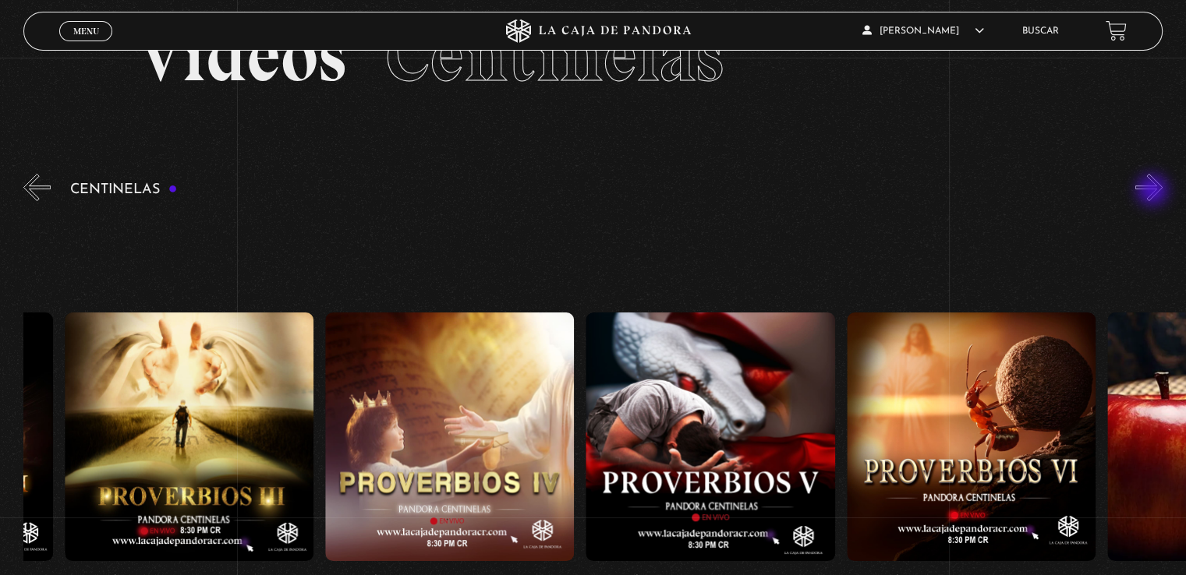
click at [1154, 192] on button "»" at bounding box center [1148, 187] width 27 height 27
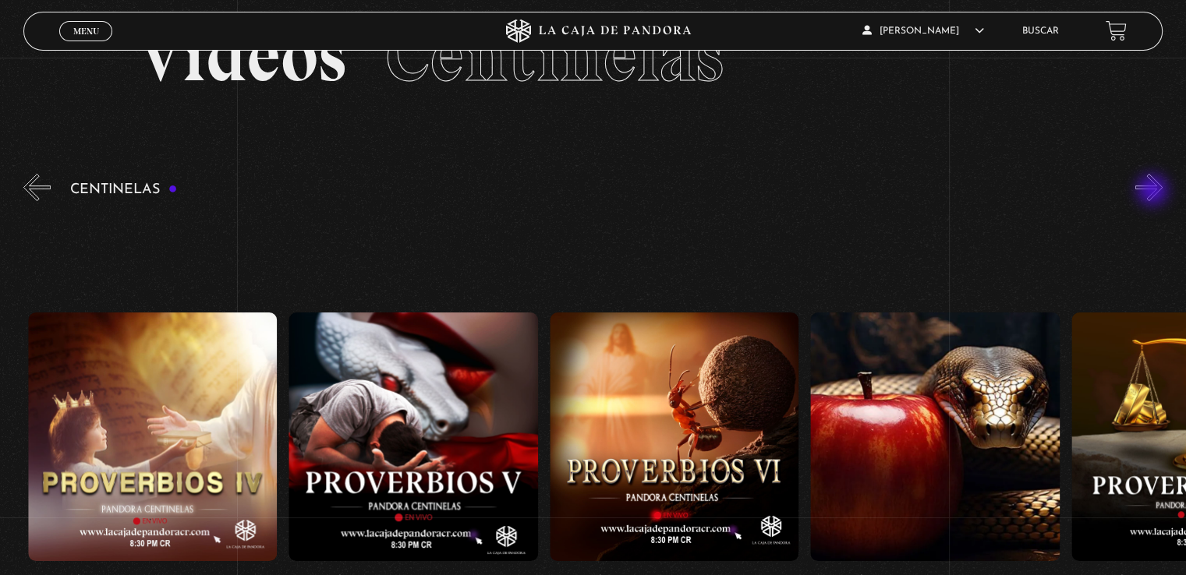
click at [1154, 192] on button "»" at bounding box center [1148, 187] width 27 height 27
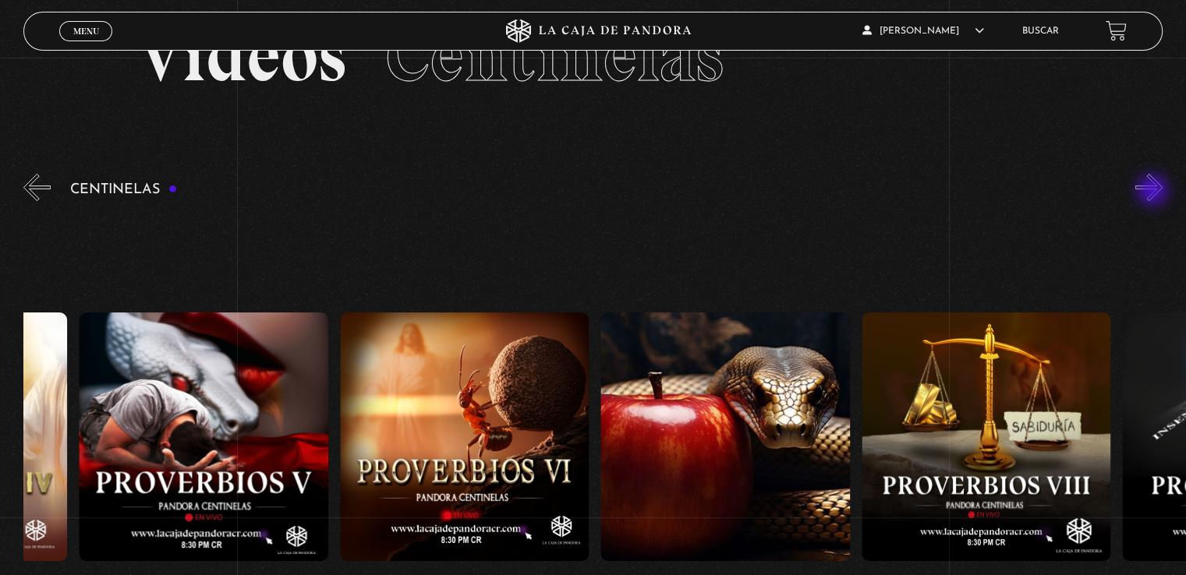
click at [1154, 192] on button "»" at bounding box center [1148, 187] width 27 height 27
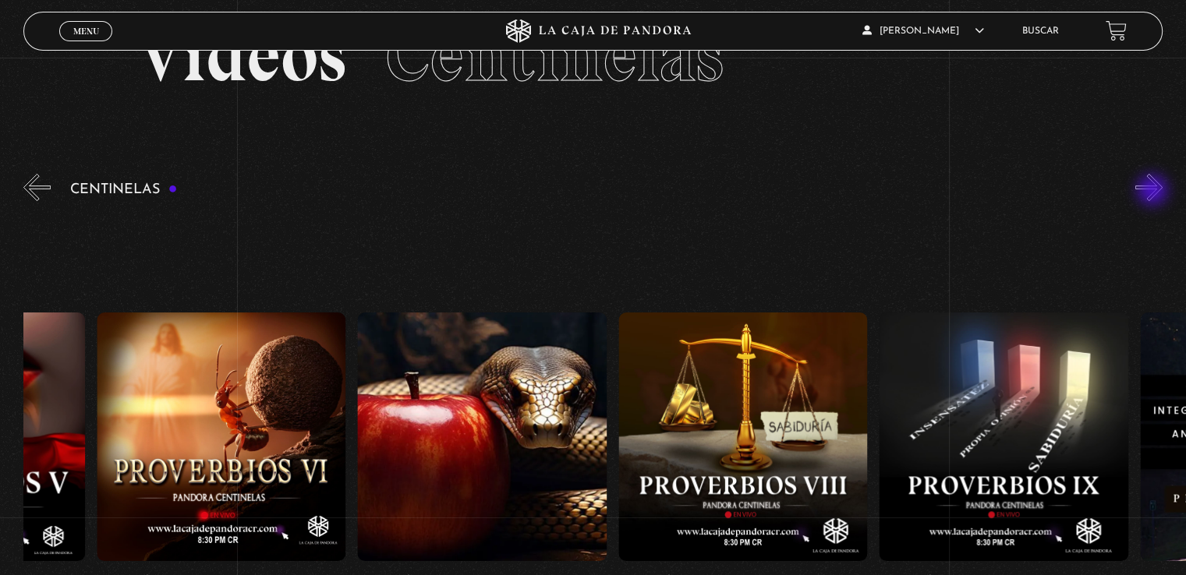
click at [1154, 192] on button "»" at bounding box center [1148, 187] width 27 height 27
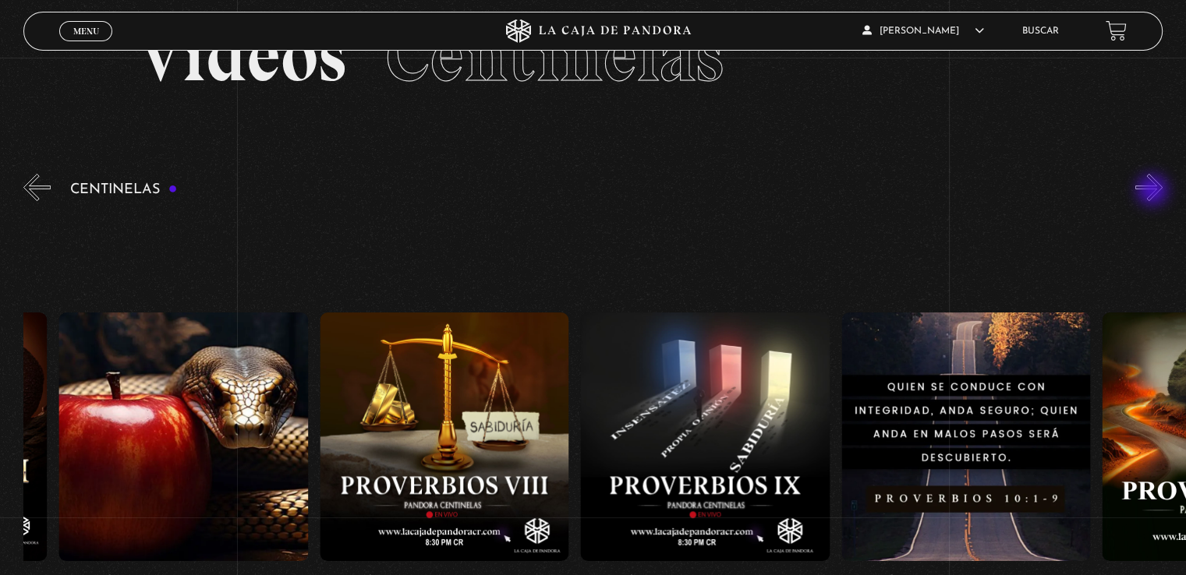
click at [1154, 192] on button "»" at bounding box center [1148, 187] width 27 height 27
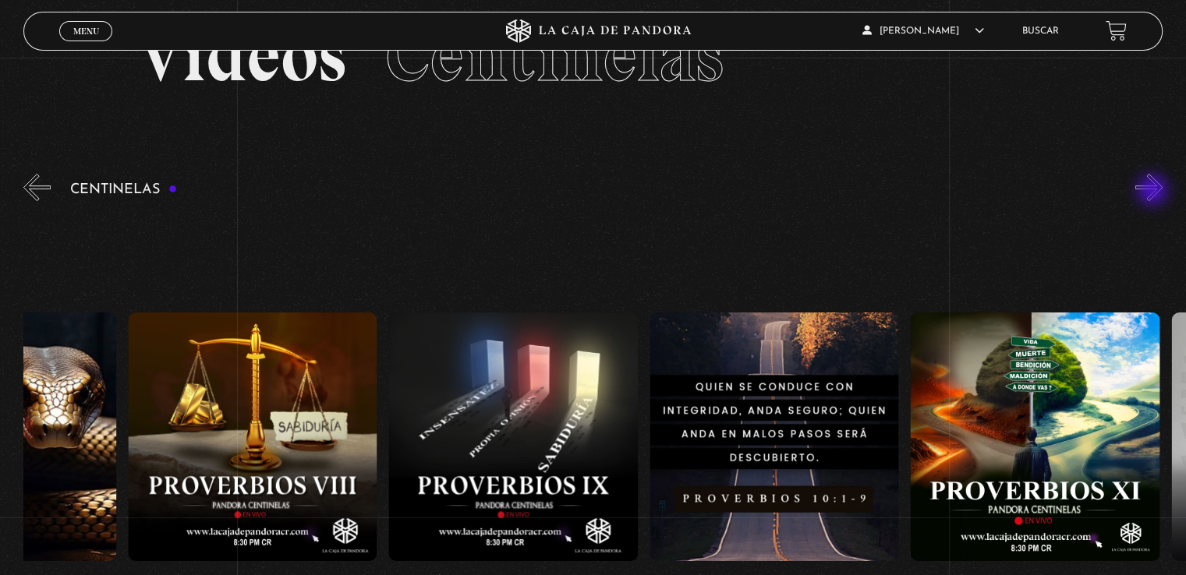
click at [1154, 192] on button "»" at bounding box center [1148, 187] width 27 height 27
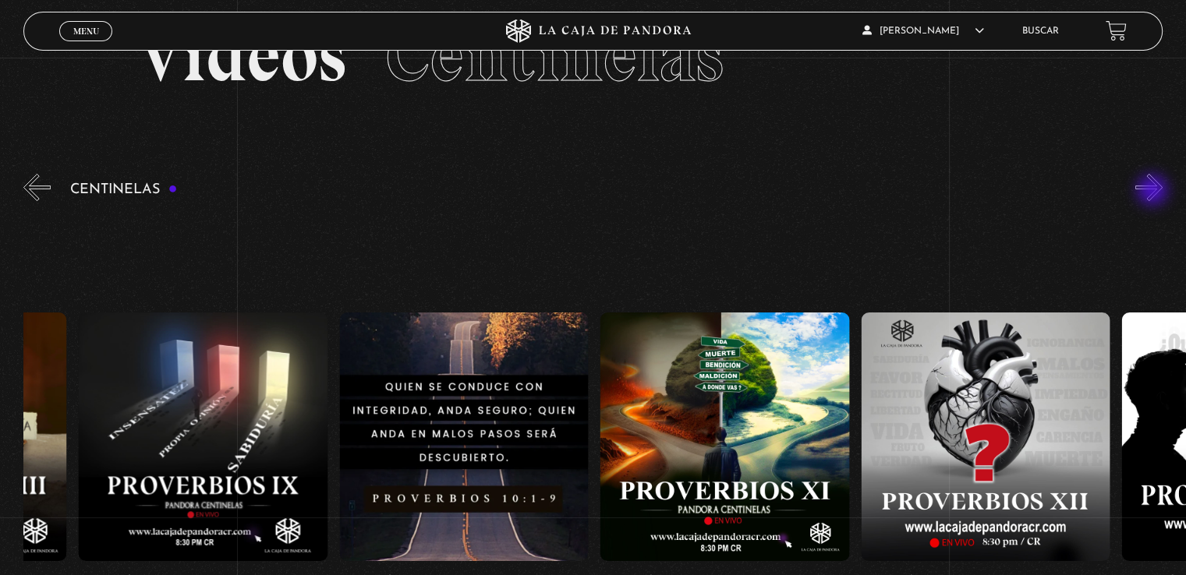
click at [1154, 192] on button "»" at bounding box center [1148, 187] width 27 height 27
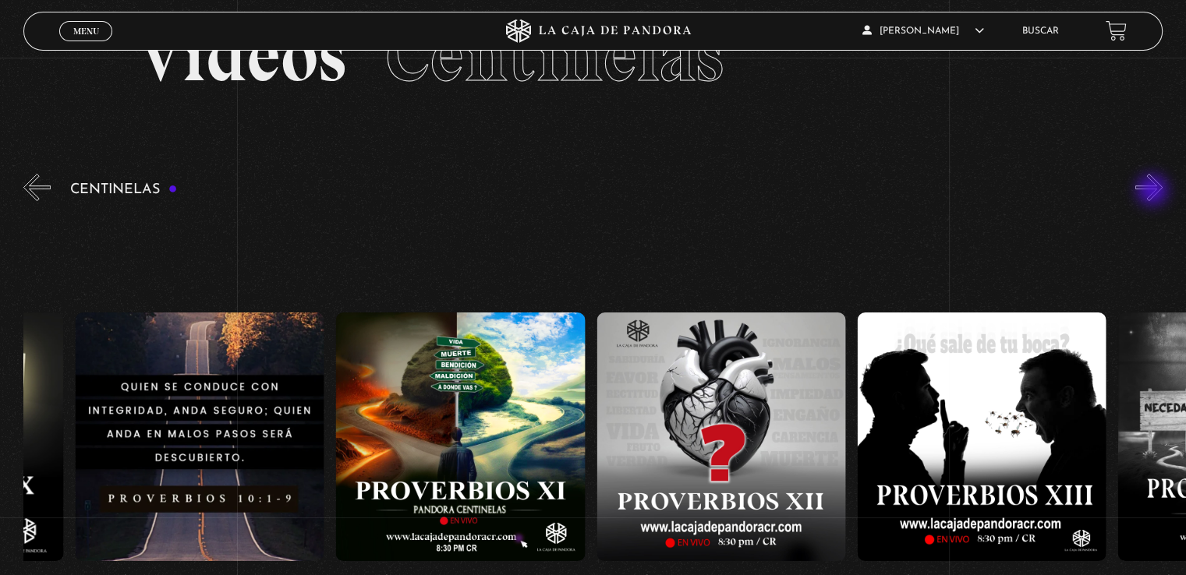
click at [1154, 192] on button "»" at bounding box center [1148, 187] width 27 height 27
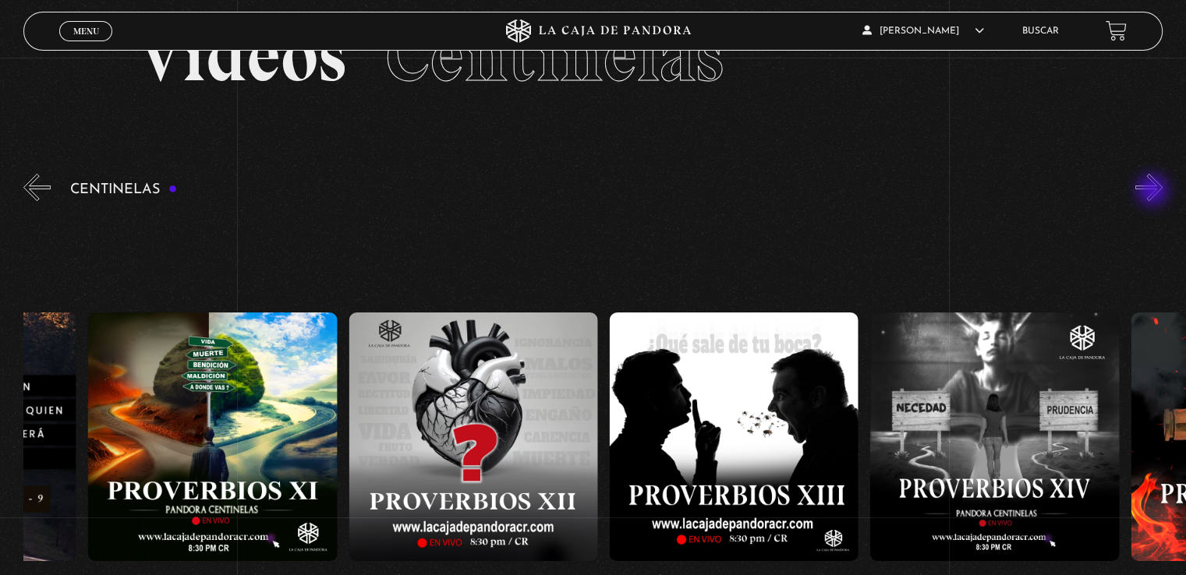
click at [1154, 192] on button "»" at bounding box center [1148, 187] width 27 height 27
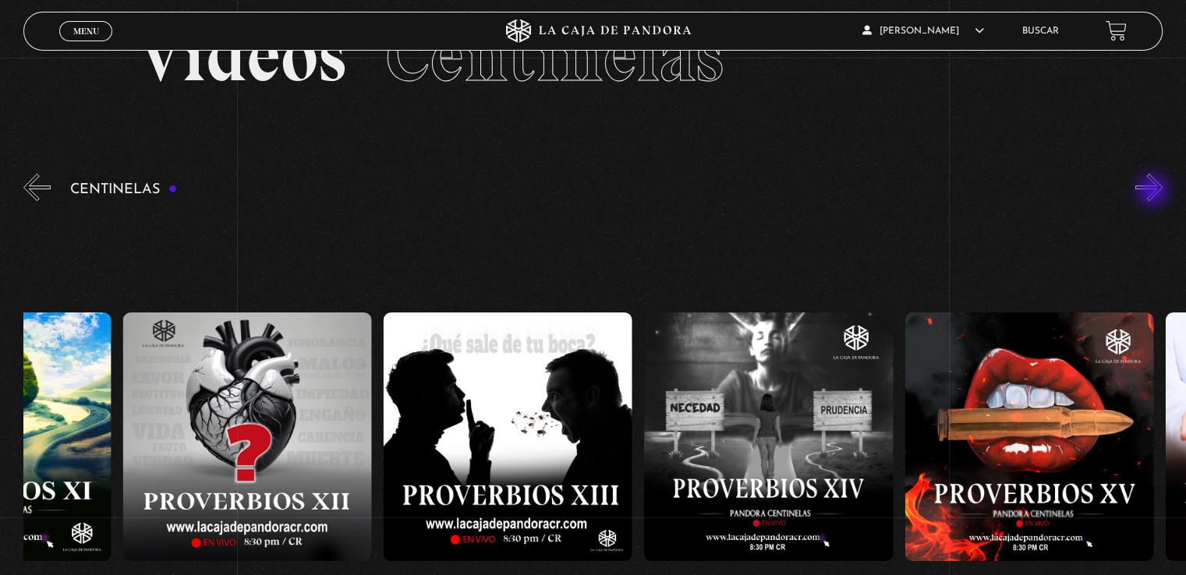
click at [1154, 192] on button "»" at bounding box center [1148, 187] width 27 height 27
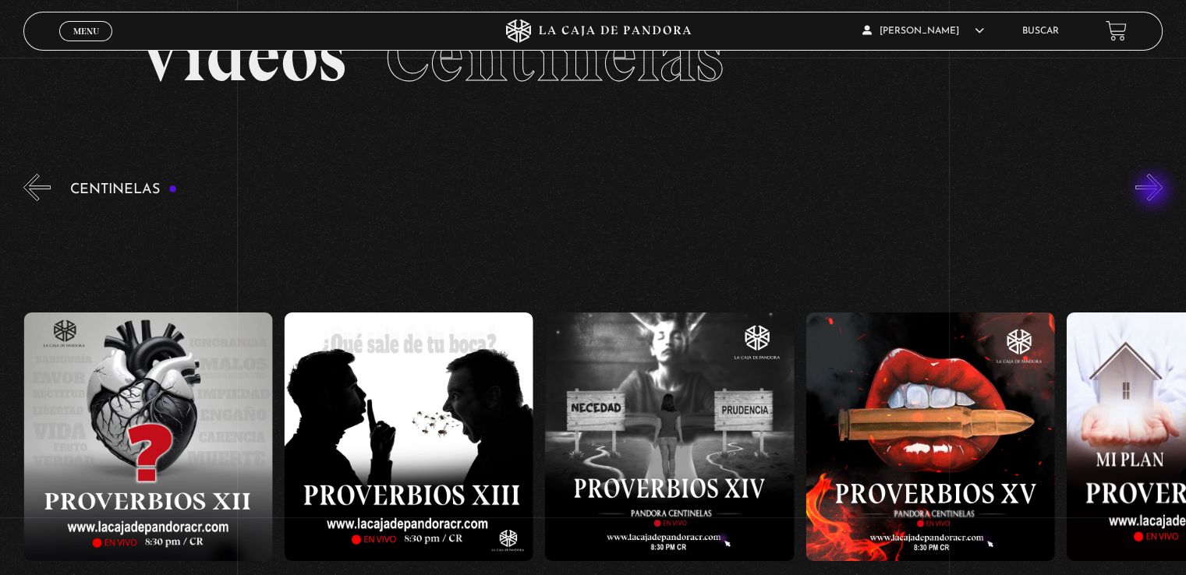
click at [1154, 192] on button "»" at bounding box center [1148, 187] width 27 height 27
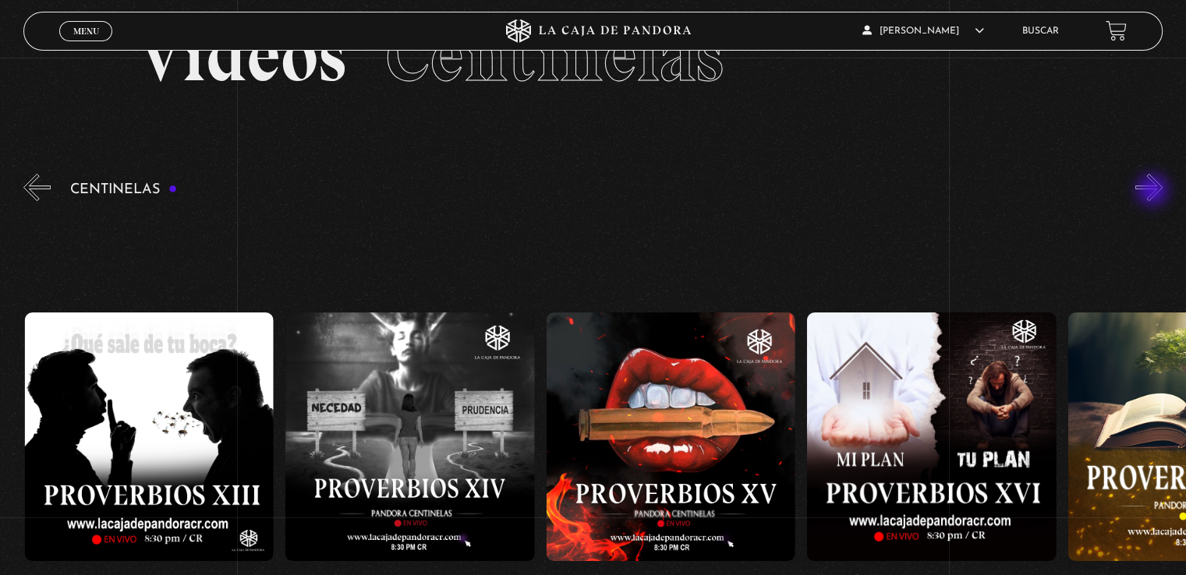
click at [1154, 192] on button "»" at bounding box center [1148, 187] width 27 height 27
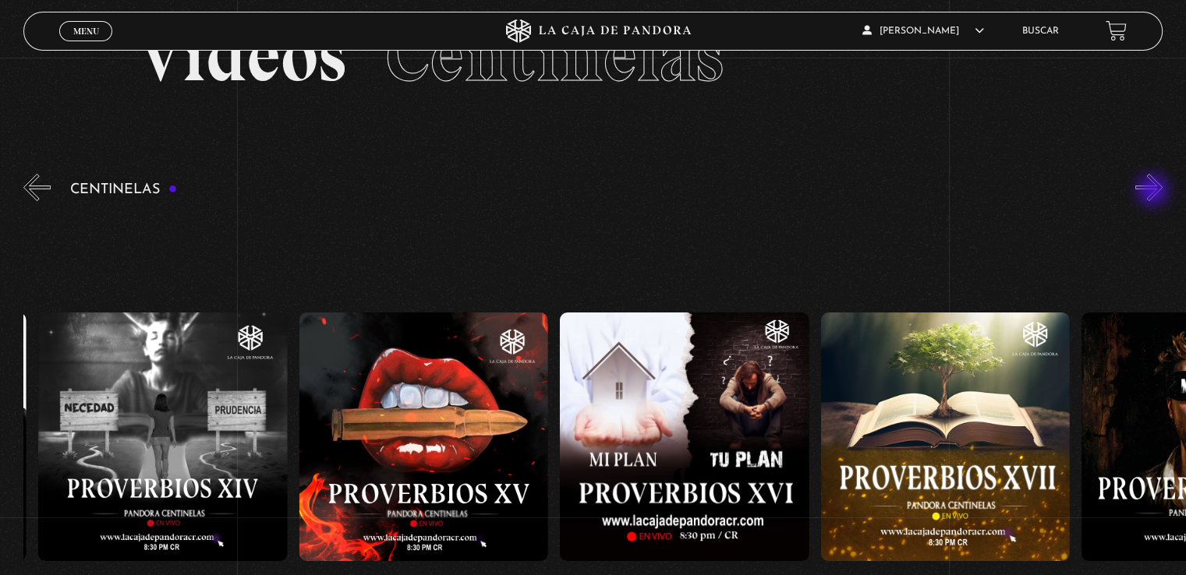
click at [1154, 192] on button "»" at bounding box center [1148, 187] width 27 height 27
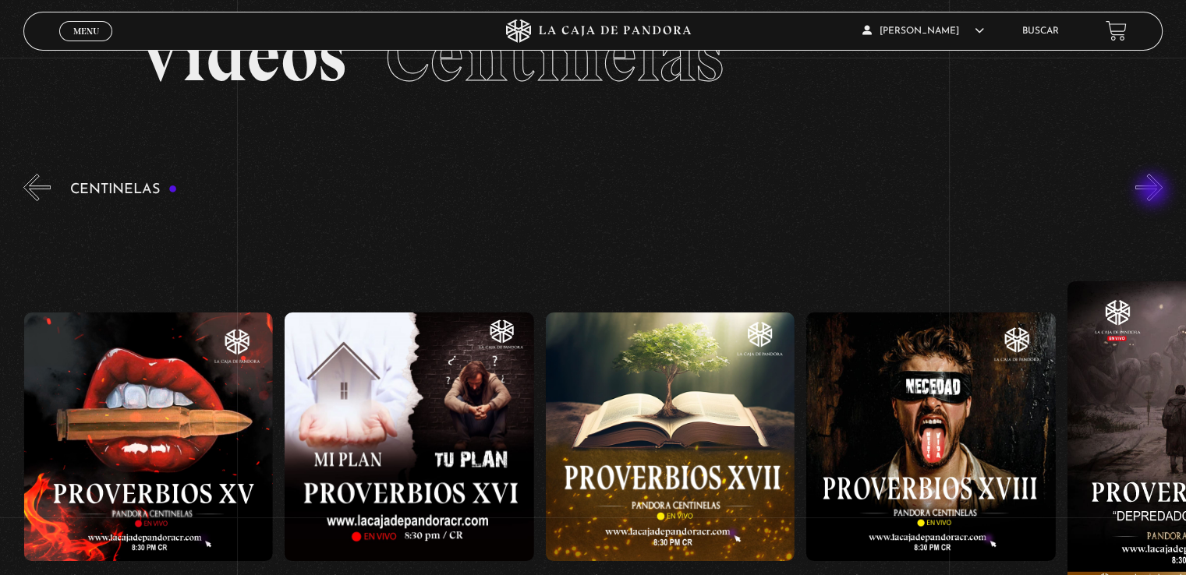
click at [1154, 192] on button "»" at bounding box center [1148, 187] width 27 height 27
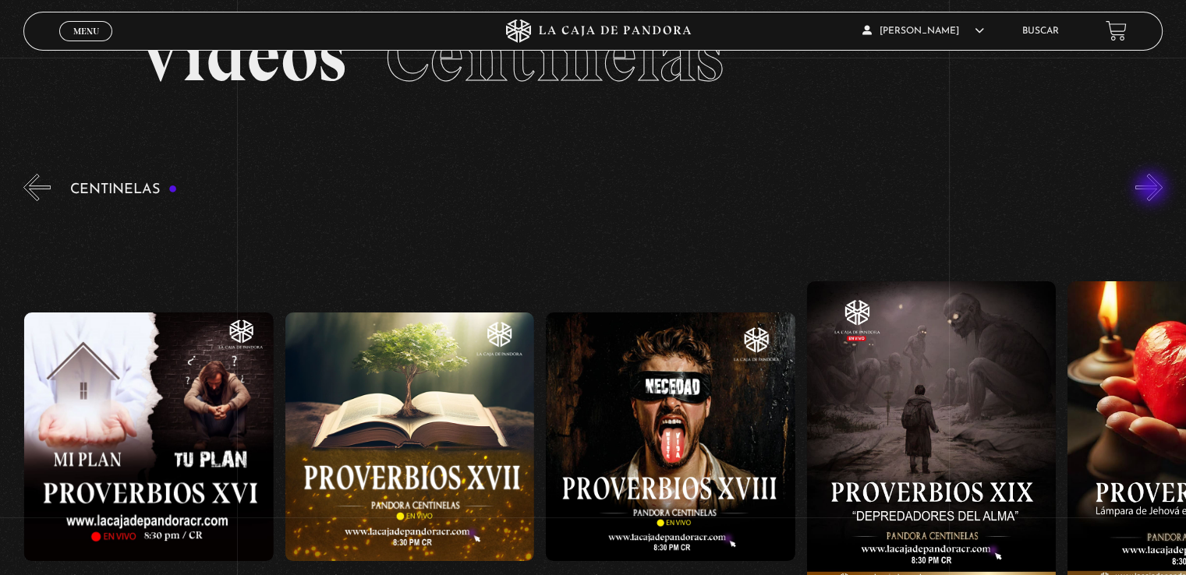
click at [1152, 189] on button "»" at bounding box center [1148, 187] width 27 height 27
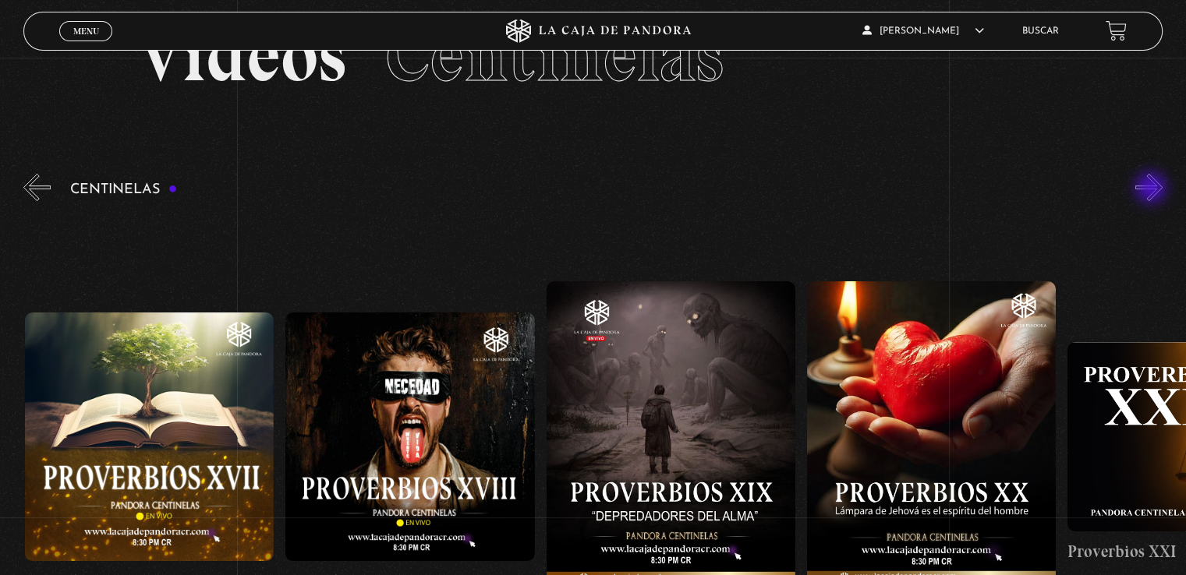
click at [1152, 189] on button "»" at bounding box center [1148, 187] width 27 height 27
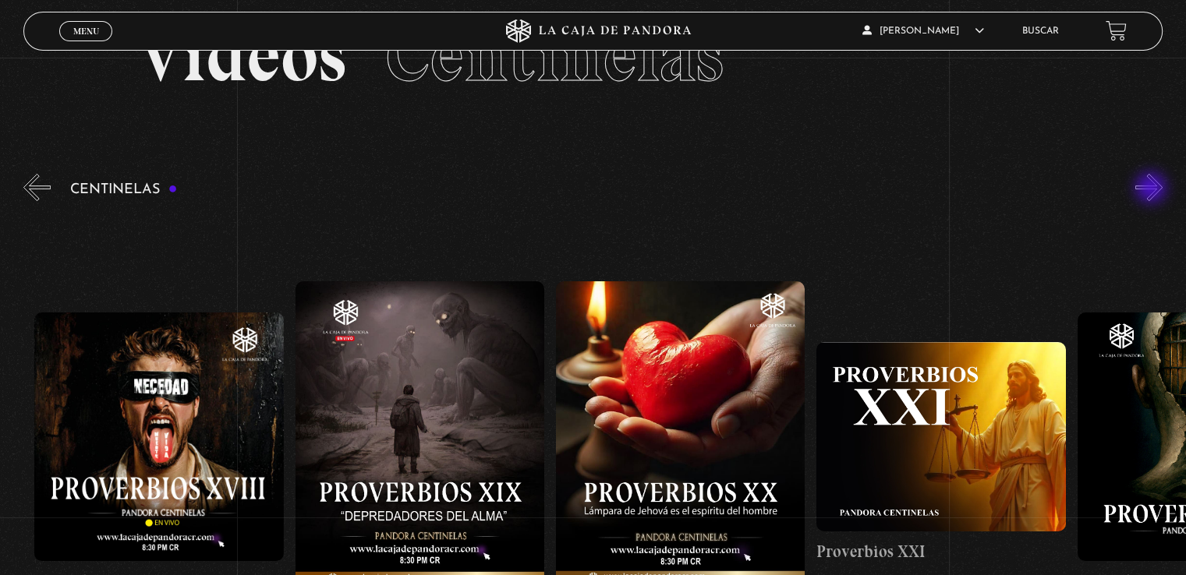
click at [1152, 189] on button "»" at bounding box center [1148, 187] width 27 height 27
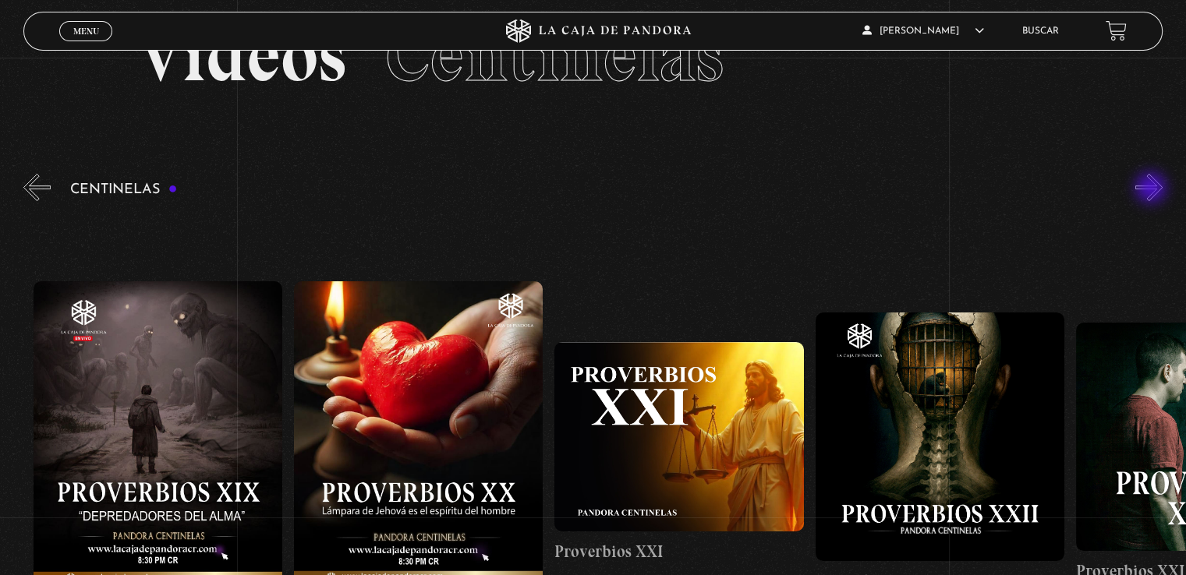
click at [1152, 189] on button "»" at bounding box center [1148, 187] width 27 height 27
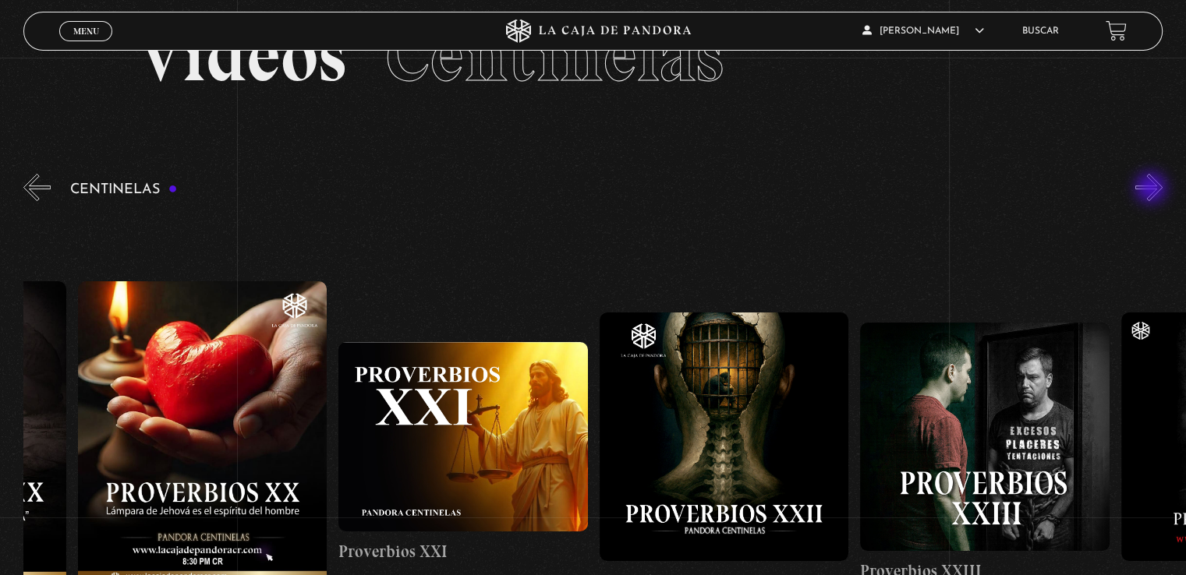
click at [1151, 188] on button "»" at bounding box center [1148, 187] width 27 height 27
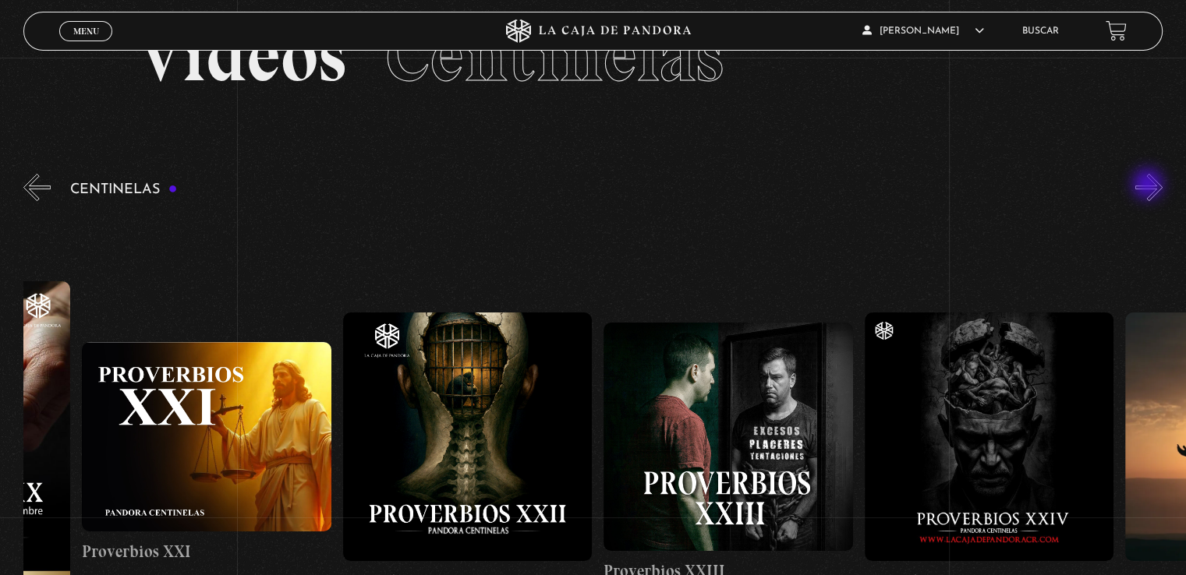
click at [1149, 186] on button "»" at bounding box center [1148, 187] width 27 height 27
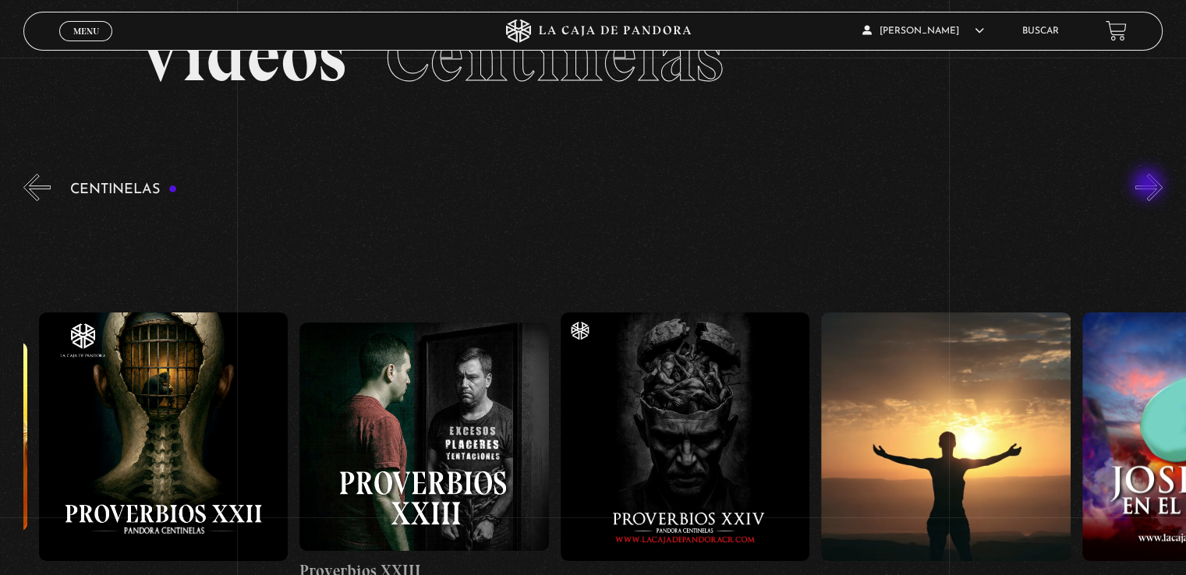
click at [1149, 186] on button "»" at bounding box center [1148, 187] width 27 height 27
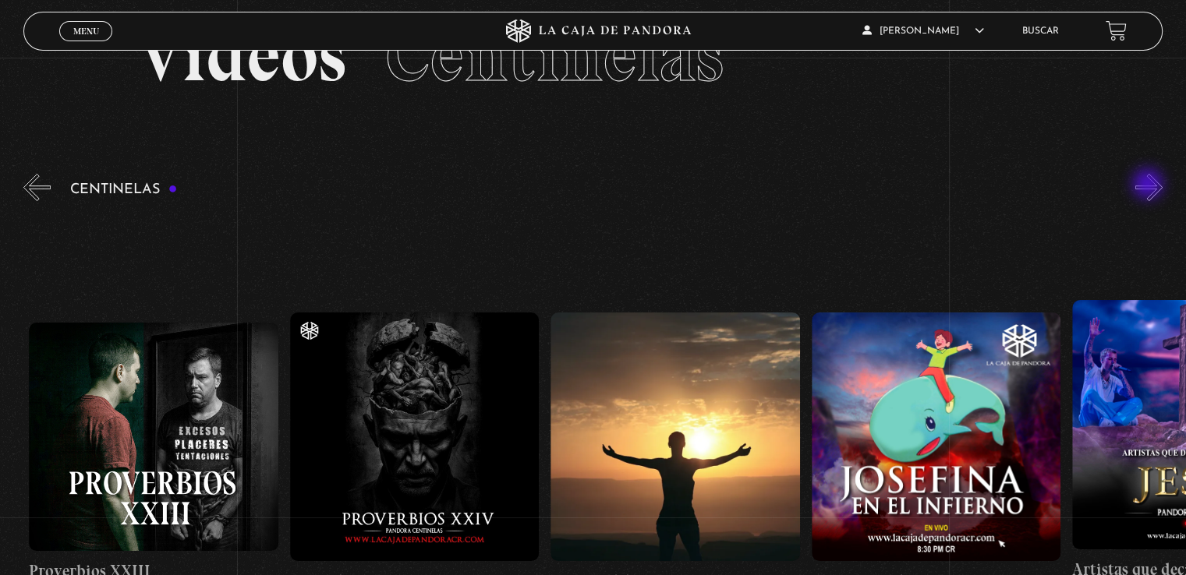
click at [1149, 186] on button "»" at bounding box center [1148, 187] width 27 height 27
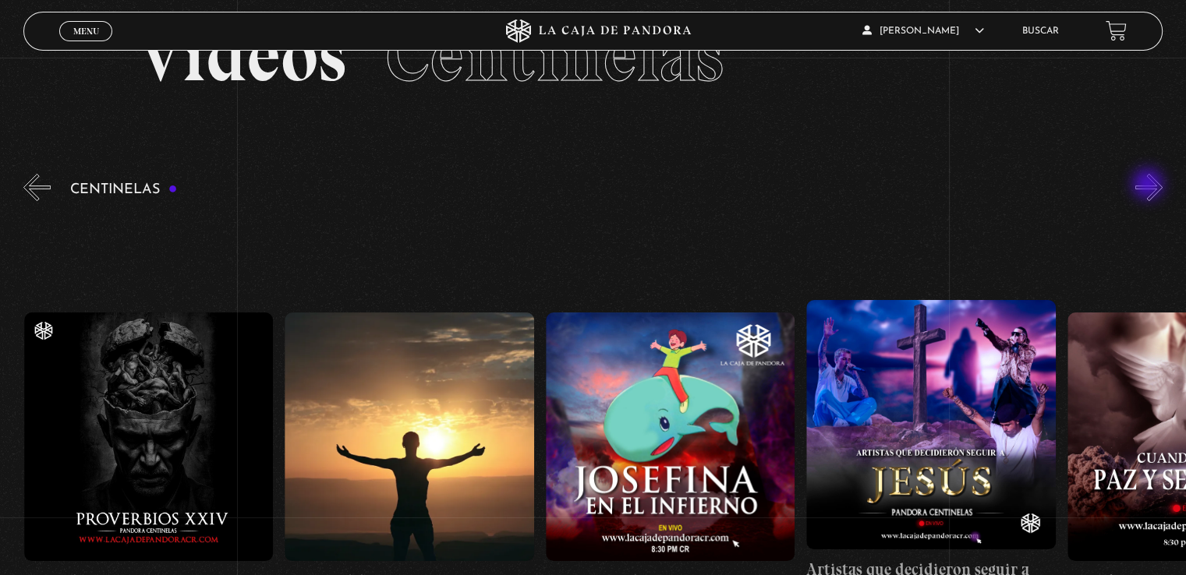
click at [1149, 186] on button "»" at bounding box center [1148, 187] width 27 height 27
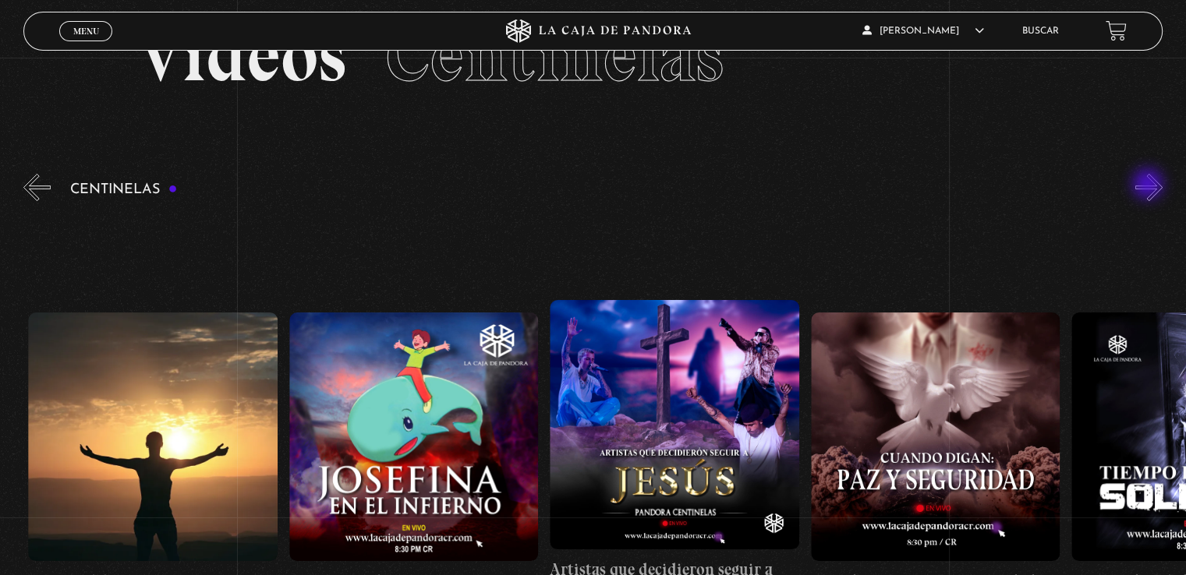
click at [1149, 186] on button "»" at bounding box center [1148, 187] width 27 height 27
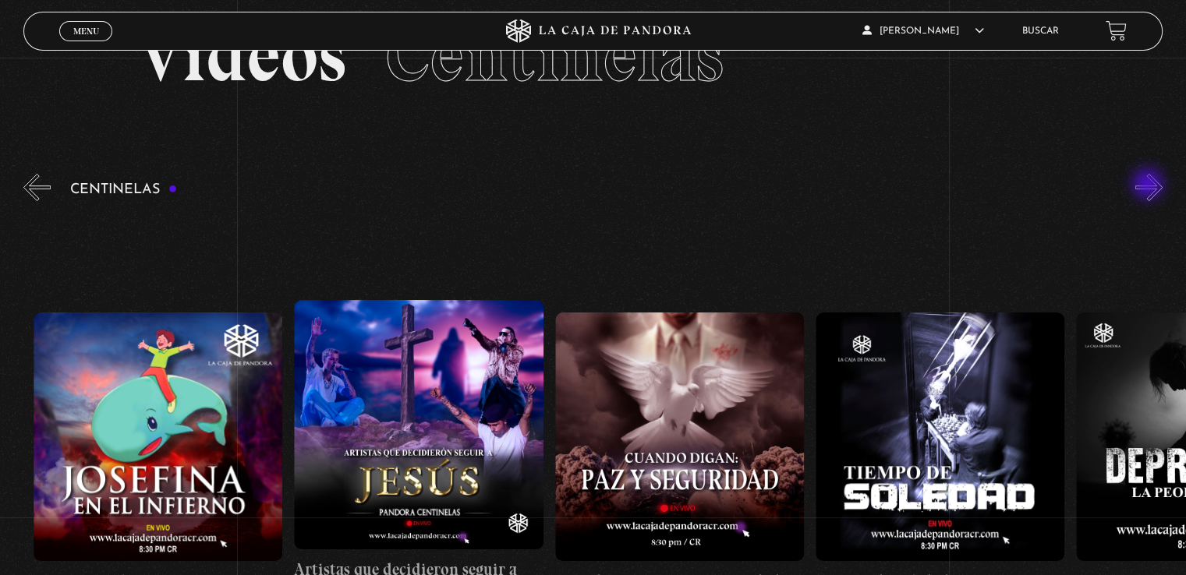
click at [1149, 186] on button "»" at bounding box center [1148, 187] width 27 height 27
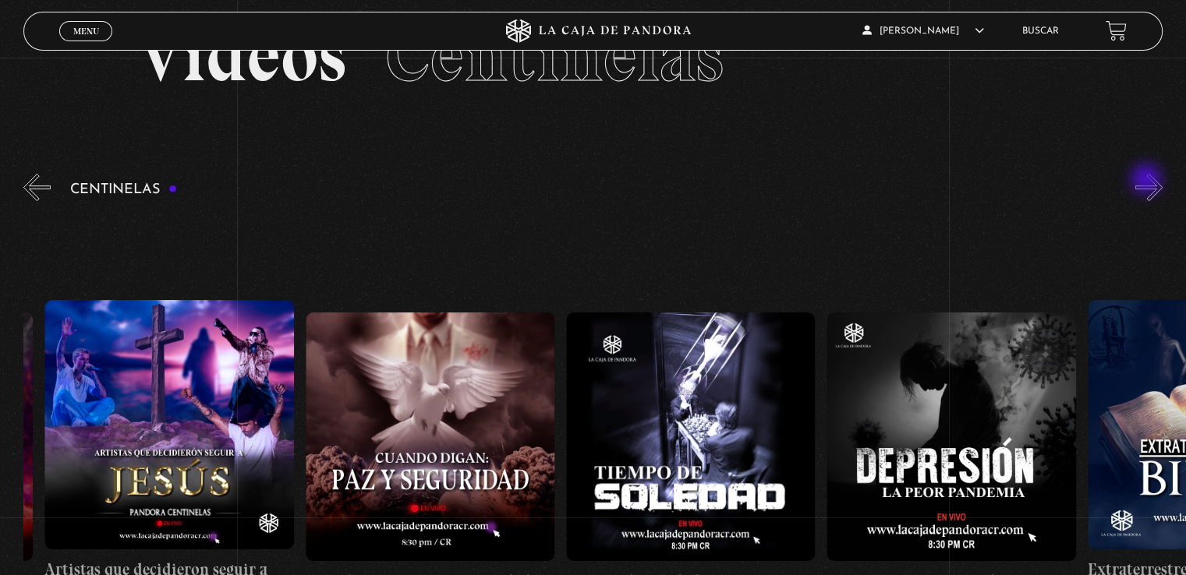
click at [1147, 181] on button "»" at bounding box center [1148, 187] width 27 height 27
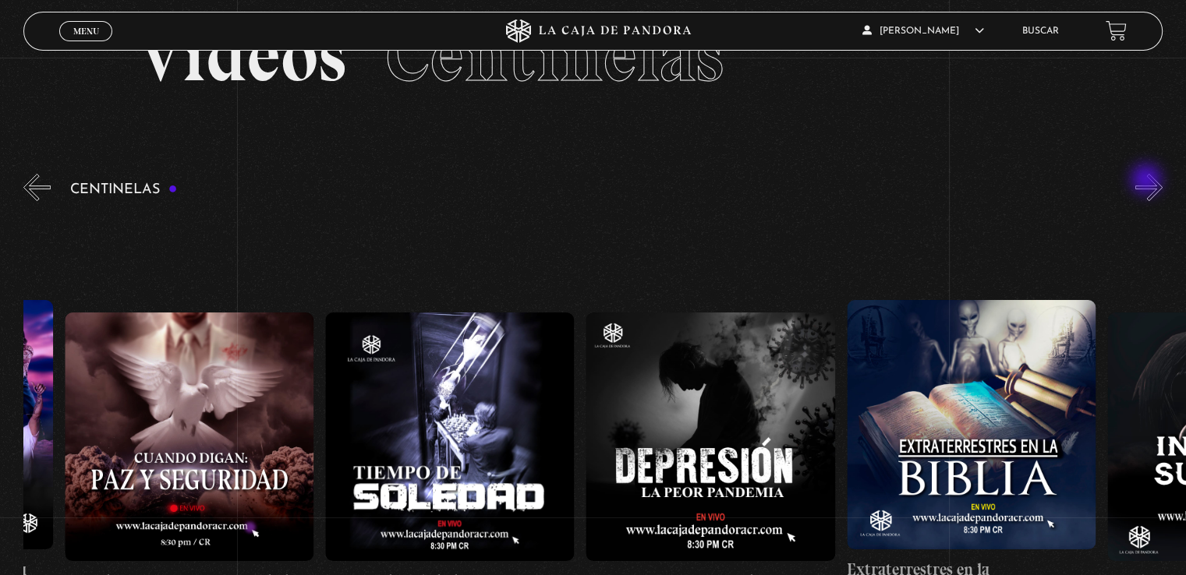
click at [1147, 181] on button "»" at bounding box center [1148, 187] width 27 height 27
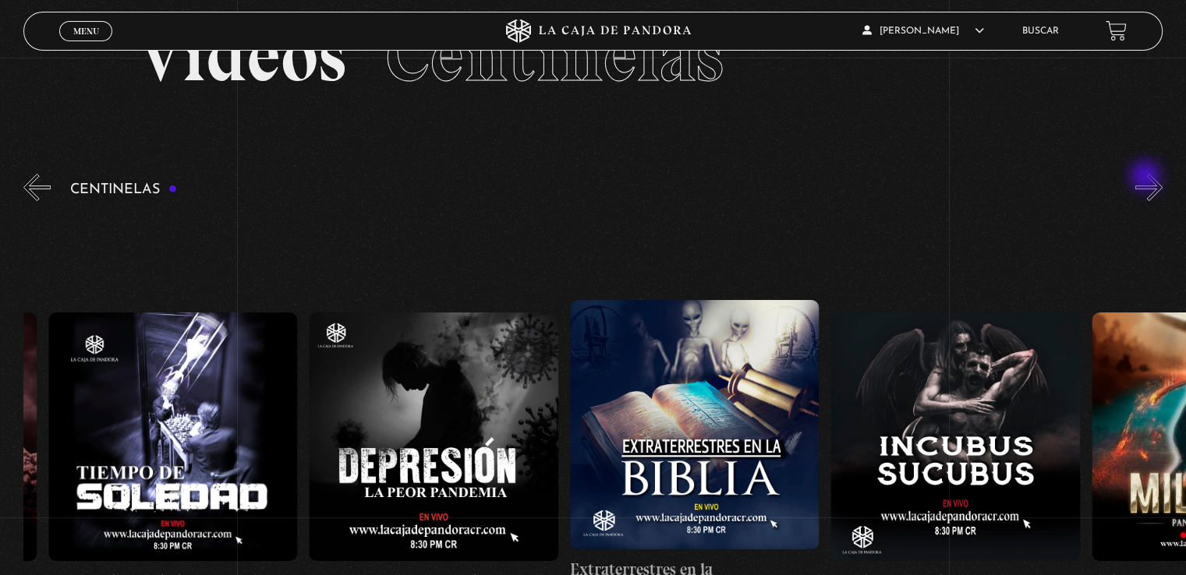
click at [1147, 178] on button "»" at bounding box center [1148, 187] width 27 height 27
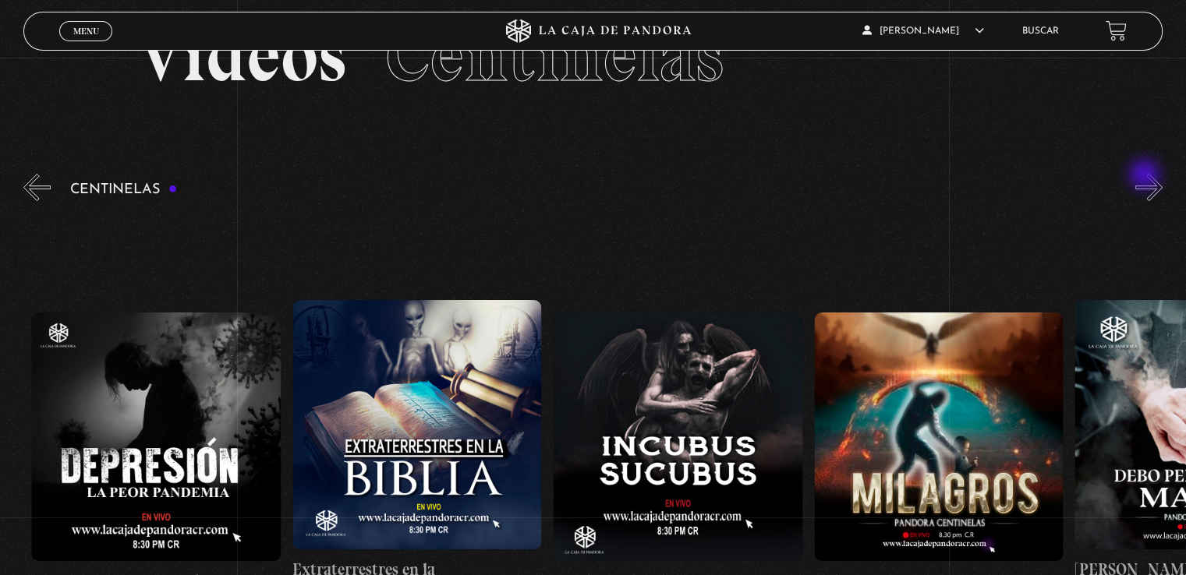
click at [1146, 176] on div "Centinelas" at bounding box center [604, 432] width 1162 height 523
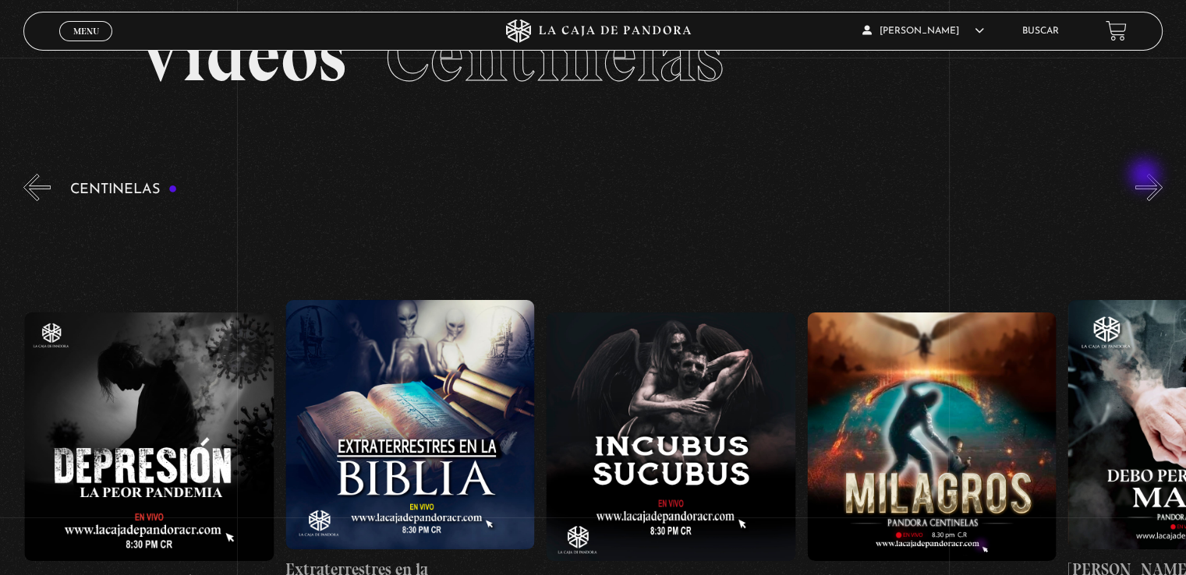
scroll to position [0, 8343]
click at [1161, 193] on button "»" at bounding box center [1148, 187] width 27 height 27
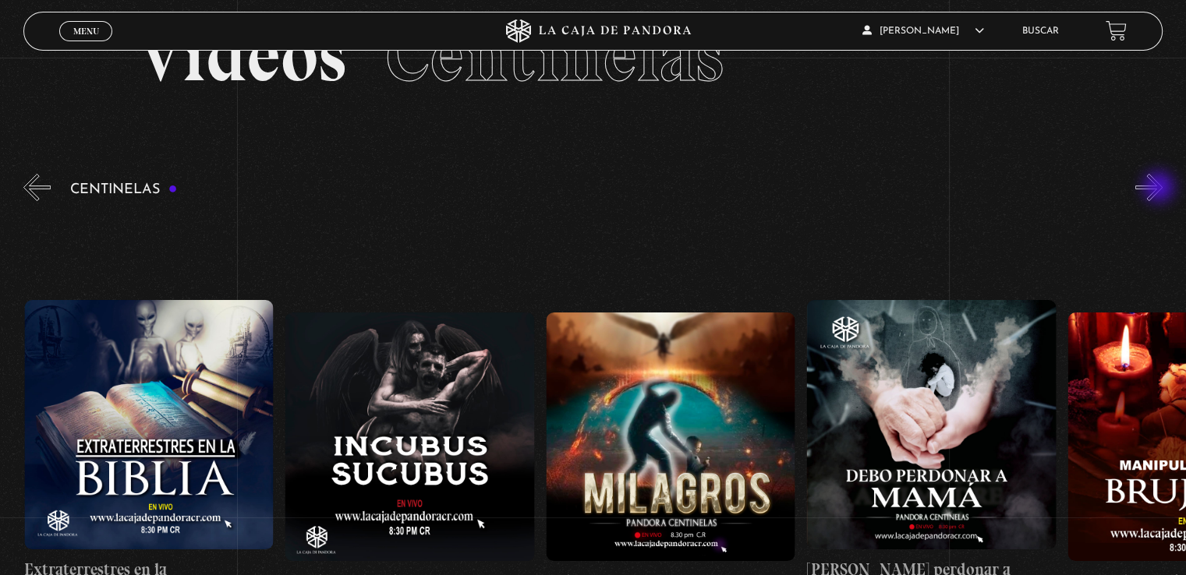
scroll to position [0, 8603]
click at [1160, 189] on button "»" at bounding box center [1148, 187] width 27 height 27
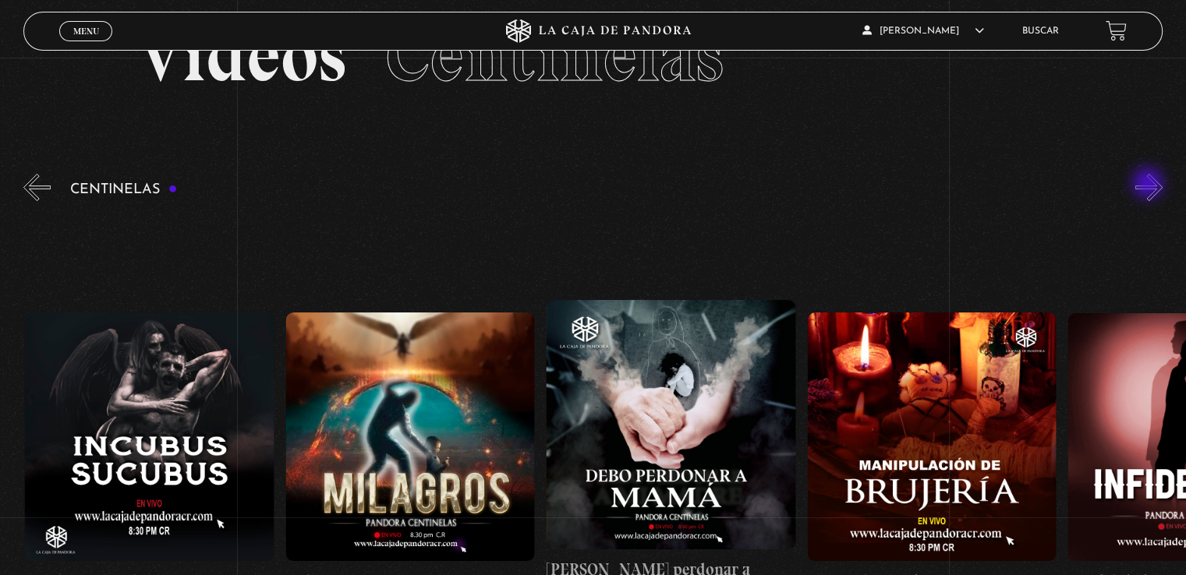
click at [1149, 185] on button "»" at bounding box center [1148, 187] width 27 height 27
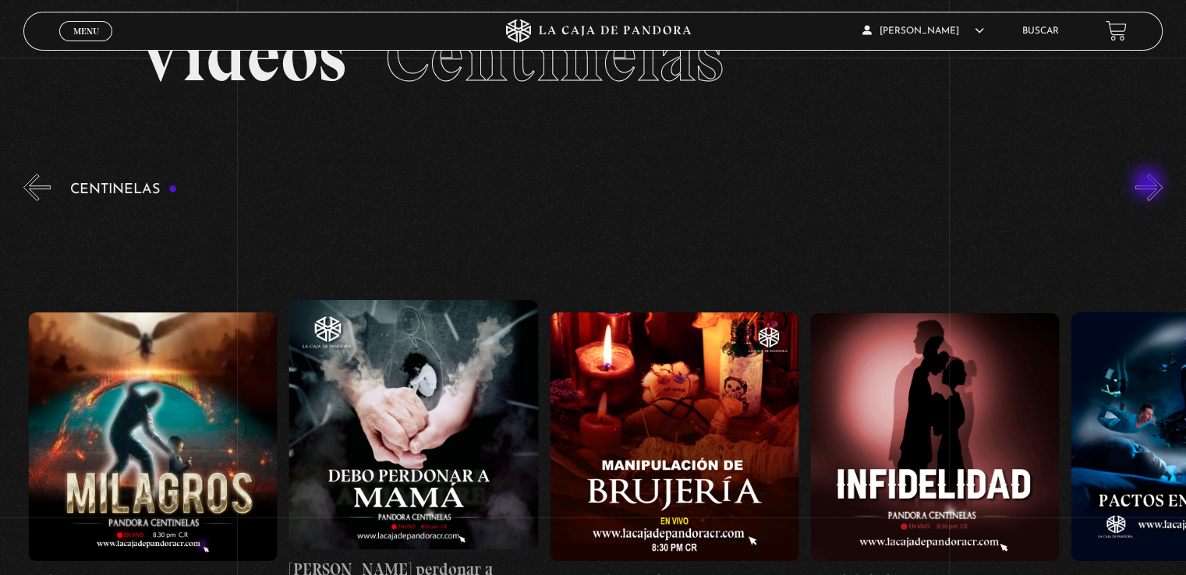
click at [1149, 185] on button "»" at bounding box center [1148, 187] width 27 height 27
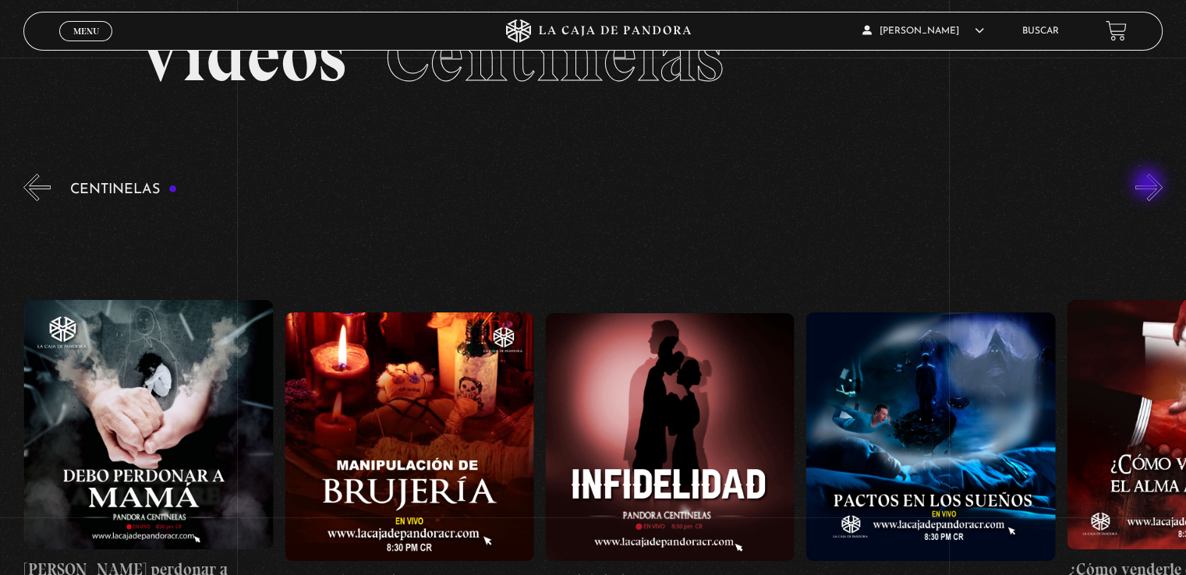
click at [1149, 185] on button "»" at bounding box center [1148, 187] width 27 height 27
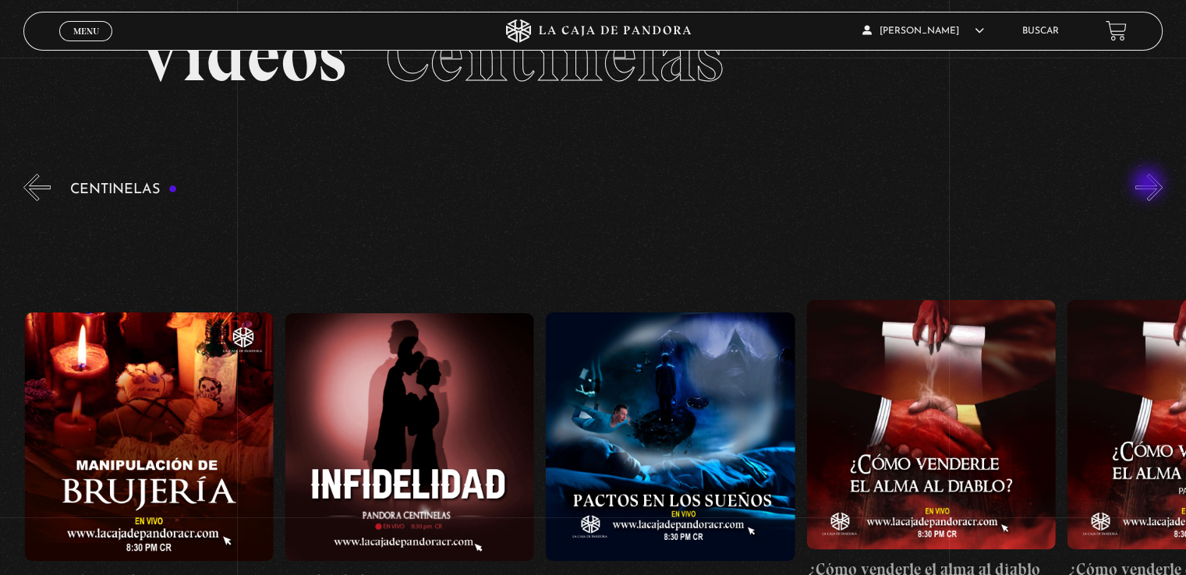
click at [1149, 185] on button "»" at bounding box center [1148, 187] width 27 height 27
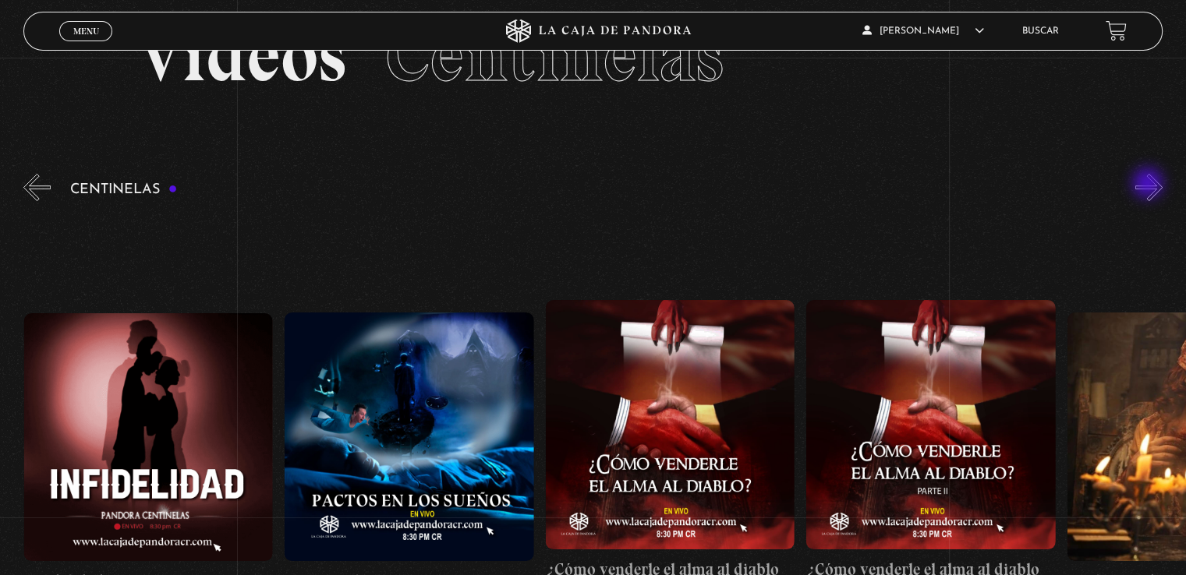
click at [1149, 185] on button "»" at bounding box center [1148, 187] width 27 height 27
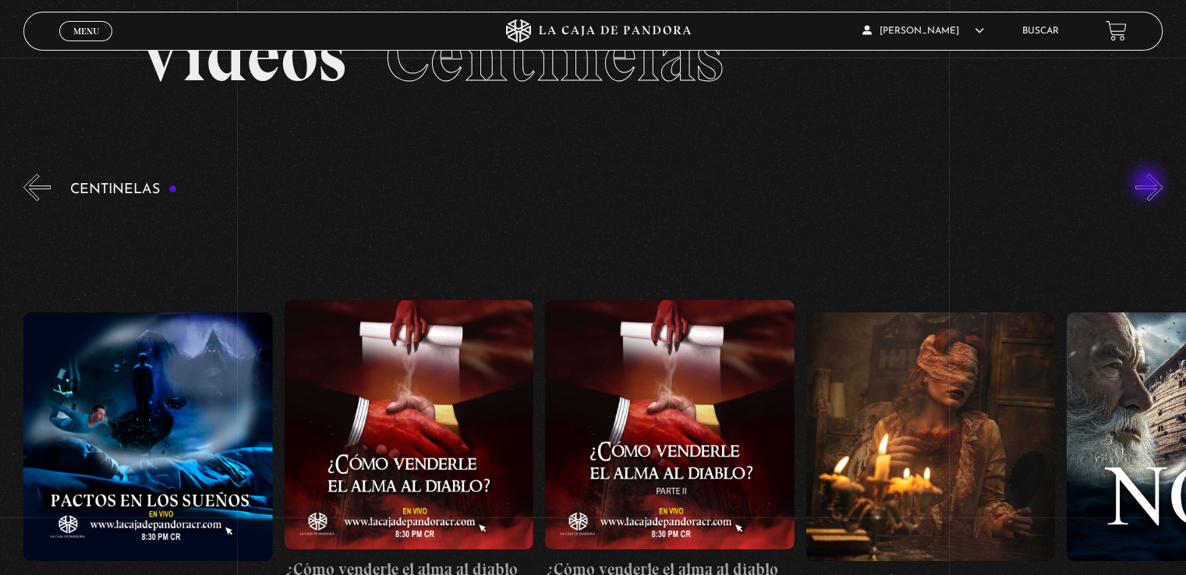
click at [1149, 185] on button "»" at bounding box center [1148, 187] width 27 height 27
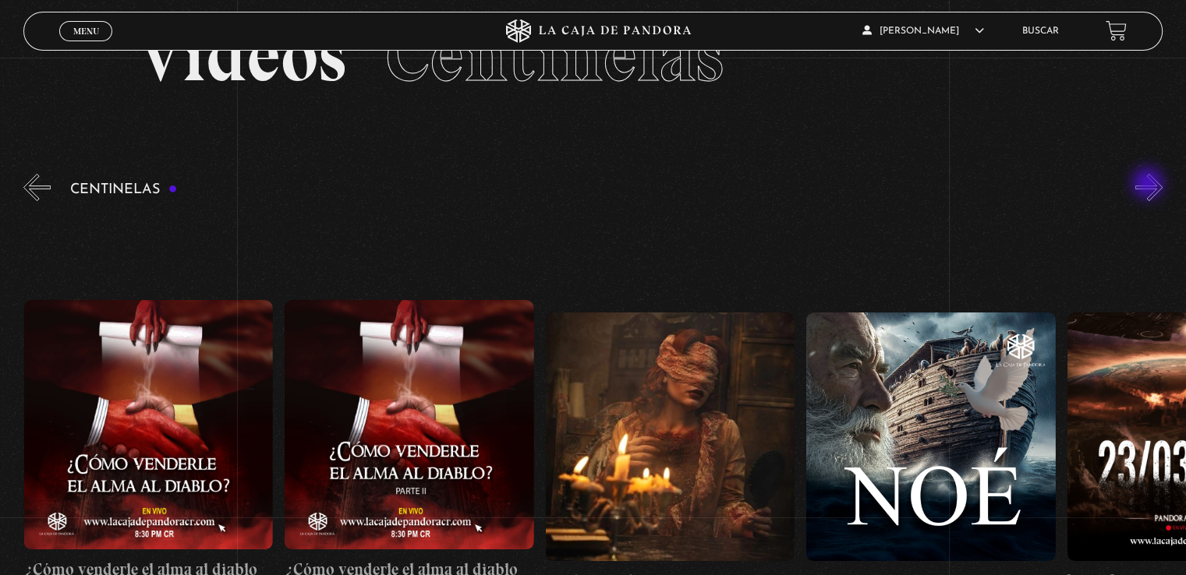
click at [1149, 185] on button "»" at bounding box center [1148, 187] width 27 height 27
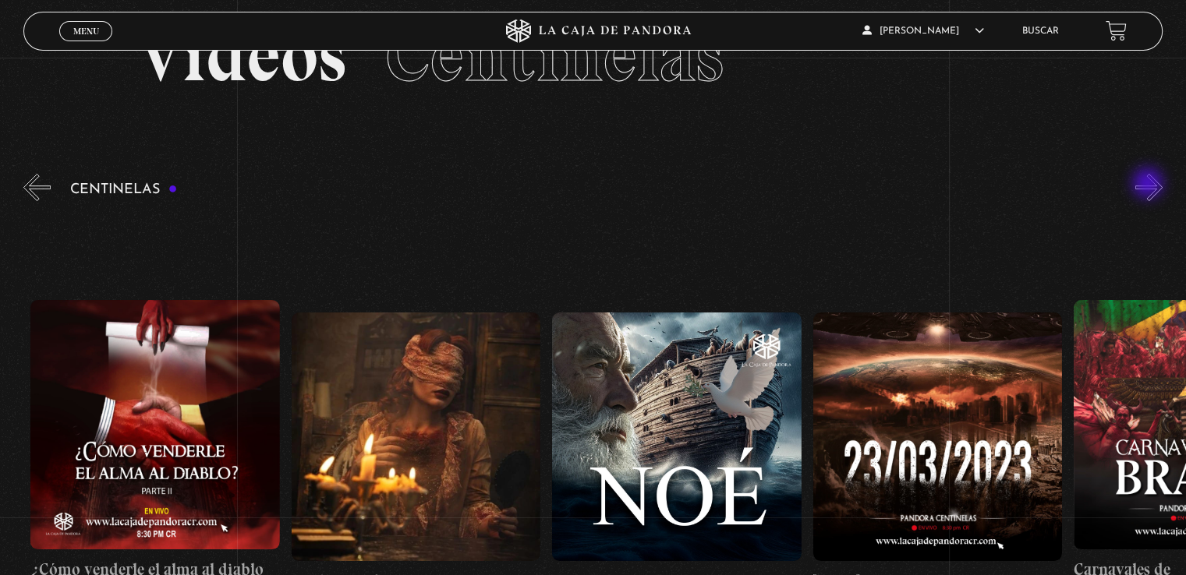
click at [1149, 185] on button "»" at bounding box center [1148, 187] width 27 height 27
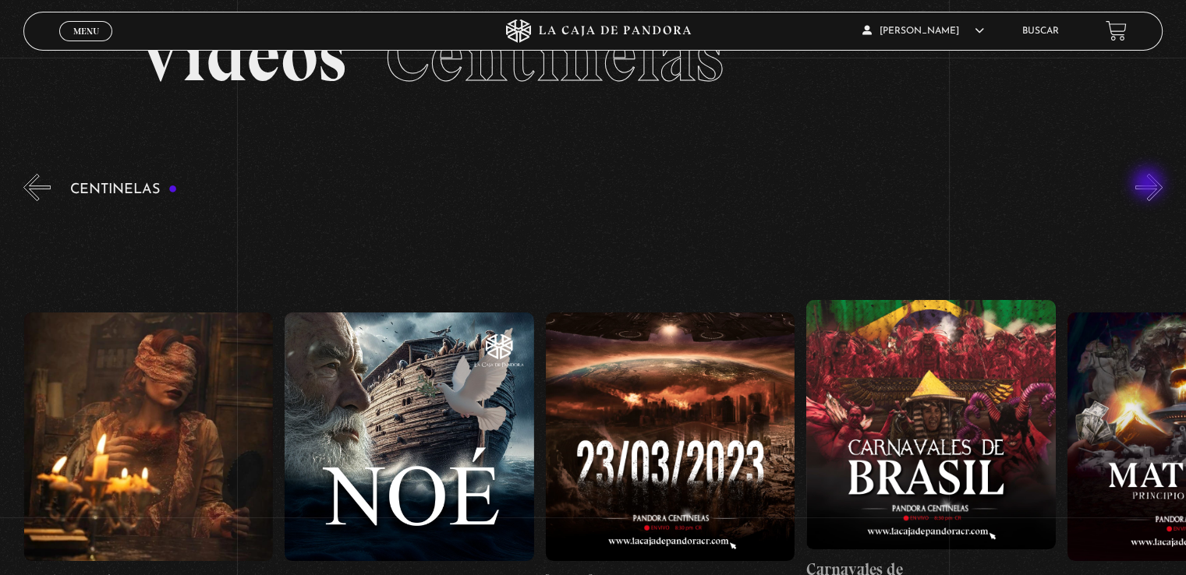
click at [1149, 185] on button "»" at bounding box center [1148, 187] width 27 height 27
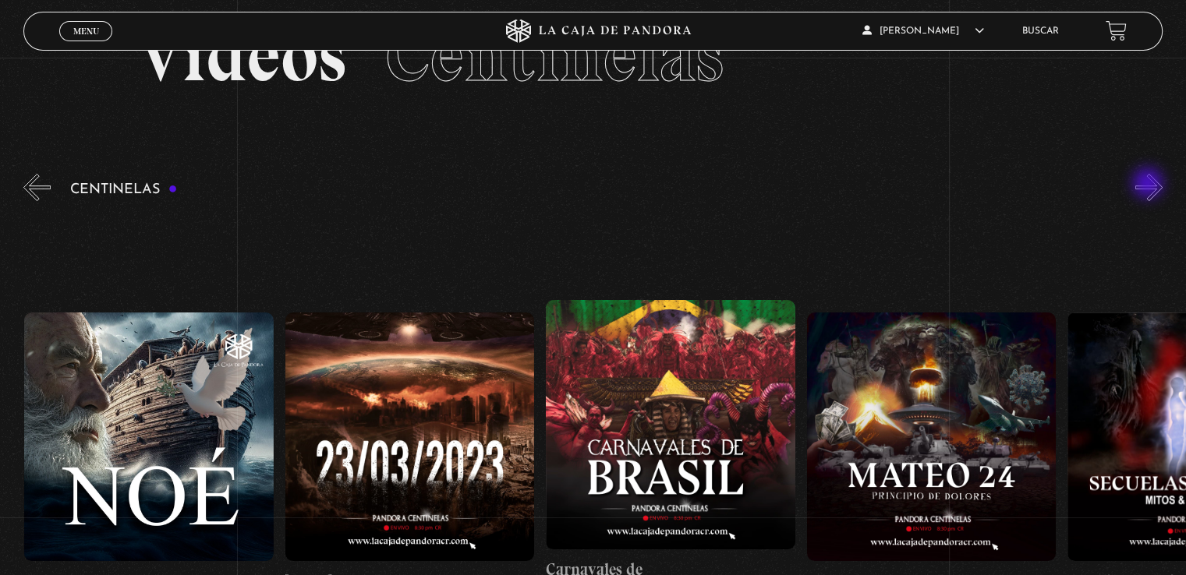
click at [1149, 185] on button "»" at bounding box center [1148, 187] width 27 height 27
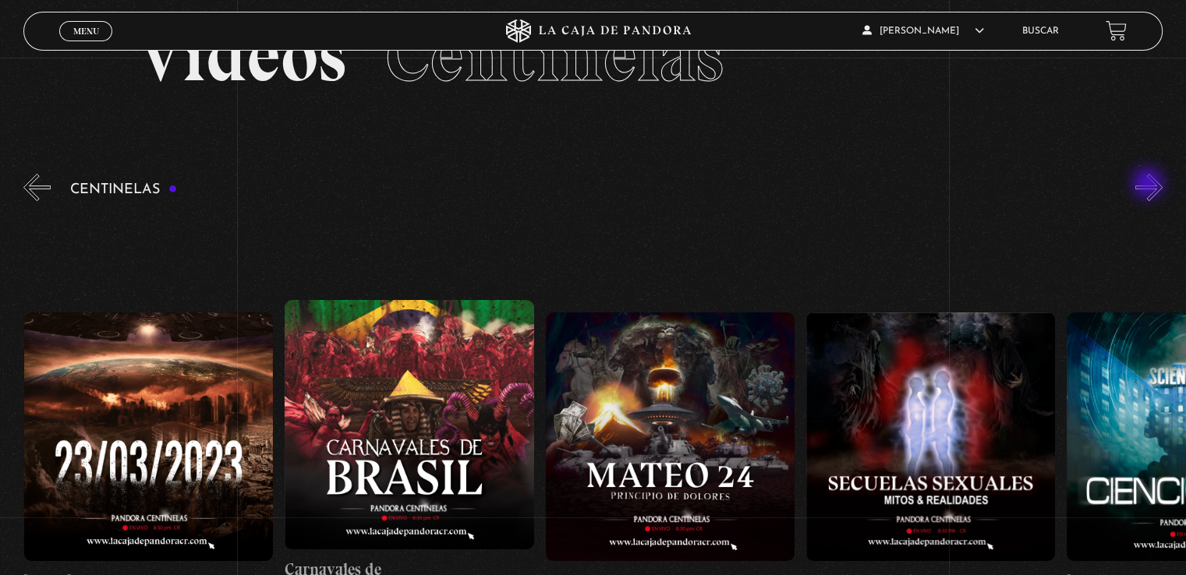
click at [1149, 185] on button "»" at bounding box center [1148, 187] width 27 height 27
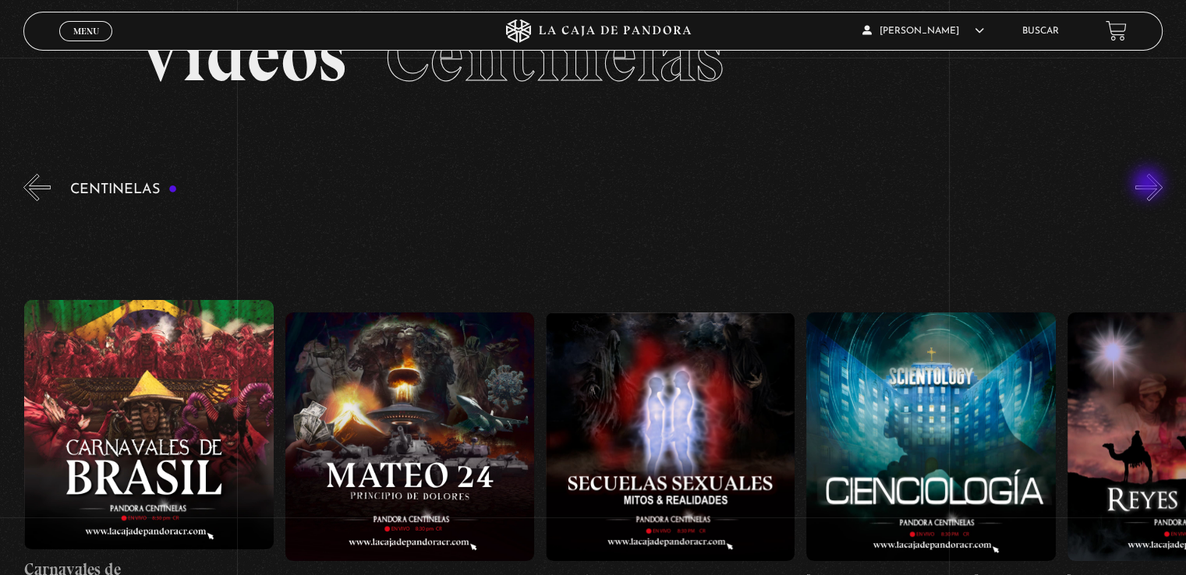
click at [1149, 185] on button "»" at bounding box center [1148, 187] width 27 height 27
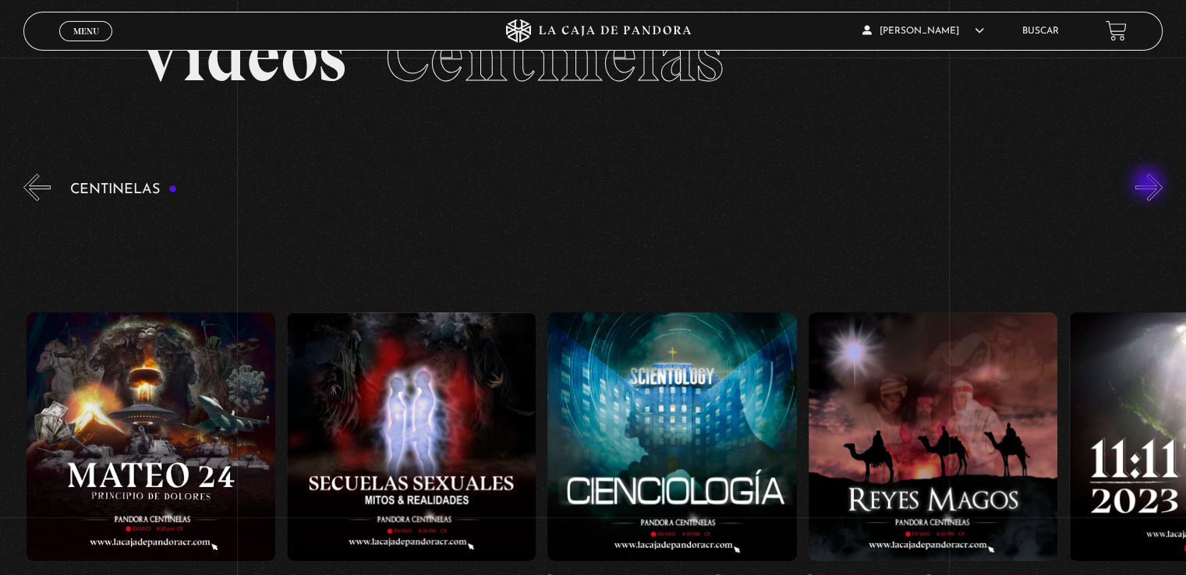
click at [1149, 185] on button "»" at bounding box center [1148, 187] width 27 height 27
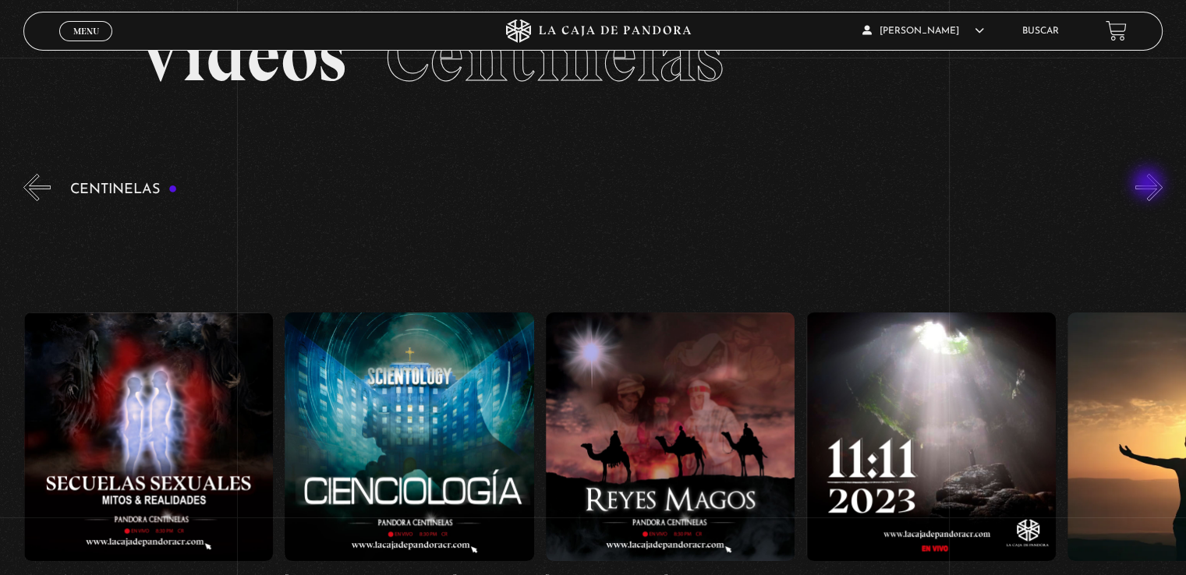
click at [1149, 185] on button "»" at bounding box center [1148, 187] width 27 height 27
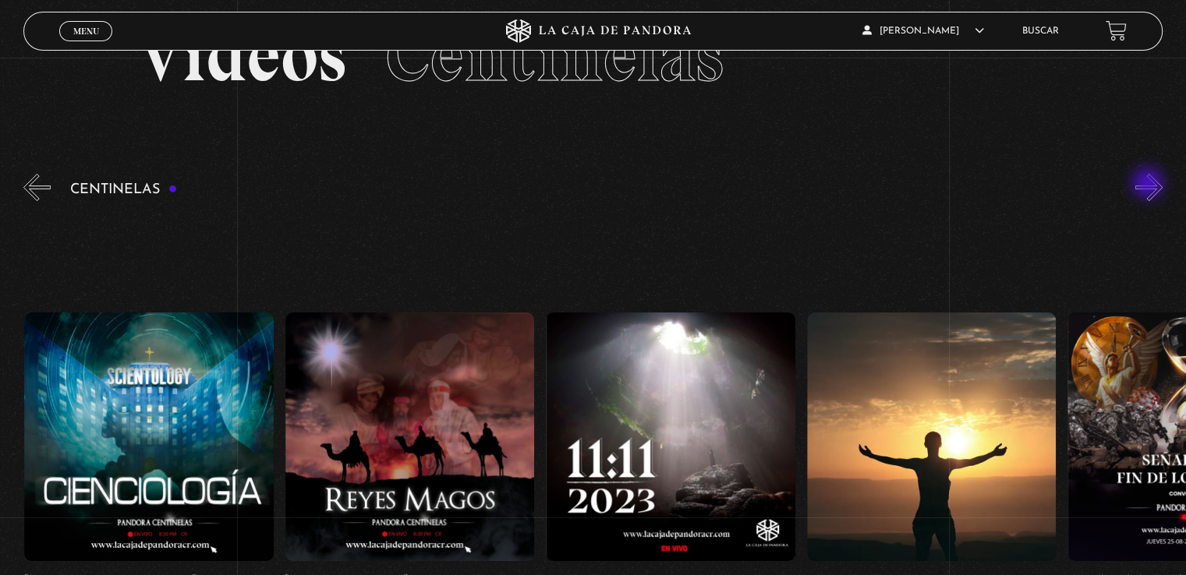
click at [1149, 185] on button "»" at bounding box center [1148, 187] width 27 height 27
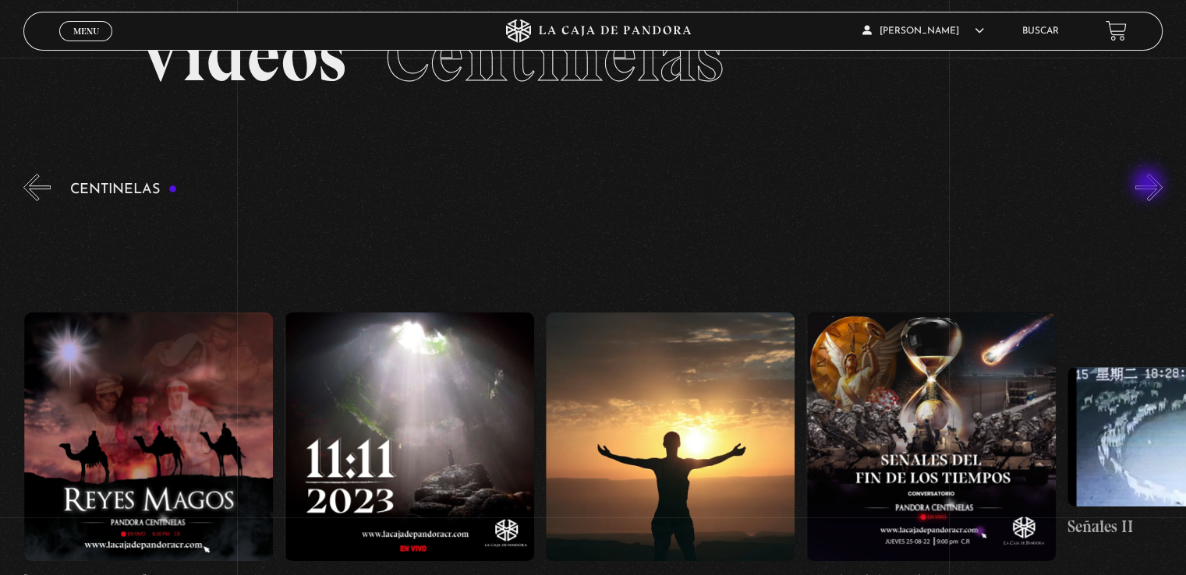
click at [1149, 185] on button "»" at bounding box center [1148, 187] width 27 height 27
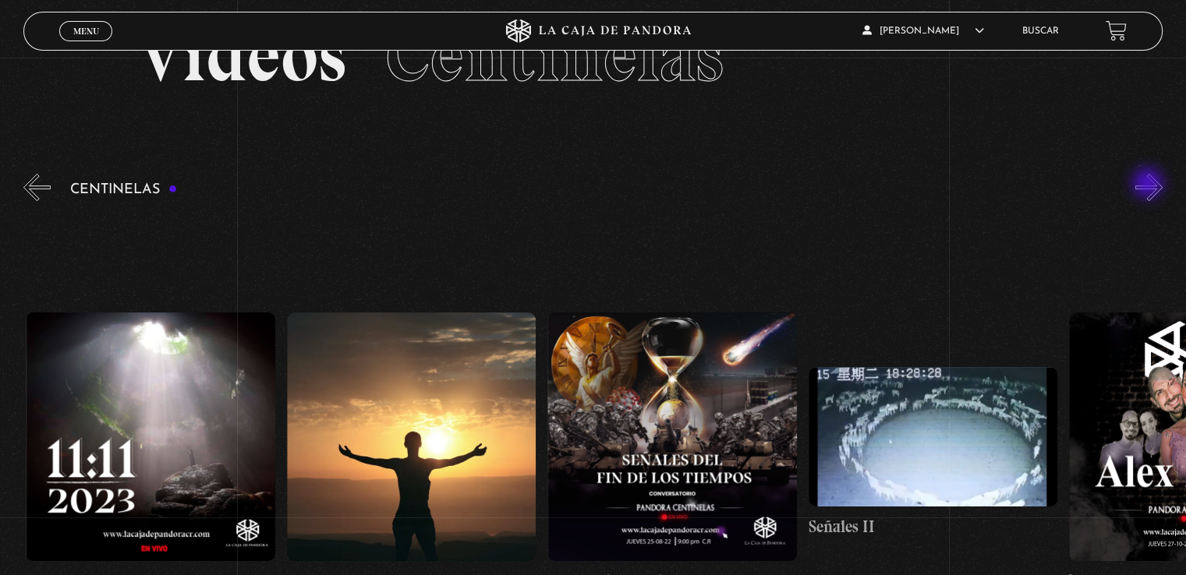
click at [1149, 185] on button "»" at bounding box center [1148, 187] width 27 height 27
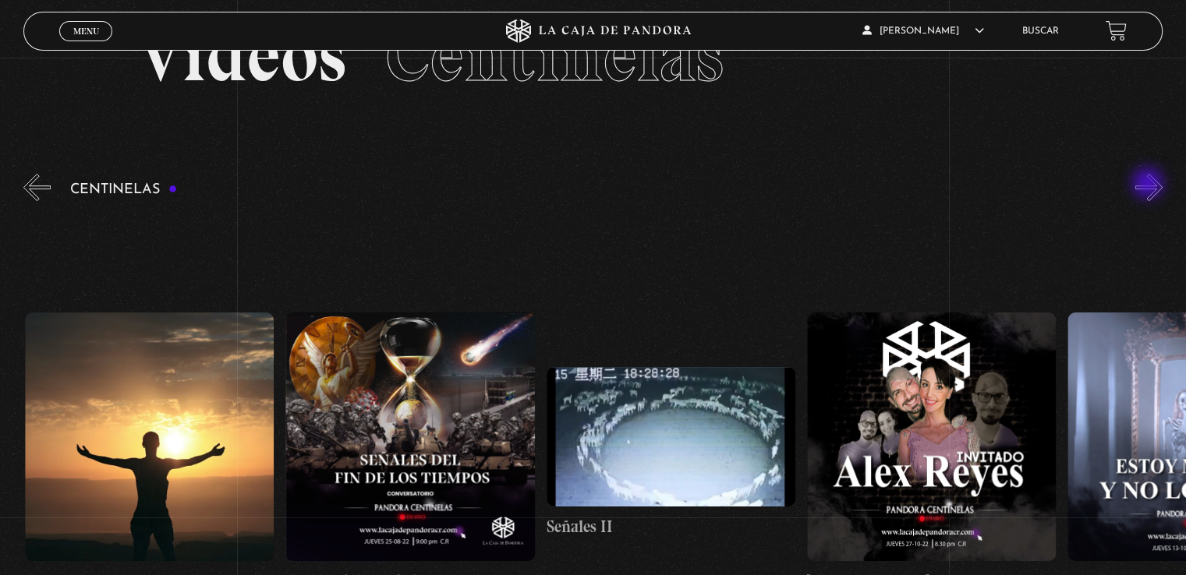
click at [1149, 185] on button "»" at bounding box center [1148, 187] width 27 height 27
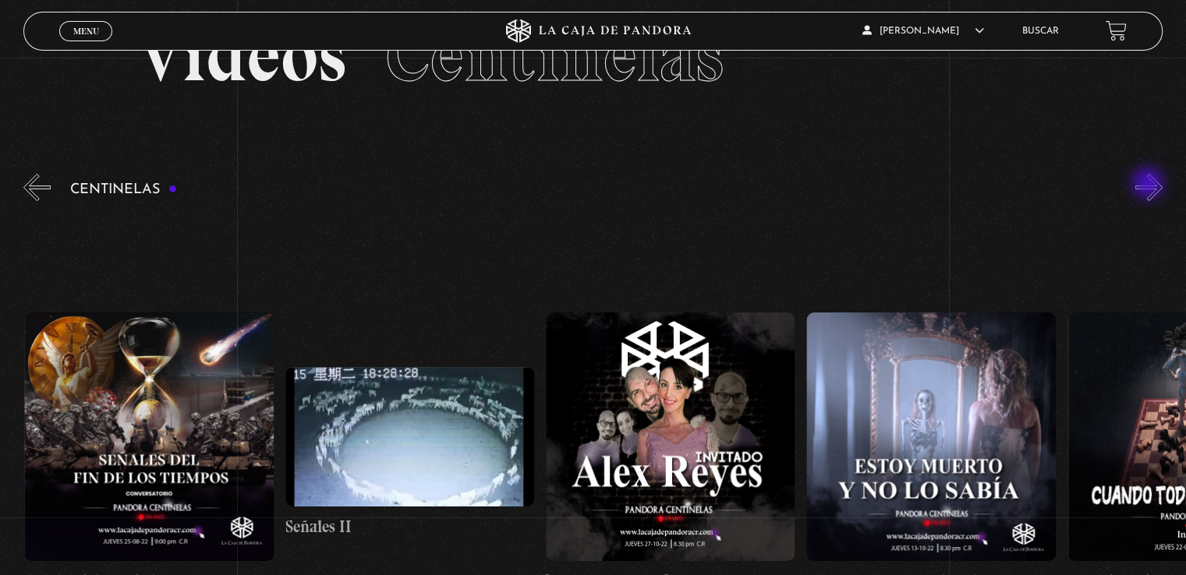
click at [1149, 185] on button "»" at bounding box center [1148, 187] width 27 height 27
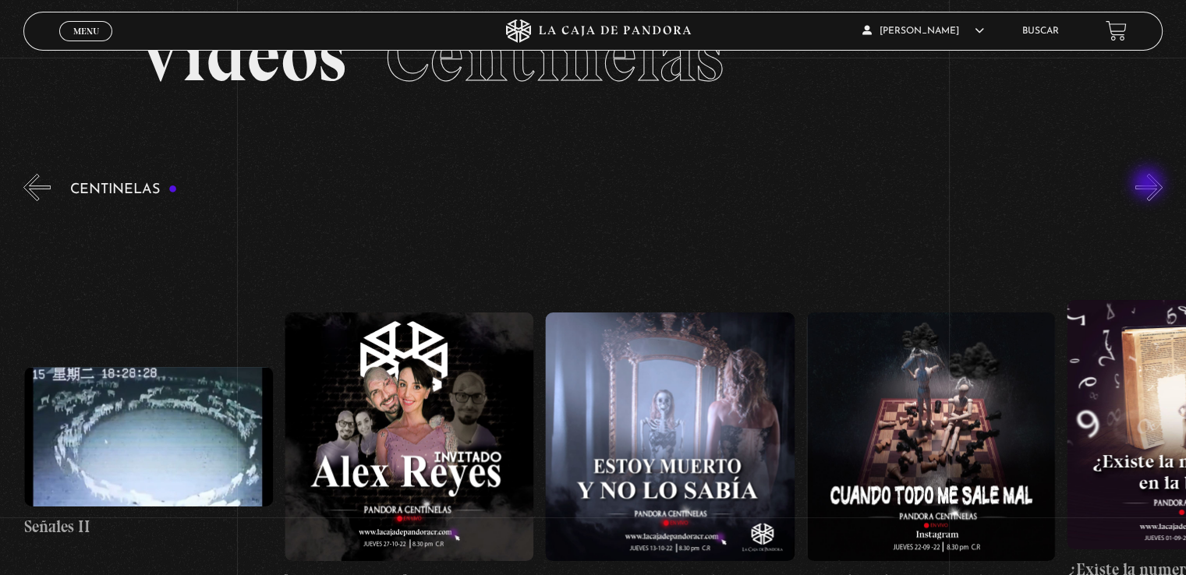
click at [1149, 185] on button "»" at bounding box center [1148, 187] width 27 height 27
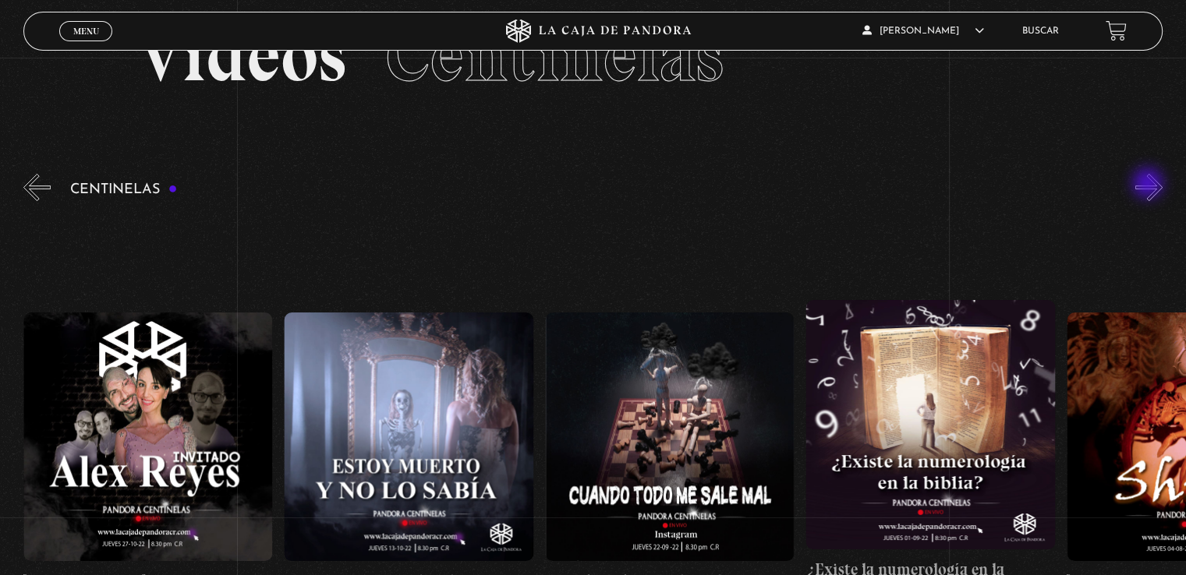
click at [1149, 185] on button "»" at bounding box center [1148, 187] width 27 height 27
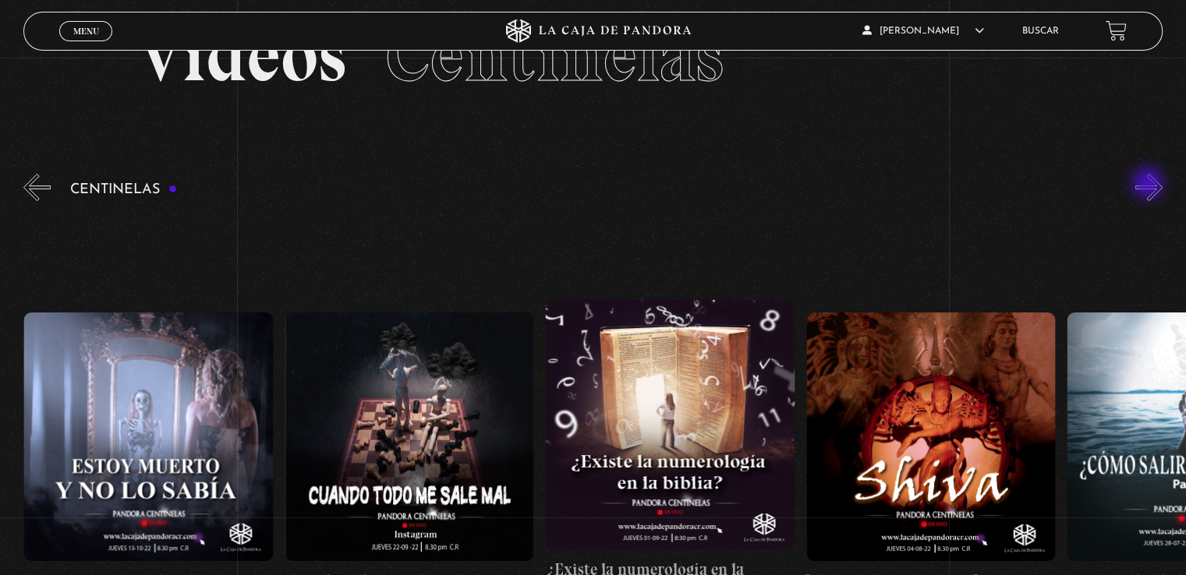
click at [1149, 185] on button "»" at bounding box center [1148, 187] width 27 height 27
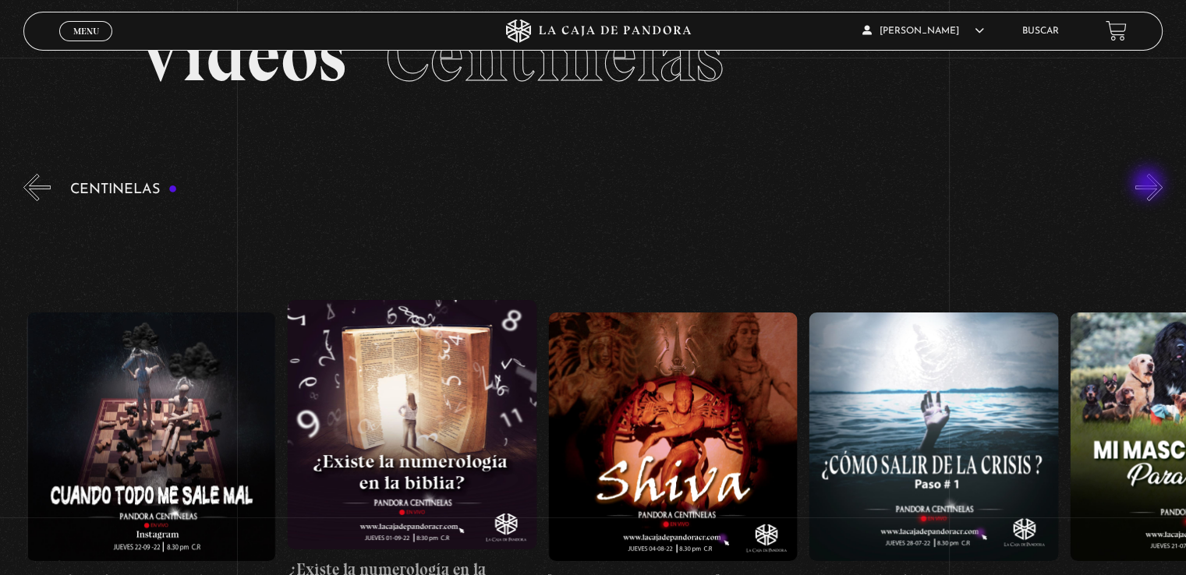
click at [1149, 185] on button "»" at bounding box center [1148, 187] width 27 height 27
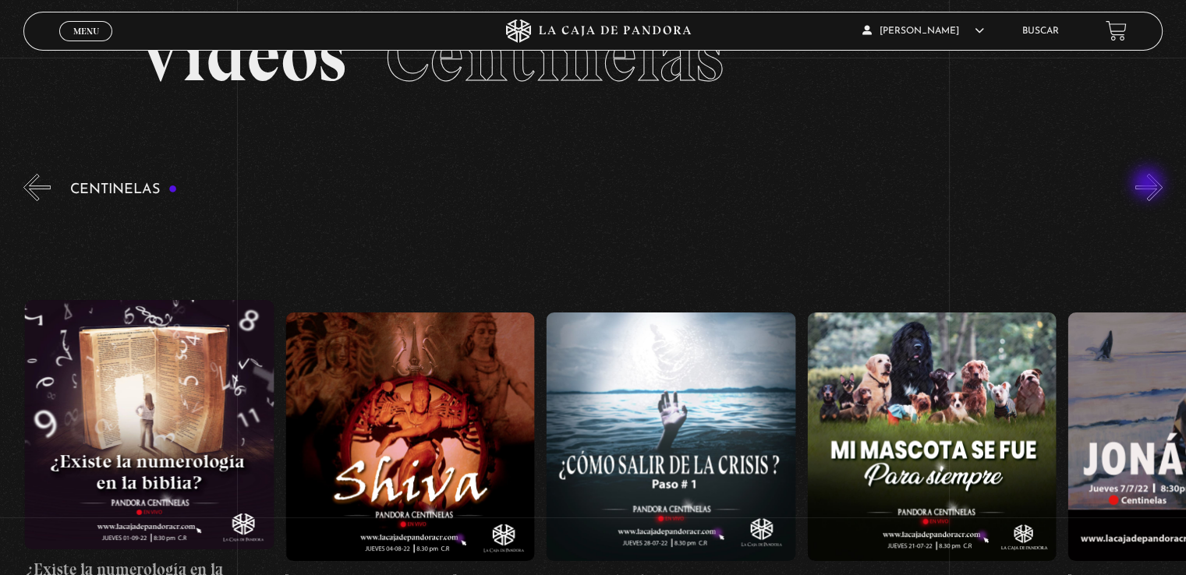
click at [1149, 185] on button "»" at bounding box center [1148, 187] width 27 height 27
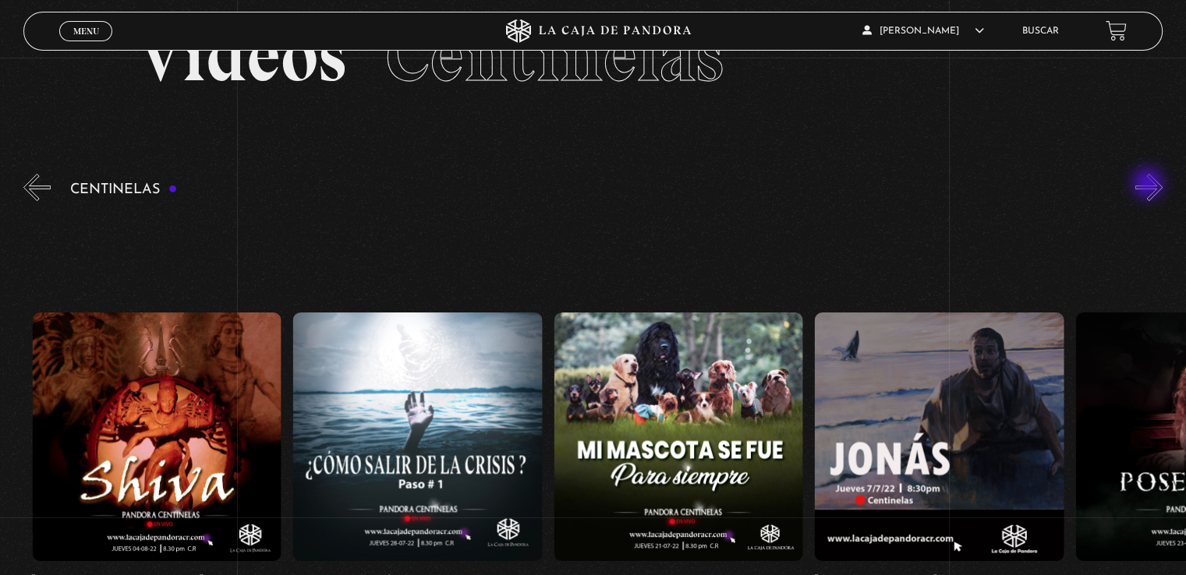
click at [1149, 185] on button "»" at bounding box center [1148, 187] width 27 height 27
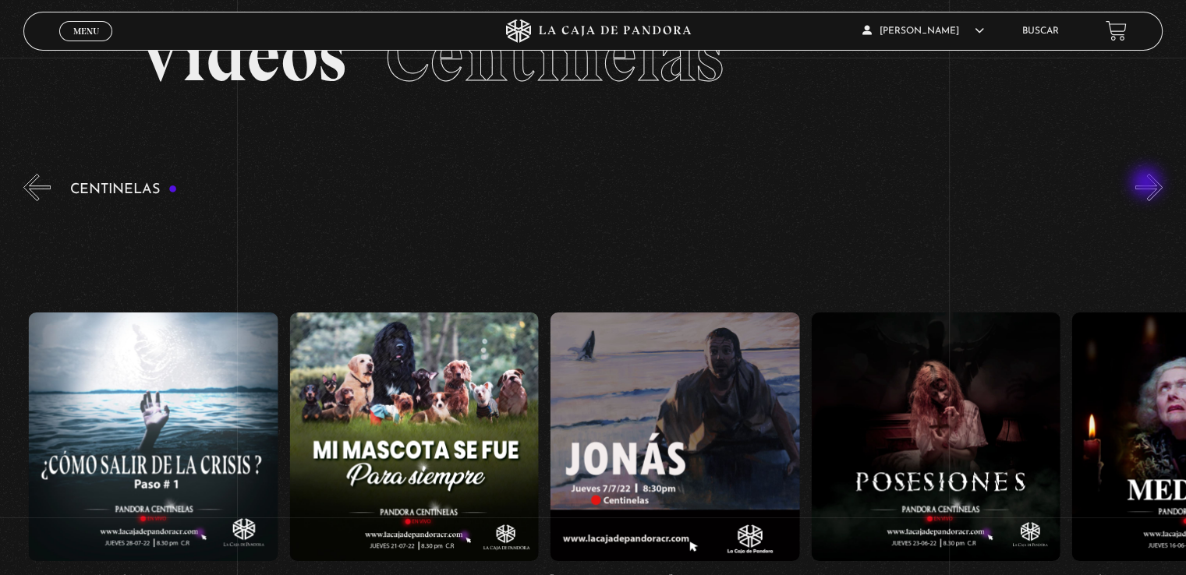
click at [1147, 184] on button "»" at bounding box center [1148, 187] width 27 height 27
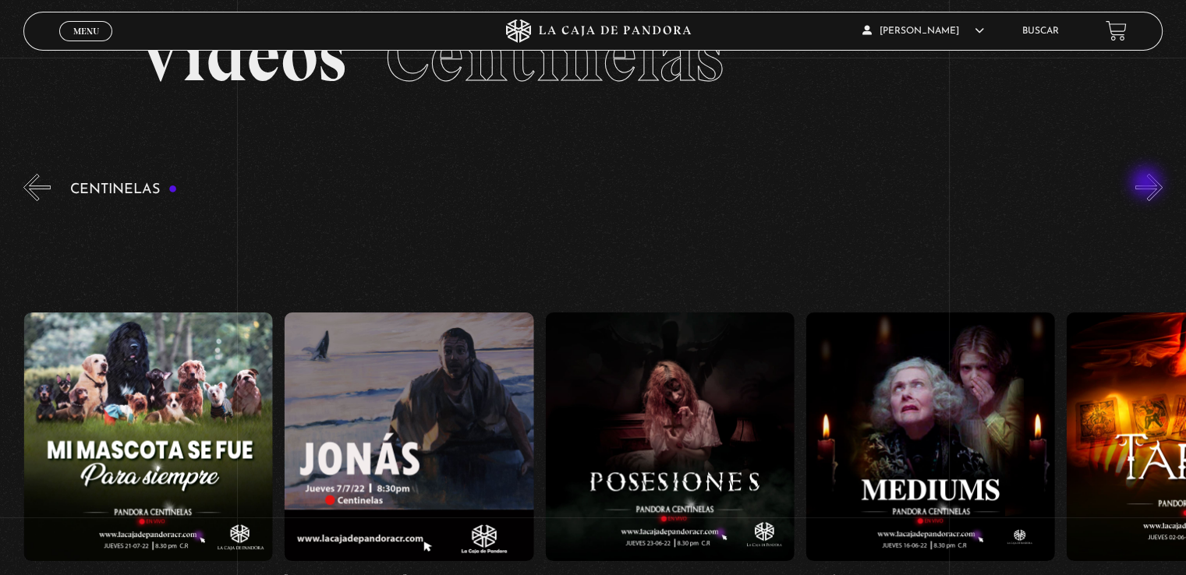
click at [1147, 184] on button "»" at bounding box center [1148, 187] width 27 height 27
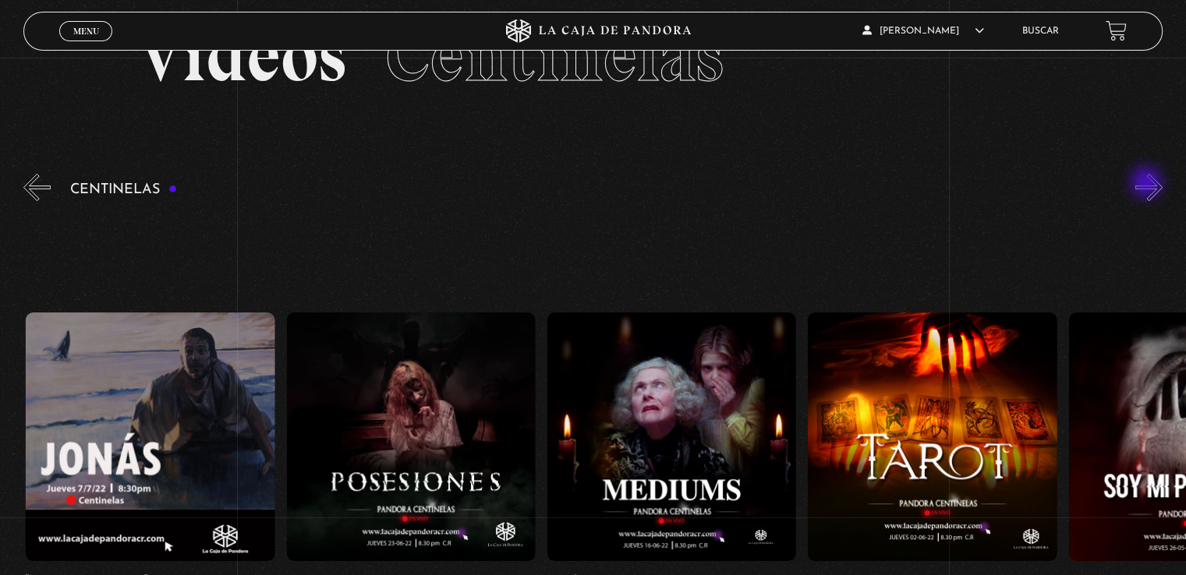
click at [1147, 184] on button "»" at bounding box center [1148, 187] width 27 height 27
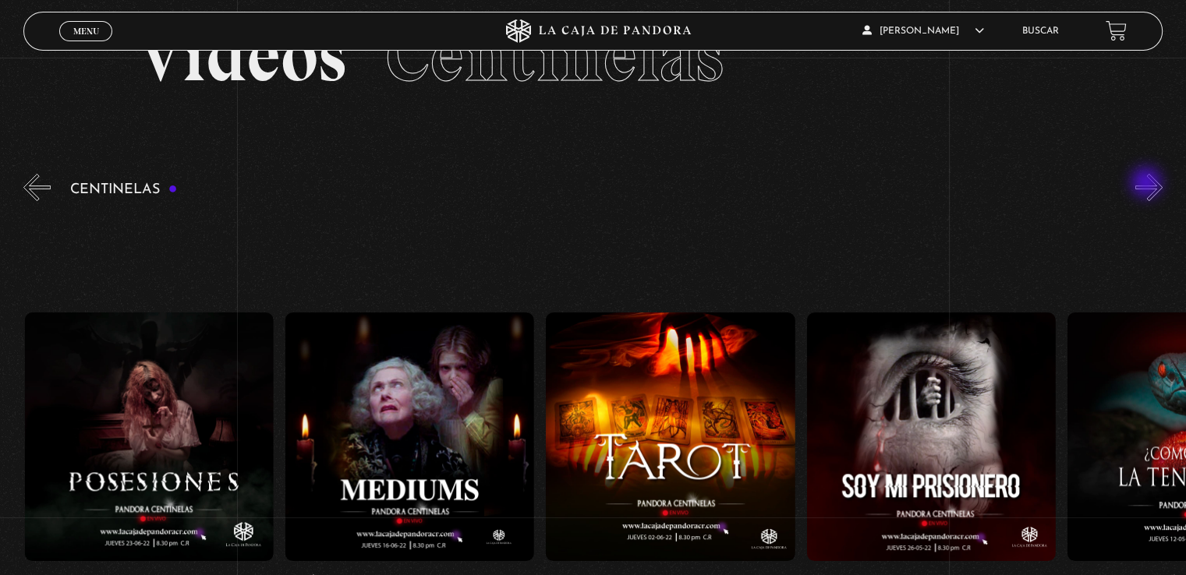
click at [1147, 184] on button "»" at bounding box center [1148, 187] width 27 height 27
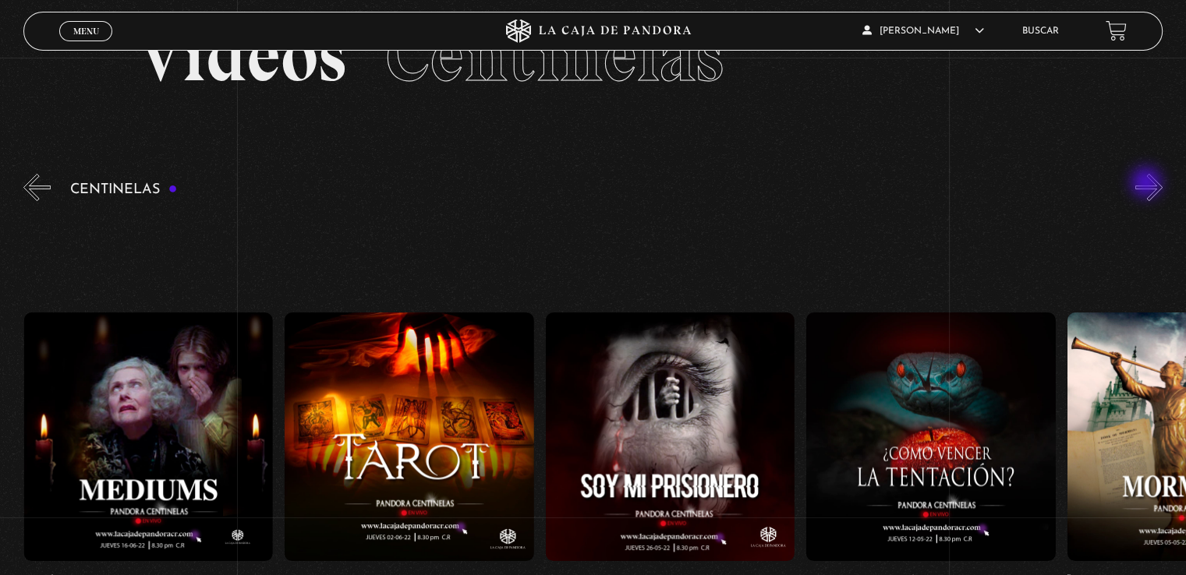
click at [1147, 184] on button "»" at bounding box center [1148, 187] width 27 height 27
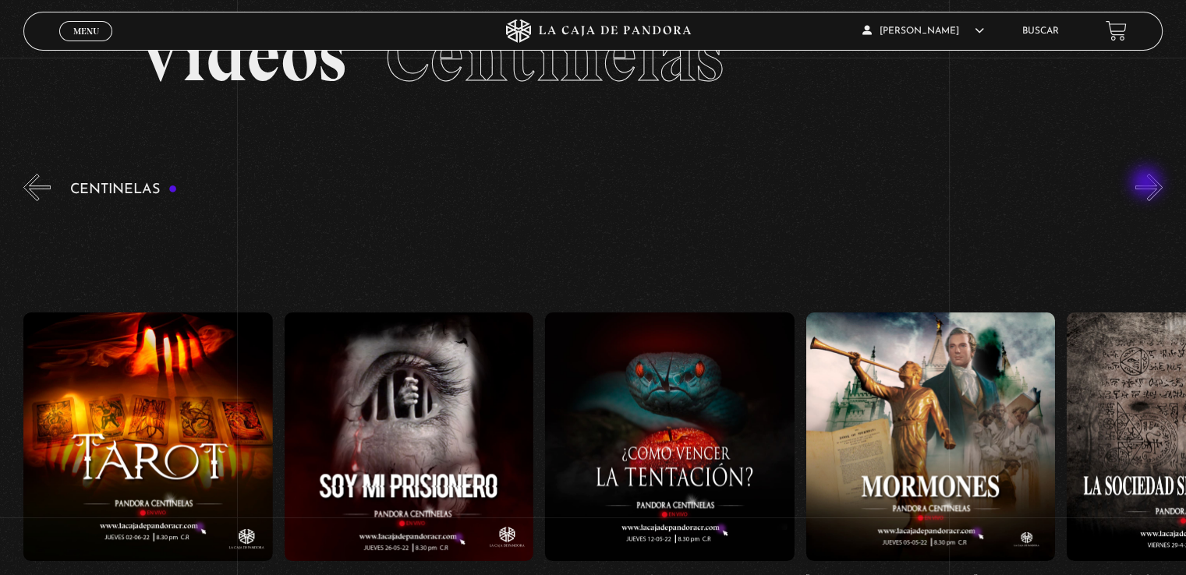
click at [1147, 184] on button "»" at bounding box center [1148, 187] width 27 height 27
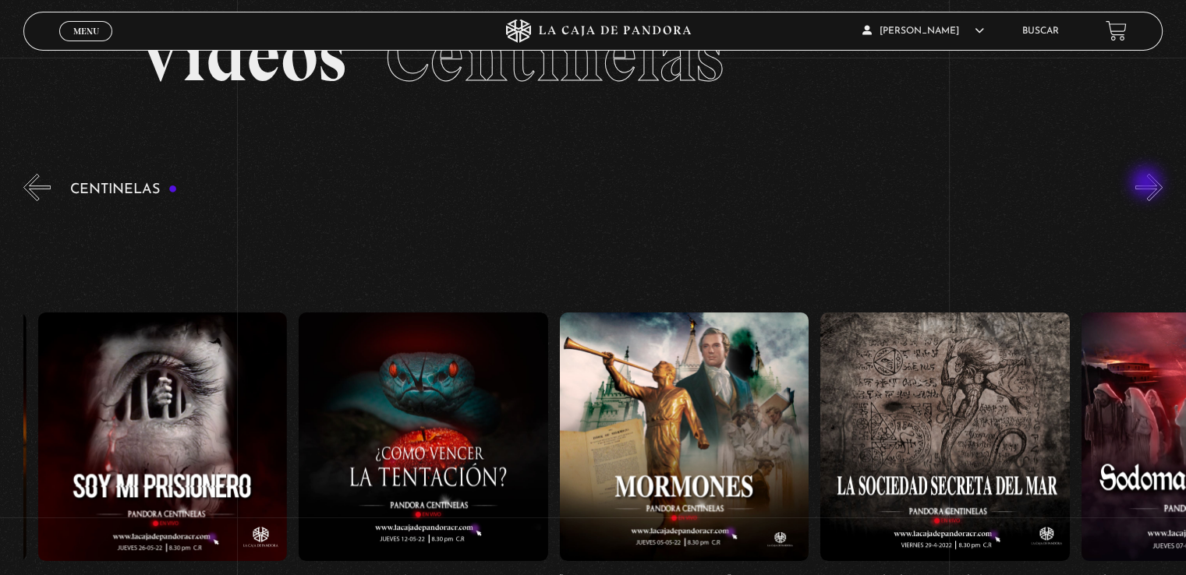
click at [1147, 184] on button "»" at bounding box center [1148, 187] width 27 height 27
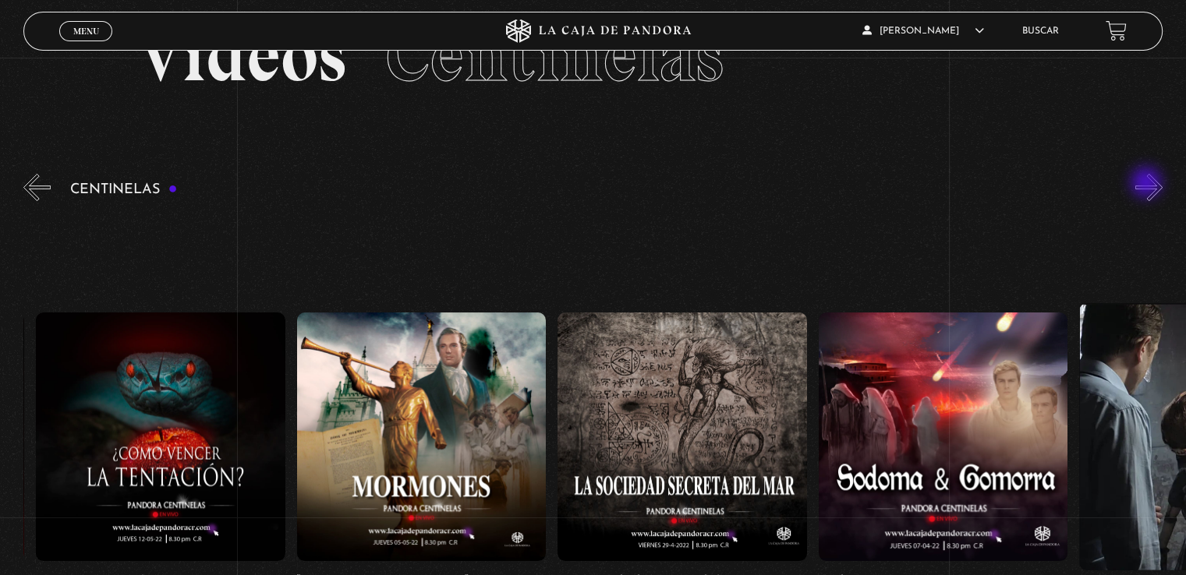
click at [1147, 184] on button "»" at bounding box center [1148, 187] width 27 height 27
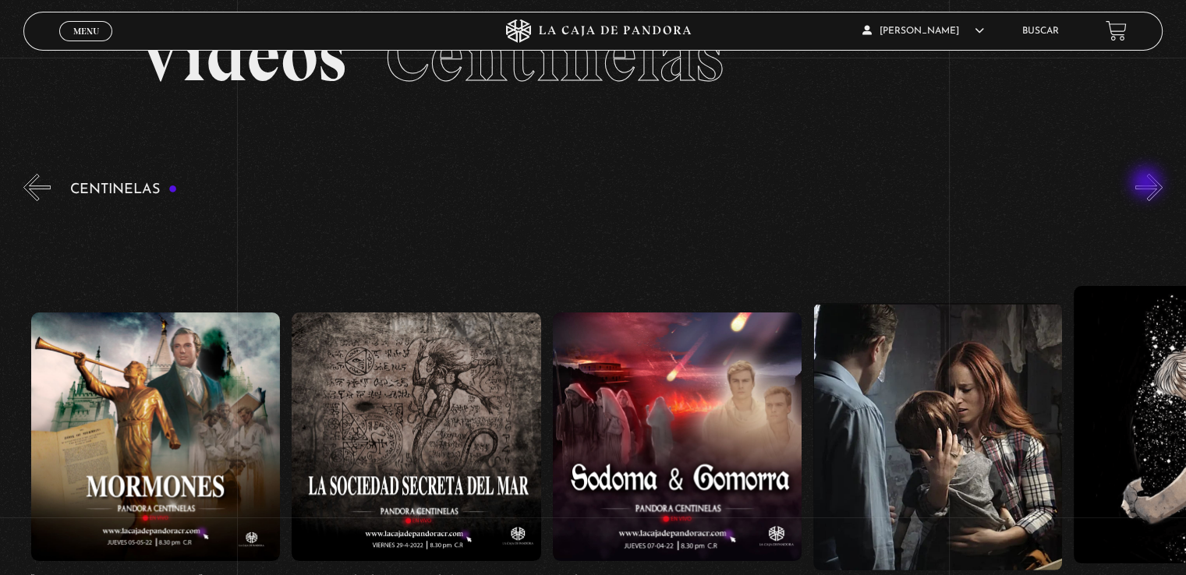
click at [1147, 184] on button "»" at bounding box center [1148, 187] width 27 height 27
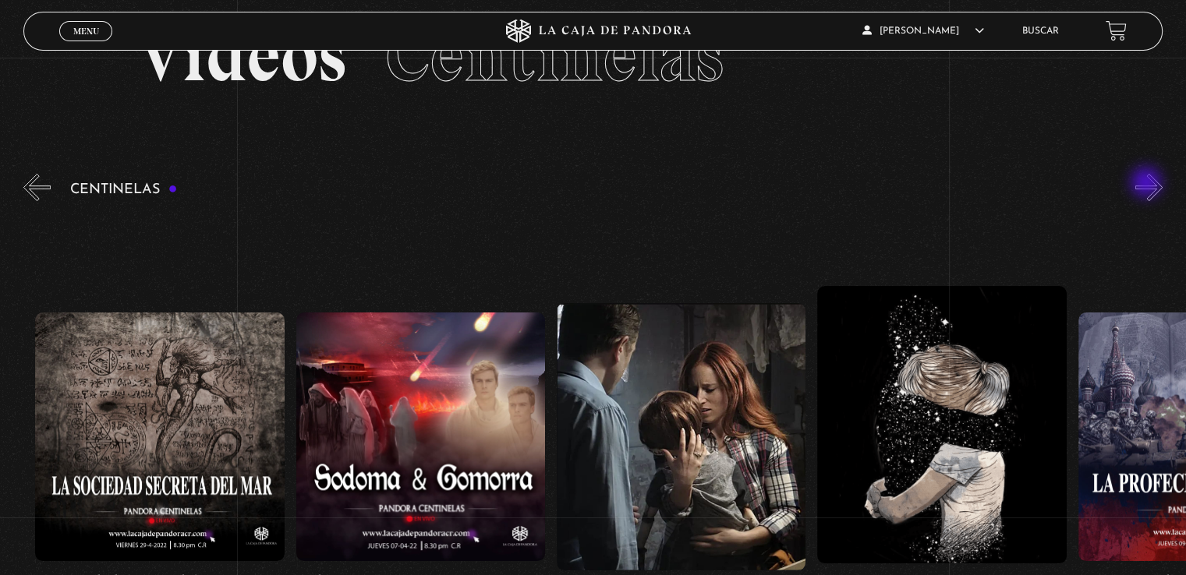
click at [1147, 184] on button "»" at bounding box center [1148, 187] width 27 height 27
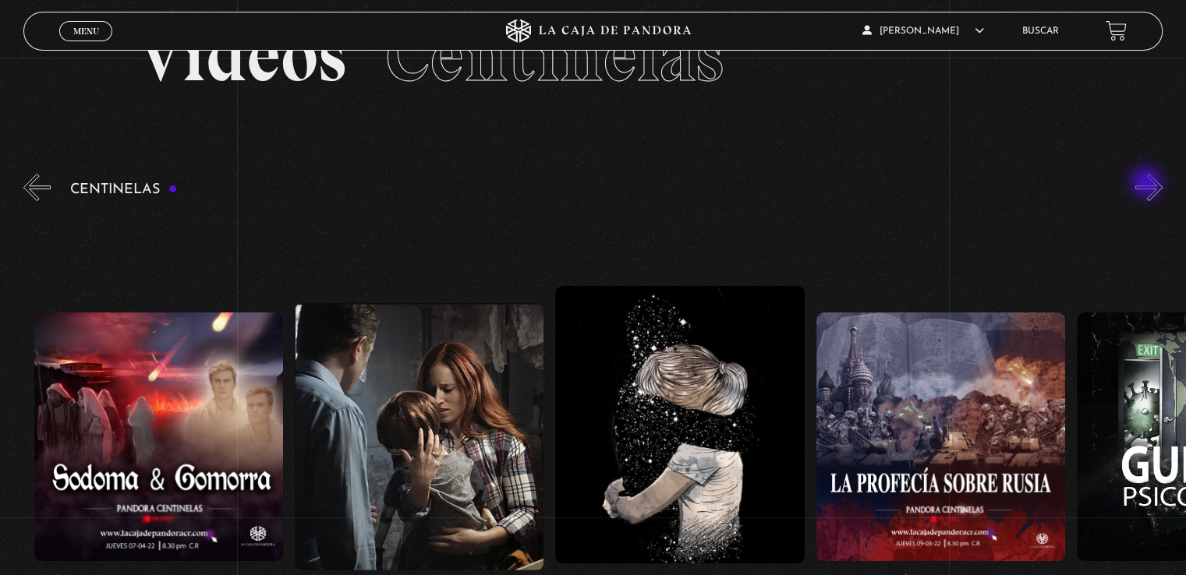
click at [1147, 184] on button "»" at bounding box center [1148, 187] width 27 height 27
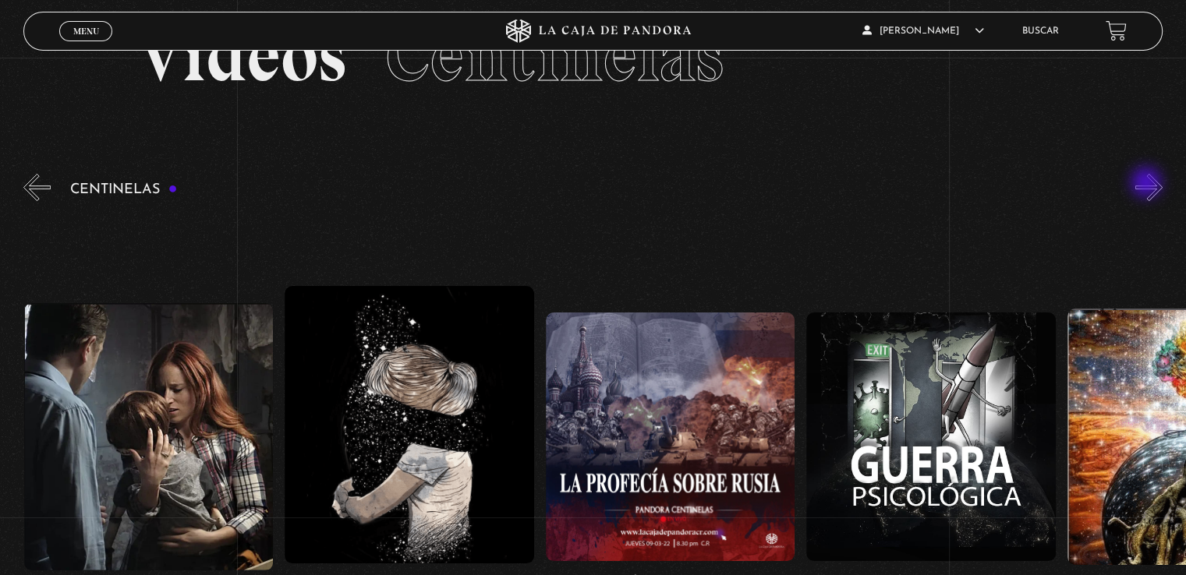
scroll to position [0, 18250]
click at [1147, 184] on button "»" at bounding box center [1148, 187] width 27 height 27
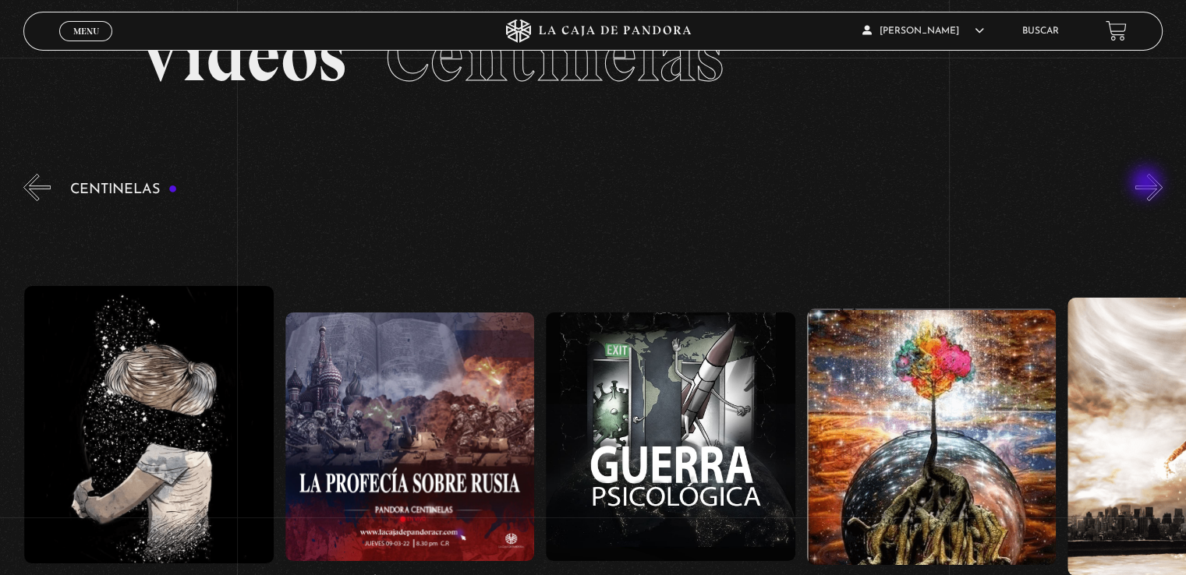
scroll to position [0, 18510]
click at [28, 179] on button "«" at bounding box center [36, 187] width 27 height 27
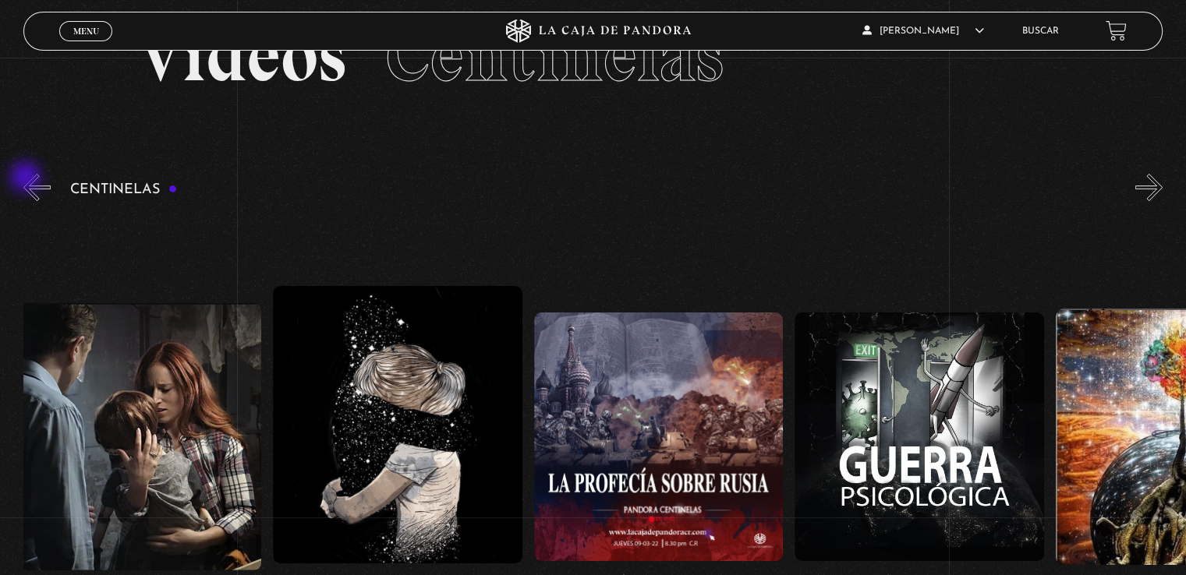
click at [27, 179] on button "«" at bounding box center [36, 187] width 27 height 27
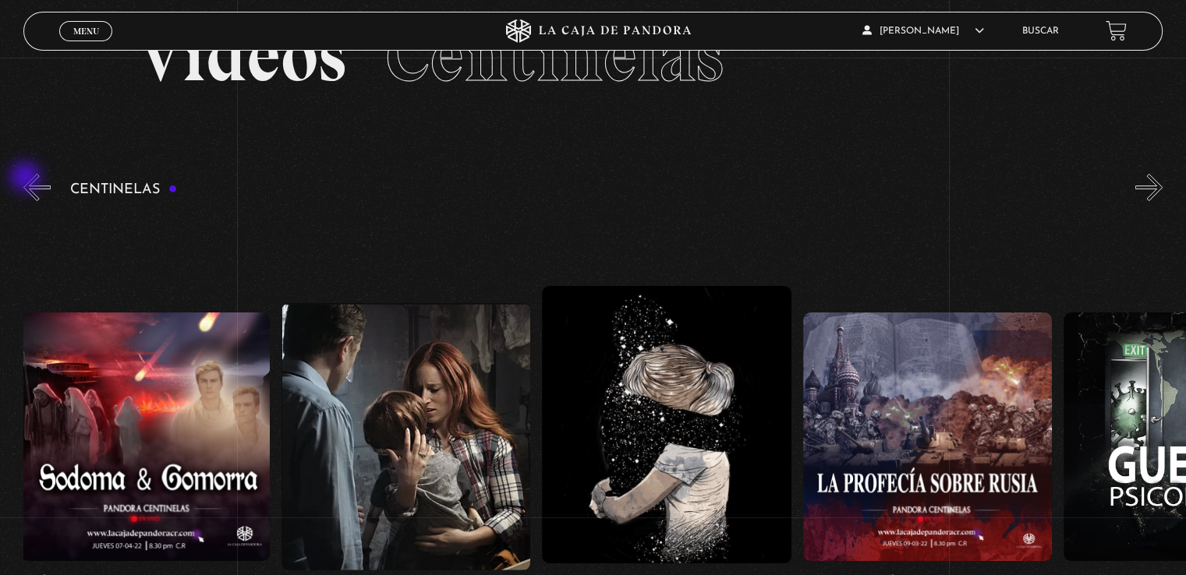
click at [27, 179] on button "«" at bounding box center [36, 187] width 27 height 27
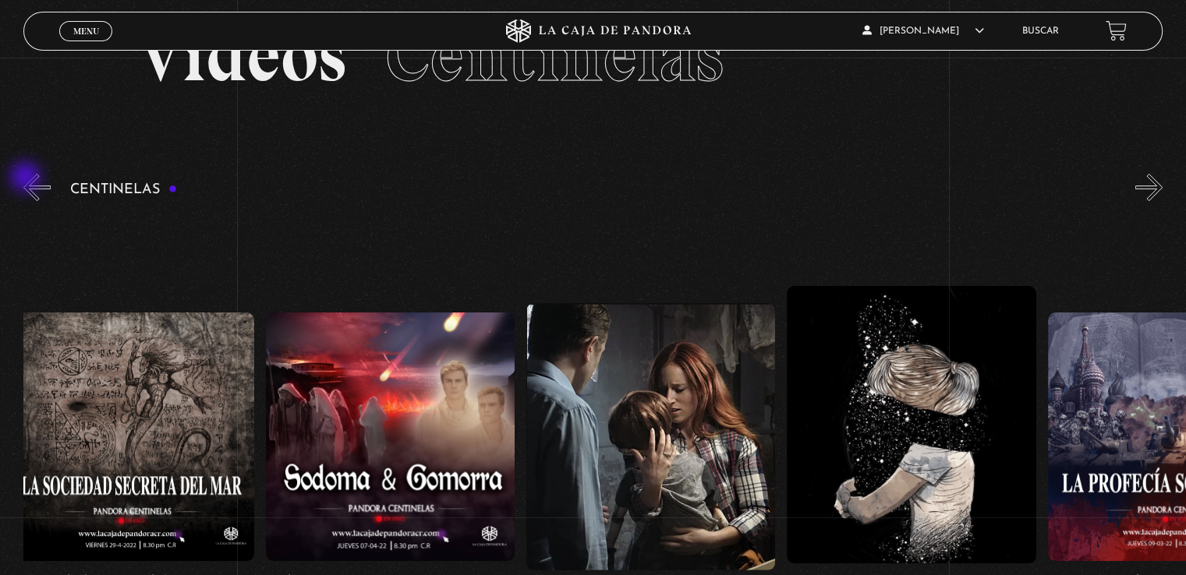
click at [27, 179] on button "«" at bounding box center [36, 187] width 27 height 27
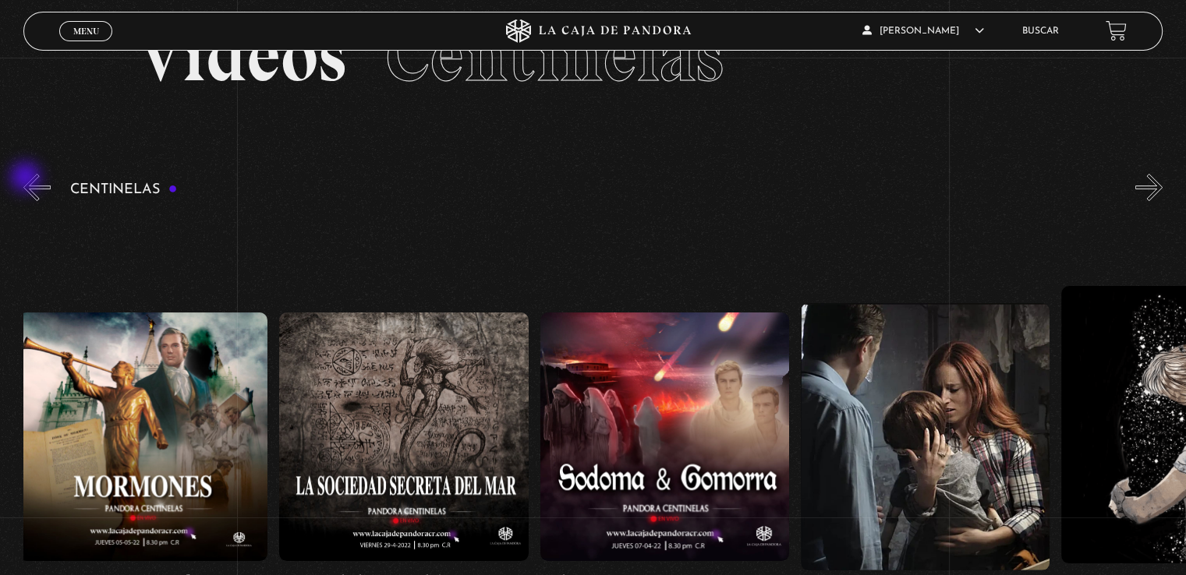
click at [27, 179] on button "«" at bounding box center [36, 187] width 27 height 27
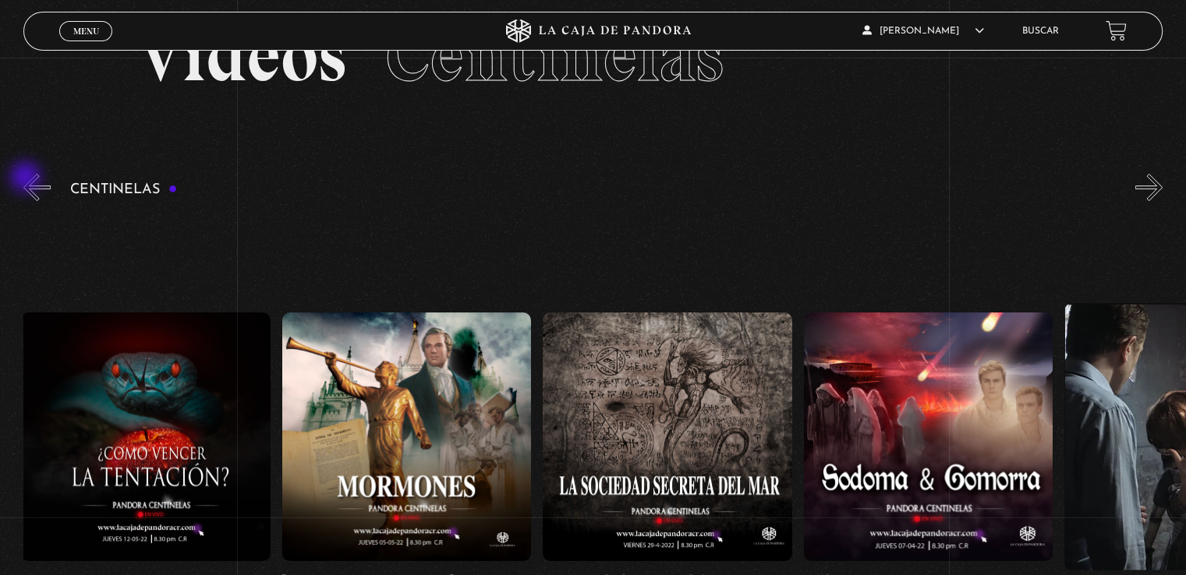
click at [27, 179] on button "«" at bounding box center [36, 187] width 27 height 27
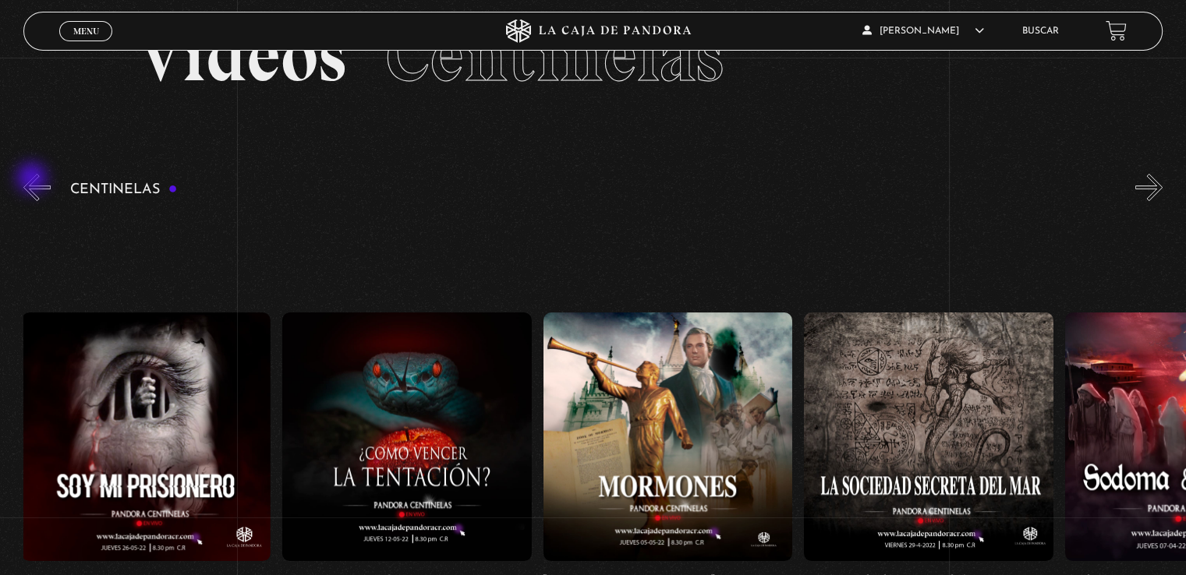
scroll to position [0, 16947]
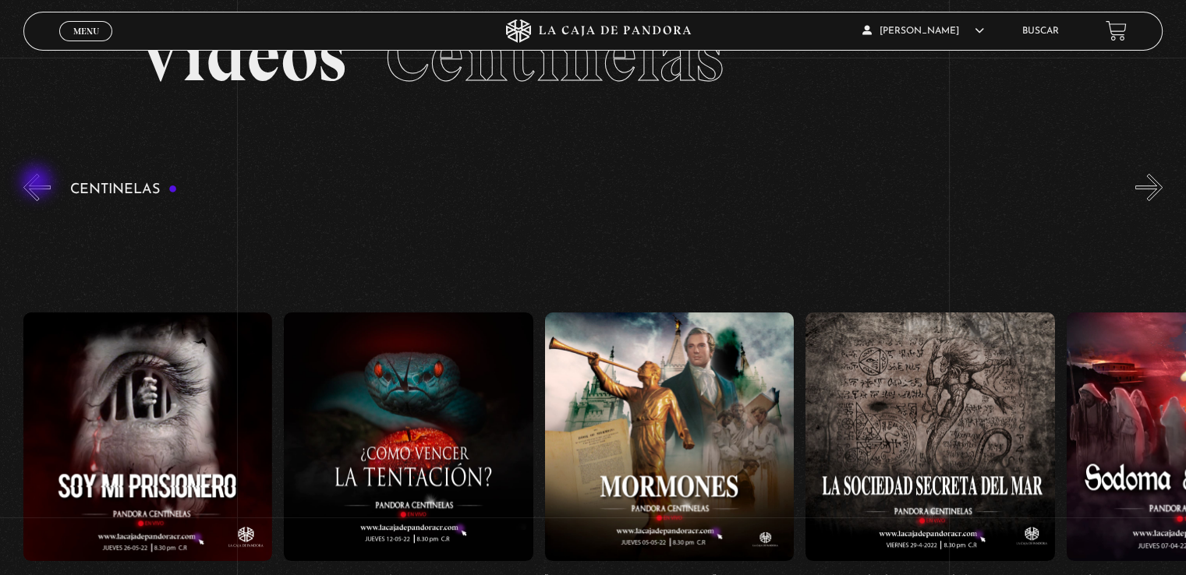
click at [38, 183] on button "«" at bounding box center [36, 187] width 27 height 27
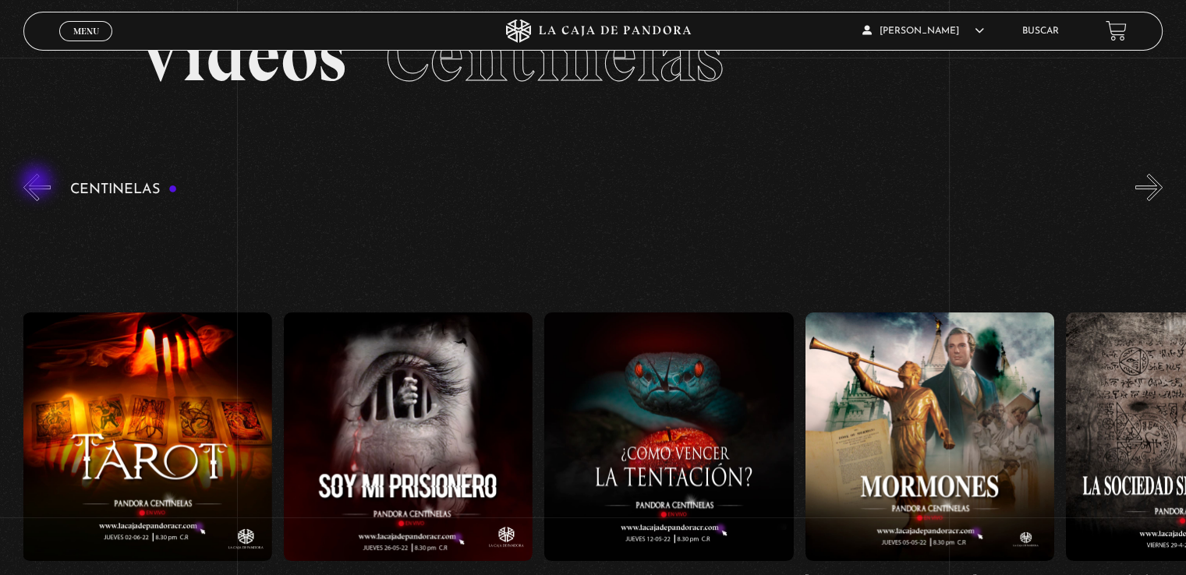
click at [38, 183] on button "«" at bounding box center [36, 187] width 27 height 27
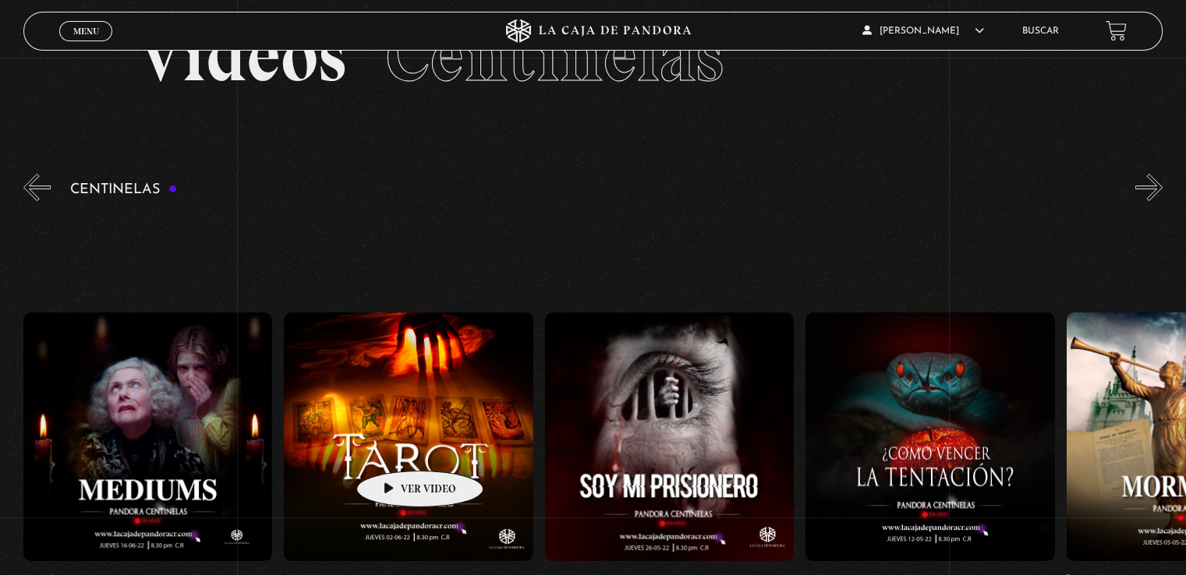
scroll to position [0, 16425]
click at [396, 450] on figure at bounding box center [408, 437] width 249 height 249
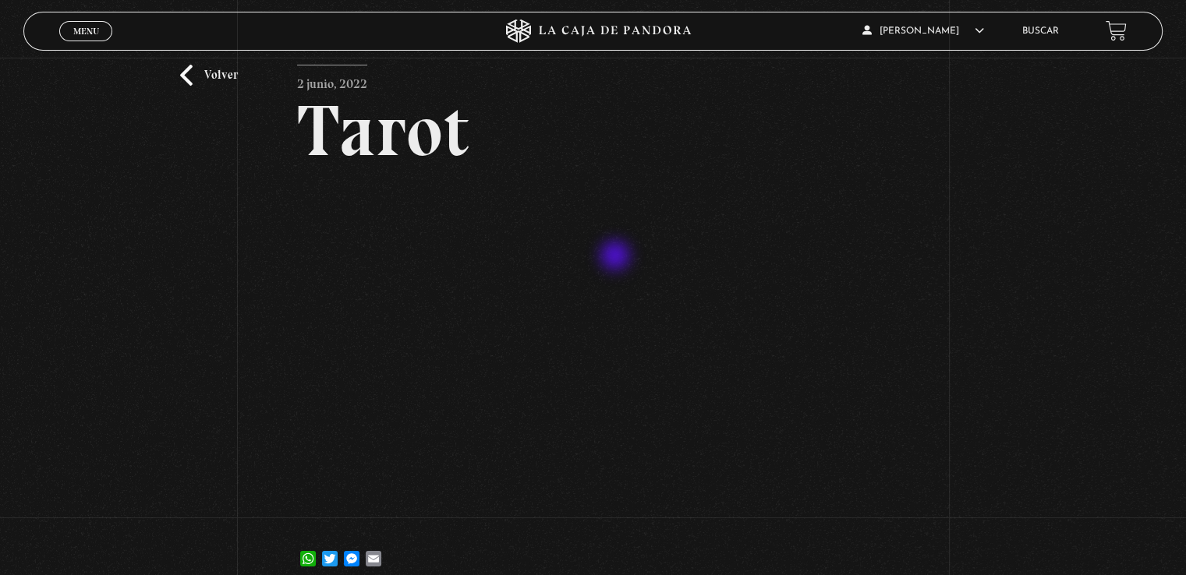
scroll to position [78, 0]
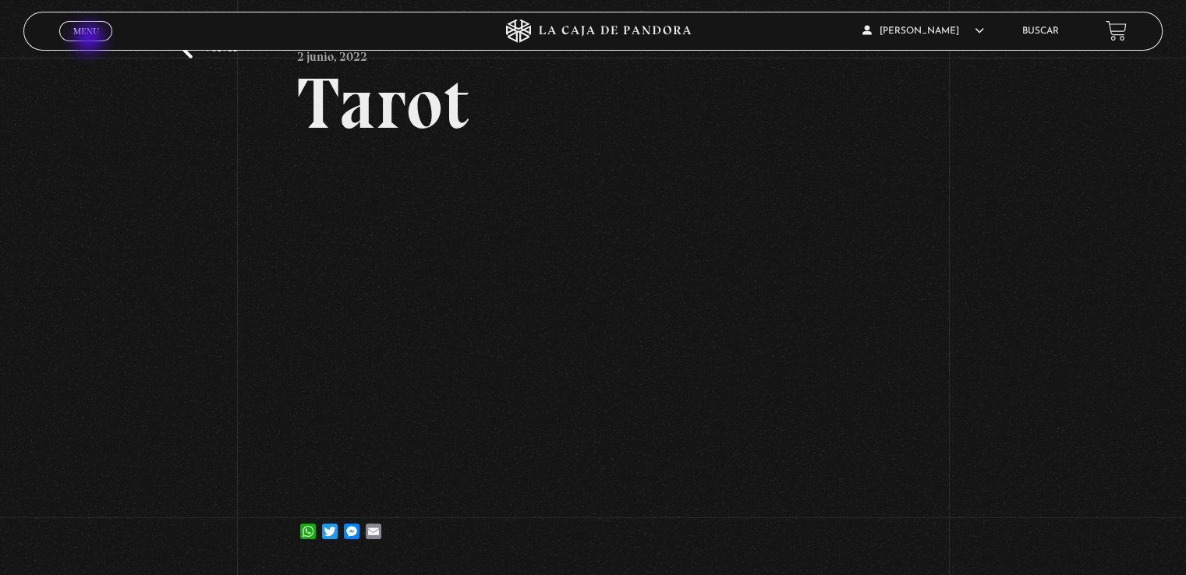
click at [90, 40] on span "Cerrar" at bounding box center [86, 45] width 37 height 11
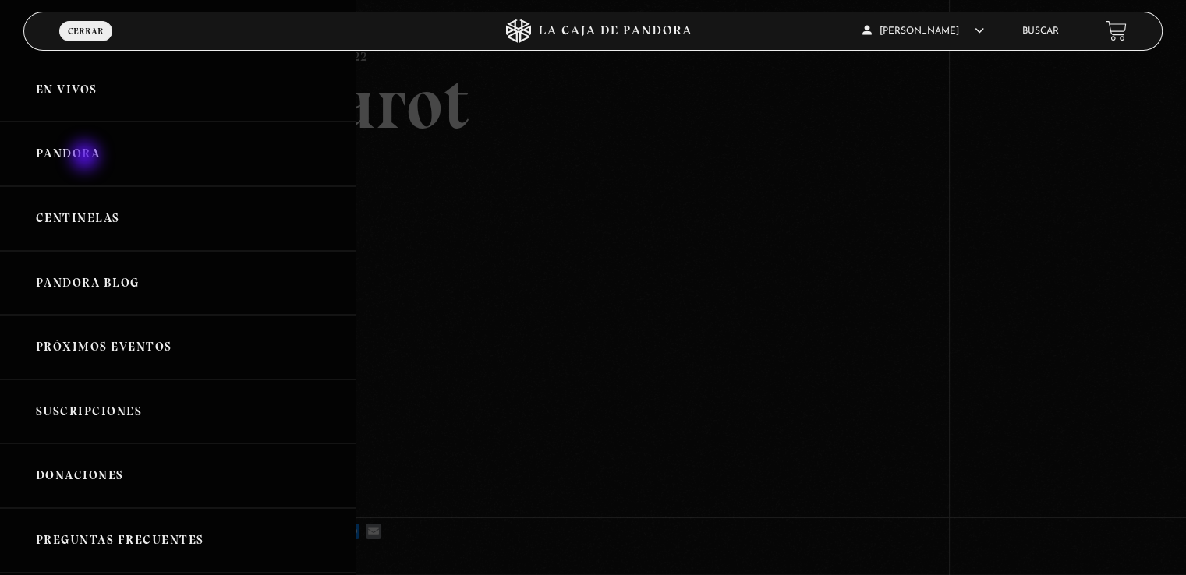
click at [87, 157] on link "Pandora" at bounding box center [177, 154] width 355 height 65
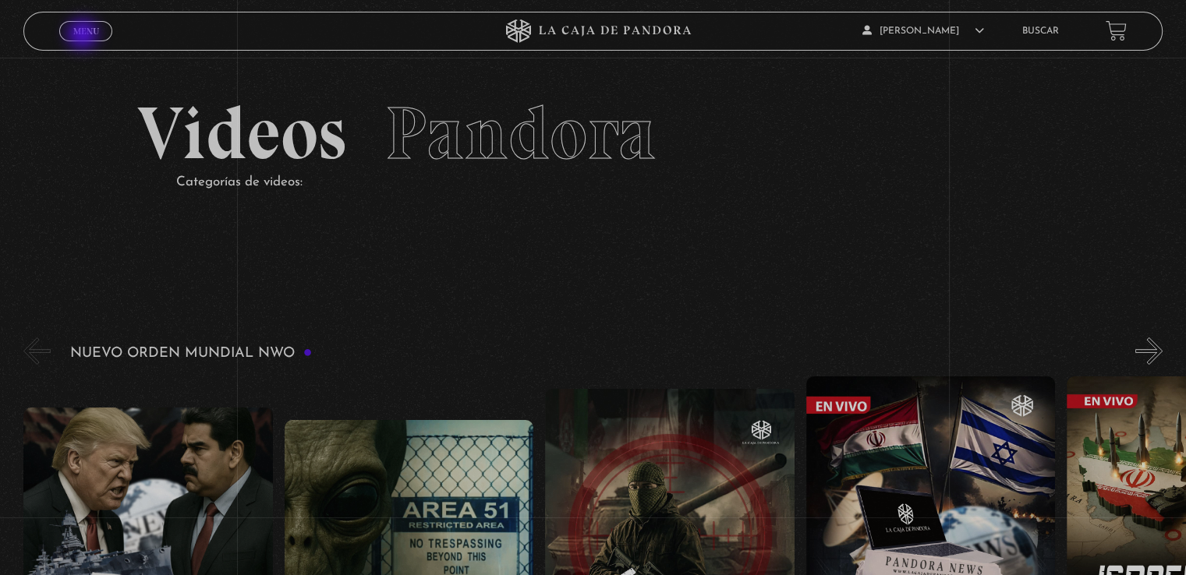
click at [84, 36] on link "Menu Cerrar" at bounding box center [85, 31] width 53 height 20
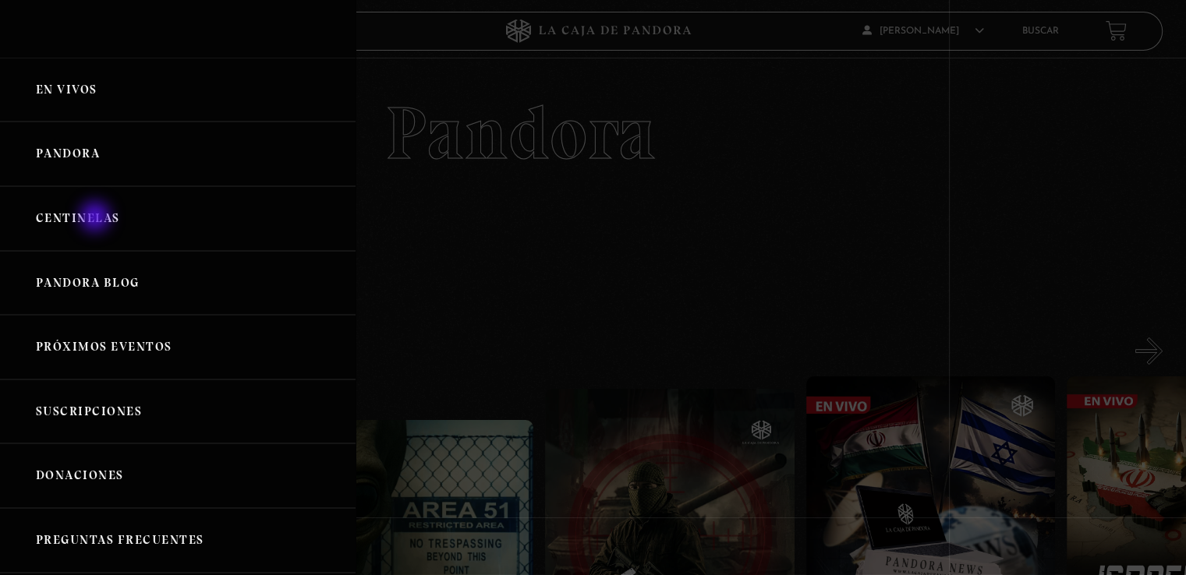
click at [97, 217] on link "Centinelas" at bounding box center [177, 218] width 355 height 65
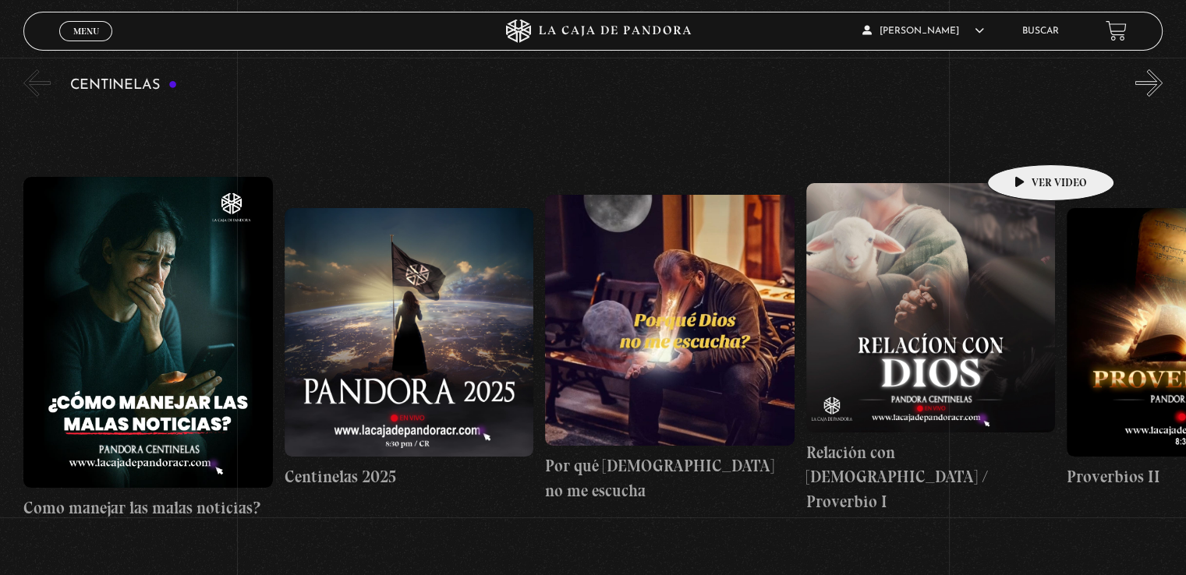
scroll to position [156, 0]
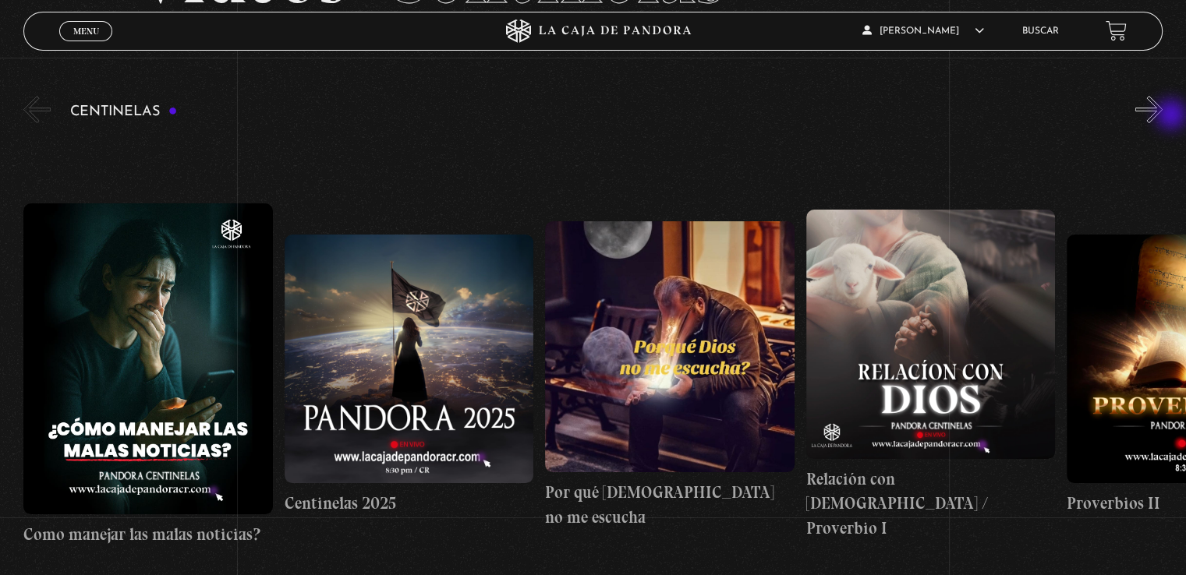
click at [1162, 116] on button "»" at bounding box center [1148, 109] width 27 height 27
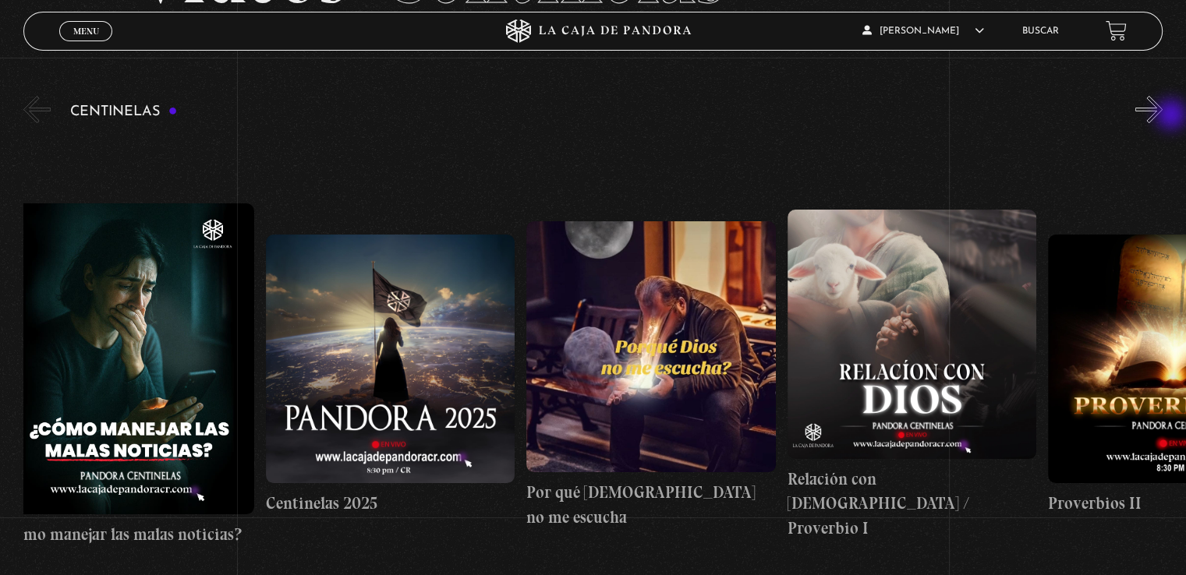
click at [1162, 116] on button "»" at bounding box center [1148, 109] width 27 height 27
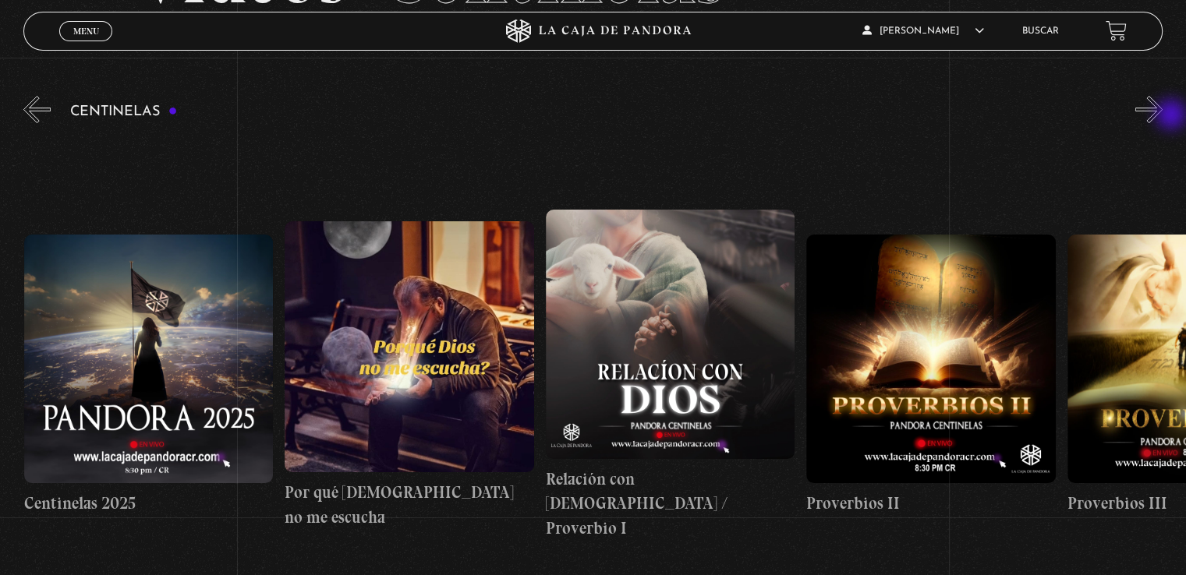
click at [1162, 116] on button "»" at bounding box center [1148, 109] width 27 height 27
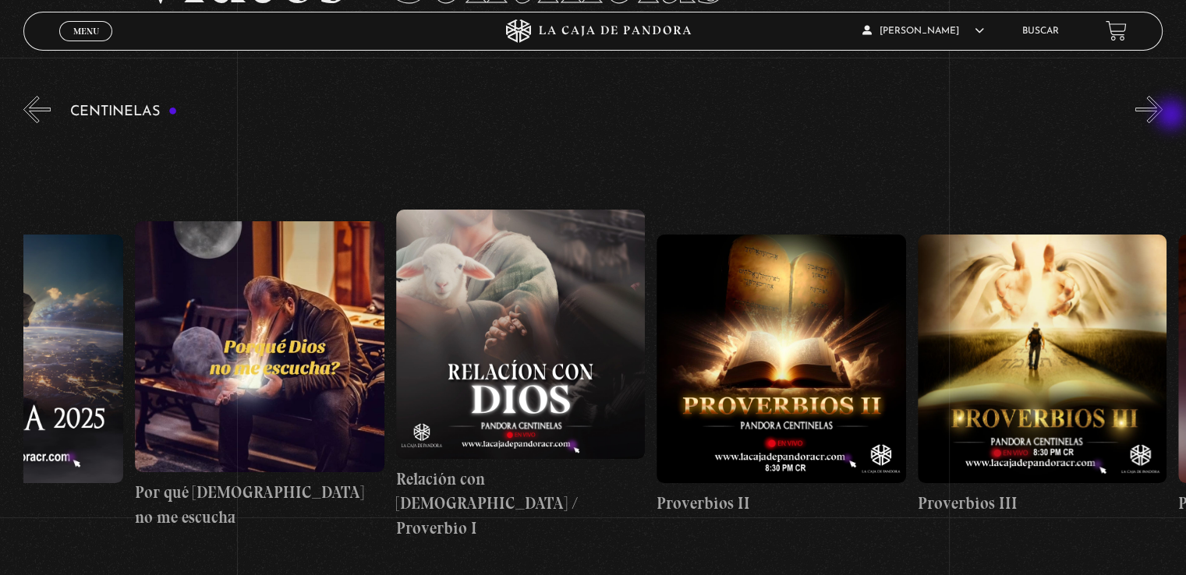
click at [1162, 116] on button "»" at bounding box center [1148, 109] width 27 height 27
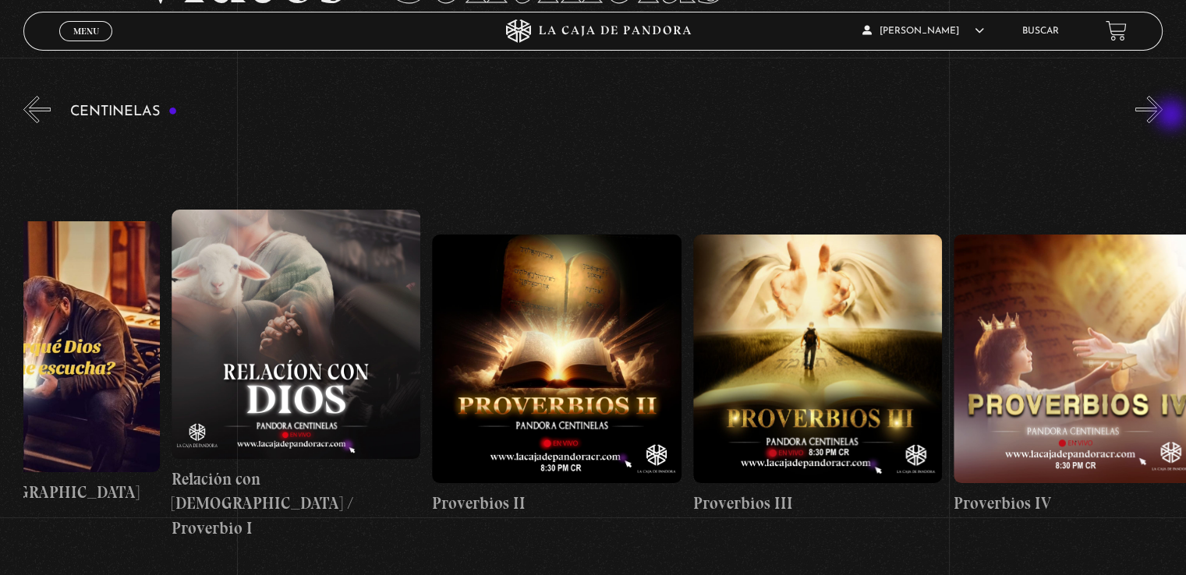
click at [1162, 116] on button "»" at bounding box center [1148, 109] width 27 height 27
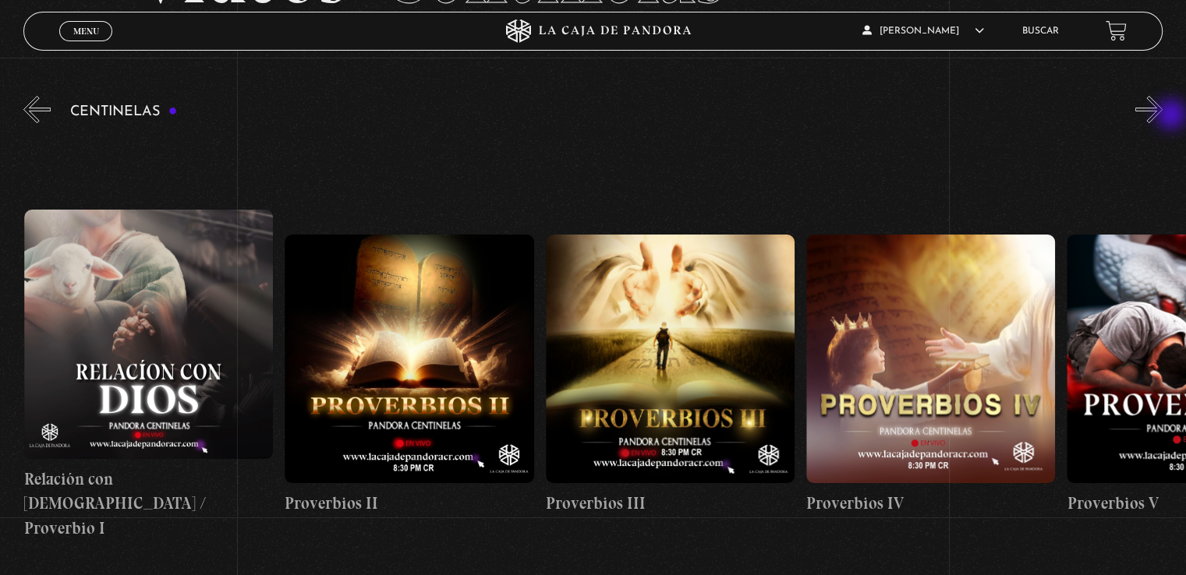
click at [1162, 116] on button "»" at bounding box center [1148, 109] width 27 height 27
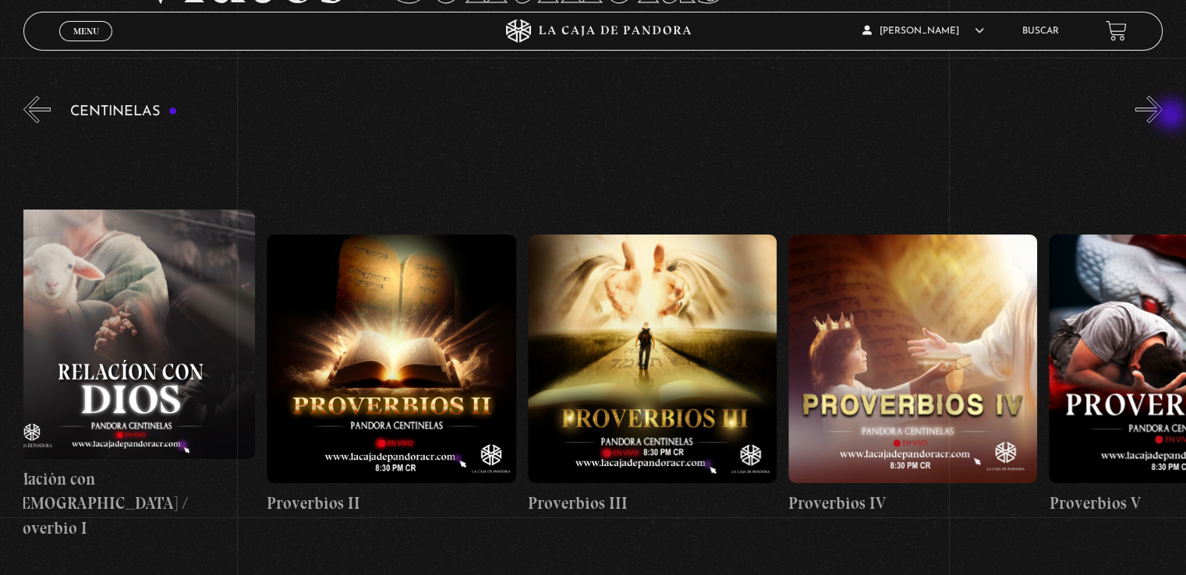
click at [1162, 116] on button "»" at bounding box center [1148, 109] width 27 height 27
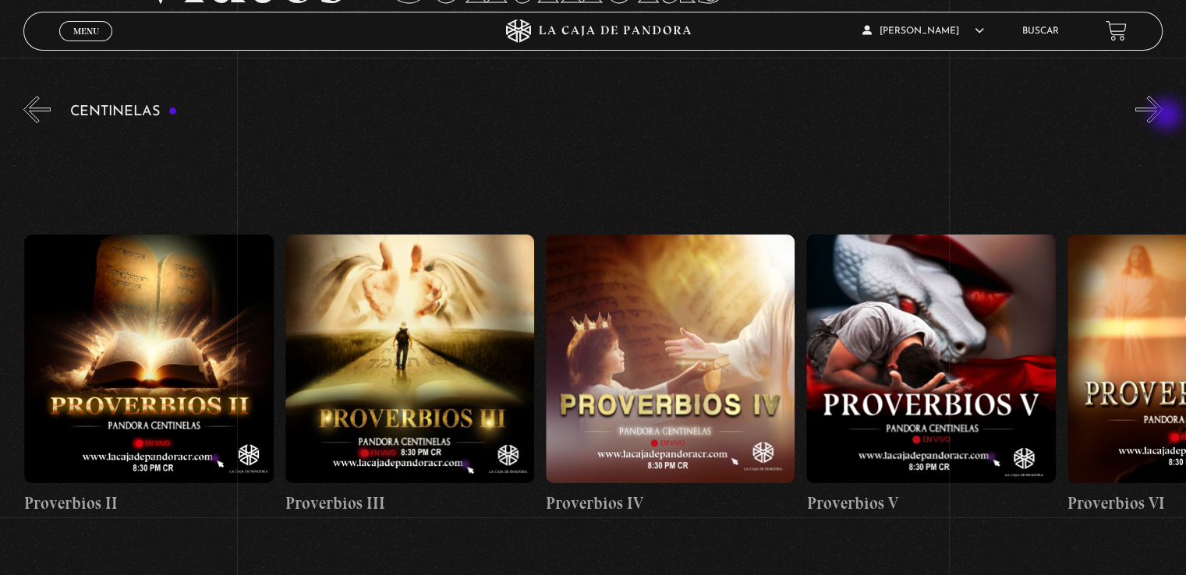
click at [1162, 117] on button "»" at bounding box center [1148, 109] width 27 height 27
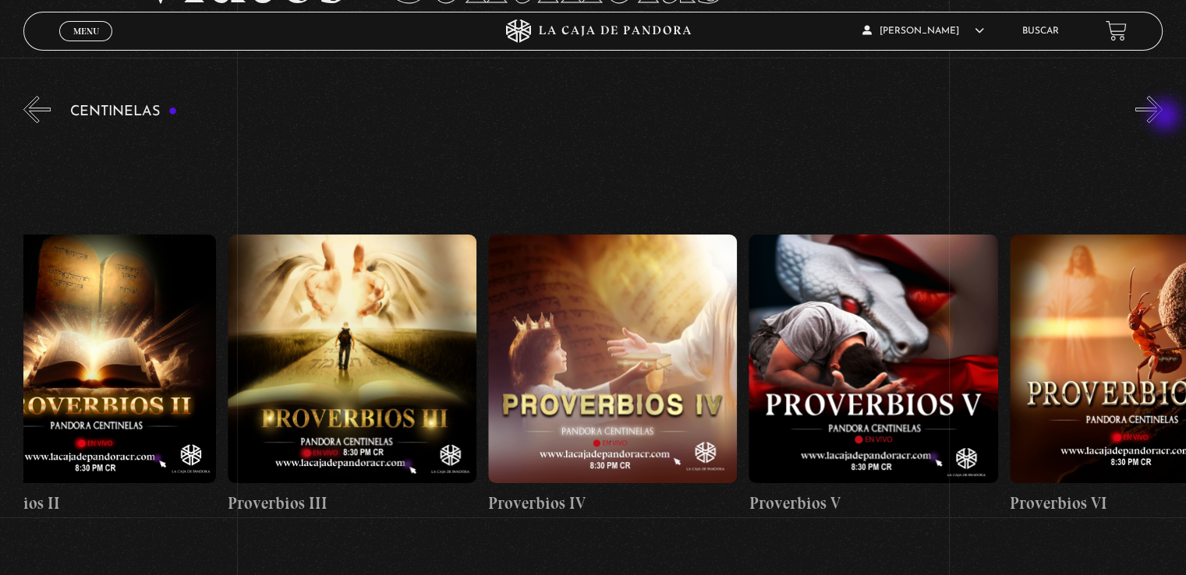
click at [1162, 117] on button "»" at bounding box center [1148, 109] width 27 height 27
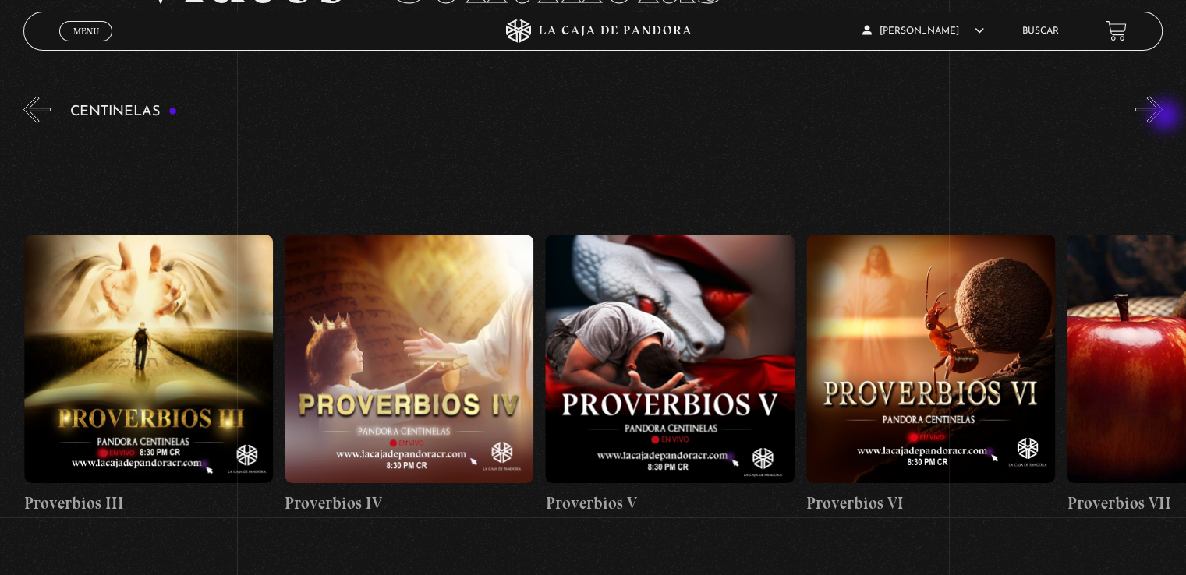
click at [1162, 117] on button "»" at bounding box center [1148, 109] width 27 height 27
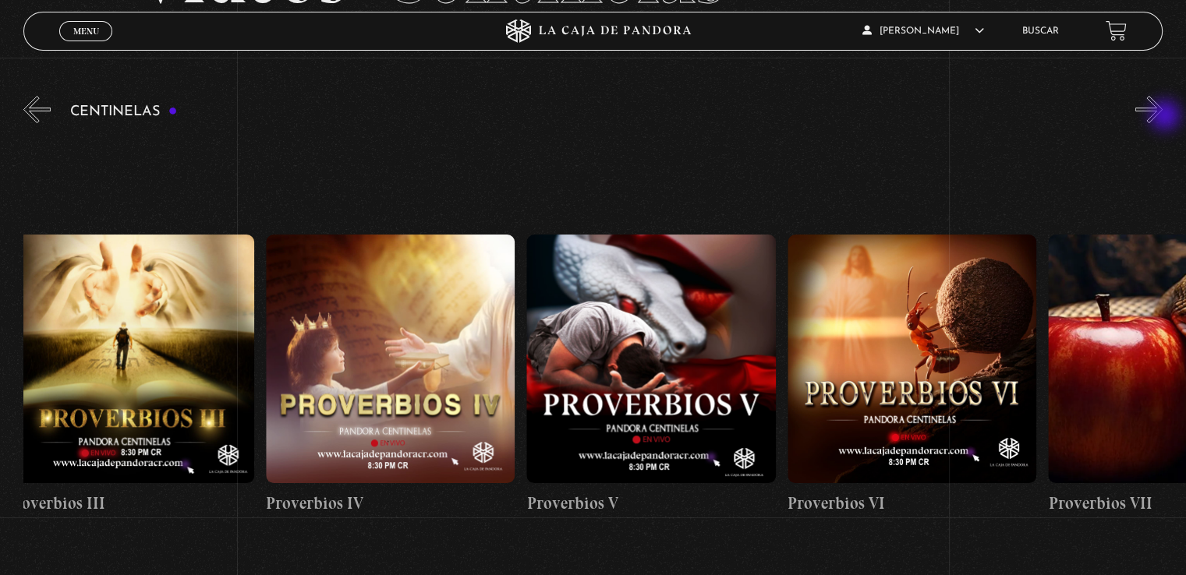
click at [1162, 118] on button "»" at bounding box center [1148, 109] width 27 height 27
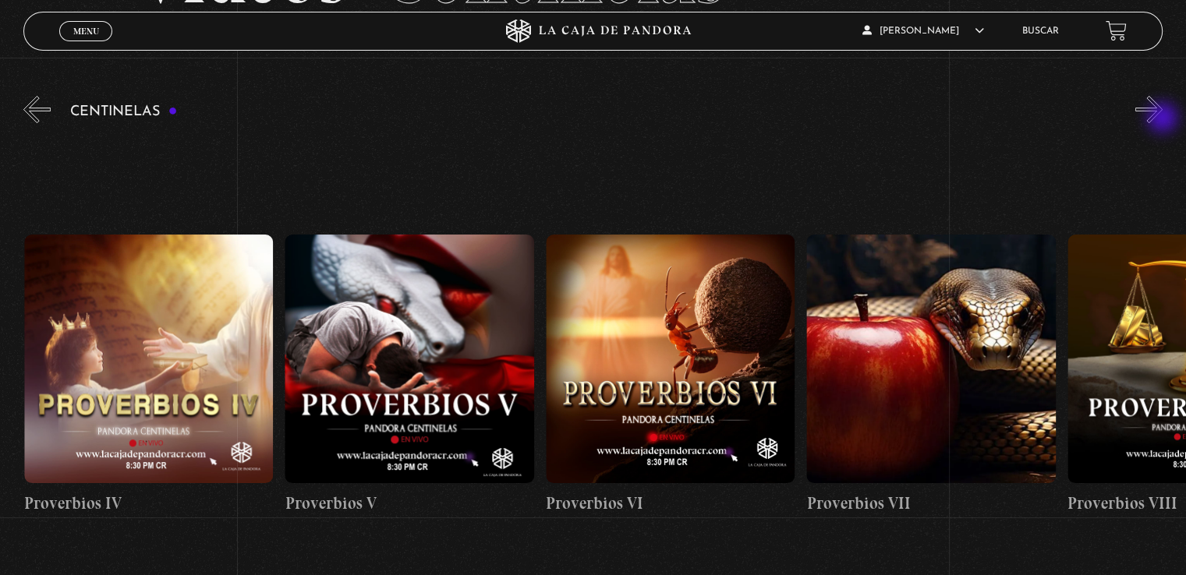
click at [1162, 119] on button "»" at bounding box center [1148, 109] width 27 height 27
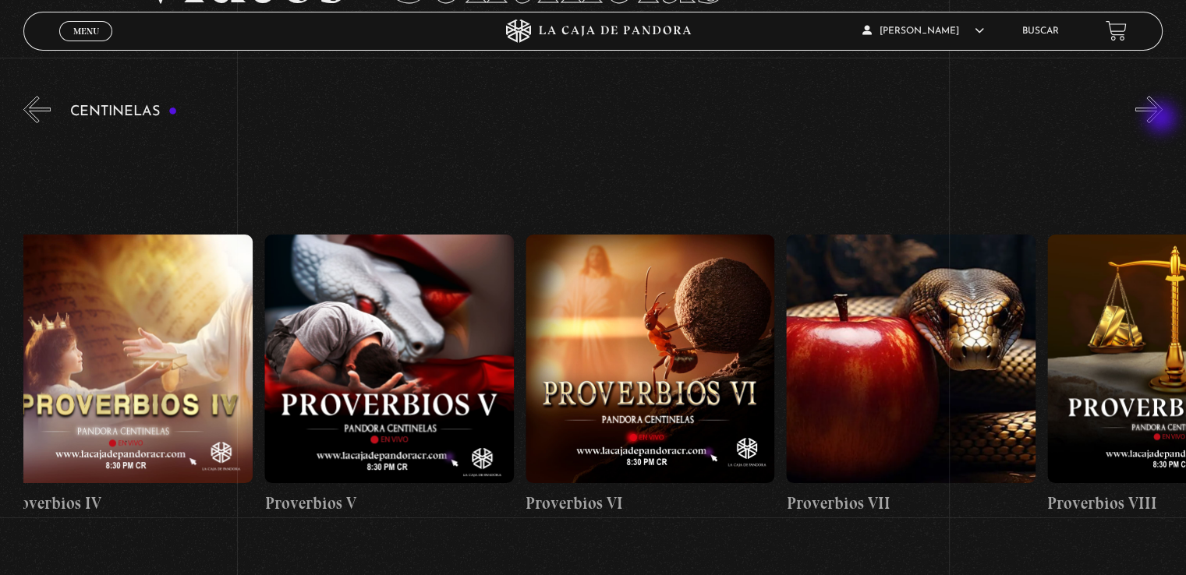
click at [1162, 119] on button "»" at bounding box center [1148, 109] width 27 height 27
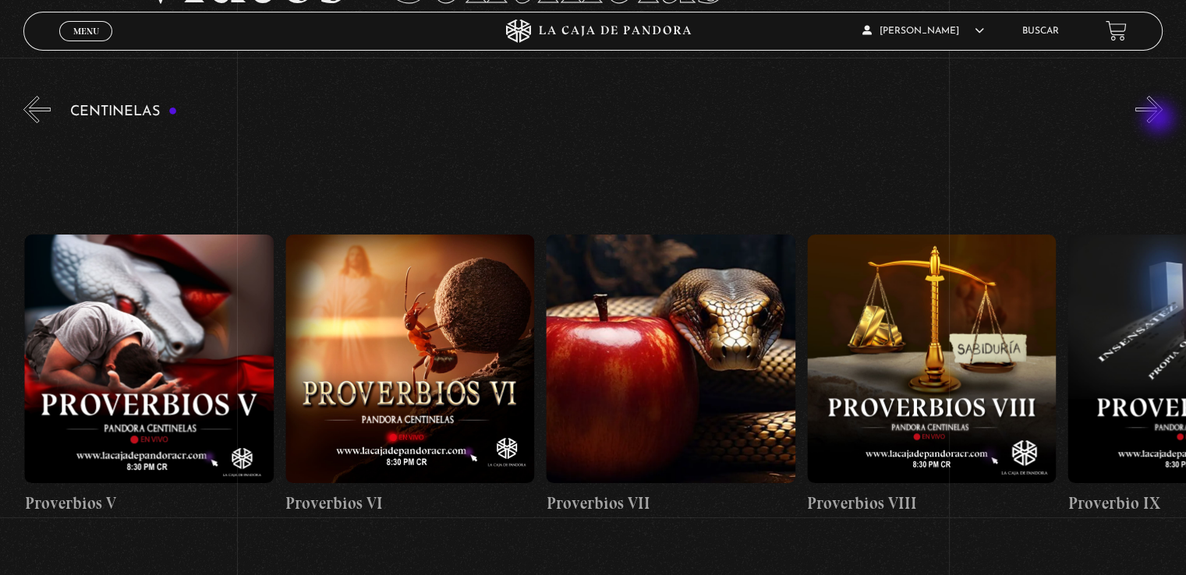
click at [1160, 119] on button "»" at bounding box center [1148, 109] width 27 height 27
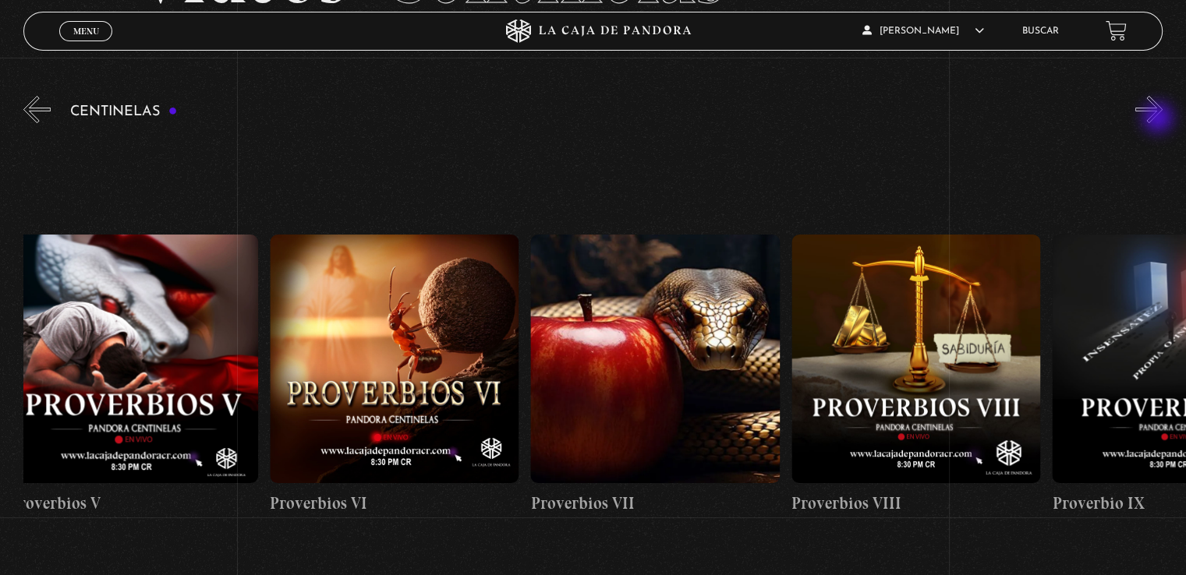
click at [1159, 119] on button "»" at bounding box center [1148, 109] width 27 height 27
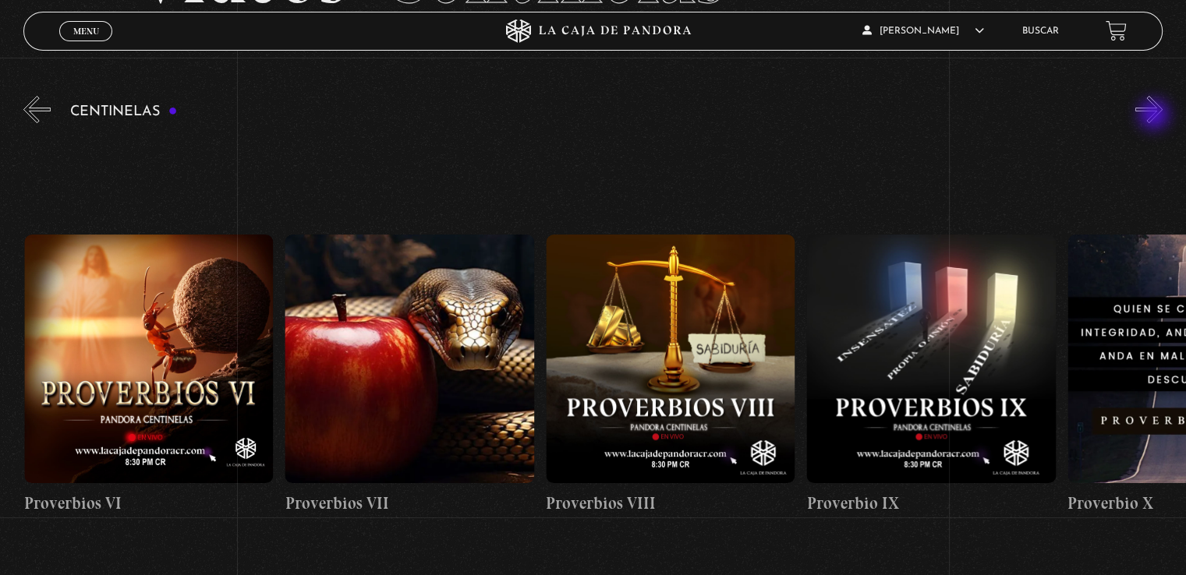
click at [1155, 116] on button "»" at bounding box center [1148, 109] width 27 height 27
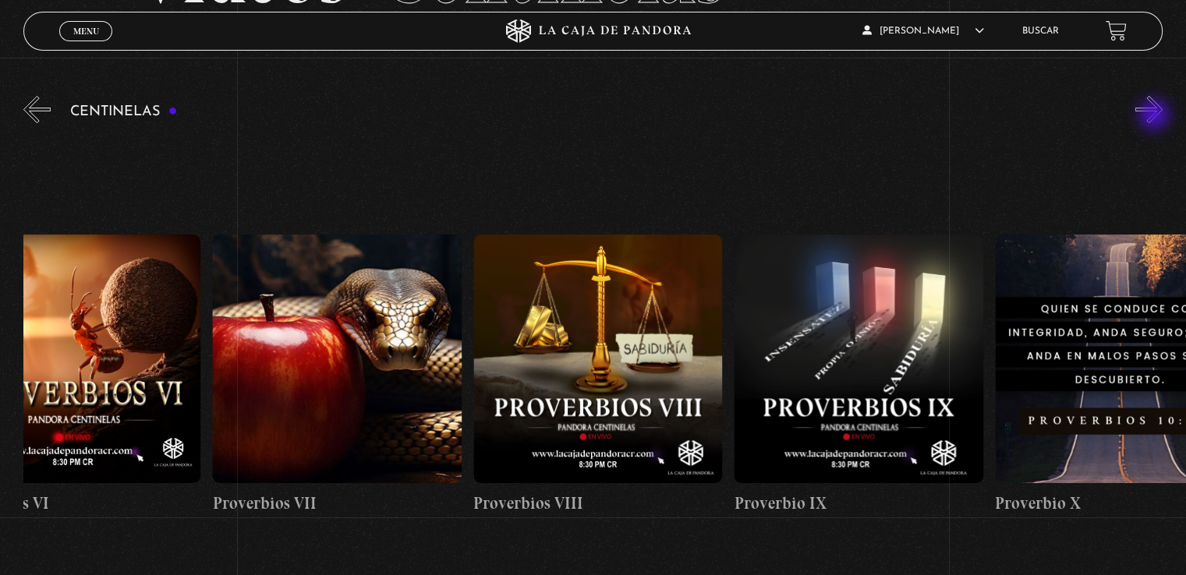
click at [1155, 116] on button "»" at bounding box center [1148, 109] width 27 height 27
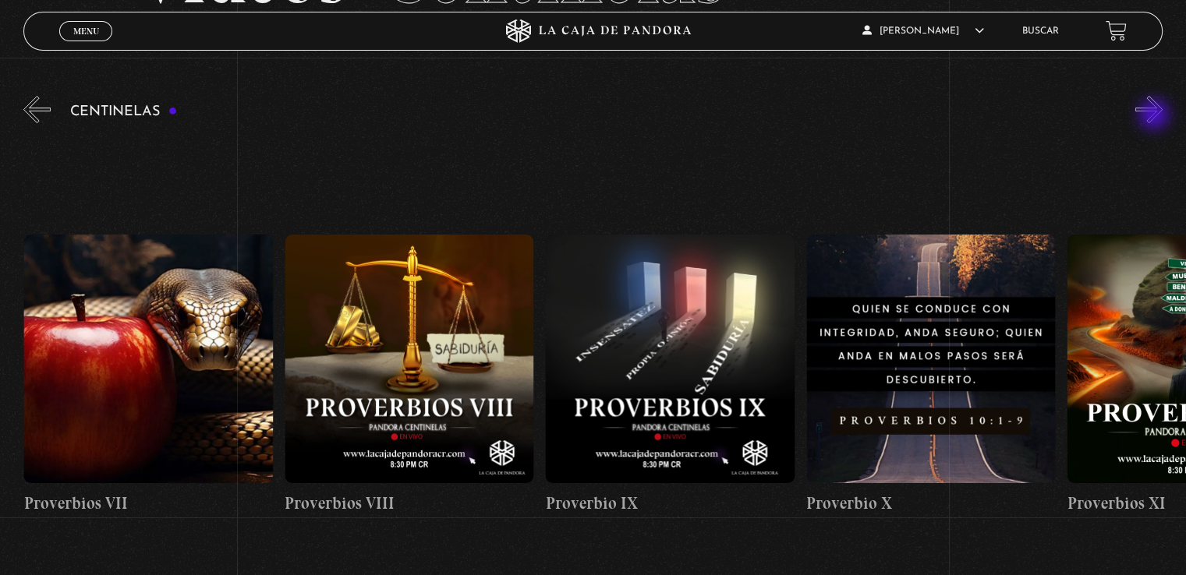
click at [1155, 116] on button "»" at bounding box center [1148, 109] width 27 height 27
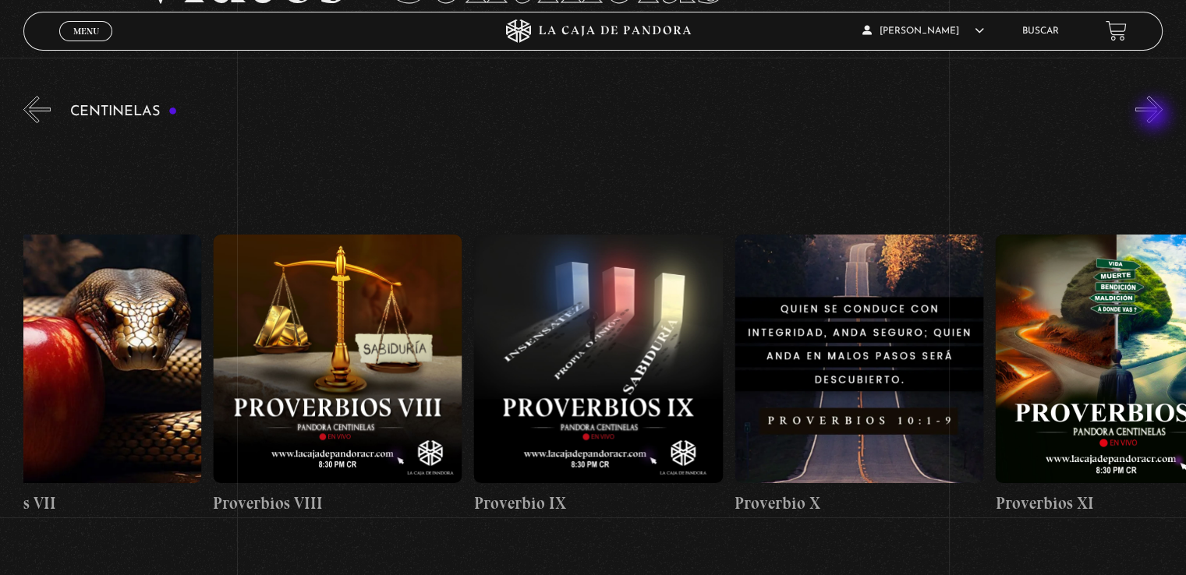
click at [1155, 116] on button "»" at bounding box center [1148, 109] width 27 height 27
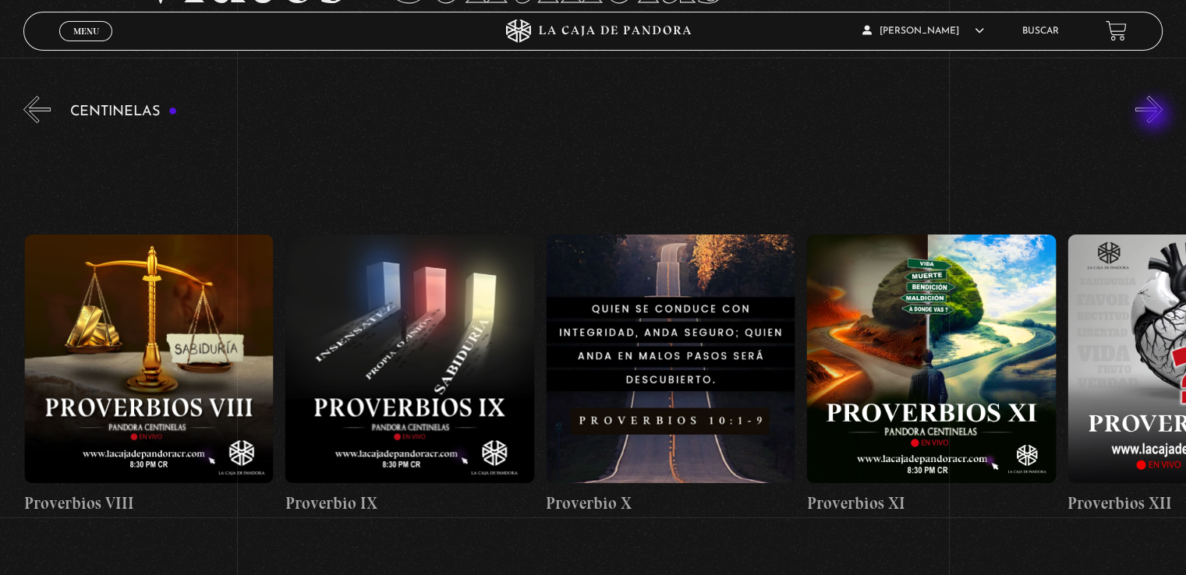
click at [1155, 116] on button "»" at bounding box center [1148, 109] width 27 height 27
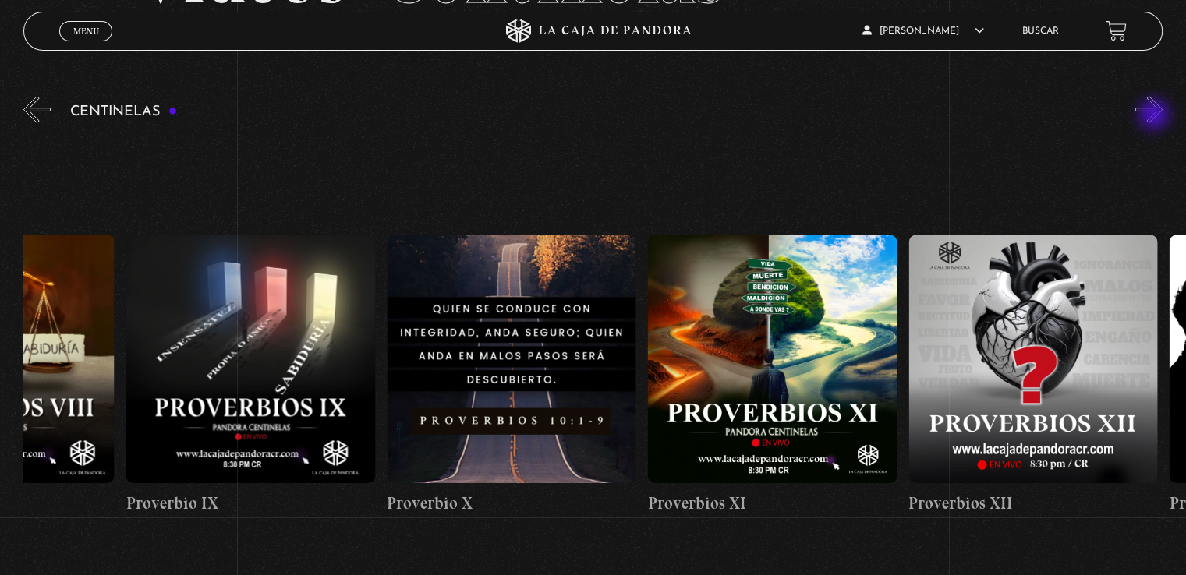
click at [1155, 116] on button "»" at bounding box center [1148, 109] width 27 height 27
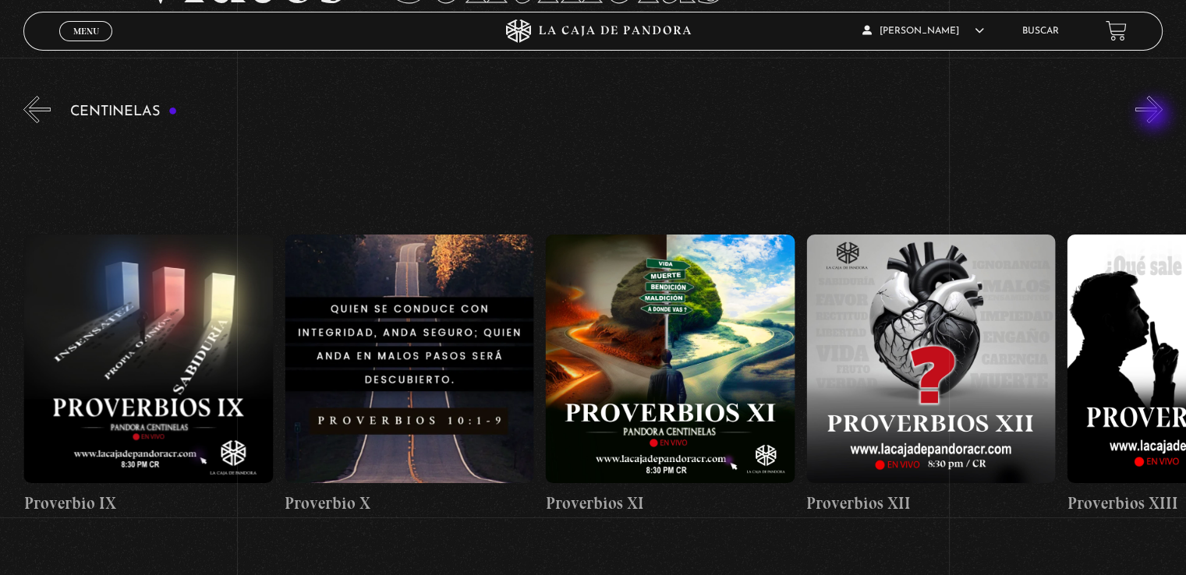
click at [1155, 116] on button "»" at bounding box center [1148, 109] width 27 height 27
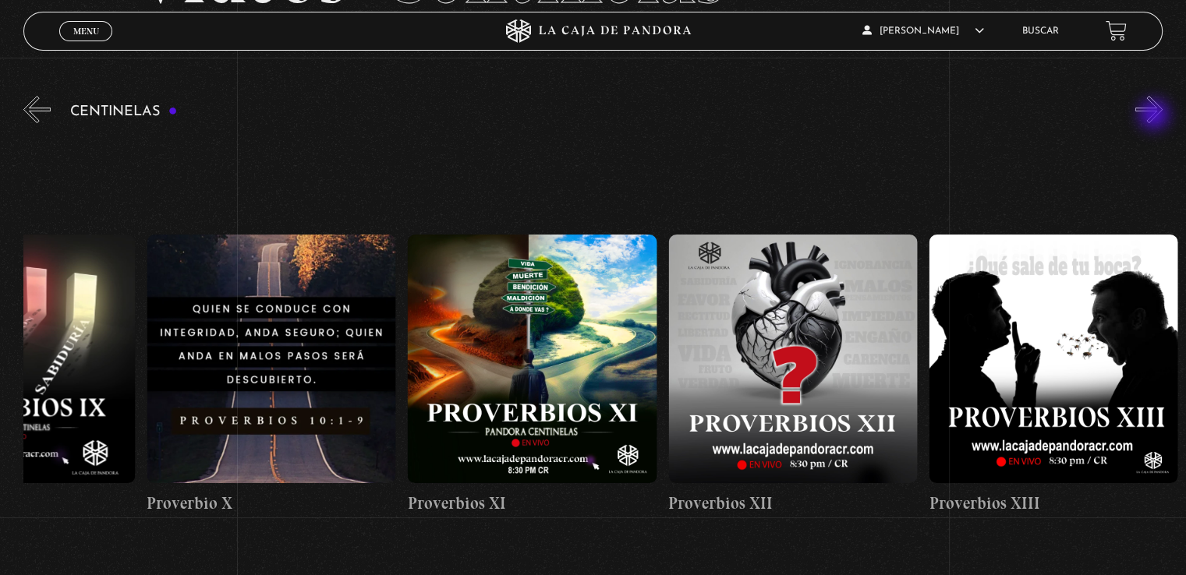
click at [1155, 116] on button "»" at bounding box center [1148, 109] width 27 height 27
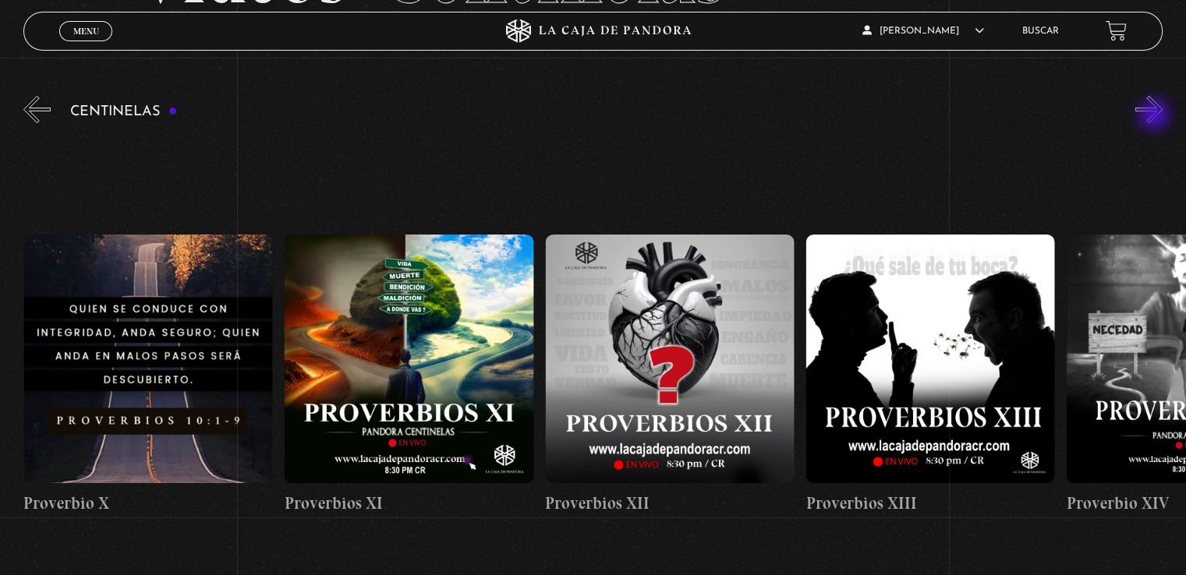
click at [1155, 116] on button "»" at bounding box center [1148, 109] width 27 height 27
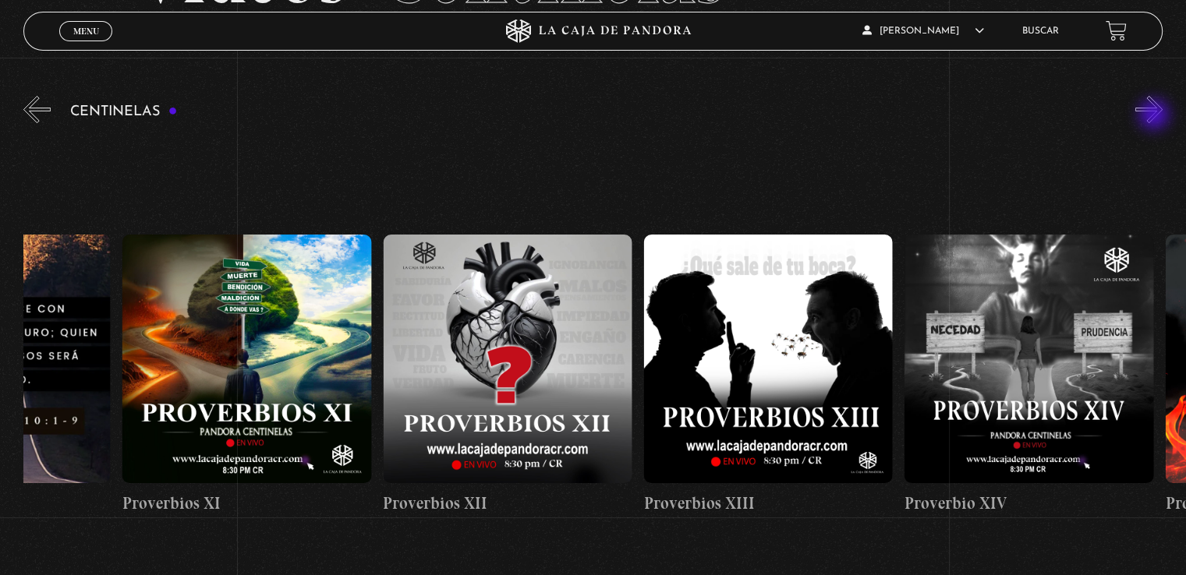
click at [1155, 116] on button "»" at bounding box center [1148, 109] width 27 height 27
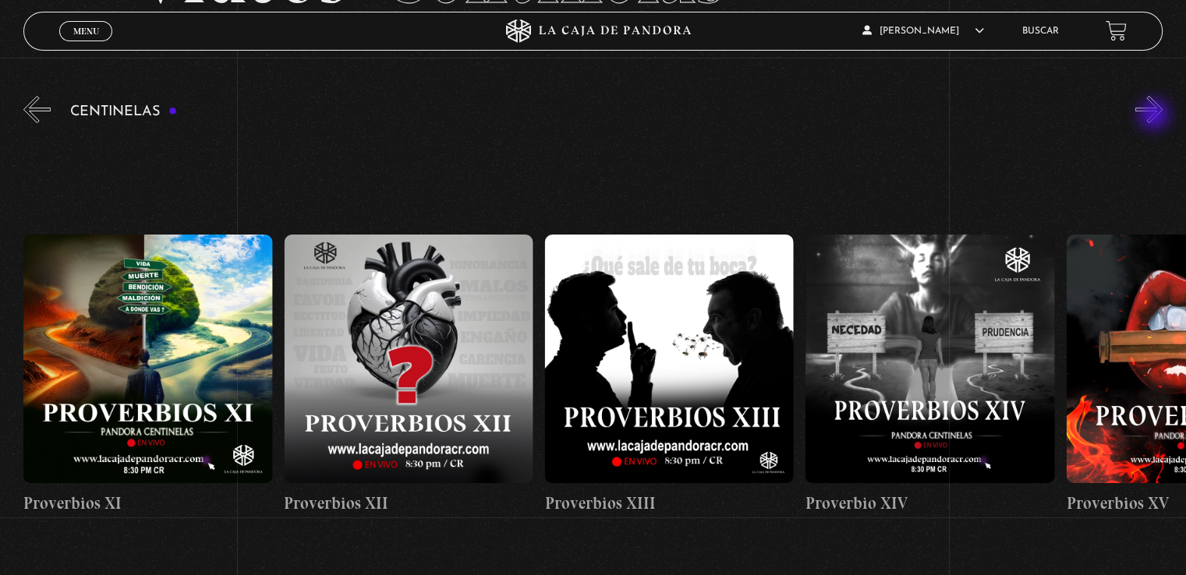
click at [1155, 116] on button "»" at bounding box center [1148, 109] width 27 height 27
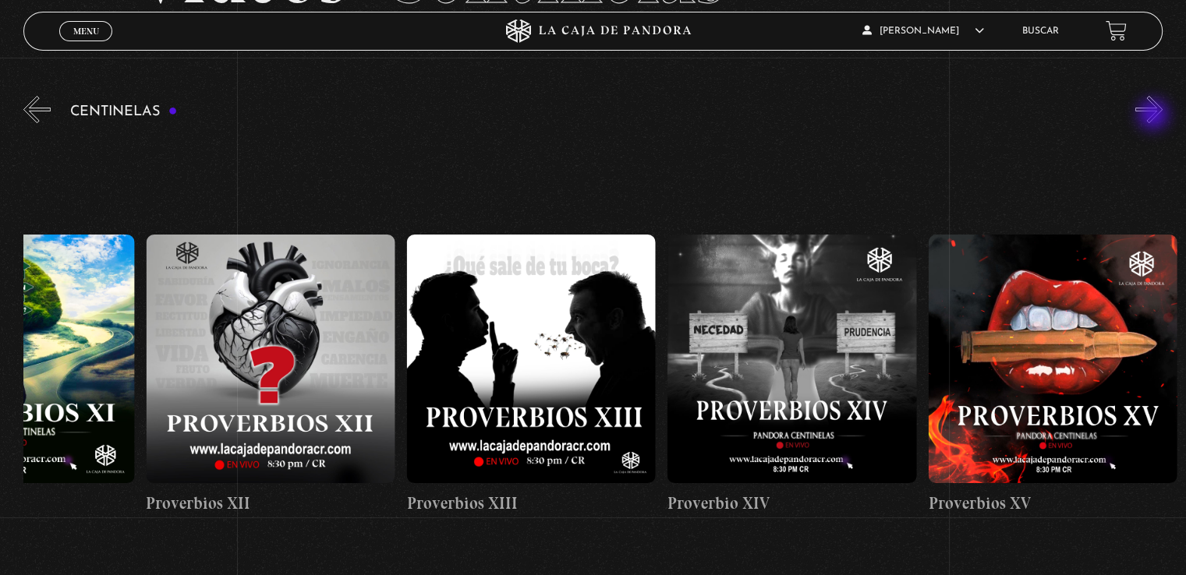
click at [1155, 116] on button "»" at bounding box center [1148, 109] width 27 height 27
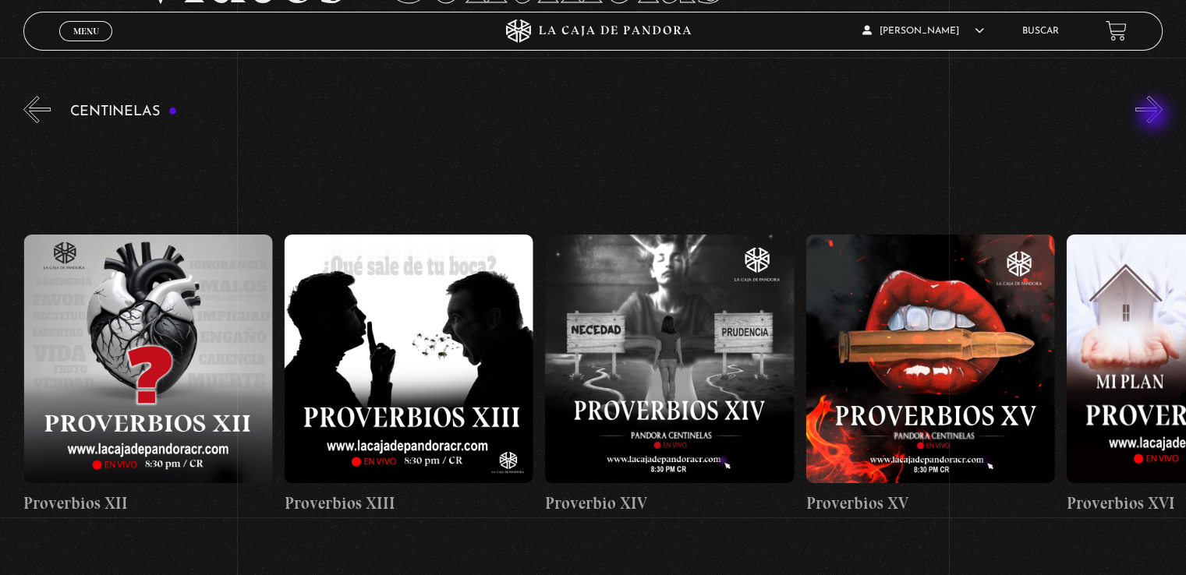
click at [1155, 116] on button "»" at bounding box center [1148, 109] width 27 height 27
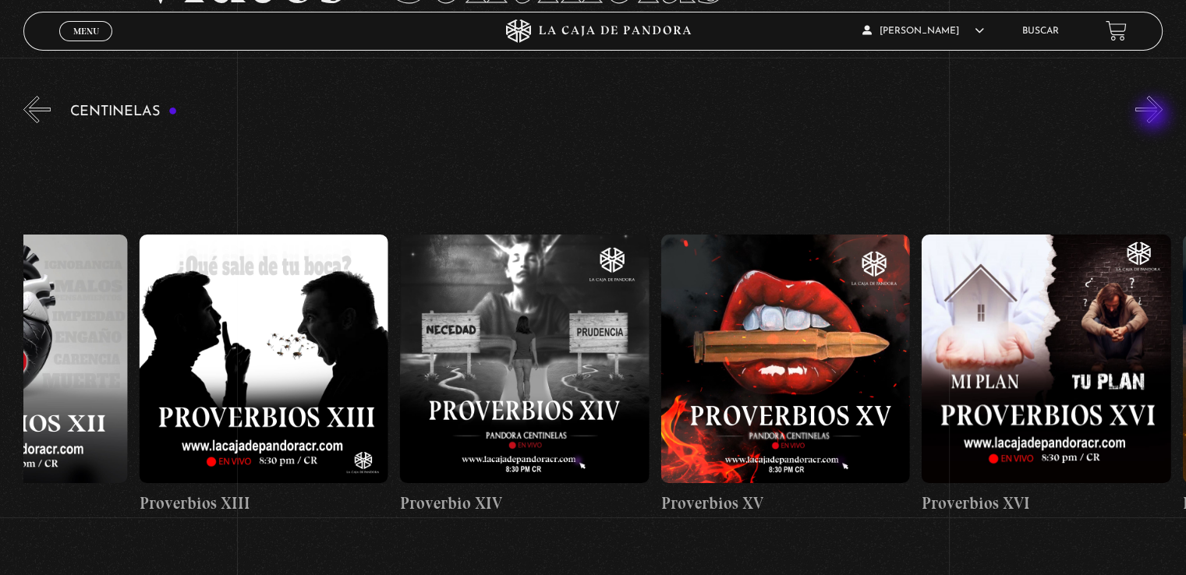
click at [1155, 116] on button "»" at bounding box center [1148, 109] width 27 height 27
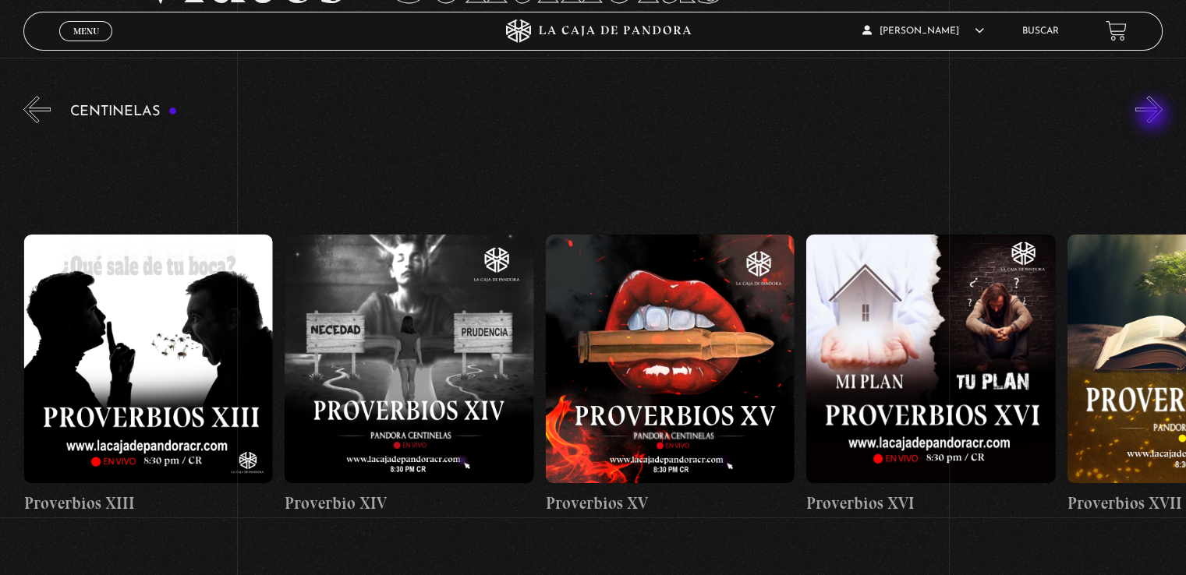
click at [1152, 117] on button "»" at bounding box center [1148, 109] width 27 height 27
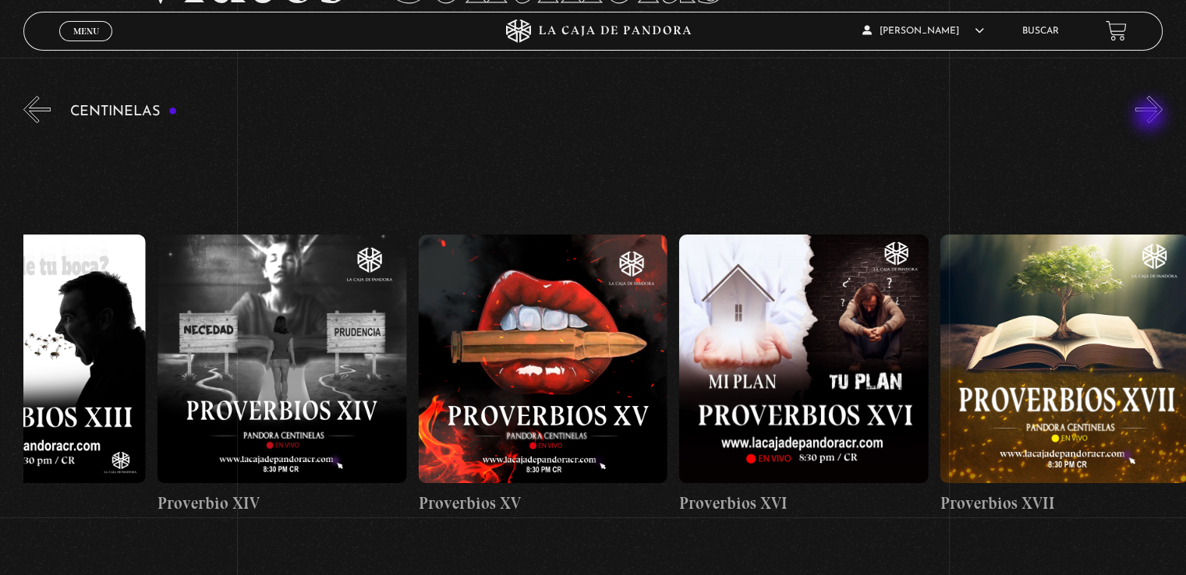
click at [1151, 117] on button "»" at bounding box center [1148, 109] width 27 height 27
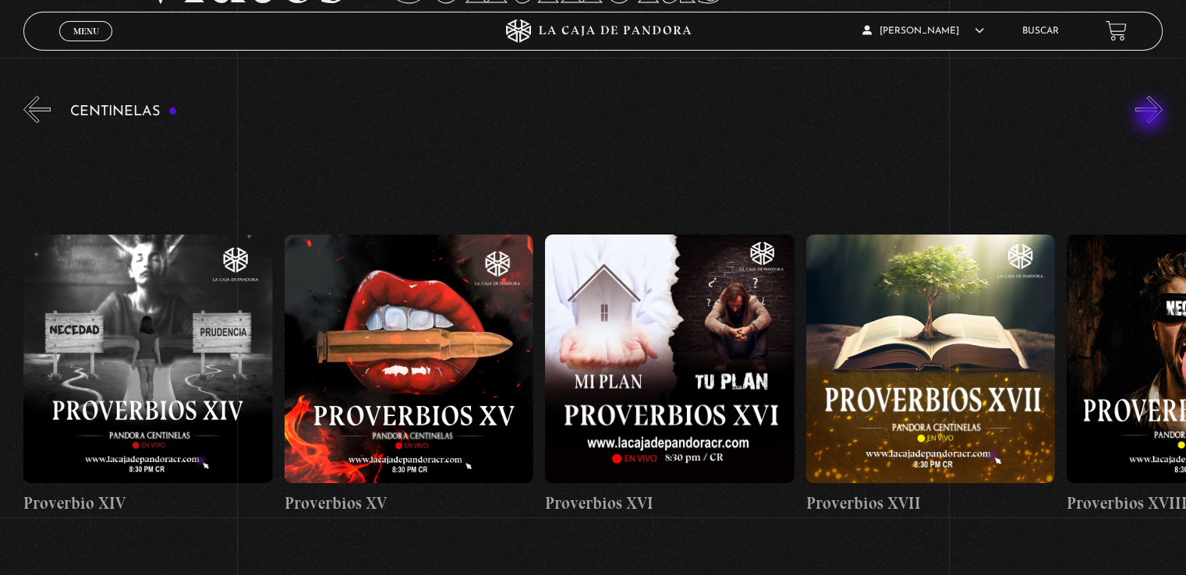
click at [1151, 117] on button "»" at bounding box center [1148, 109] width 27 height 27
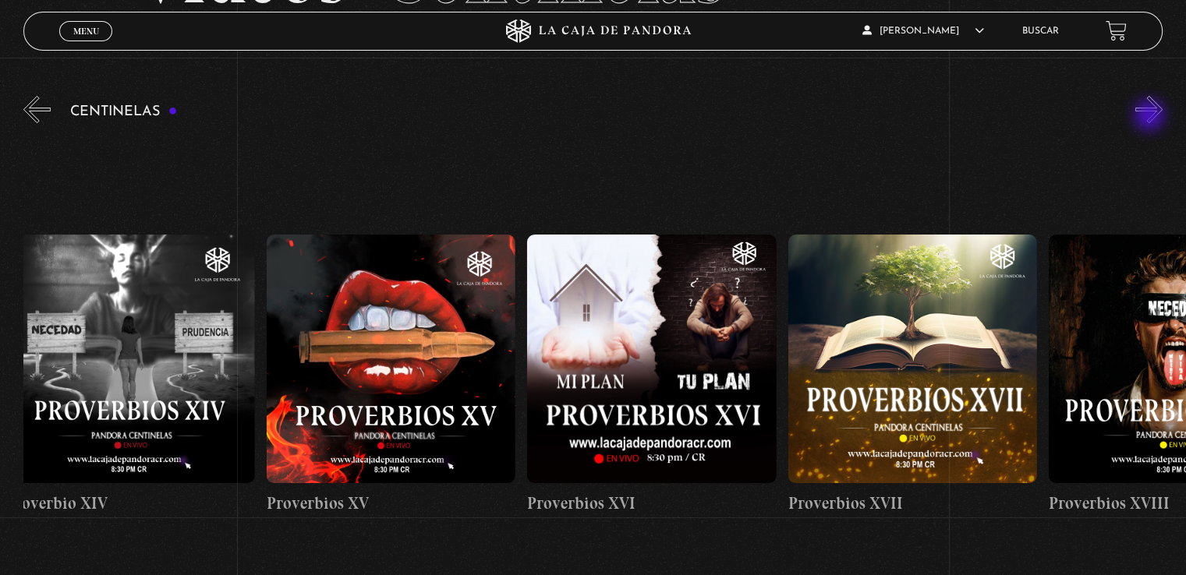
click at [1151, 117] on button "»" at bounding box center [1148, 109] width 27 height 27
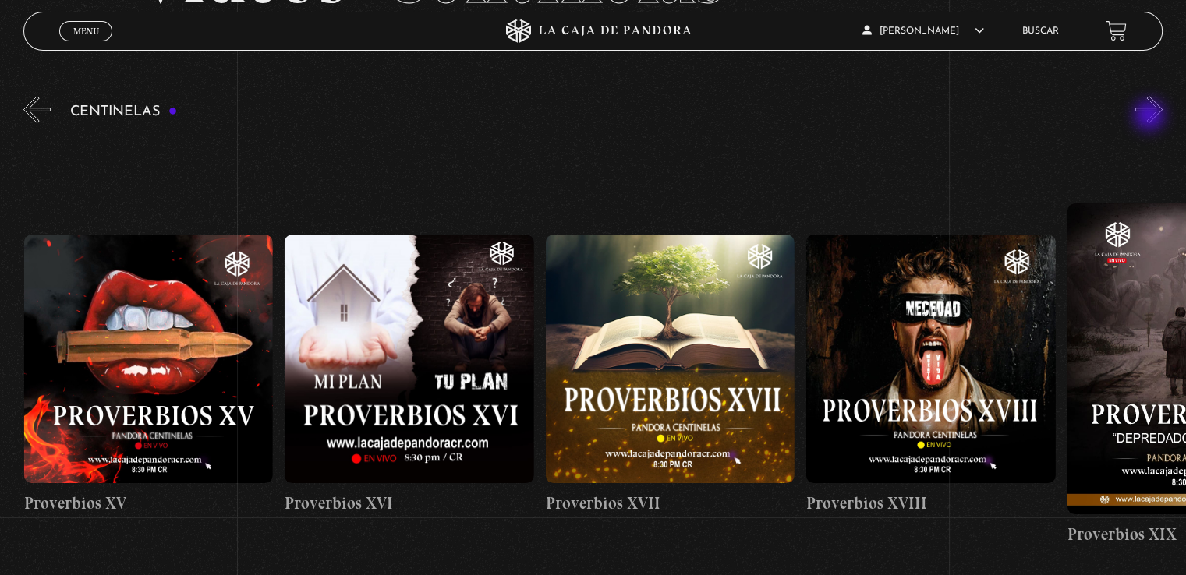
click at [1151, 117] on button "»" at bounding box center [1148, 109] width 27 height 27
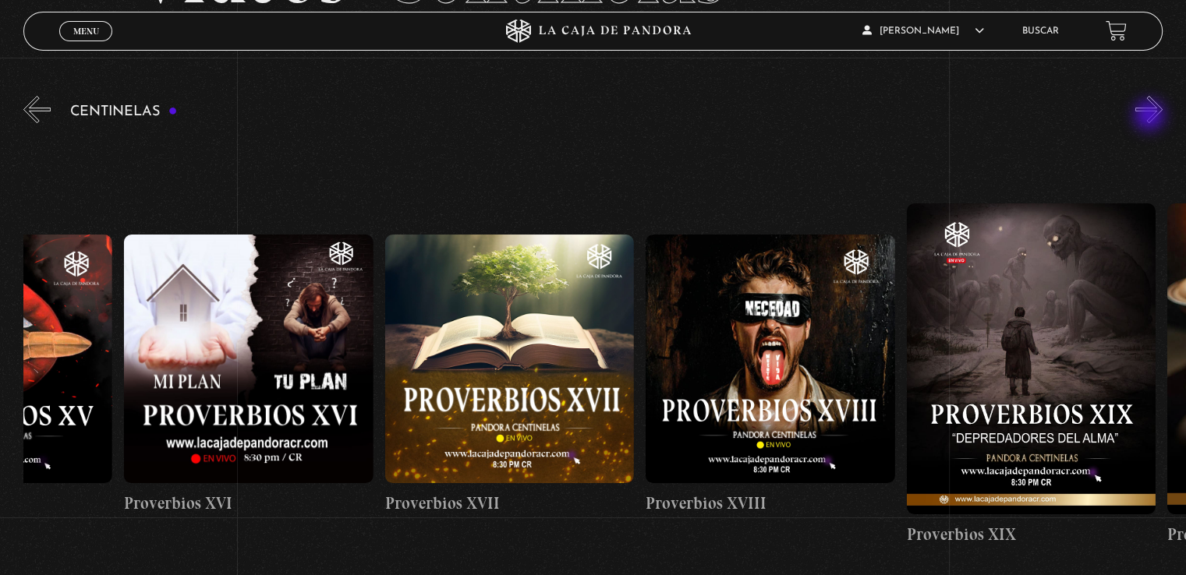
click at [1151, 117] on button "»" at bounding box center [1148, 109] width 27 height 27
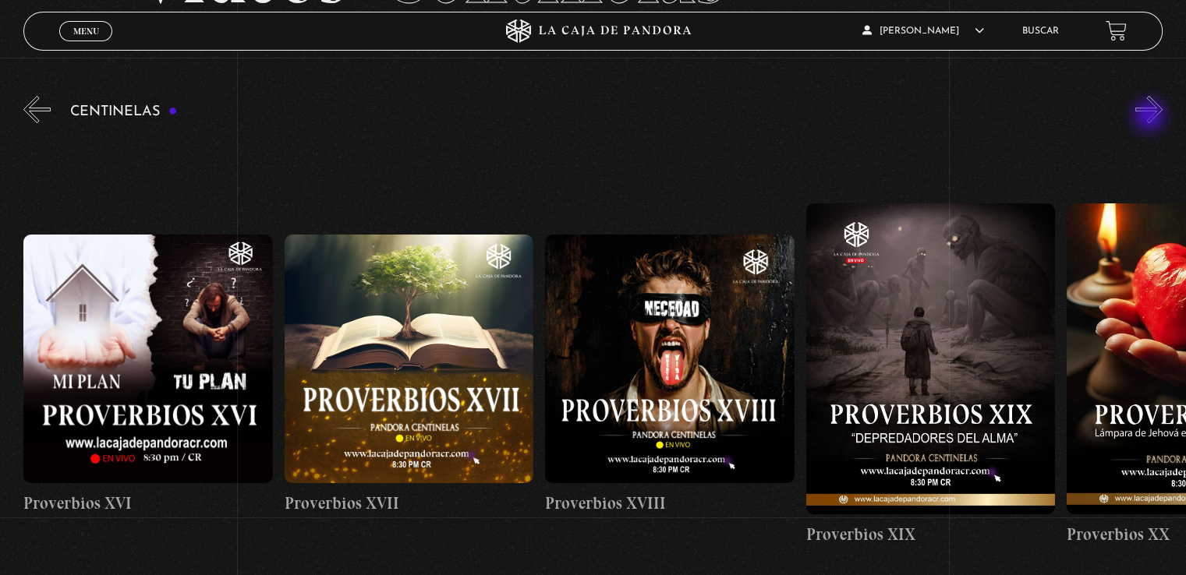
click at [1151, 117] on button "»" at bounding box center [1148, 109] width 27 height 27
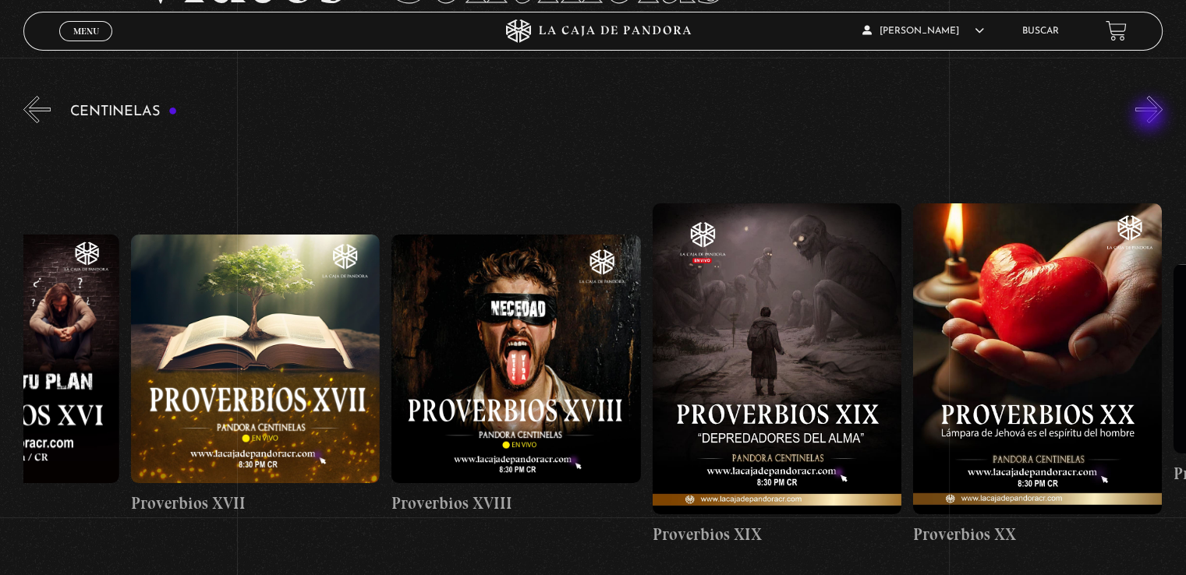
click at [1150, 118] on button "»" at bounding box center [1148, 109] width 27 height 27
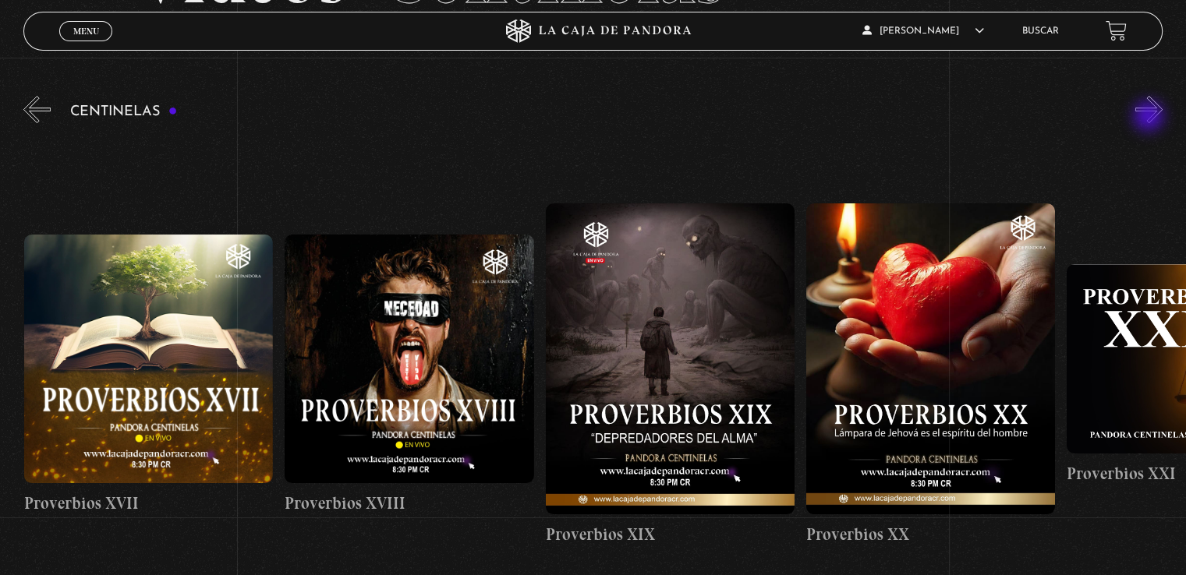
click at [1150, 118] on button "»" at bounding box center [1148, 109] width 27 height 27
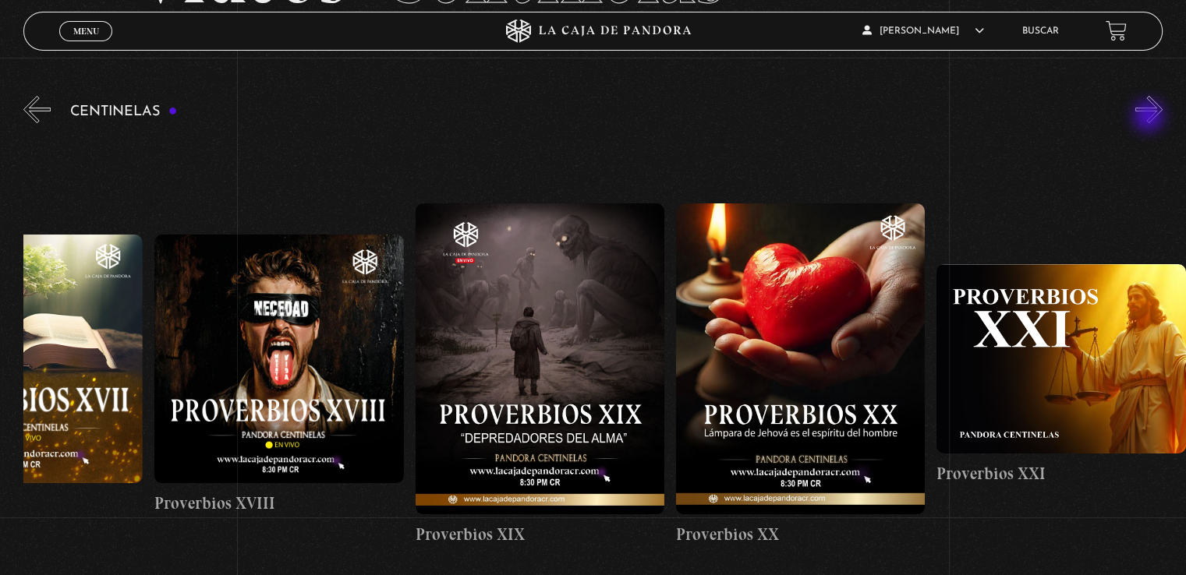
click at [1150, 118] on button "»" at bounding box center [1148, 109] width 27 height 27
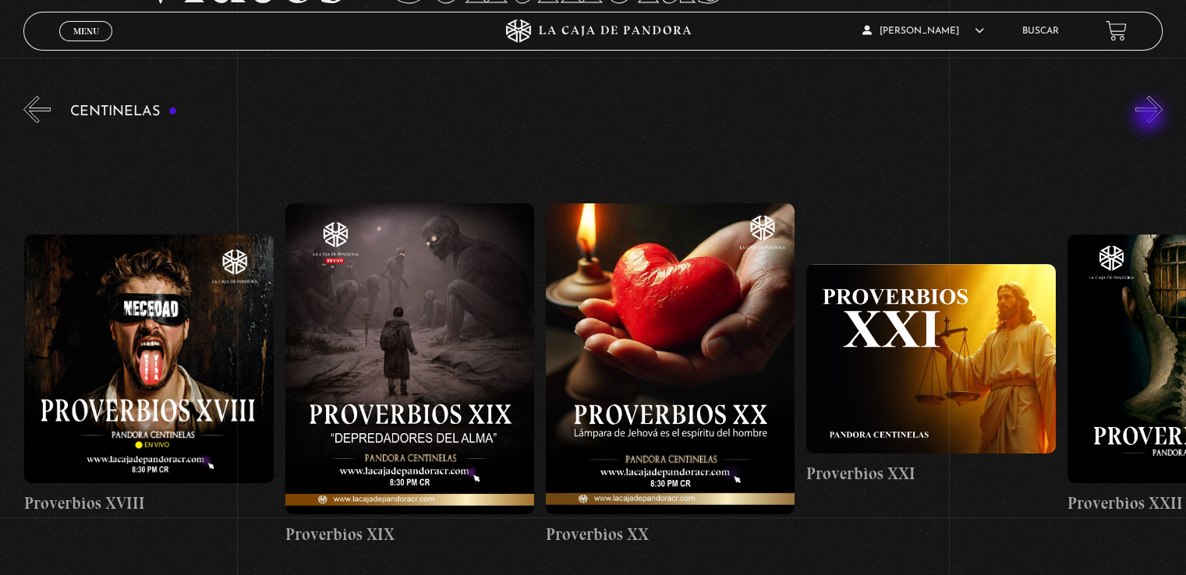
click at [1150, 118] on button "»" at bounding box center [1148, 109] width 27 height 27
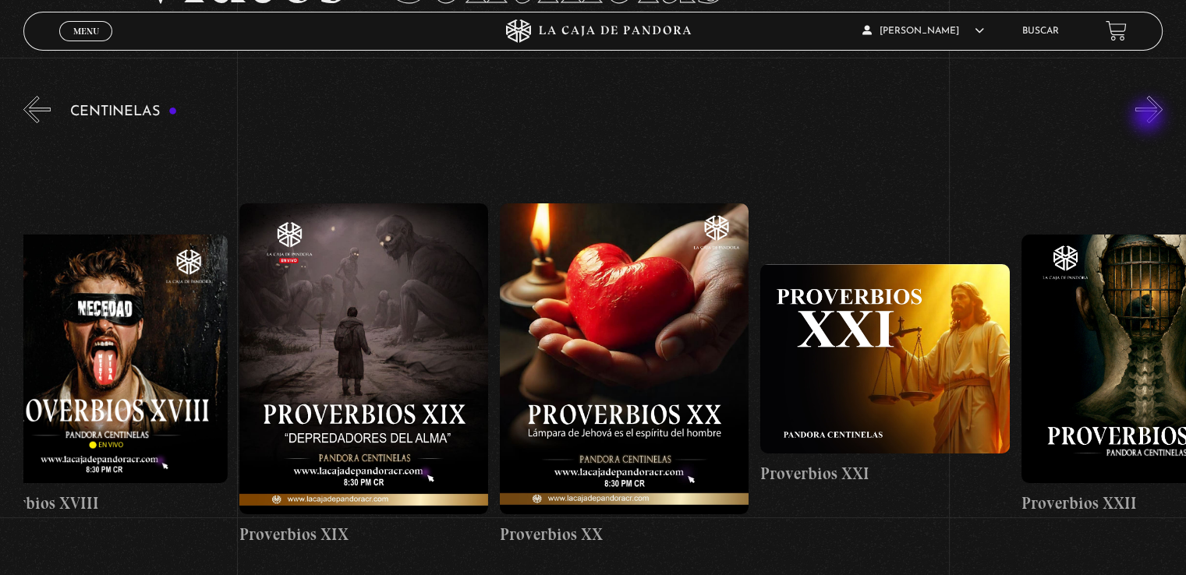
click at [1149, 118] on button "»" at bounding box center [1148, 109] width 27 height 27
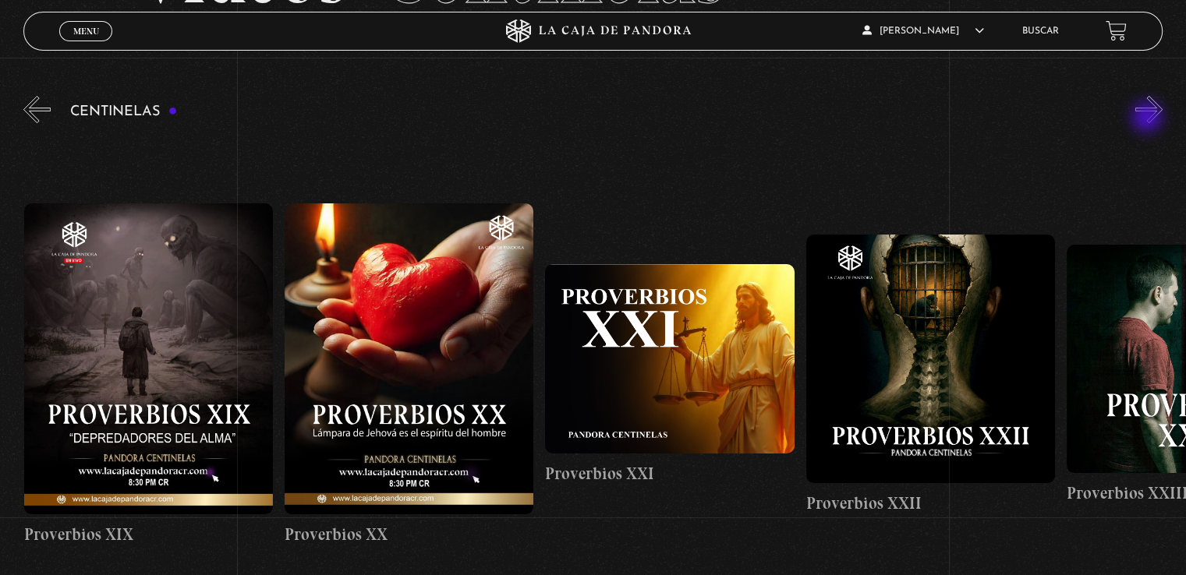
click at [1147, 118] on button "»" at bounding box center [1148, 109] width 27 height 27
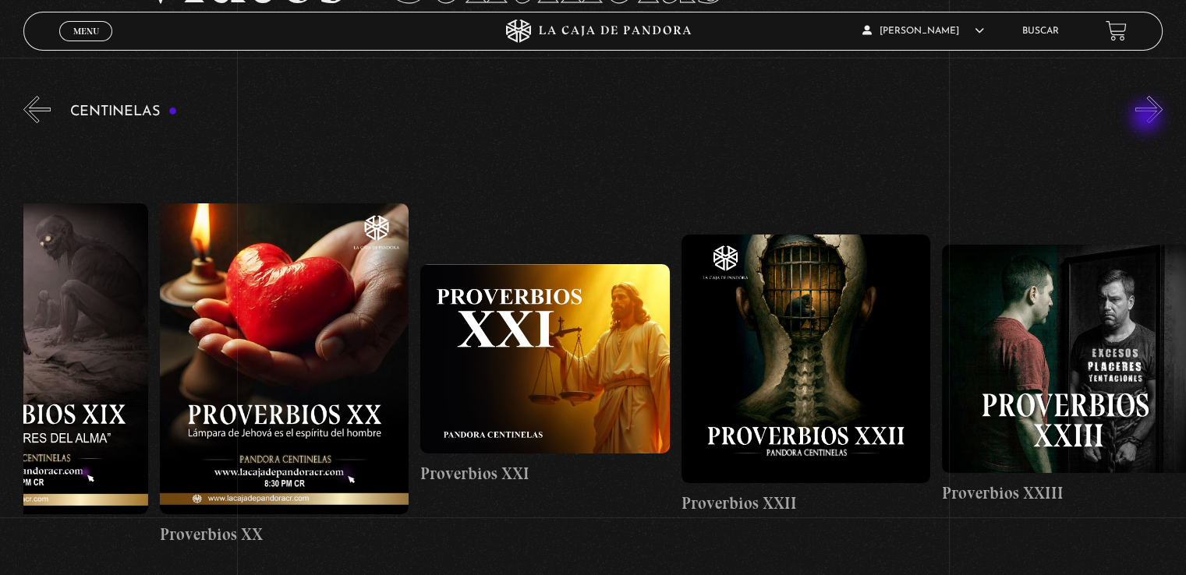
click at [1147, 118] on button "»" at bounding box center [1148, 109] width 27 height 27
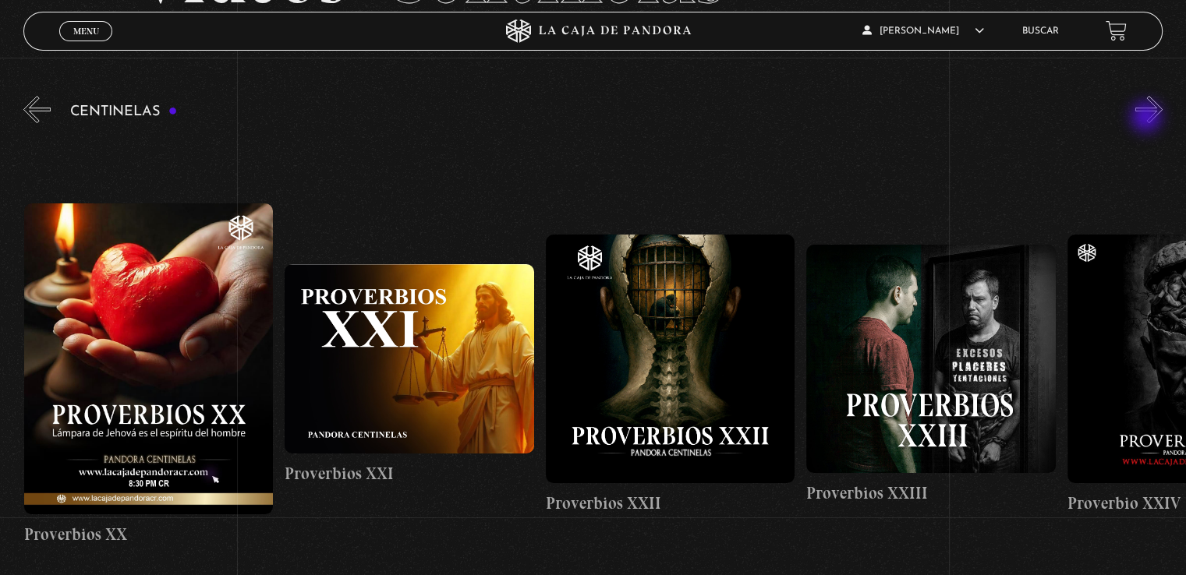
click at [1147, 118] on button "»" at bounding box center [1148, 109] width 27 height 27
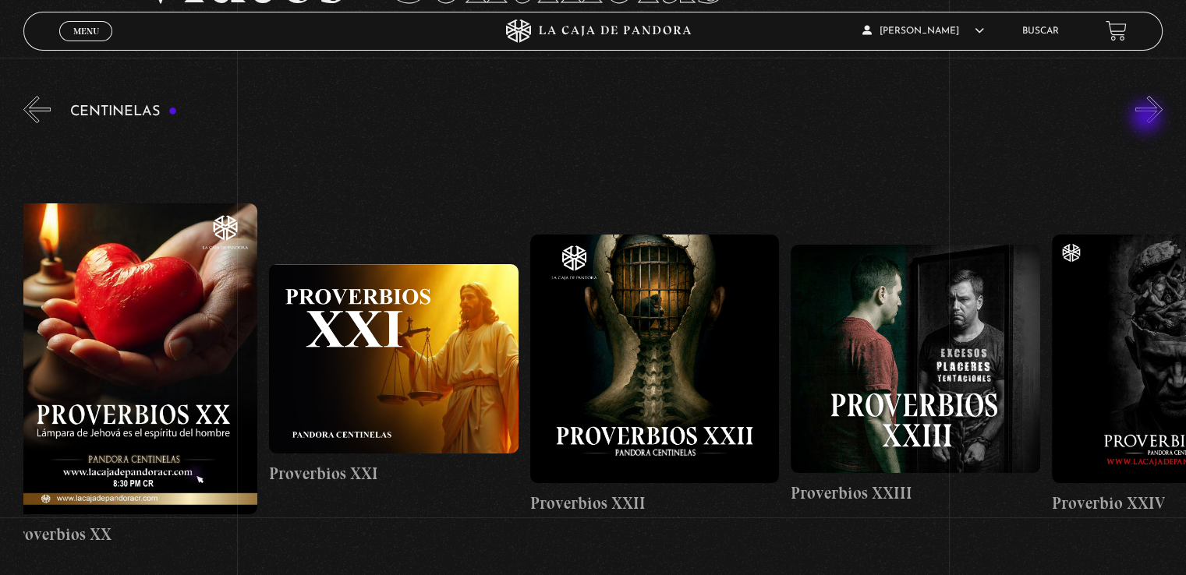
click at [1147, 118] on button "»" at bounding box center [1148, 109] width 27 height 27
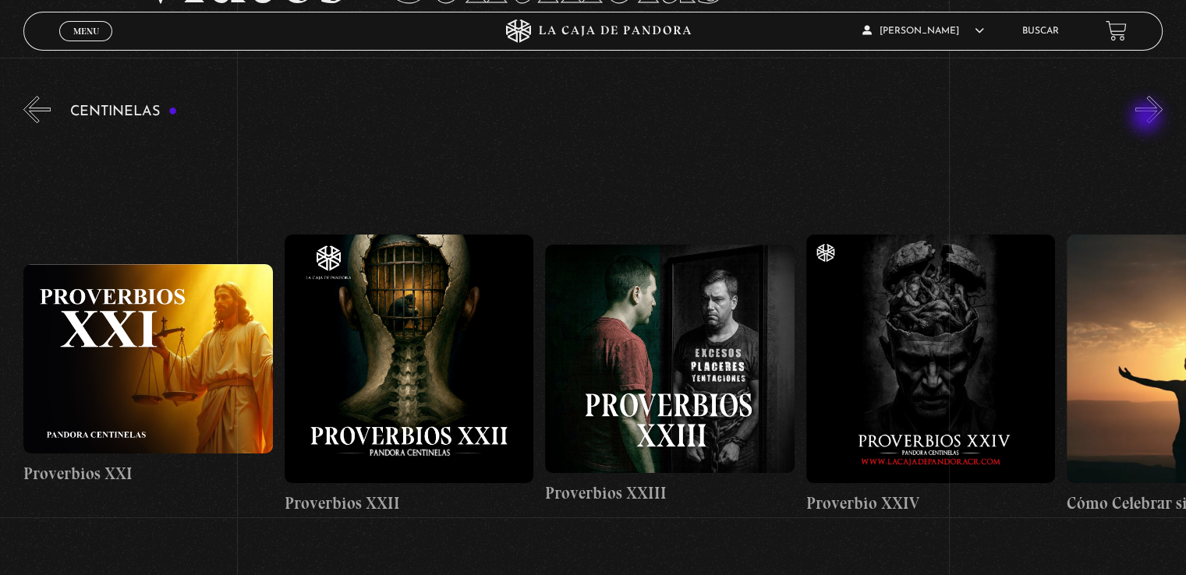
click at [1147, 119] on button "»" at bounding box center [1148, 109] width 27 height 27
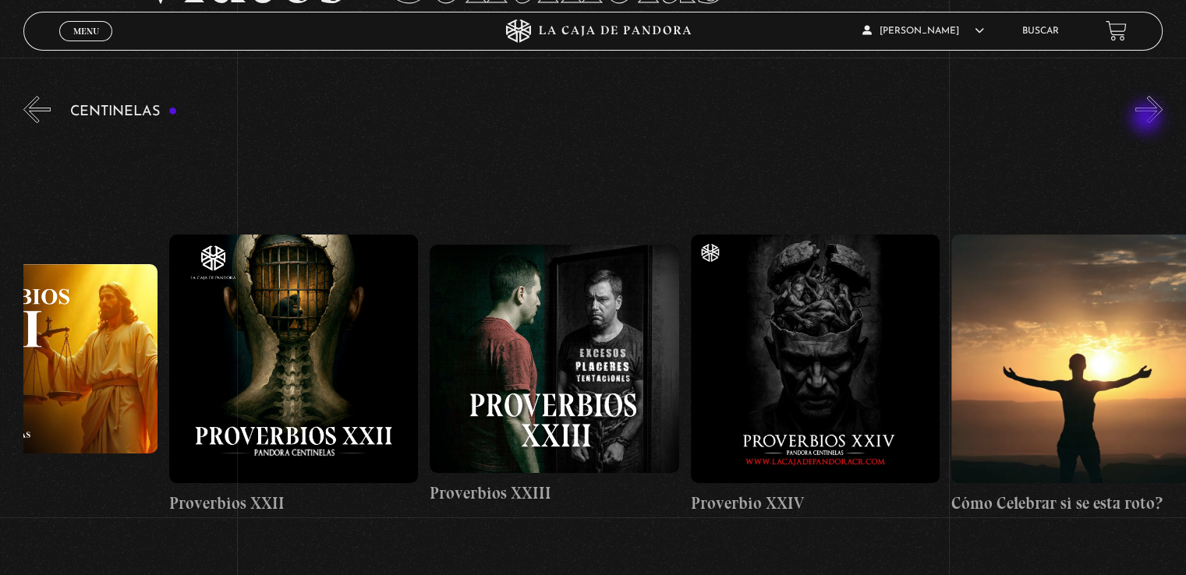
click at [1147, 119] on button "»" at bounding box center [1148, 109] width 27 height 27
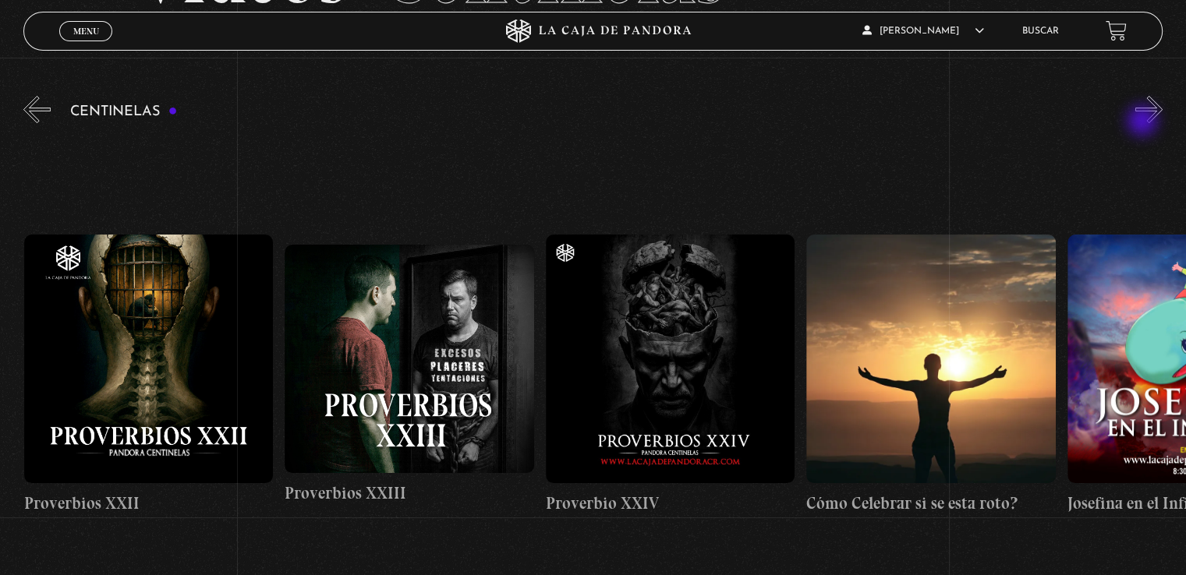
click at [1143, 123] on div "Centinelas" at bounding box center [604, 354] width 1162 height 523
click at [1140, 122] on div "Centinelas" at bounding box center [604, 354] width 1162 height 523
click at [1151, 111] on button "»" at bounding box center [1148, 109] width 27 height 27
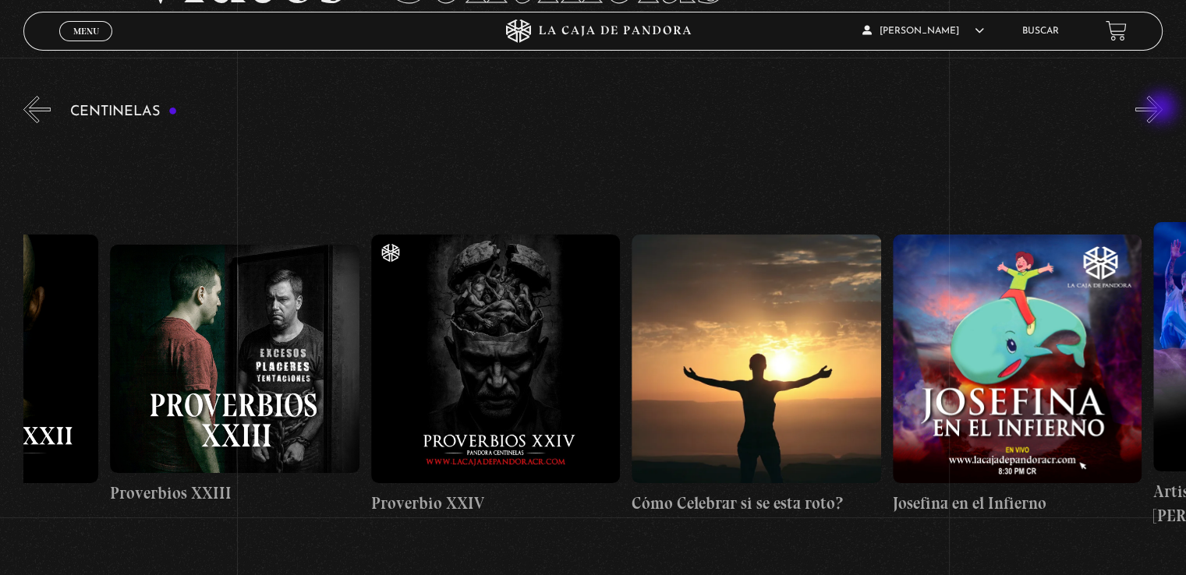
click at [1162, 109] on button "»" at bounding box center [1148, 109] width 27 height 27
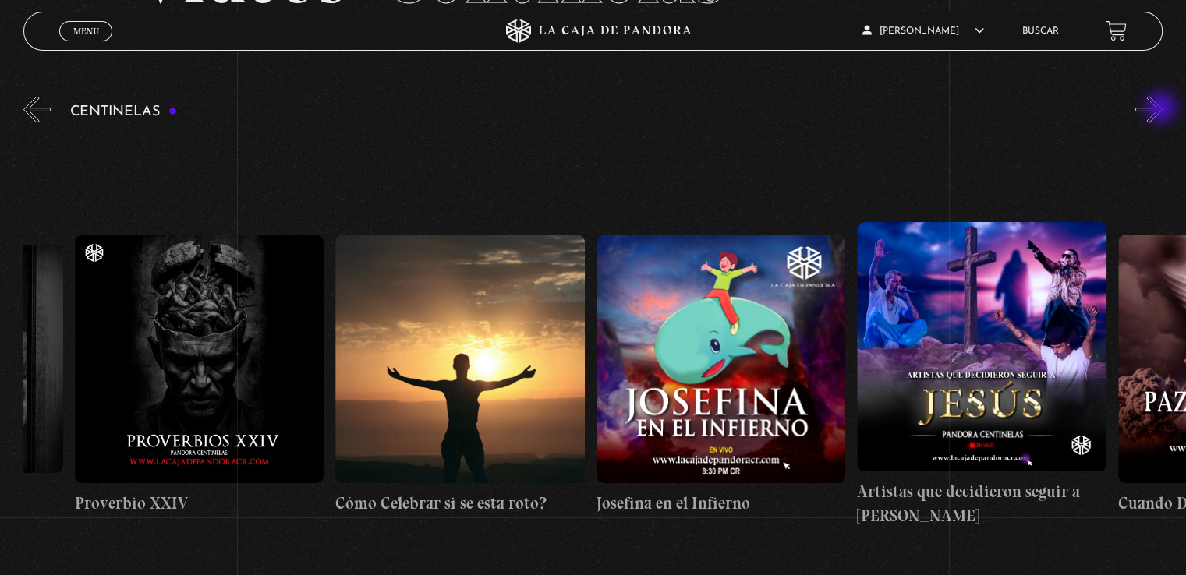
click at [1162, 109] on button "»" at bounding box center [1148, 109] width 27 height 27
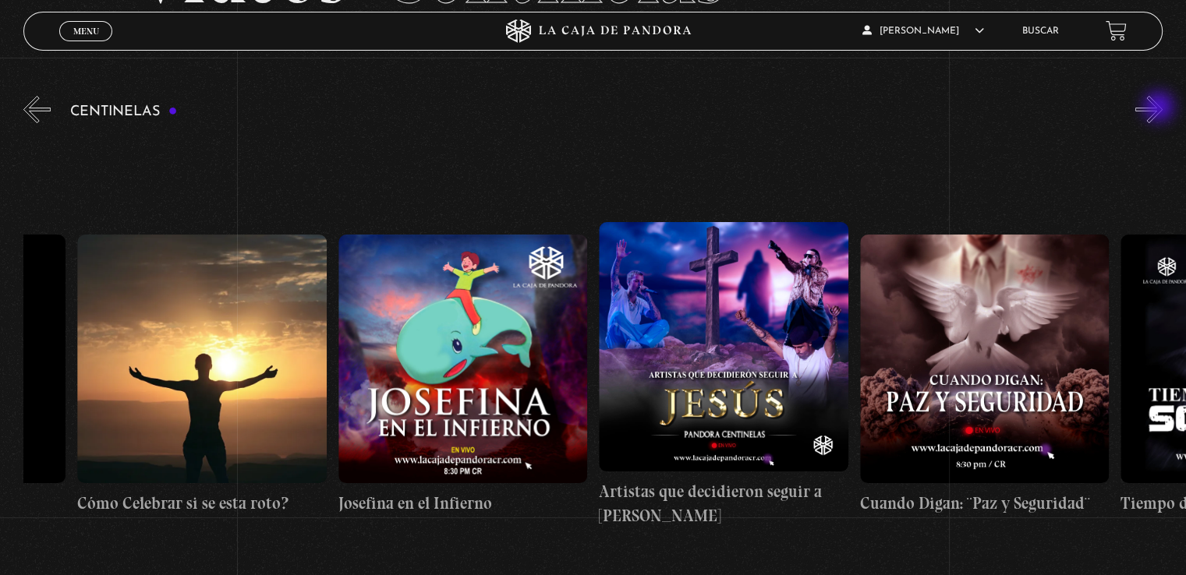
click at [1160, 108] on button "»" at bounding box center [1148, 109] width 27 height 27
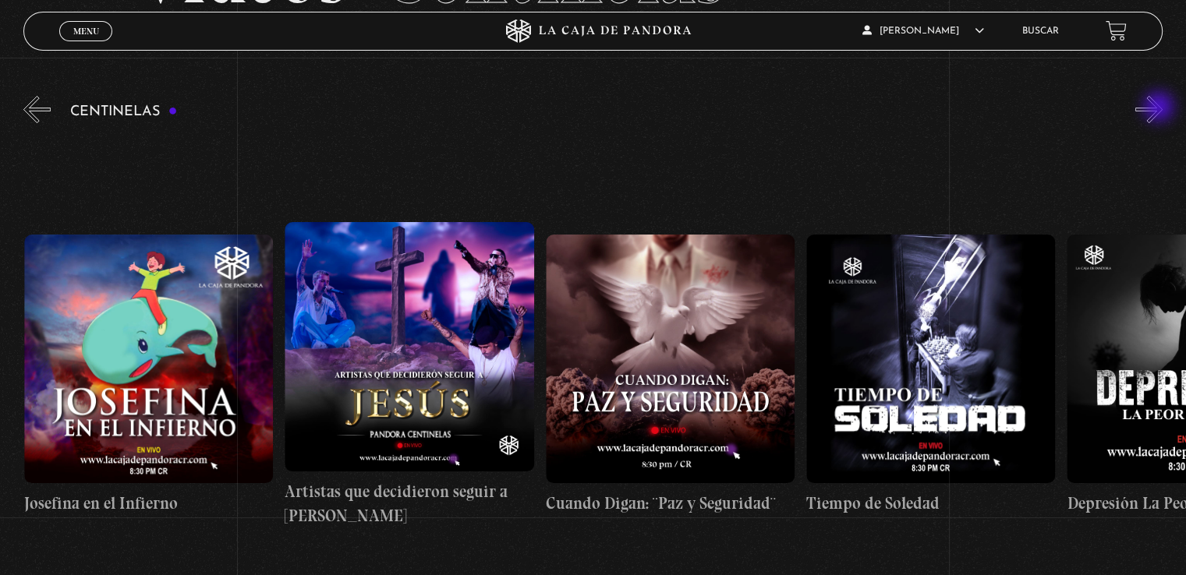
click at [1160, 108] on button "»" at bounding box center [1148, 109] width 27 height 27
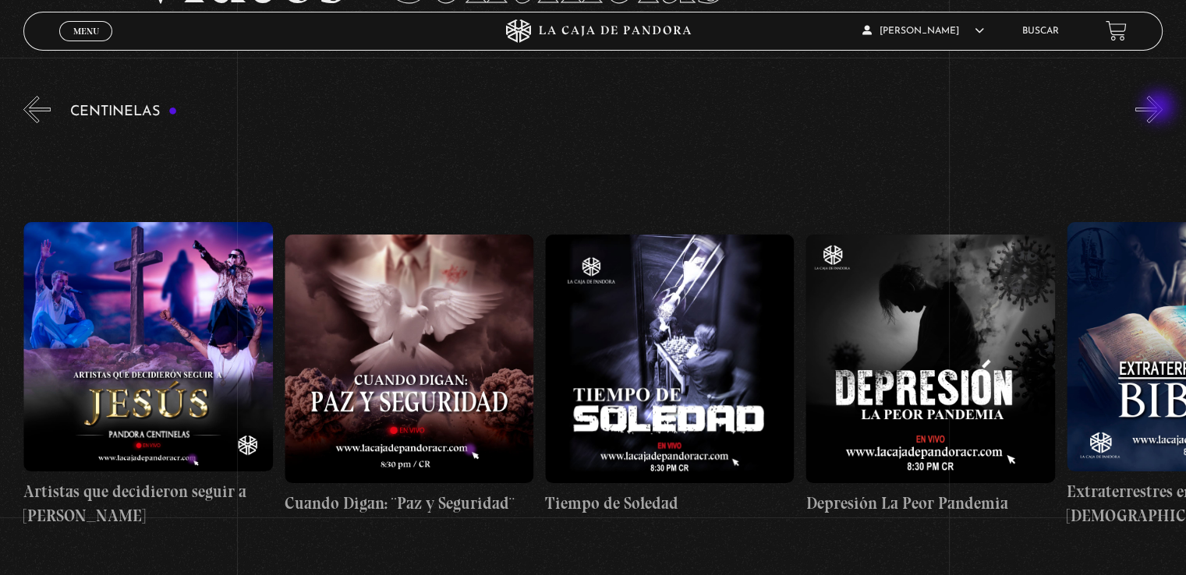
click at [1160, 108] on button "»" at bounding box center [1148, 109] width 27 height 27
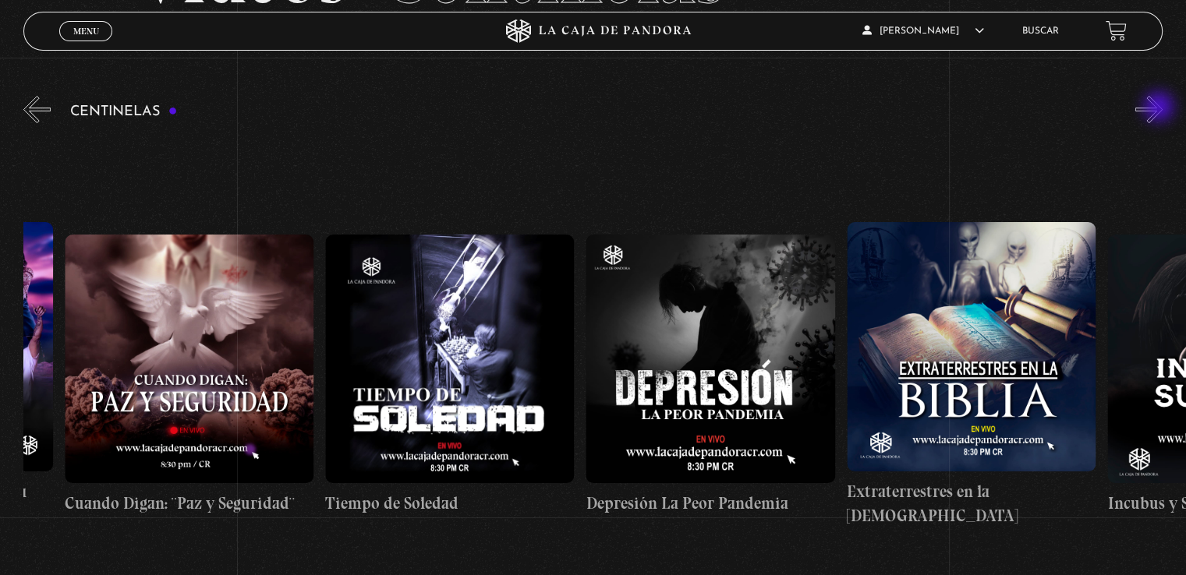
click at [1160, 108] on button "»" at bounding box center [1148, 109] width 27 height 27
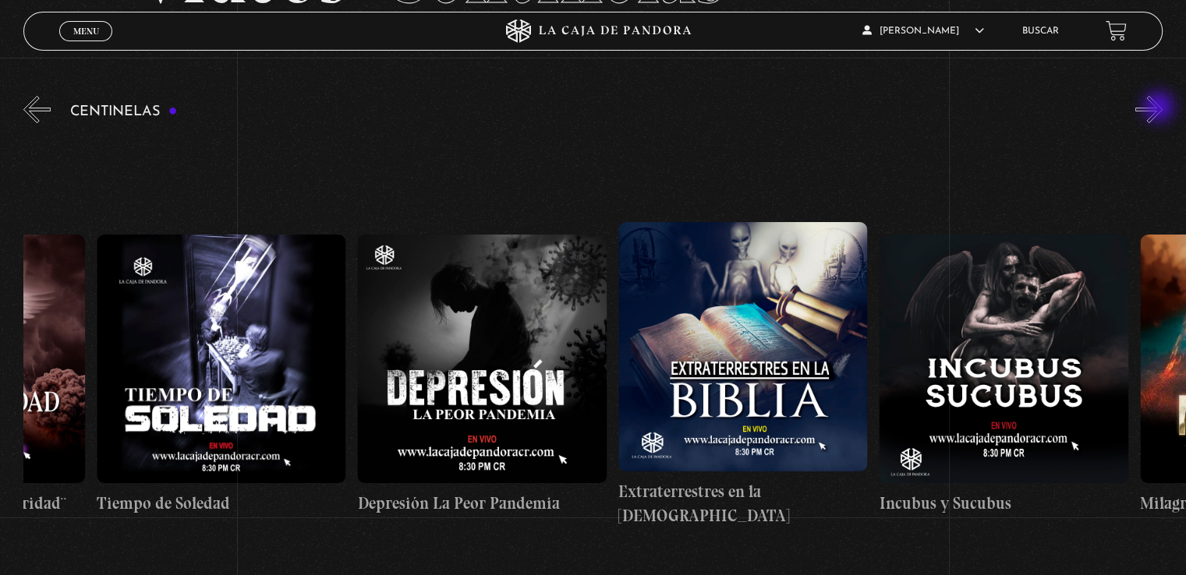
click at [1160, 108] on button "»" at bounding box center [1148, 109] width 27 height 27
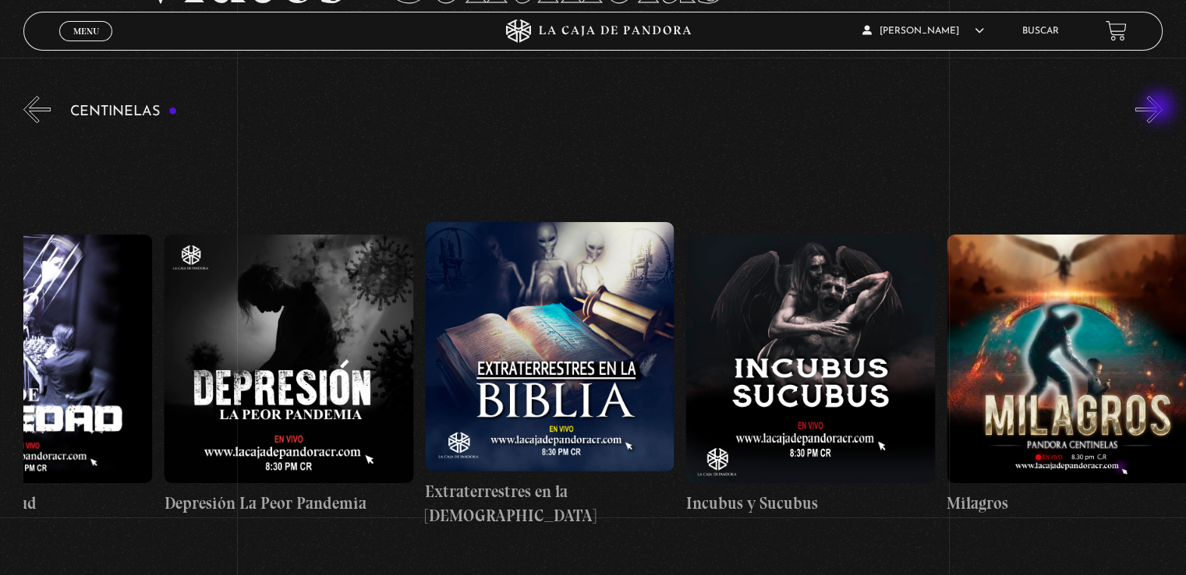
click at [1160, 108] on button "»" at bounding box center [1148, 109] width 27 height 27
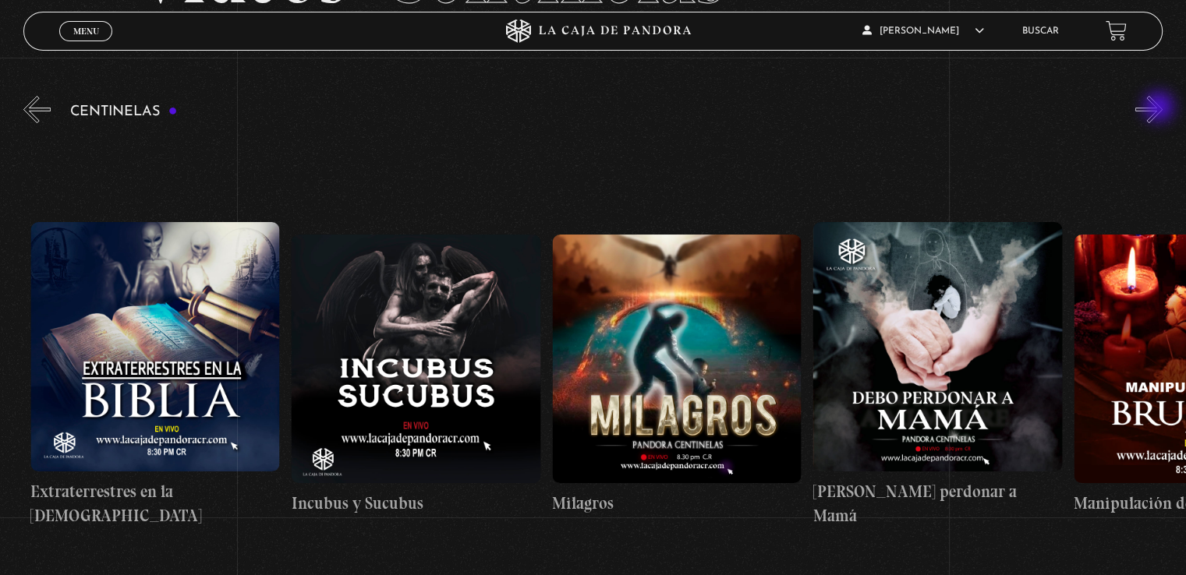
click at [1160, 108] on button "»" at bounding box center [1148, 109] width 27 height 27
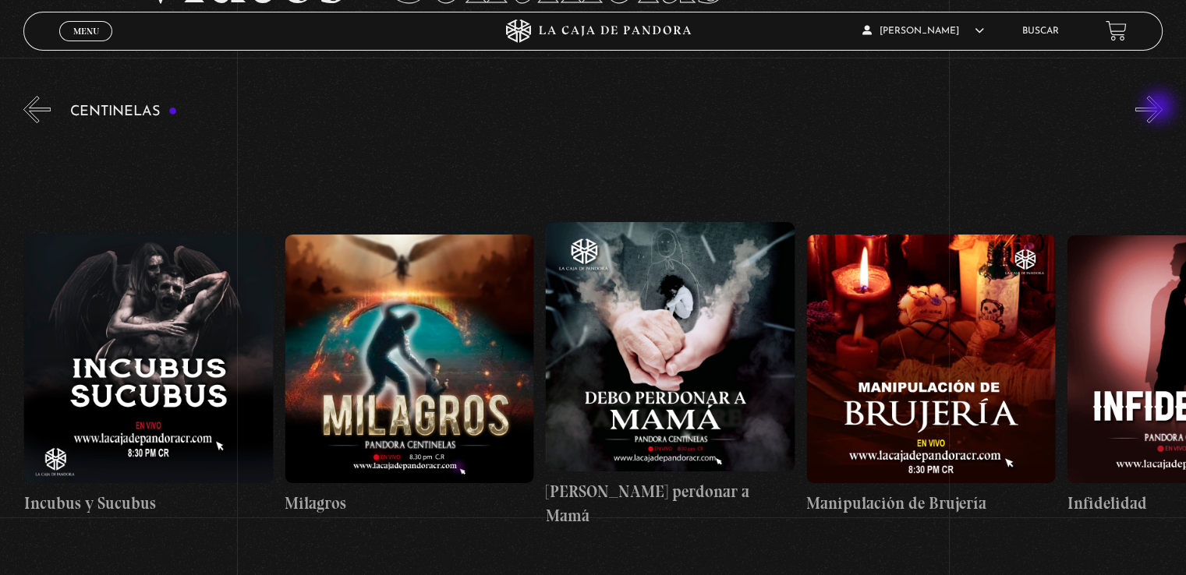
click at [1160, 108] on button "»" at bounding box center [1148, 109] width 27 height 27
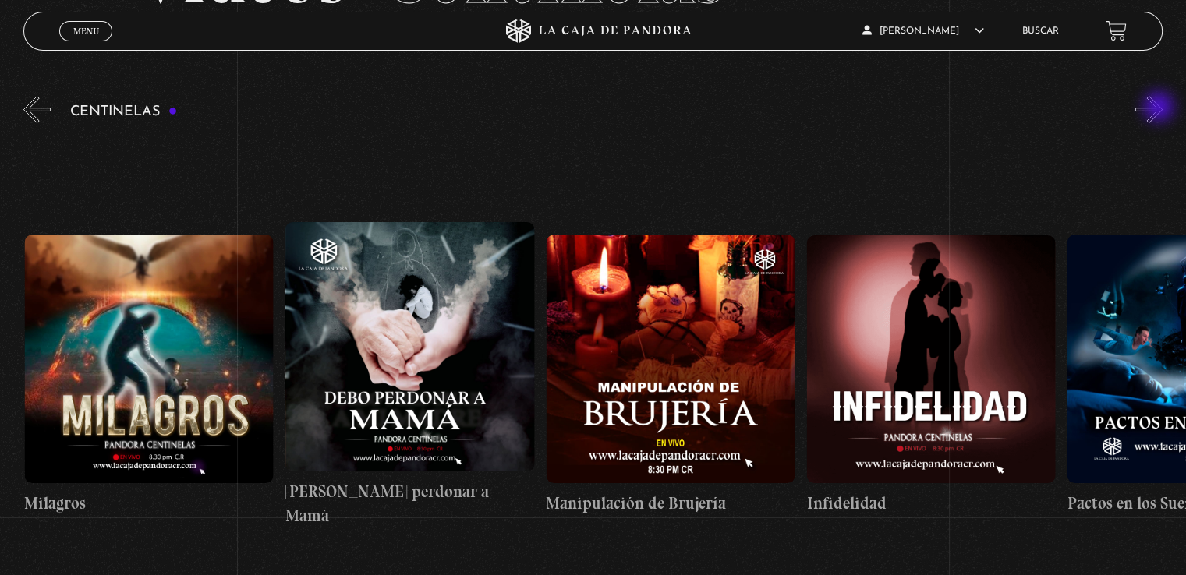
click at [1160, 108] on button "»" at bounding box center [1148, 109] width 27 height 27
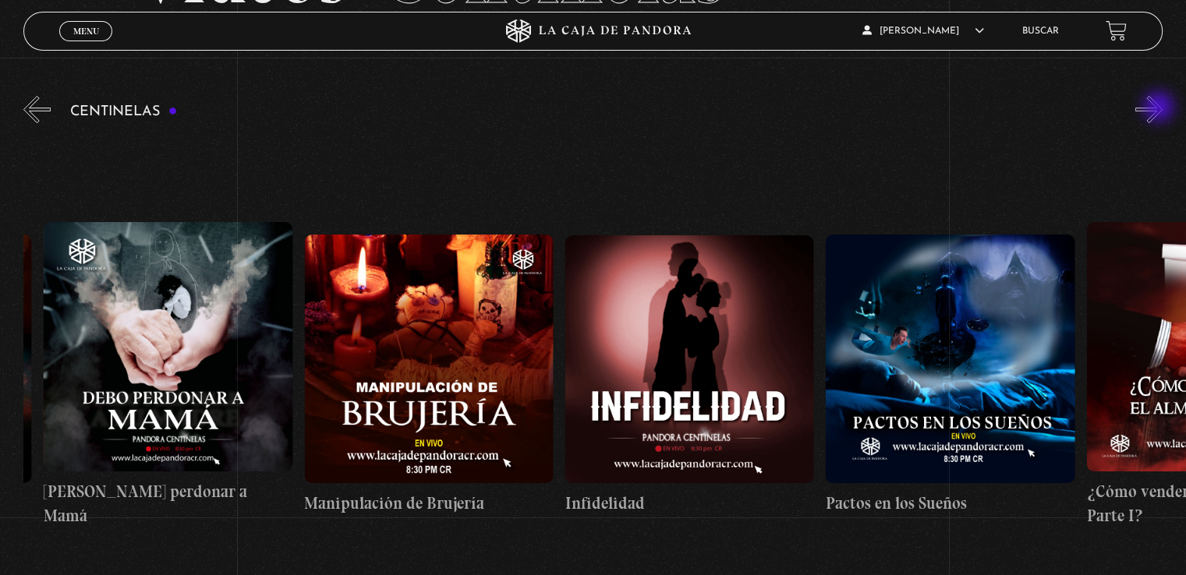
click at [1160, 108] on button "»" at bounding box center [1148, 109] width 27 height 27
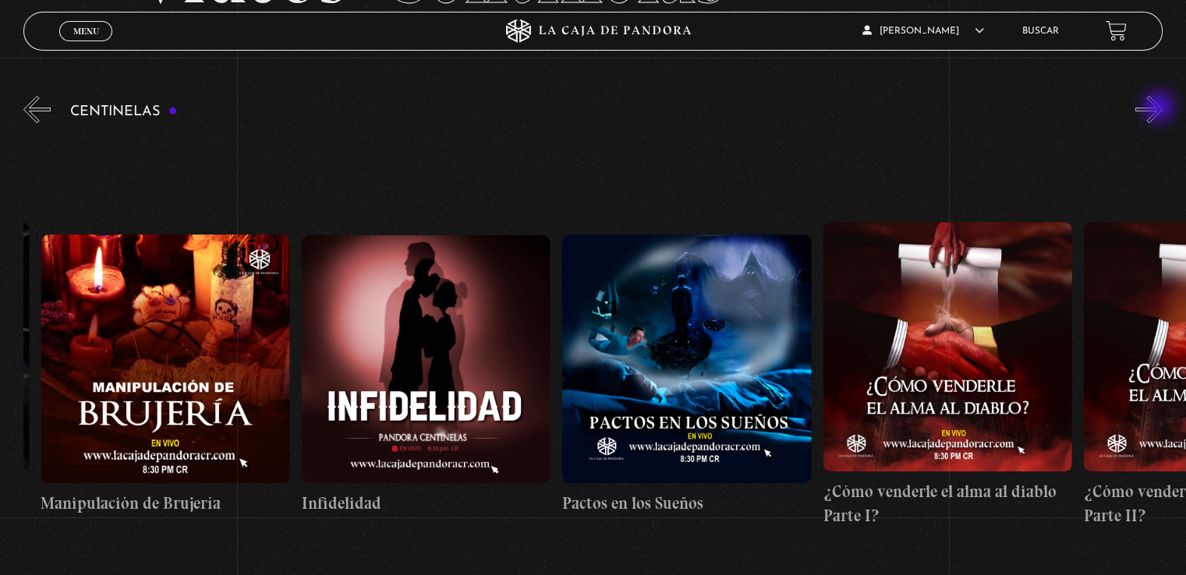
click at [1160, 108] on button "»" at bounding box center [1148, 109] width 27 height 27
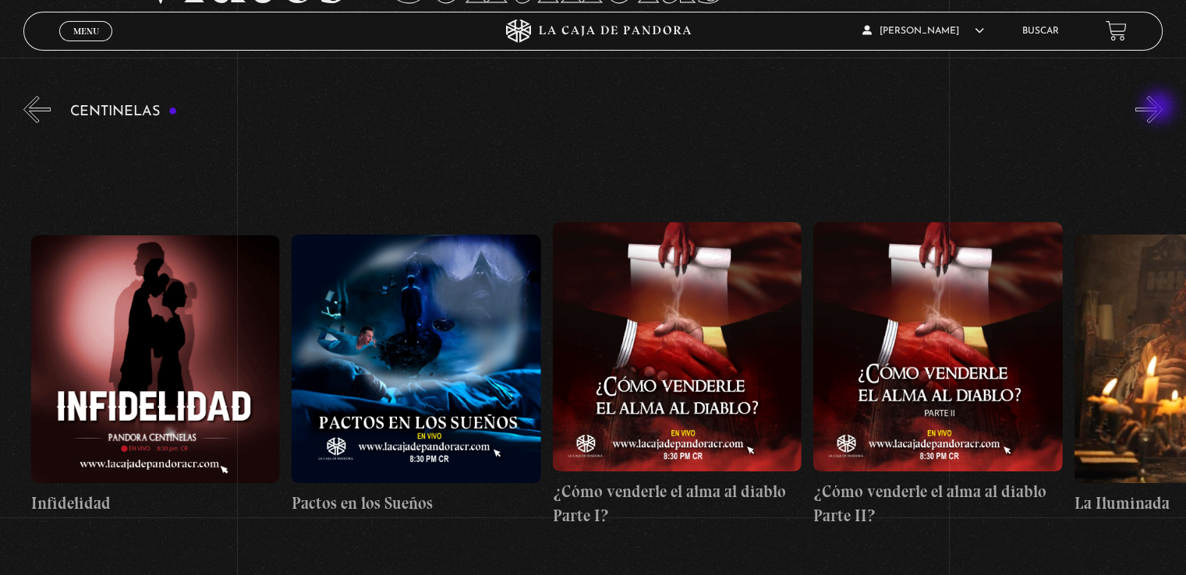
click at [1160, 108] on button "»" at bounding box center [1148, 109] width 27 height 27
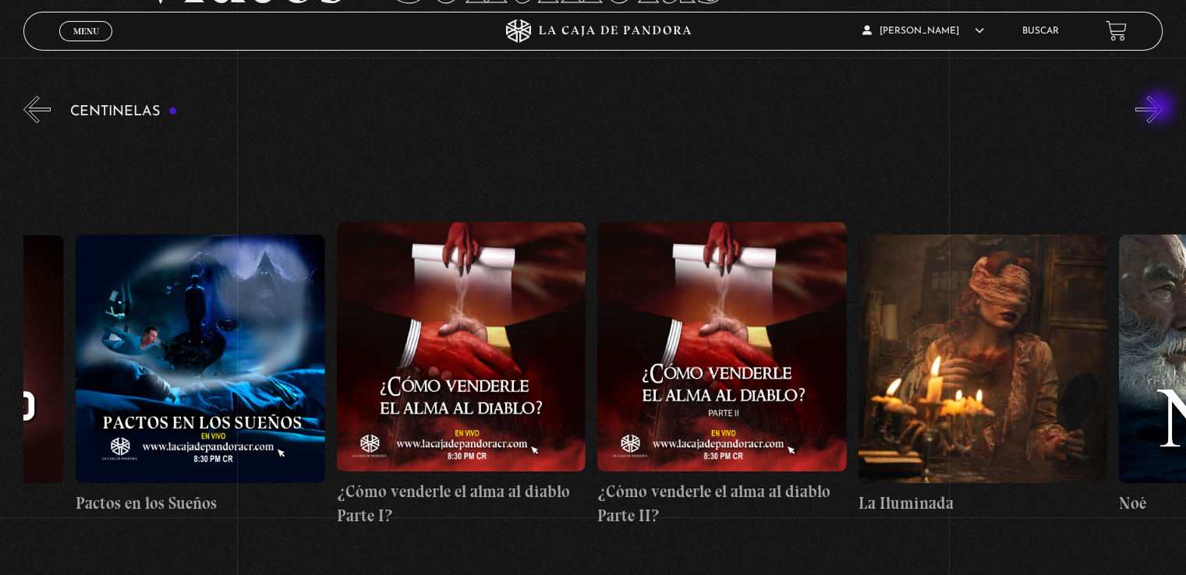
click at [1160, 108] on button "»" at bounding box center [1148, 109] width 27 height 27
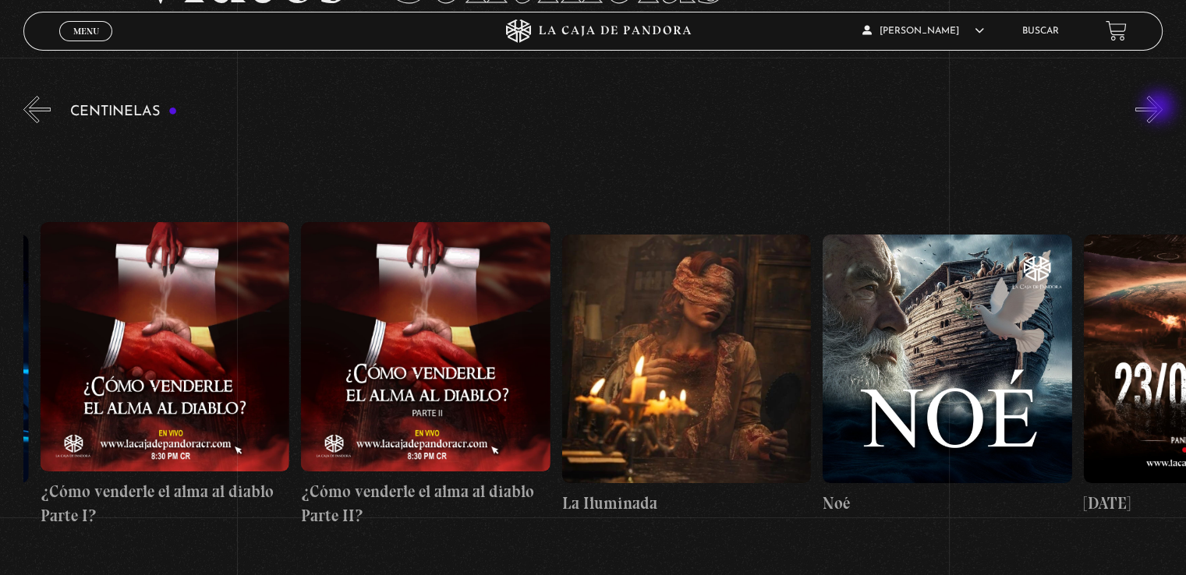
click at [1160, 108] on button "»" at bounding box center [1148, 109] width 27 height 27
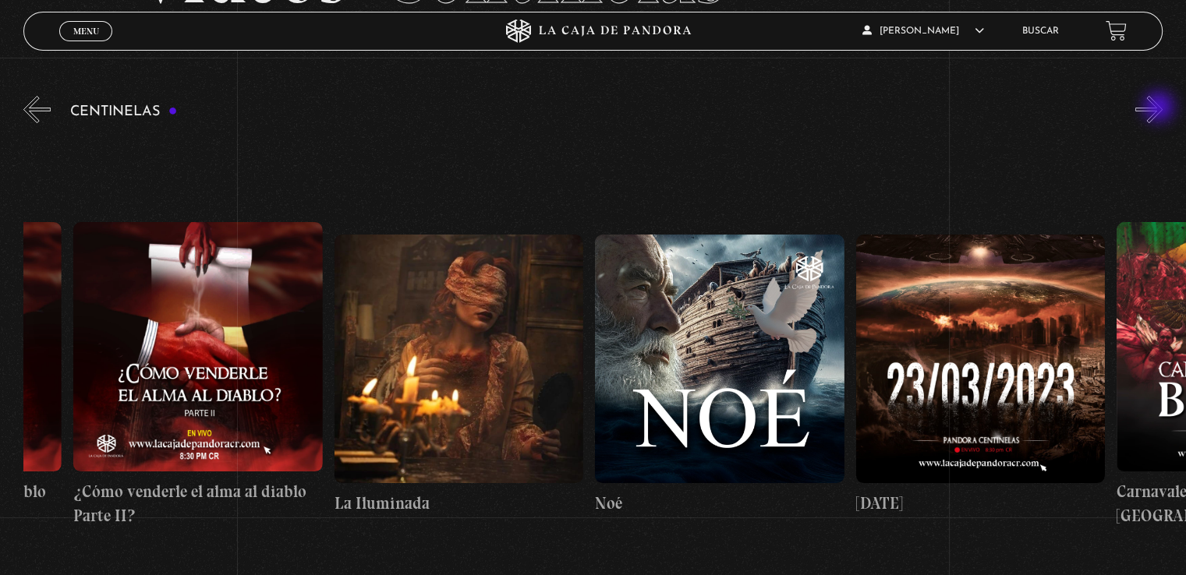
click at [1160, 108] on button "»" at bounding box center [1148, 109] width 27 height 27
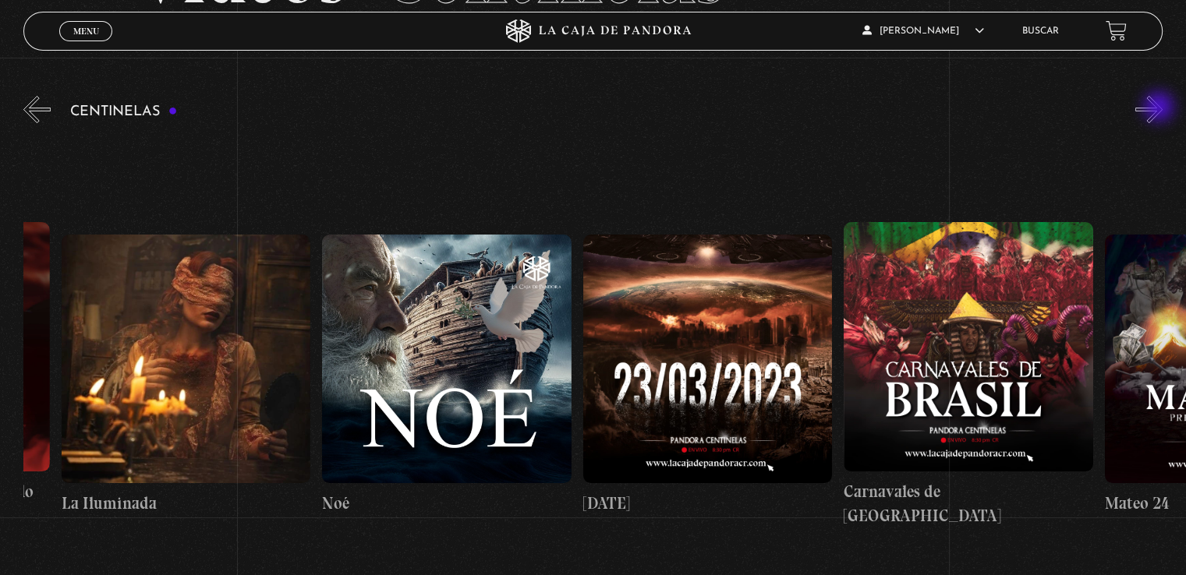
click at [1160, 108] on button "»" at bounding box center [1148, 109] width 27 height 27
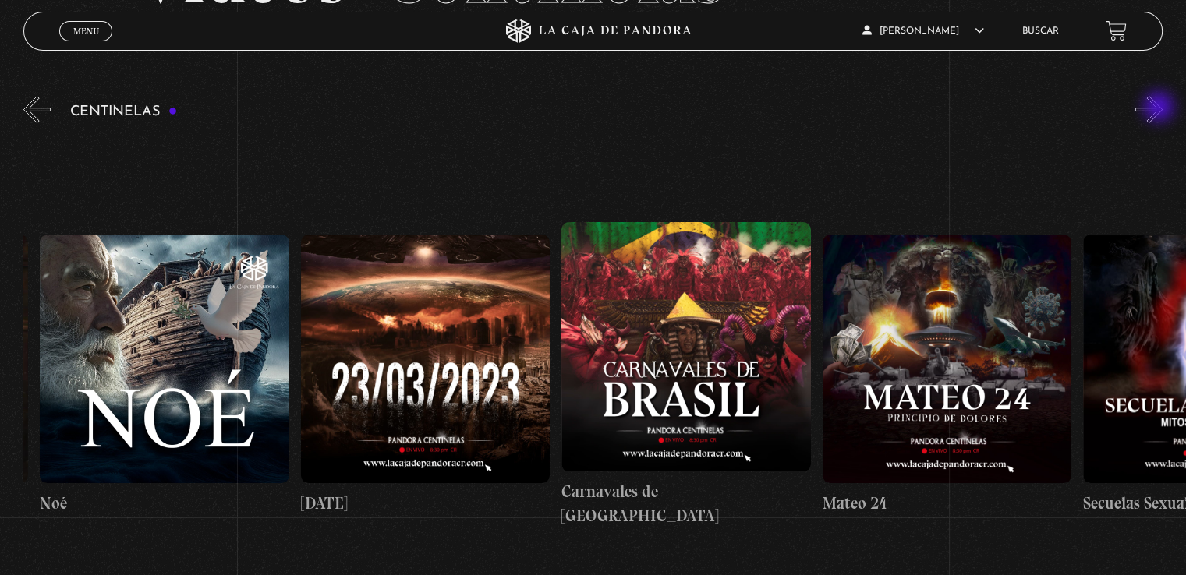
click at [1160, 108] on button "»" at bounding box center [1148, 109] width 27 height 27
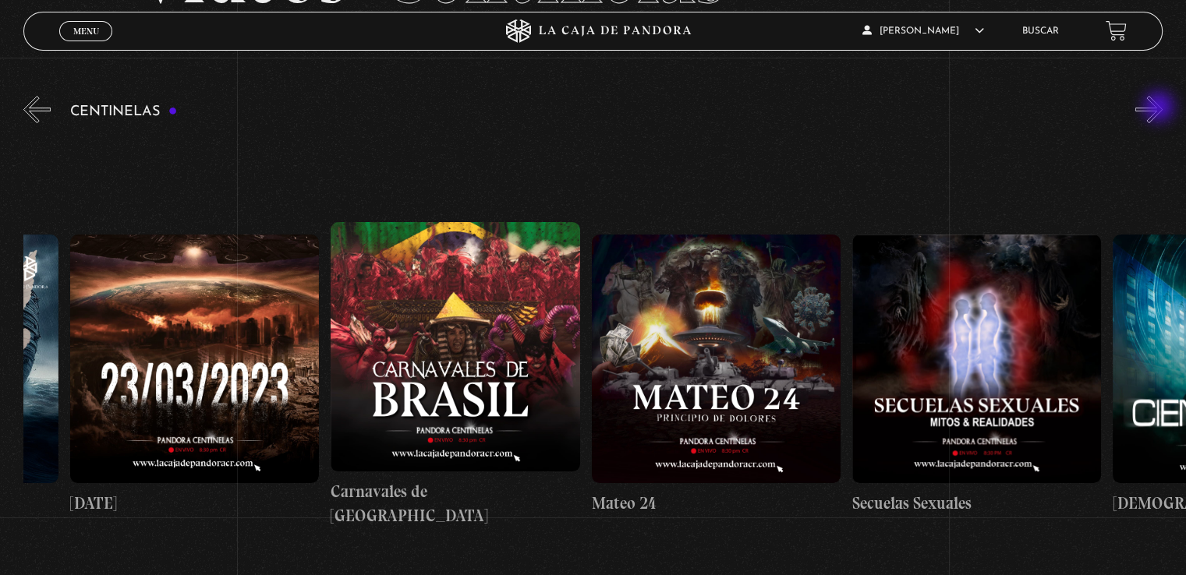
click at [1160, 108] on button "»" at bounding box center [1148, 109] width 27 height 27
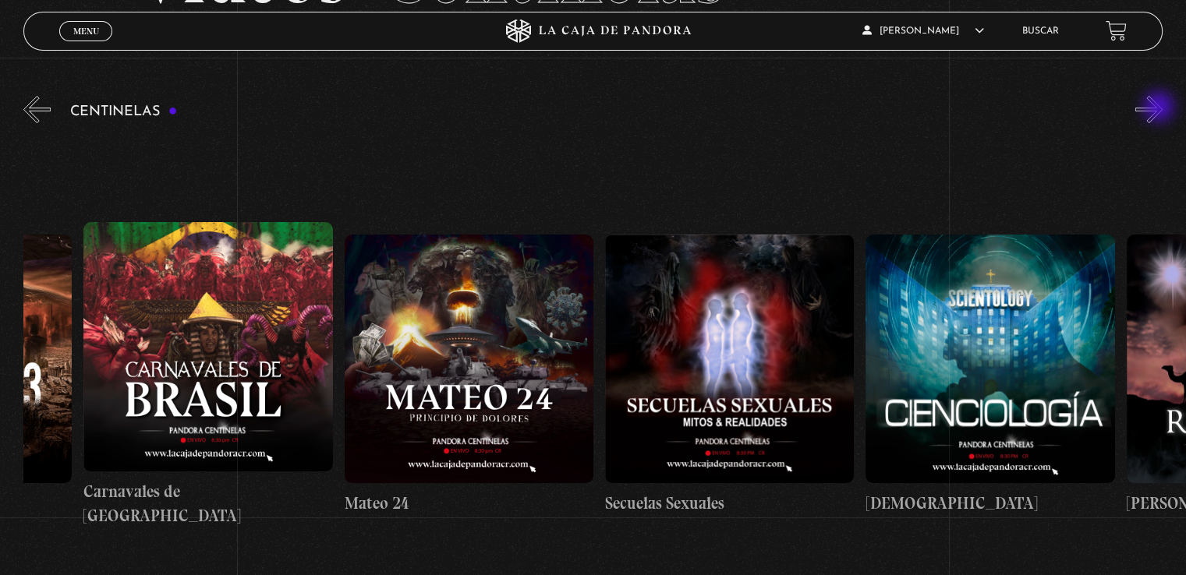
click at [1160, 108] on button "»" at bounding box center [1148, 109] width 27 height 27
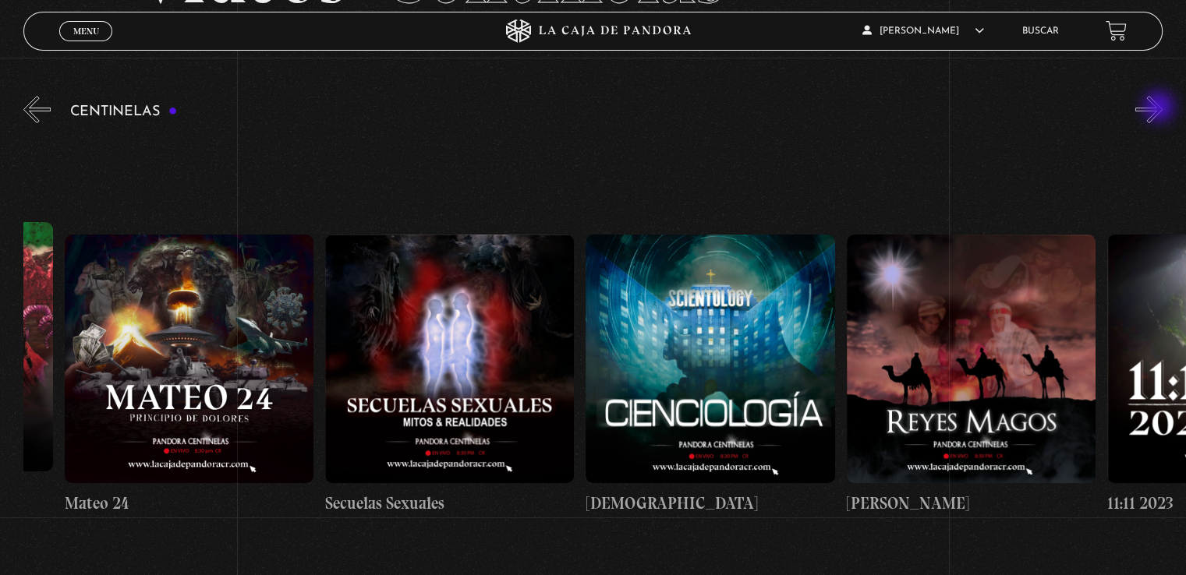
click at [1160, 108] on button "»" at bounding box center [1148, 109] width 27 height 27
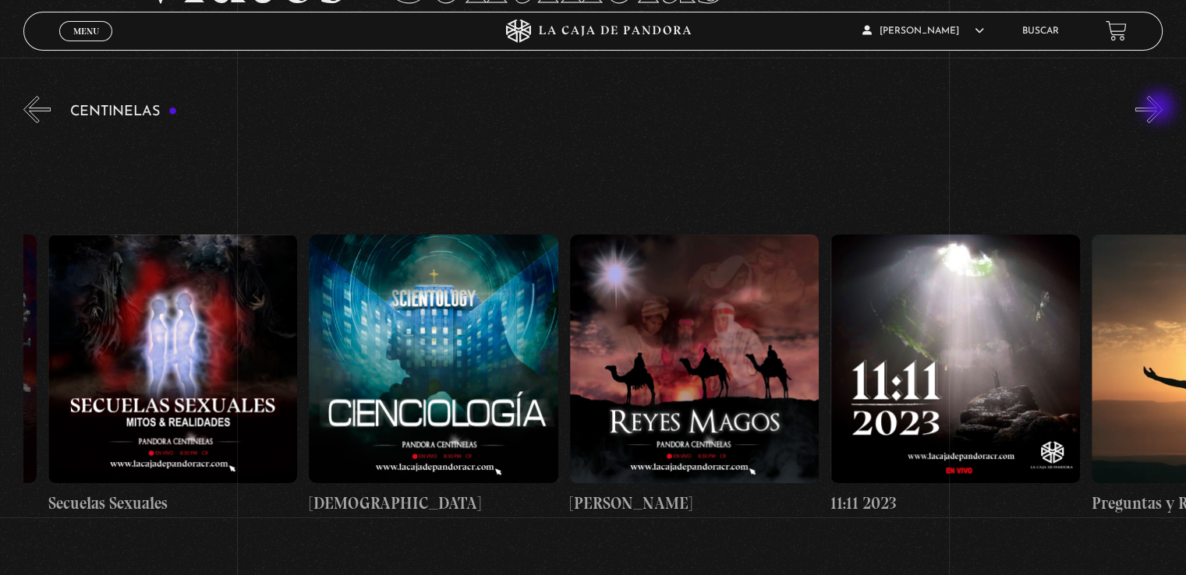
click at [1160, 108] on button "»" at bounding box center [1148, 109] width 27 height 27
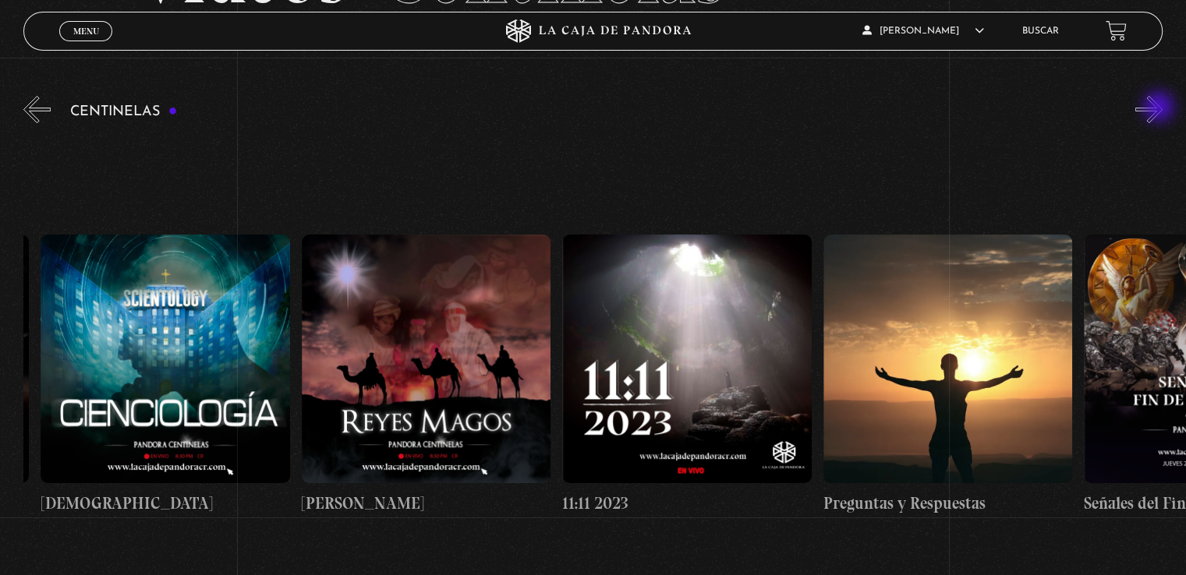
click at [1160, 108] on button "»" at bounding box center [1148, 109] width 27 height 27
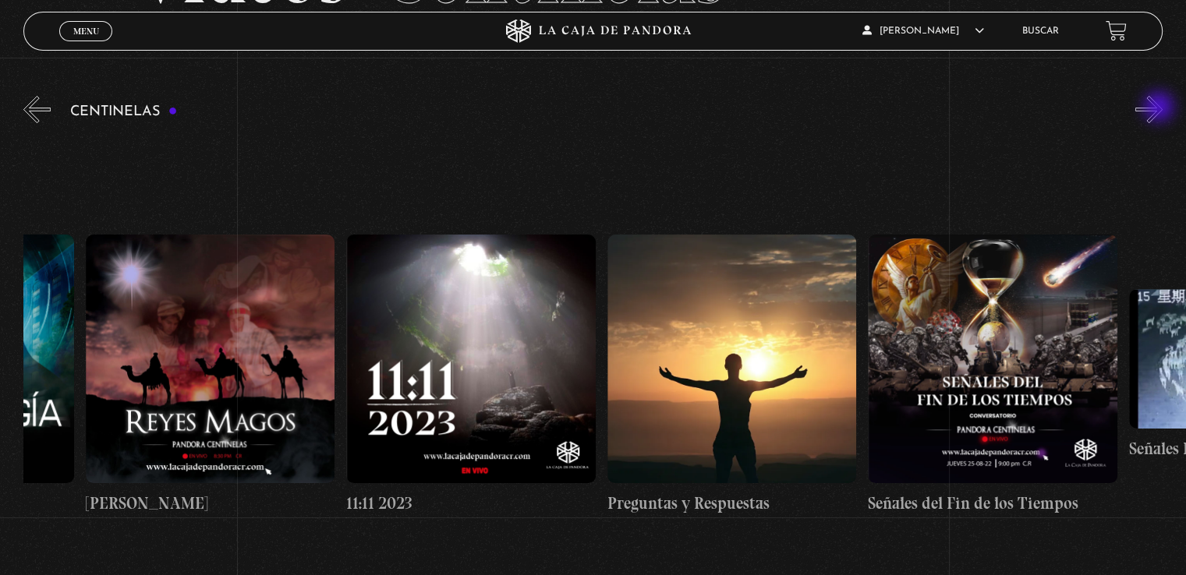
click at [1160, 108] on button "»" at bounding box center [1148, 109] width 27 height 27
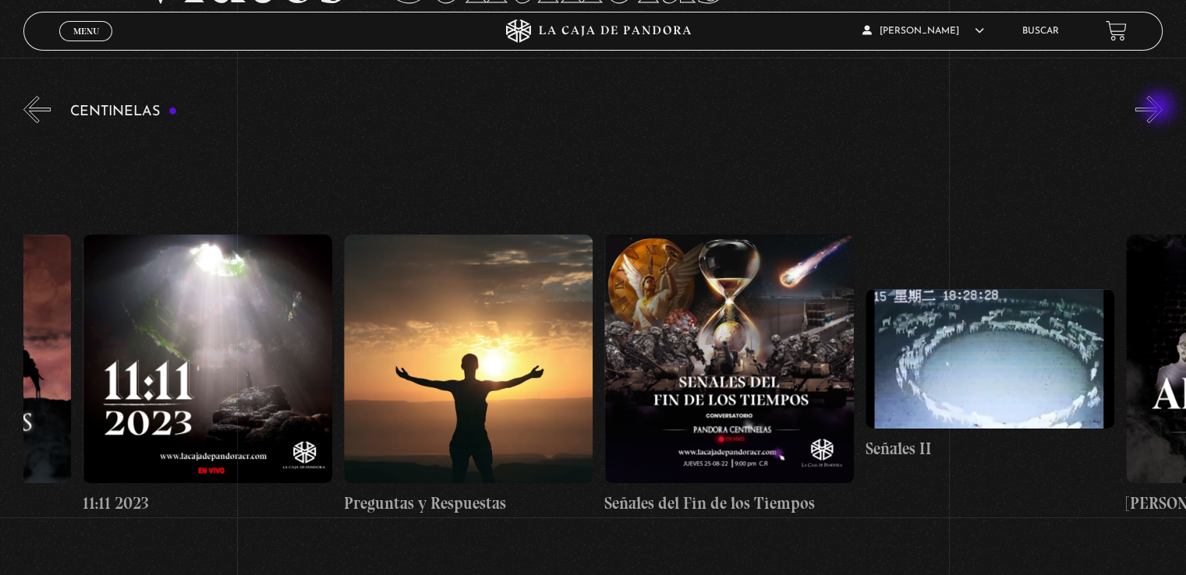
click at [1160, 108] on button "»" at bounding box center [1148, 109] width 27 height 27
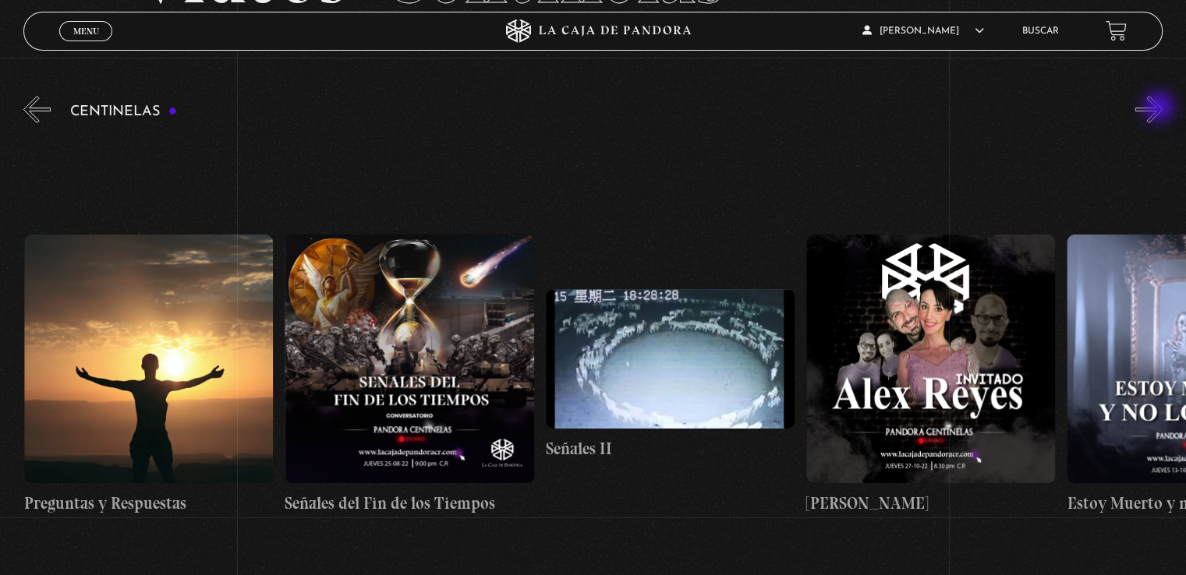
scroll to position [0, 13296]
click at [1158, 113] on button "»" at bounding box center [1148, 109] width 27 height 27
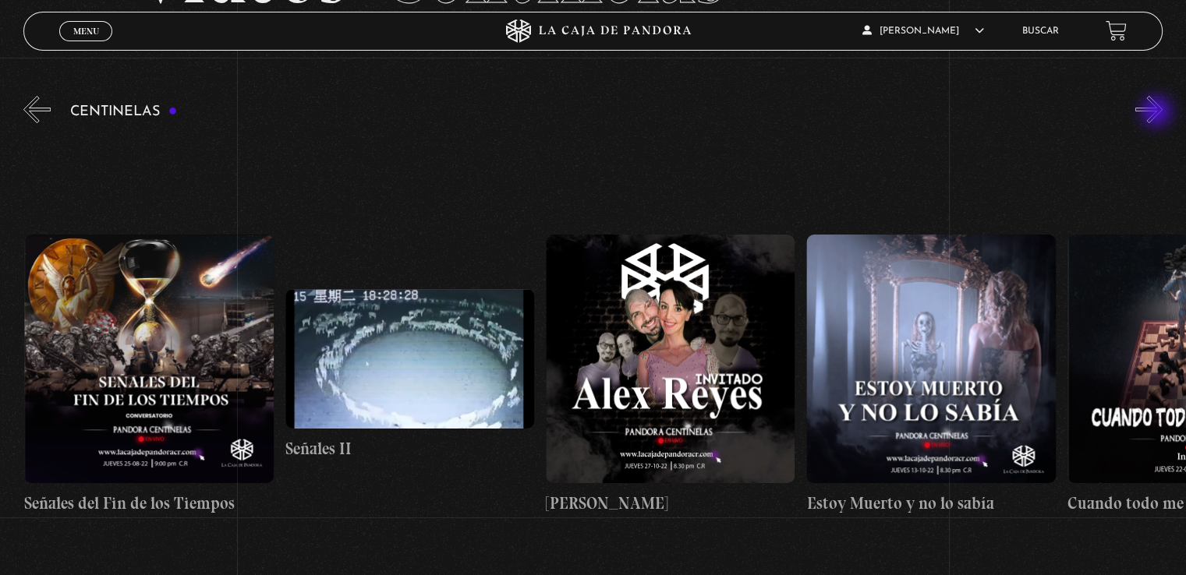
click at [1158, 113] on button "»" at bounding box center [1148, 109] width 27 height 27
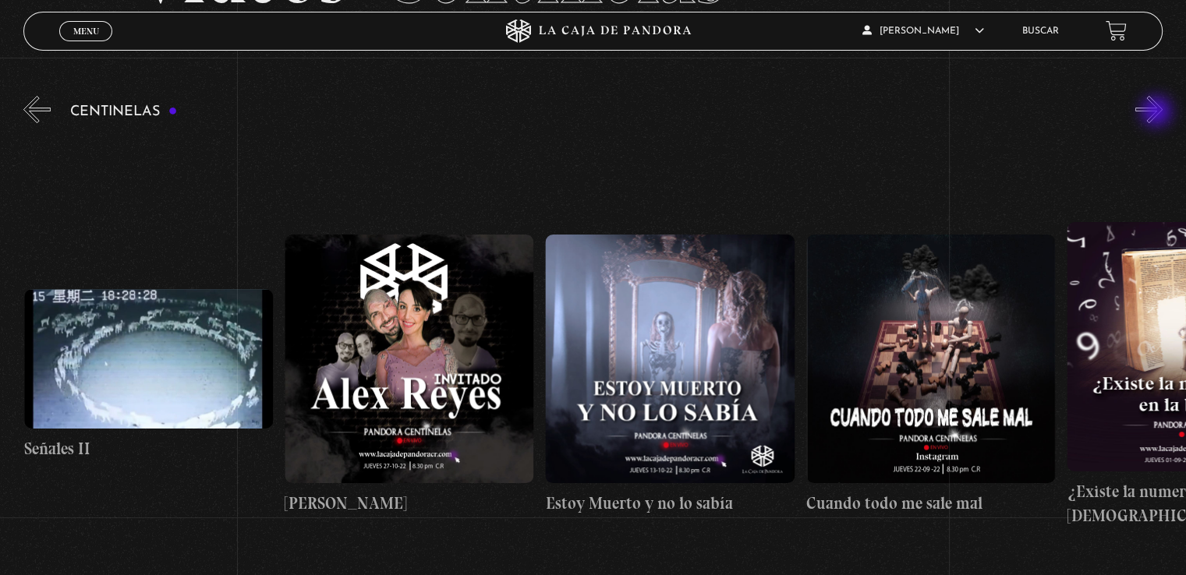
click at [1158, 113] on button "»" at bounding box center [1148, 109] width 27 height 27
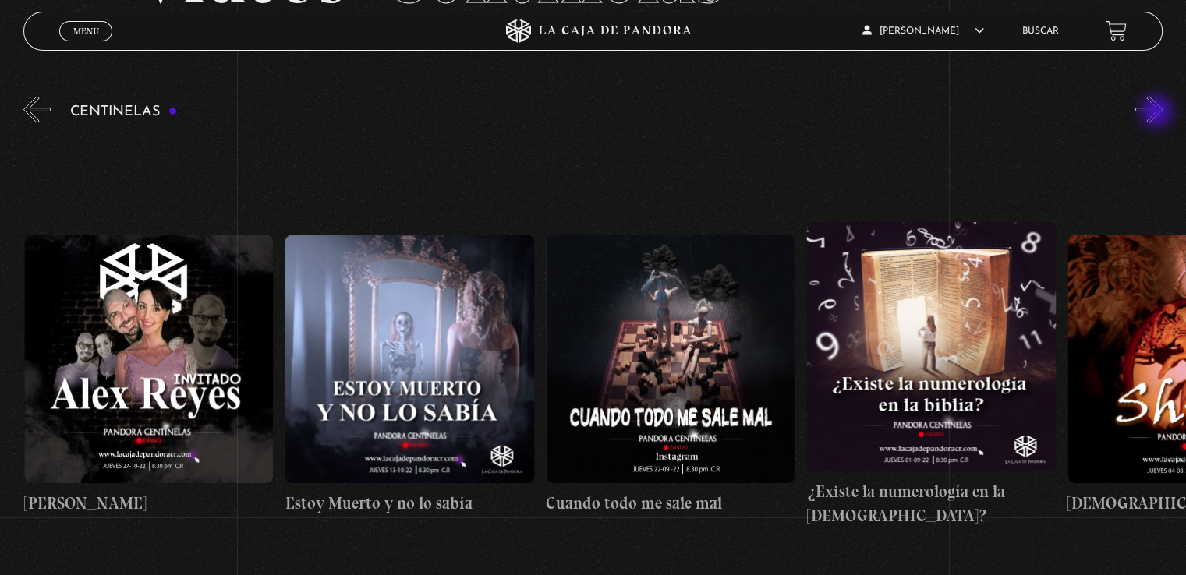
scroll to position [0, 14079]
click at [1162, 115] on button "»" at bounding box center [1148, 109] width 27 height 27
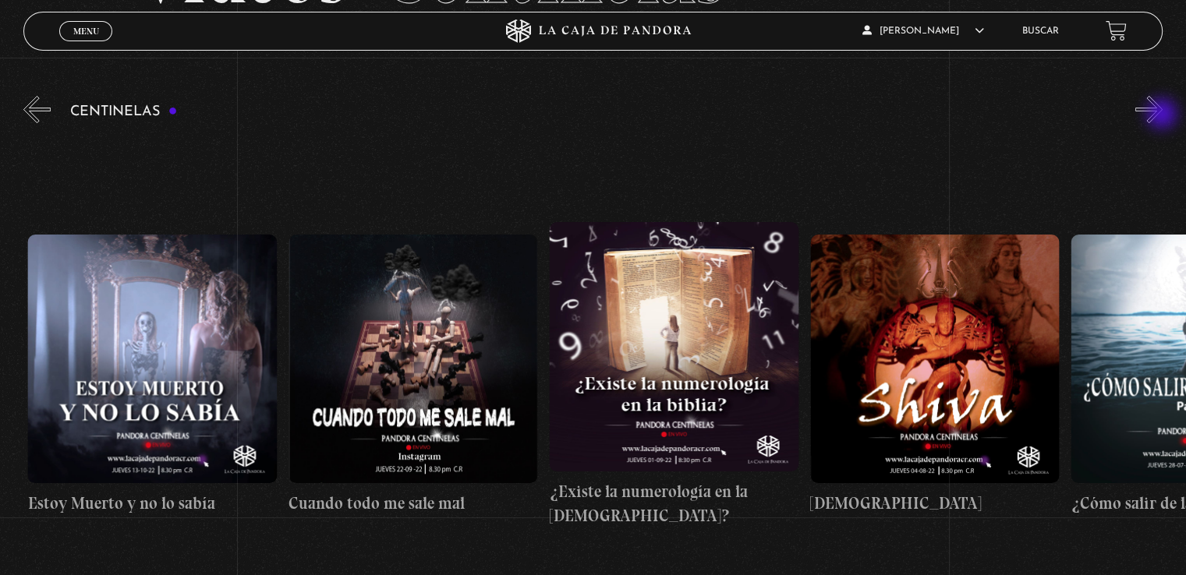
click at [1162, 115] on button "»" at bounding box center [1148, 109] width 27 height 27
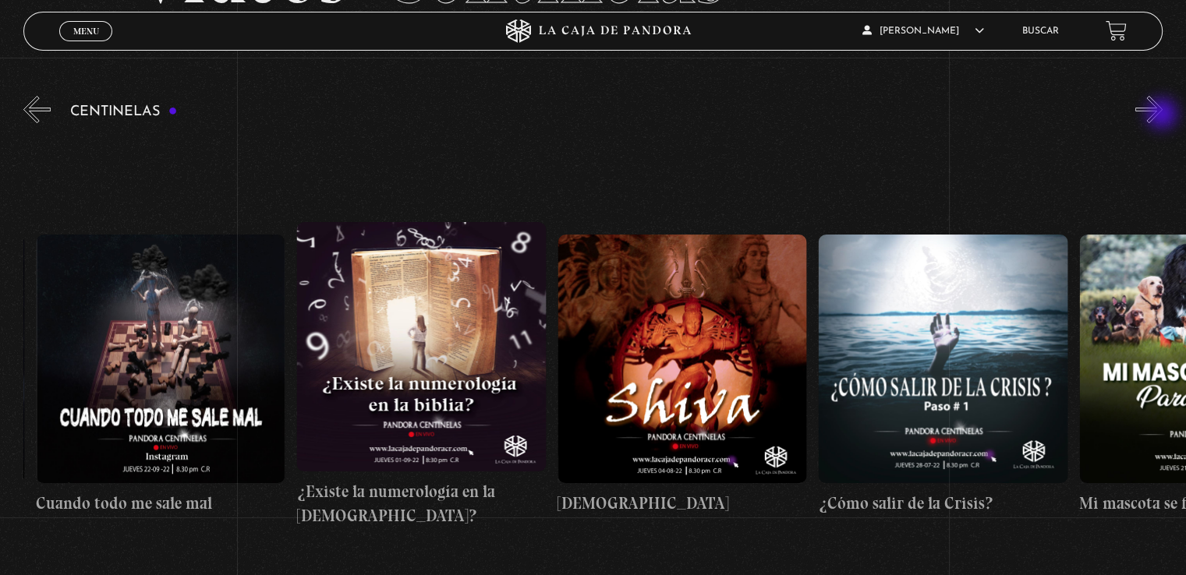
click at [1162, 115] on button "»" at bounding box center [1148, 109] width 27 height 27
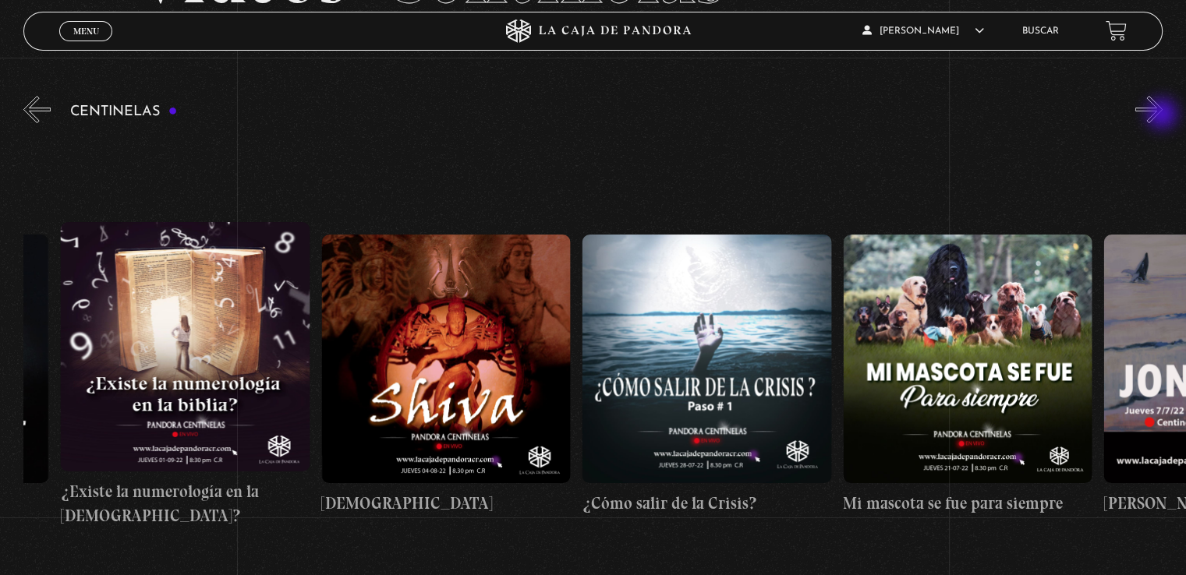
click at [1162, 115] on button "»" at bounding box center [1148, 109] width 27 height 27
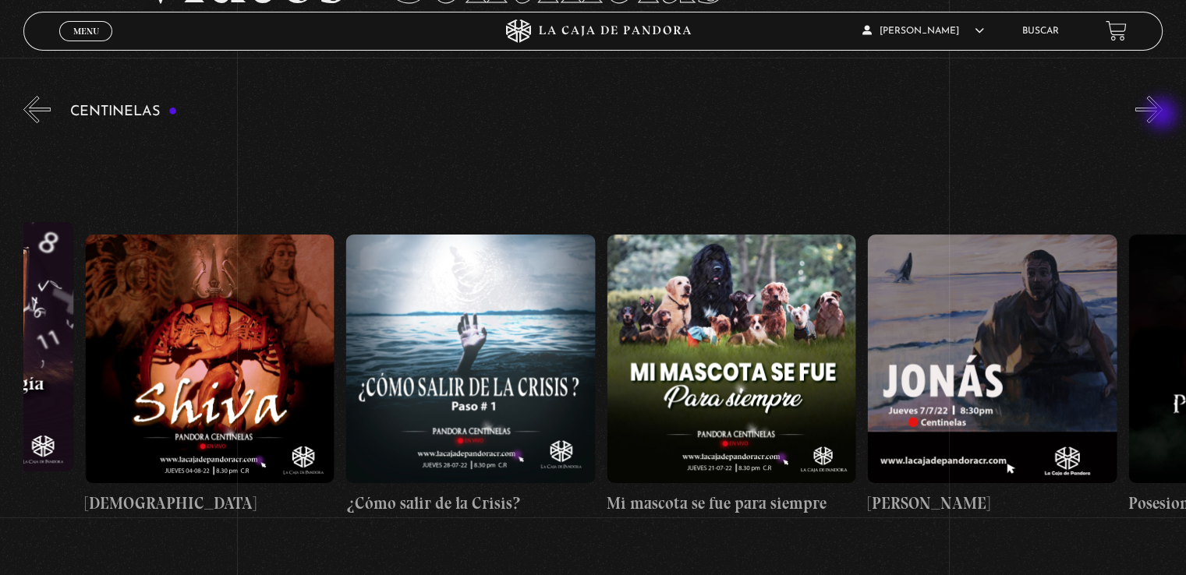
click at [1162, 115] on button "»" at bounding box center [1148, 109] width 27 height 27
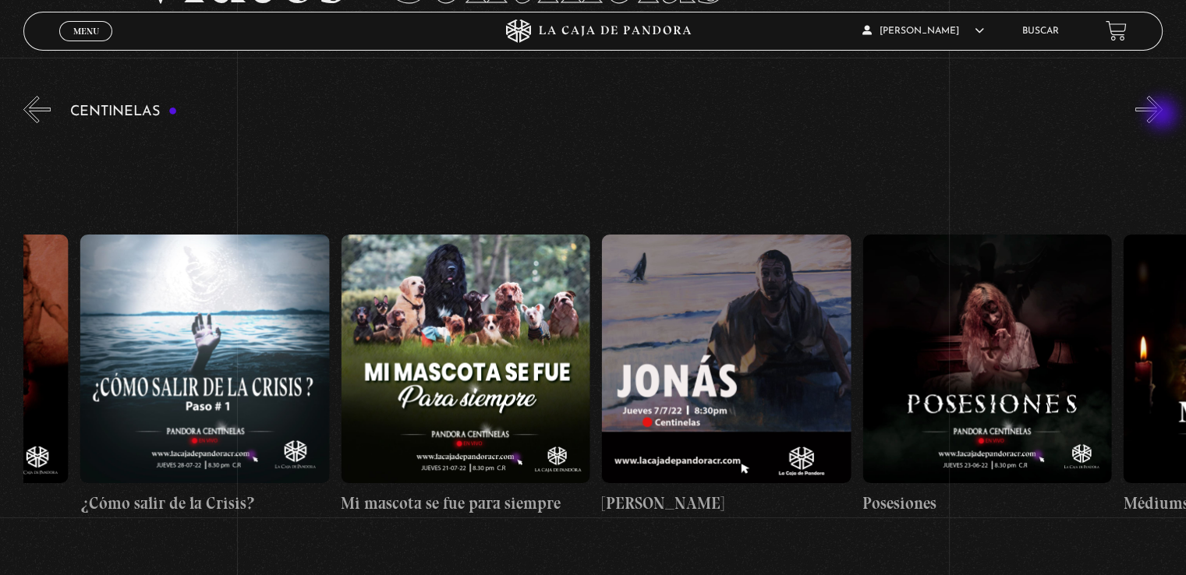
click at [1162, 115] on button "»" at bounding box center [1148, 109] width 27 height 27
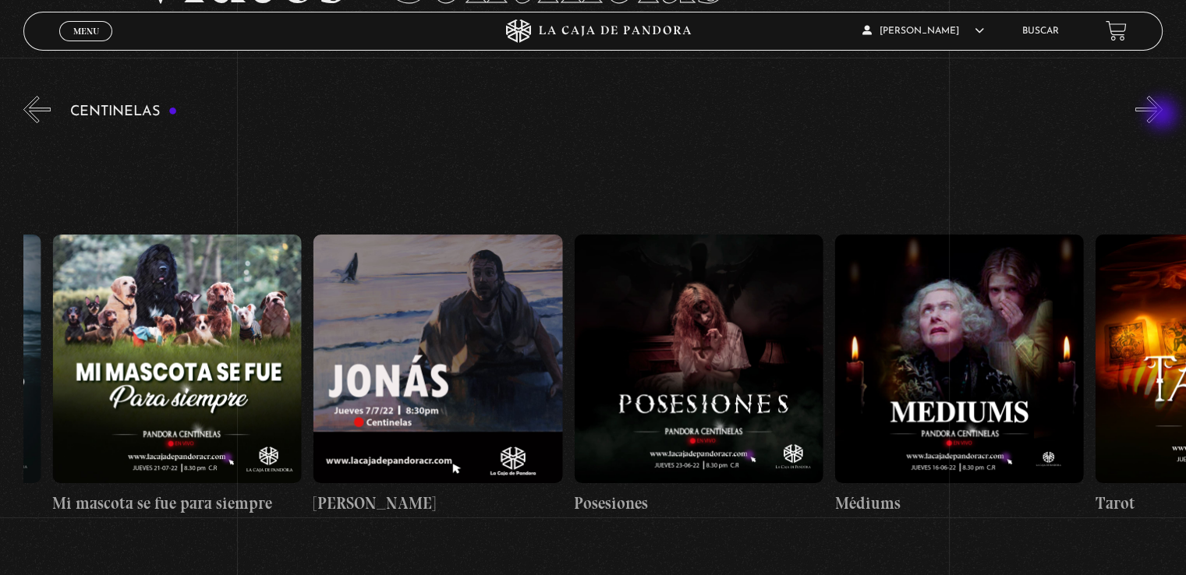
click at [1162, 115] on button "»" at bounding box center [1148, 109] width 27 height 27
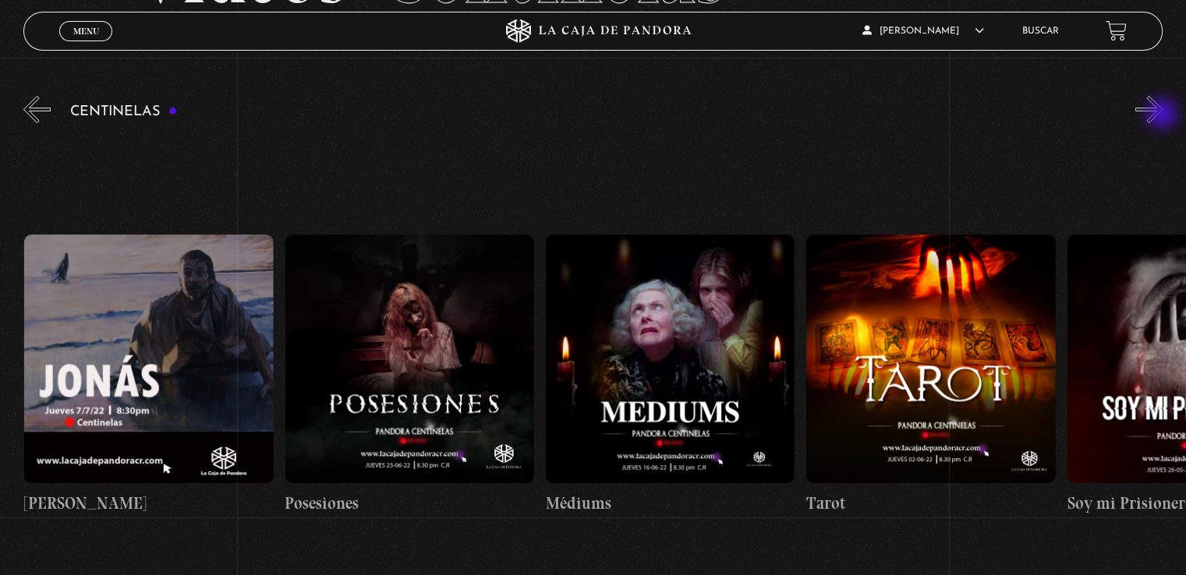
click at [1162, 115] on button "»" at bounding box center [1148, 109] width 27 height 27
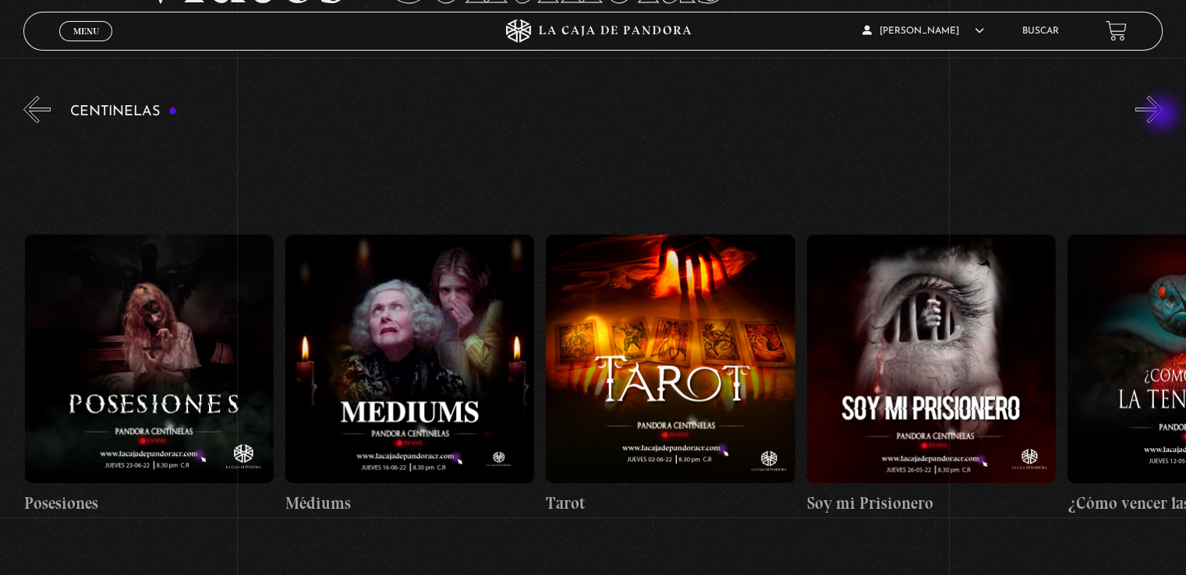
scroll to position [0, 16164]
click at [390, 361] on figure at bounding box center [409, 359] width 249 height 249
click at [374, 325] on figure at bounding box center [409, 359] width 249 height 249
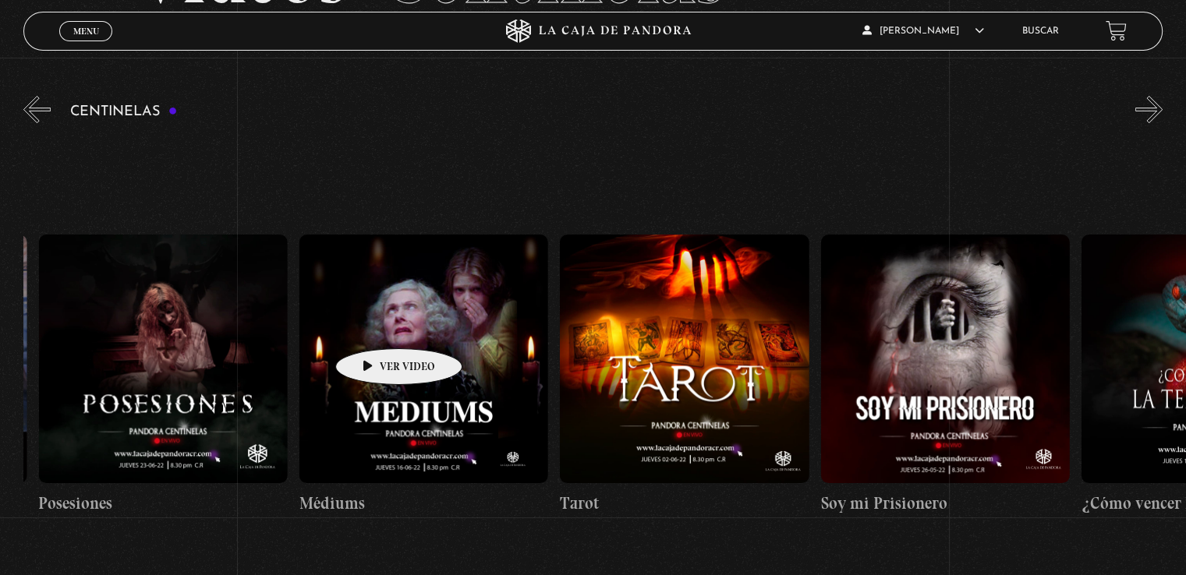
click at [374, 325] on figure at bounding box center [423, 359] width 249 height 249
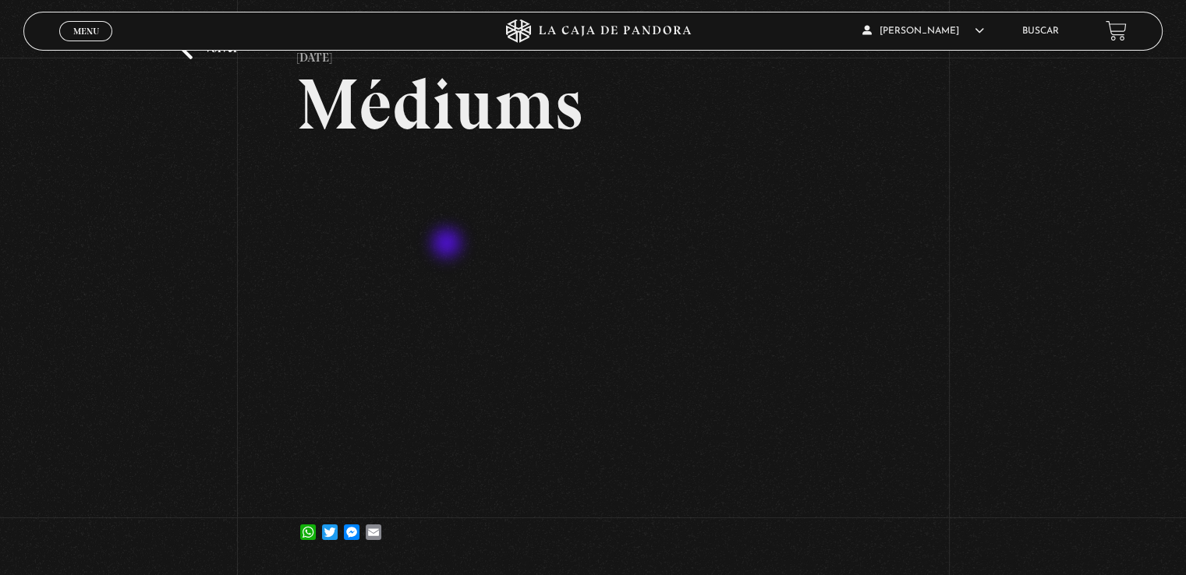
scroll to position [78, 0]
